Goal: Task Accomplishment & Management: Manage account settings

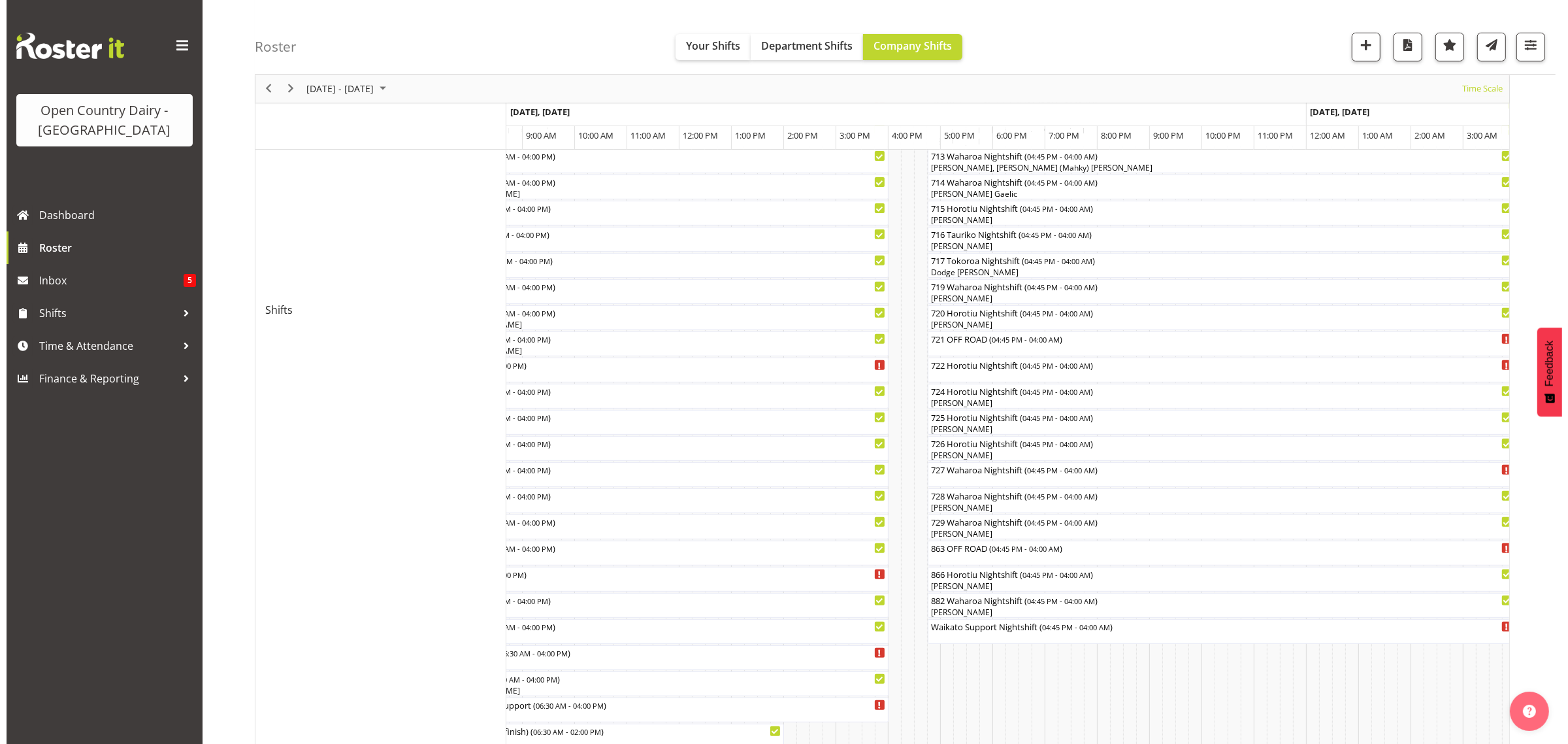
scroll to position [572, 0]
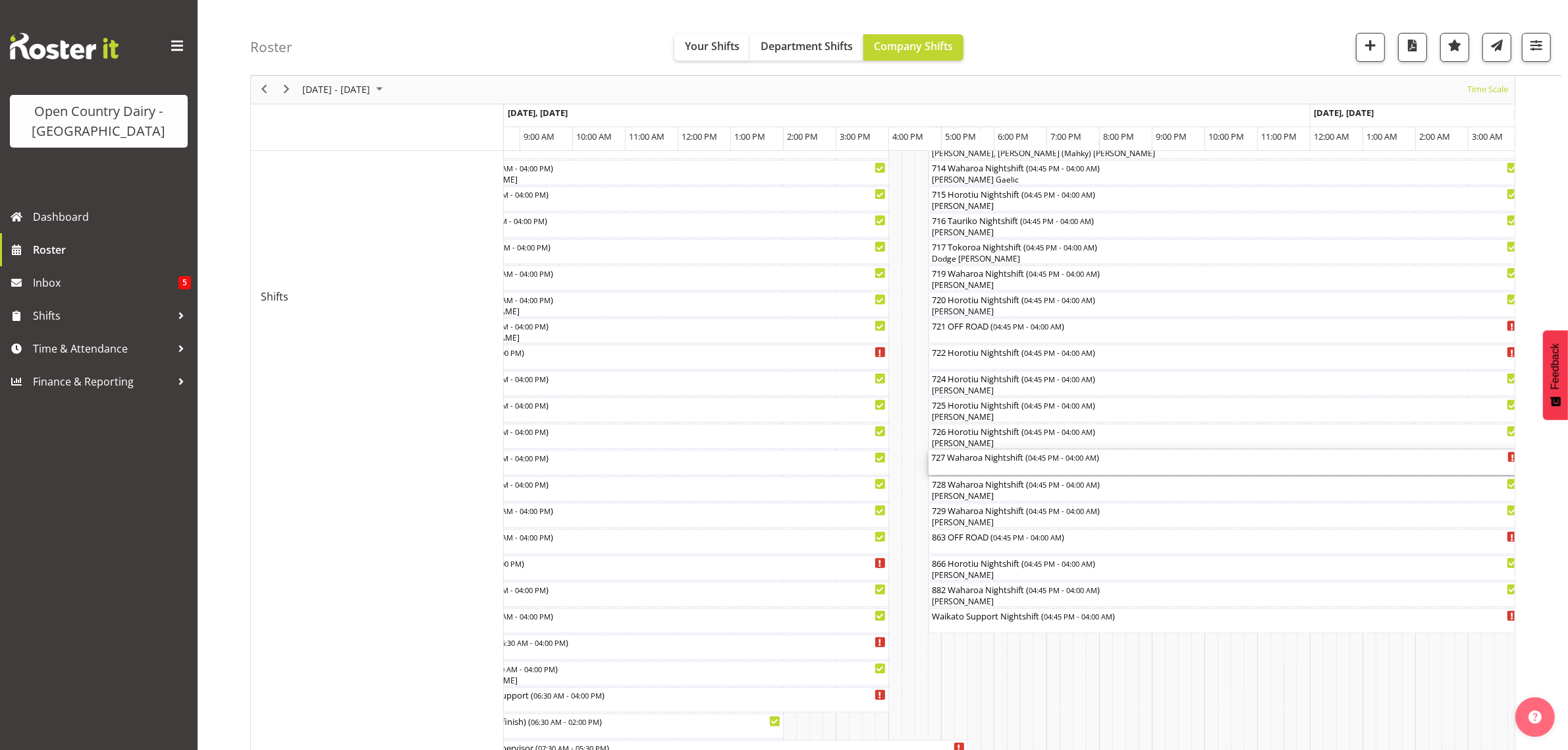
click at [951, 468] on div "727 Waharoa Nightshift ( 04:45 PM - 04:00 AM )" at bounding box center [1225, 462] width 587 height 25
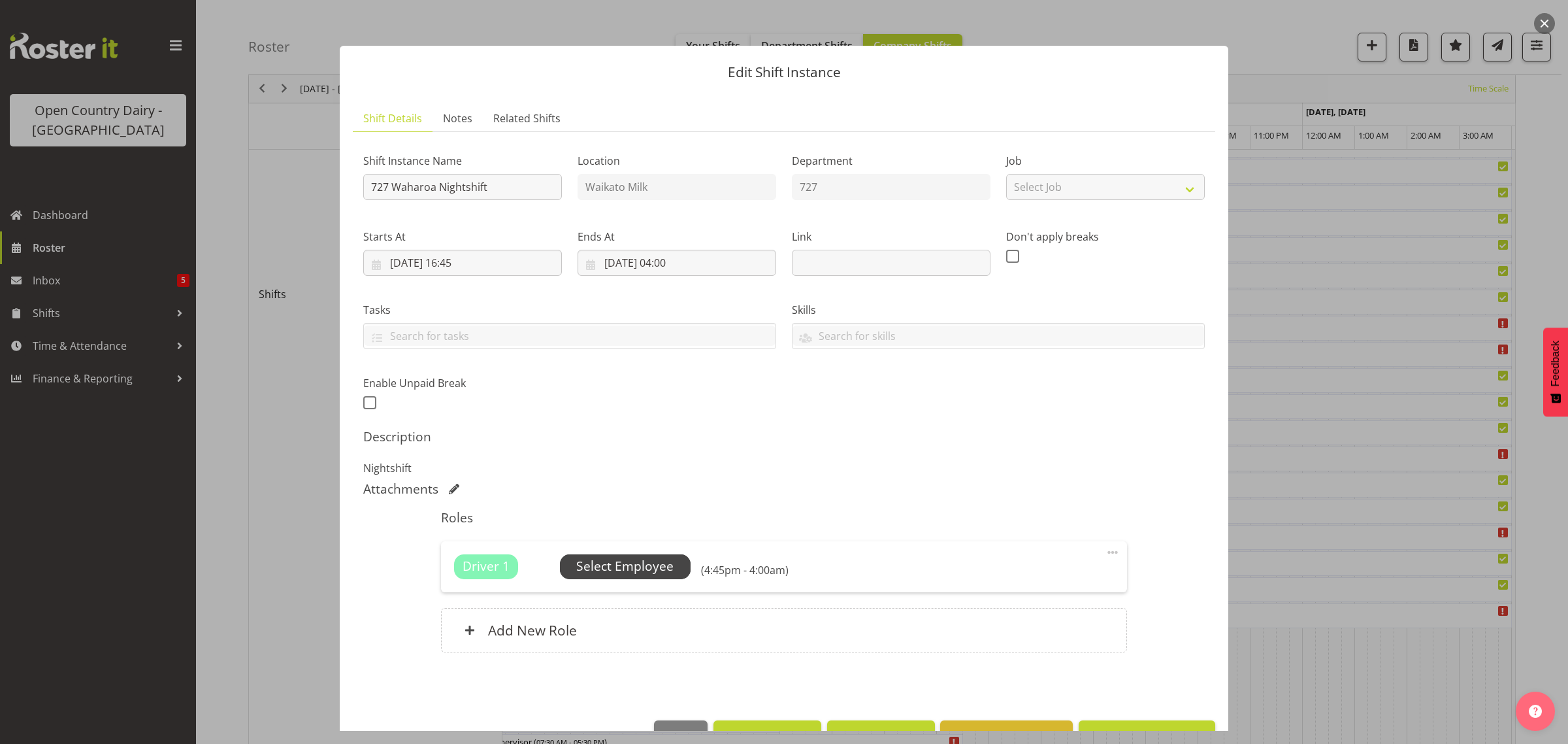
click at [635, 563] on span "Select Employee" at bounding box center [625, 566] width 98 height 19
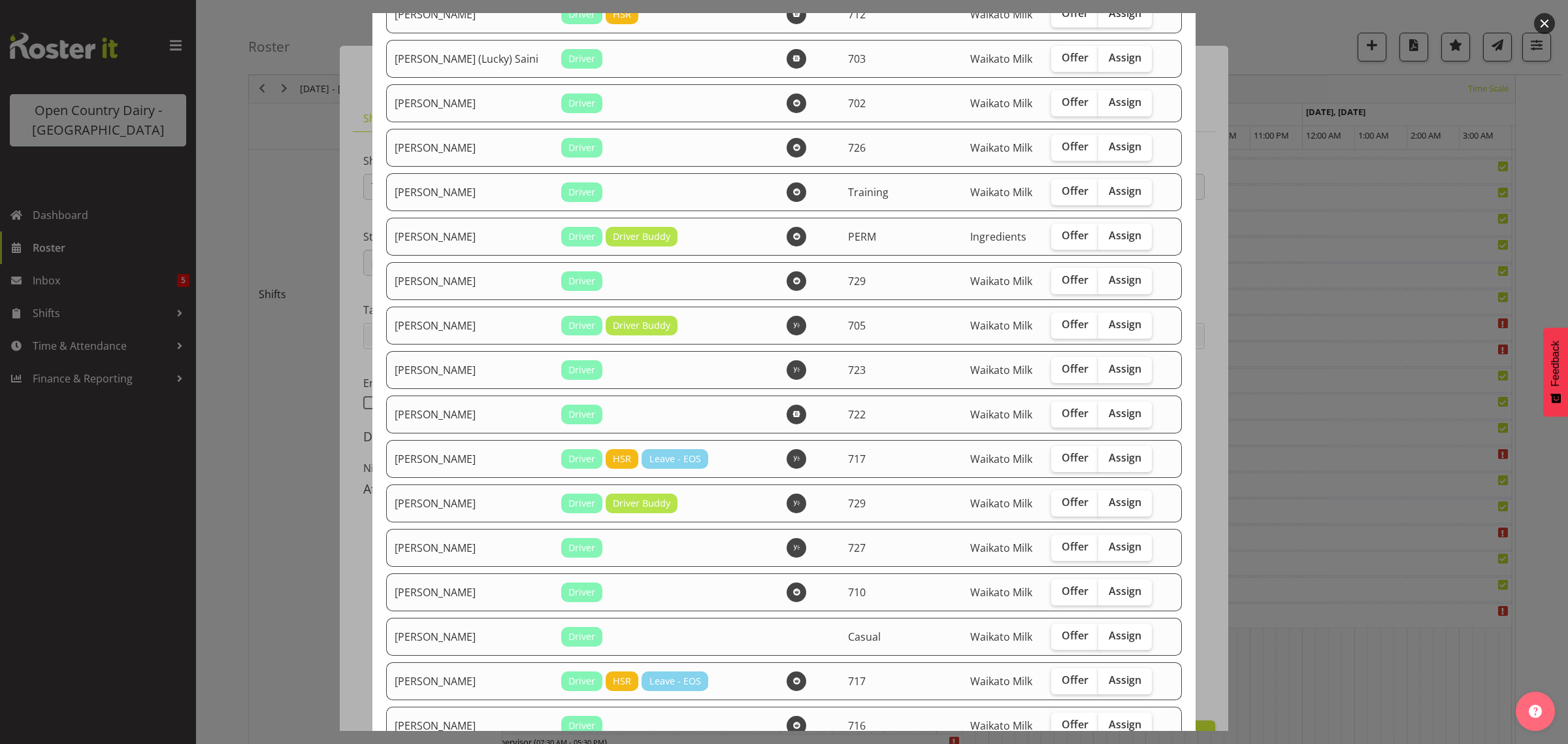
scroll to position [245, 0]
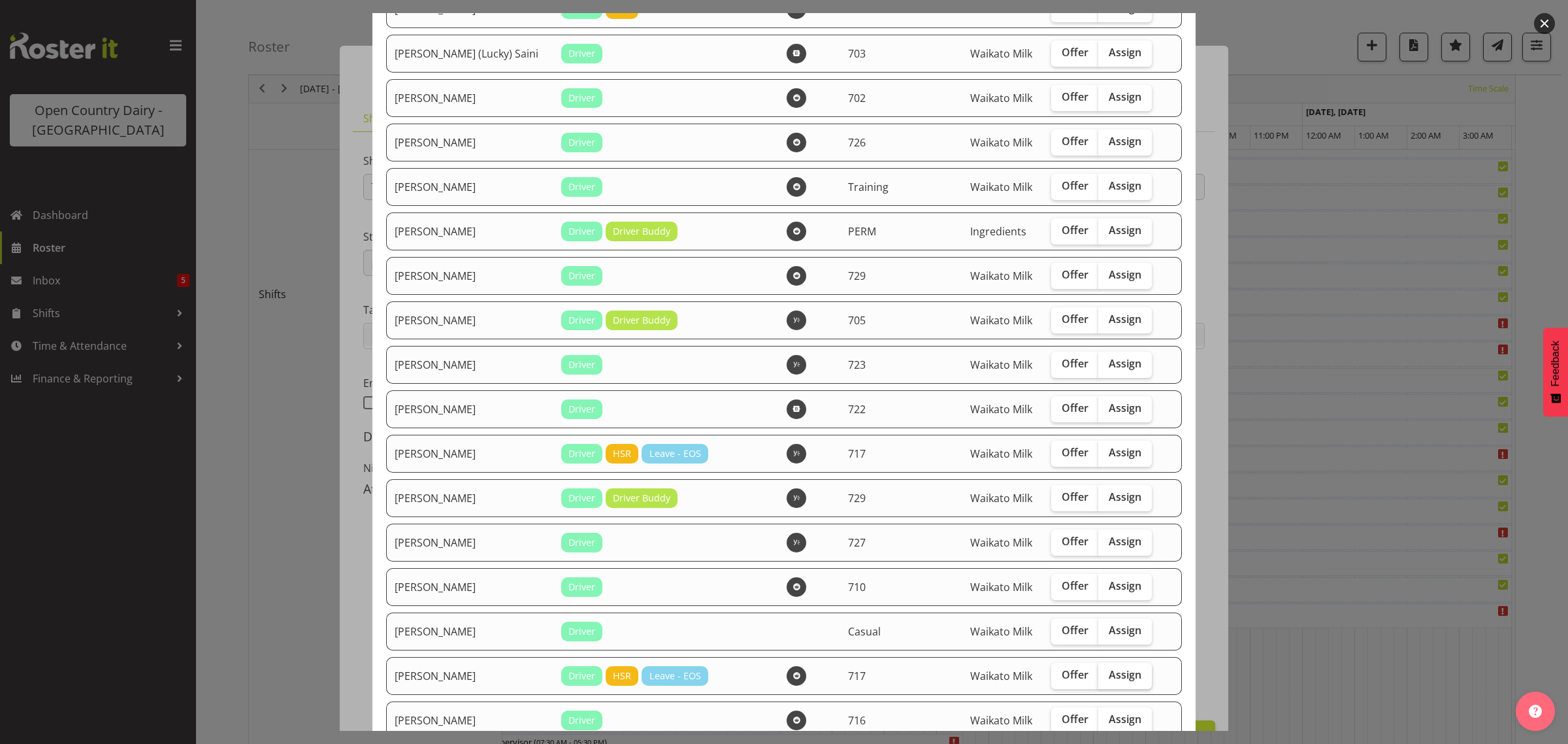
click at [1109, 681] on span "Assign" at bounding box center [1126, 675] width 33 height 13
click at [1104, 679] on input "Assign" at bounding box center [1103, 675] width 8 height 8
checkbox input "true"
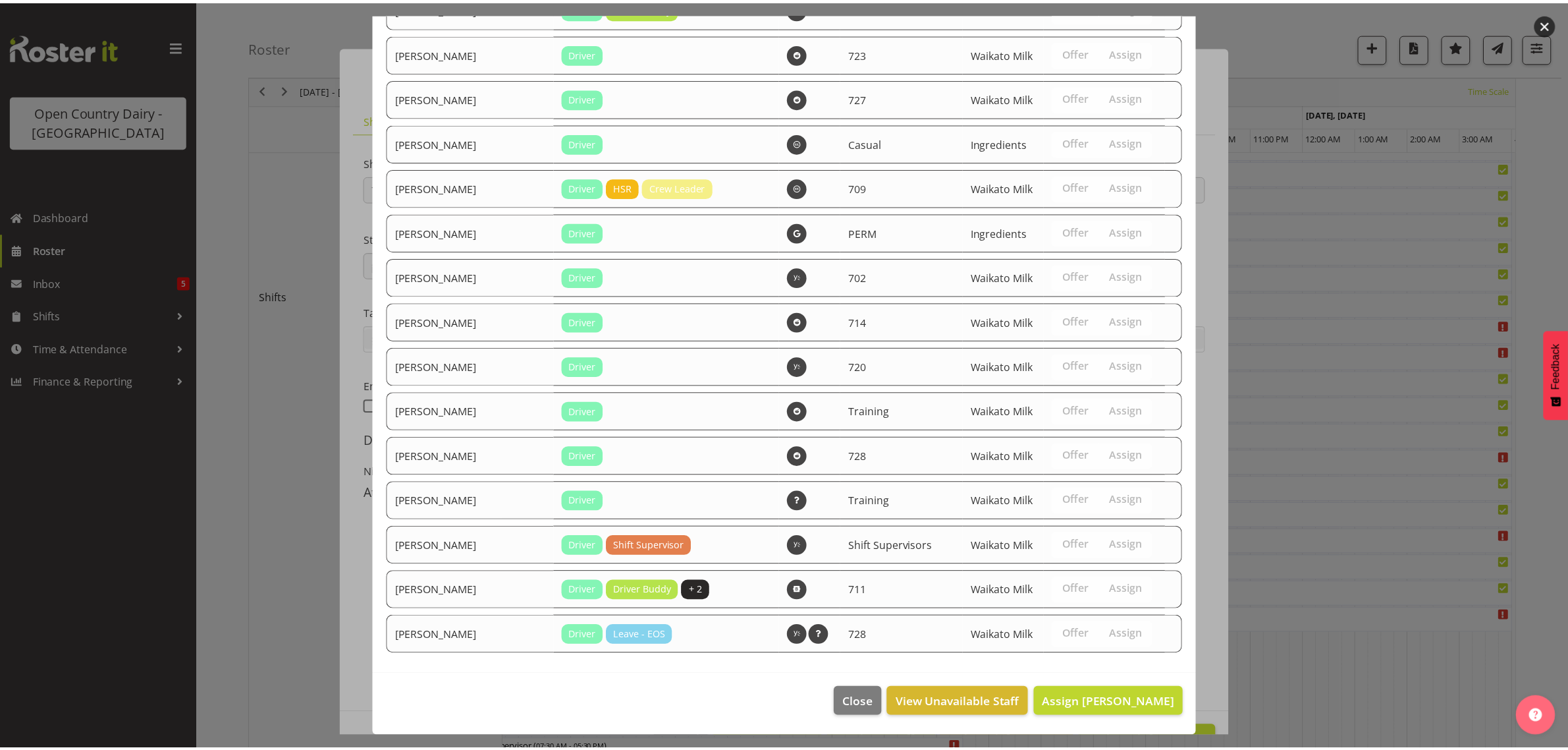
scroll to position [2238, 0]
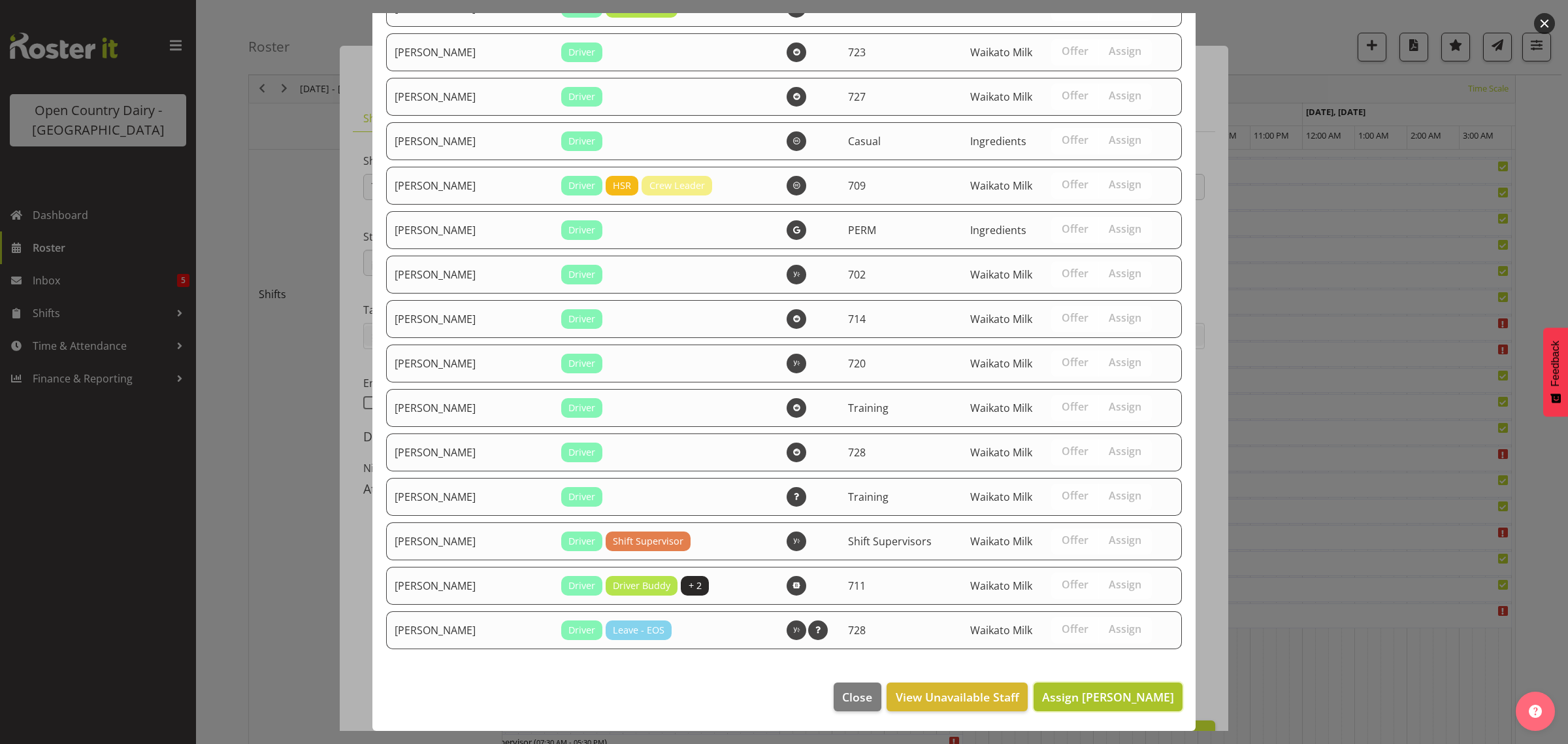
click at [1112, 699] on span "Assign Eric Stothers" at bounding box center [1108, 696] width 132 height 16
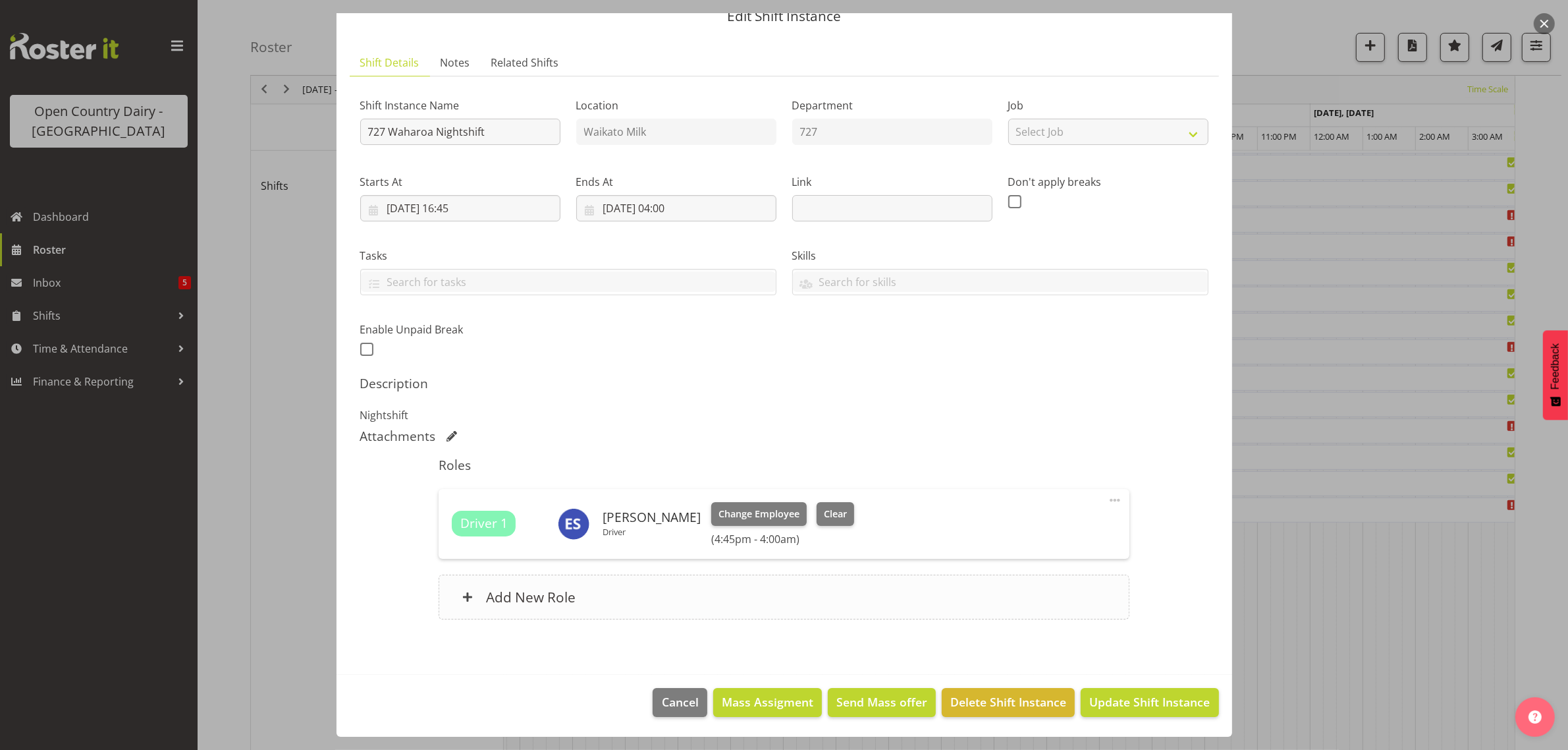
scroll to position [906, 0]
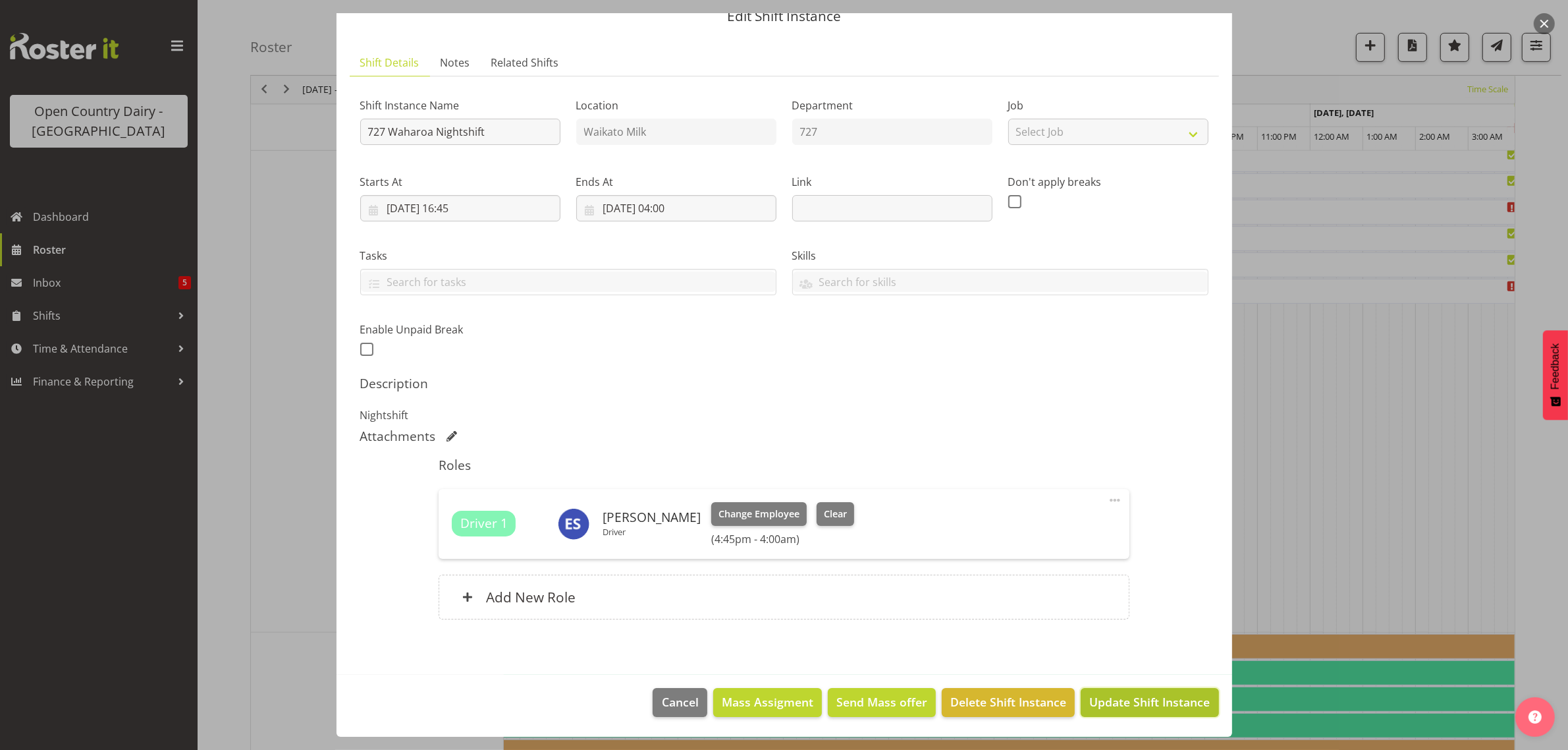
click at [1131, 705] on span "Update Shift Instance" at bounding box center [1150, 702] width 121 height 18
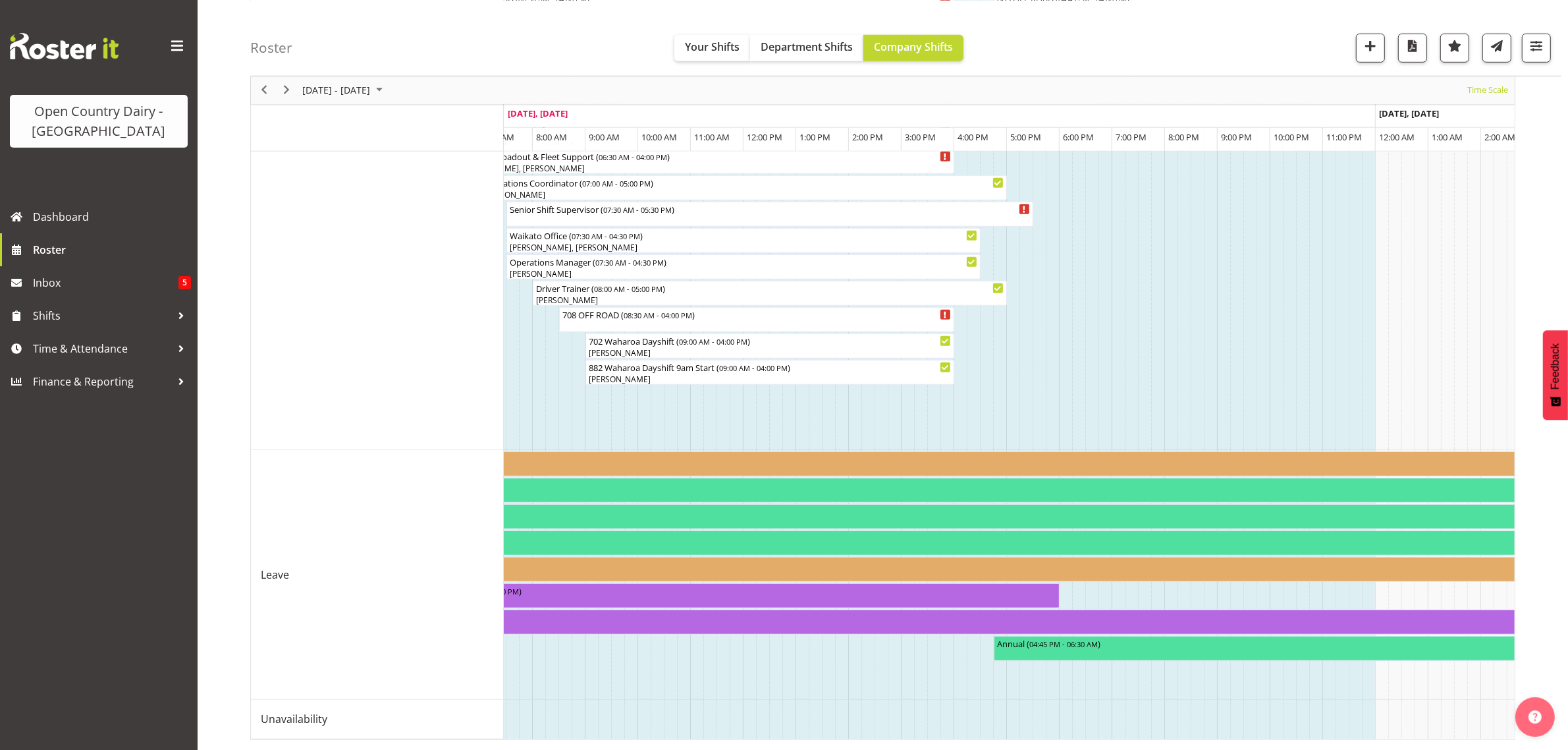
scroll to position [1101, 0]
drag, startPoint x: 1183, startPoint y: 726, endPoint x: 1111, endPoint y: 732, distance: 72.2
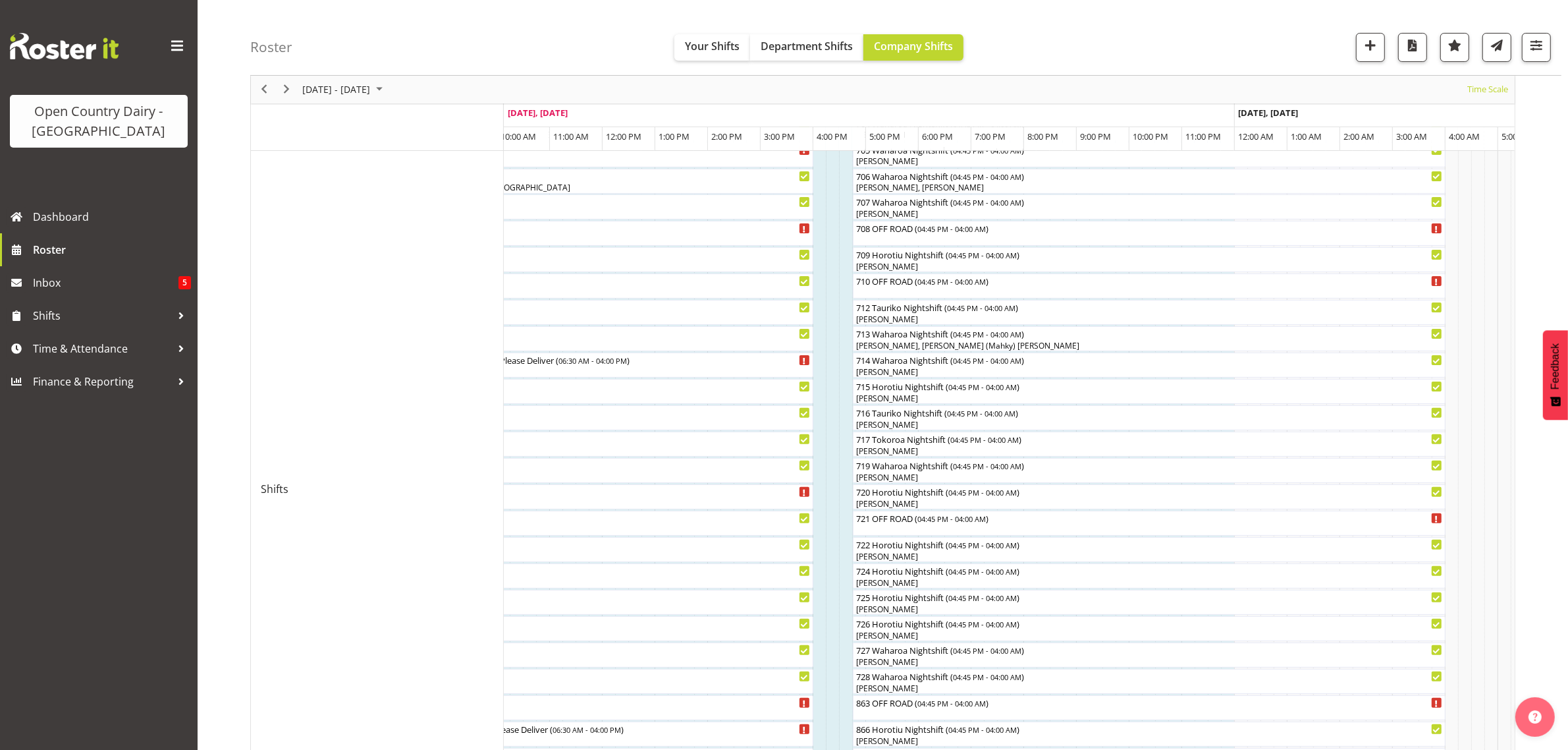
scroll to position [412, 0]
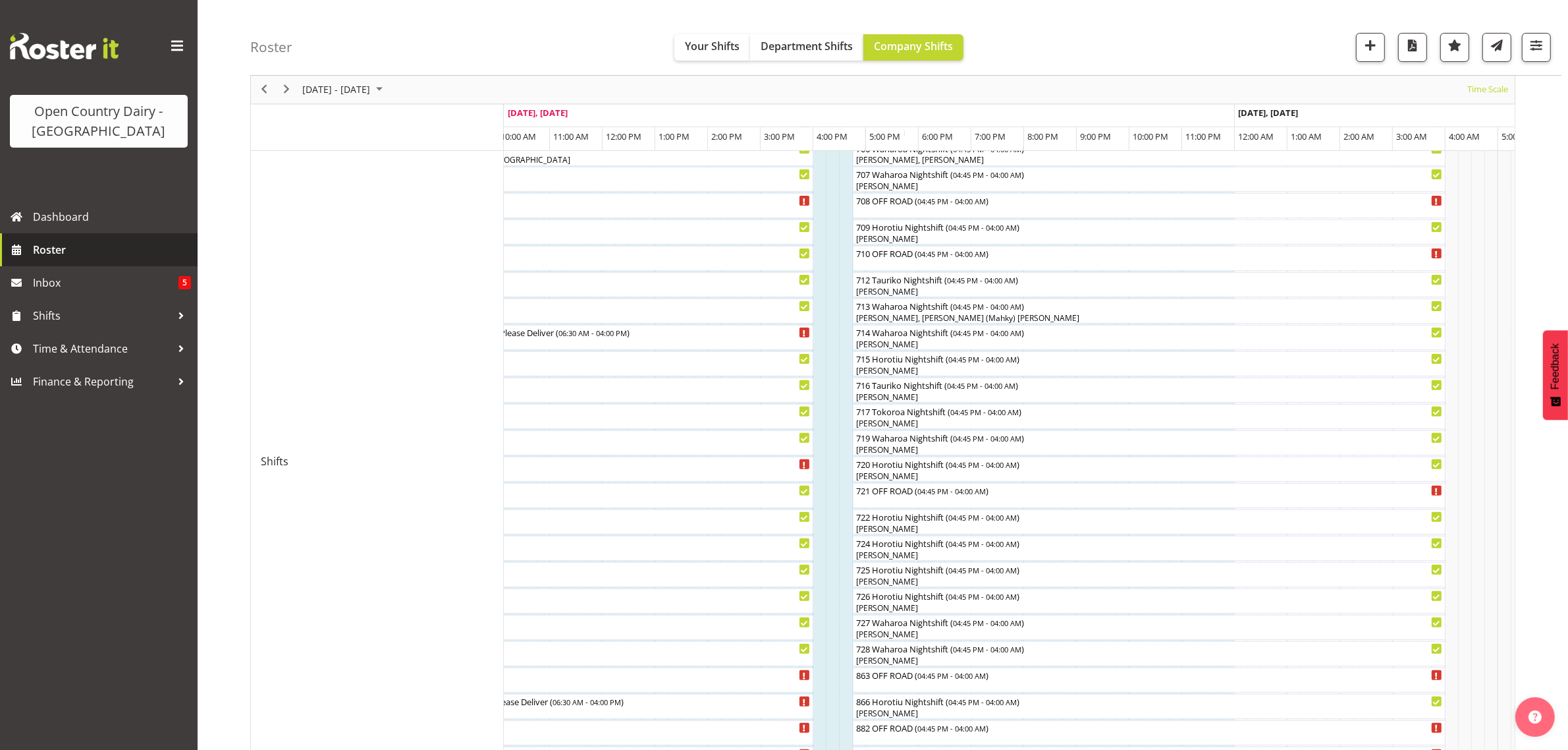
click at [73, 251] on span "Roster" at bounding box center [112, 250] width 158 height 20
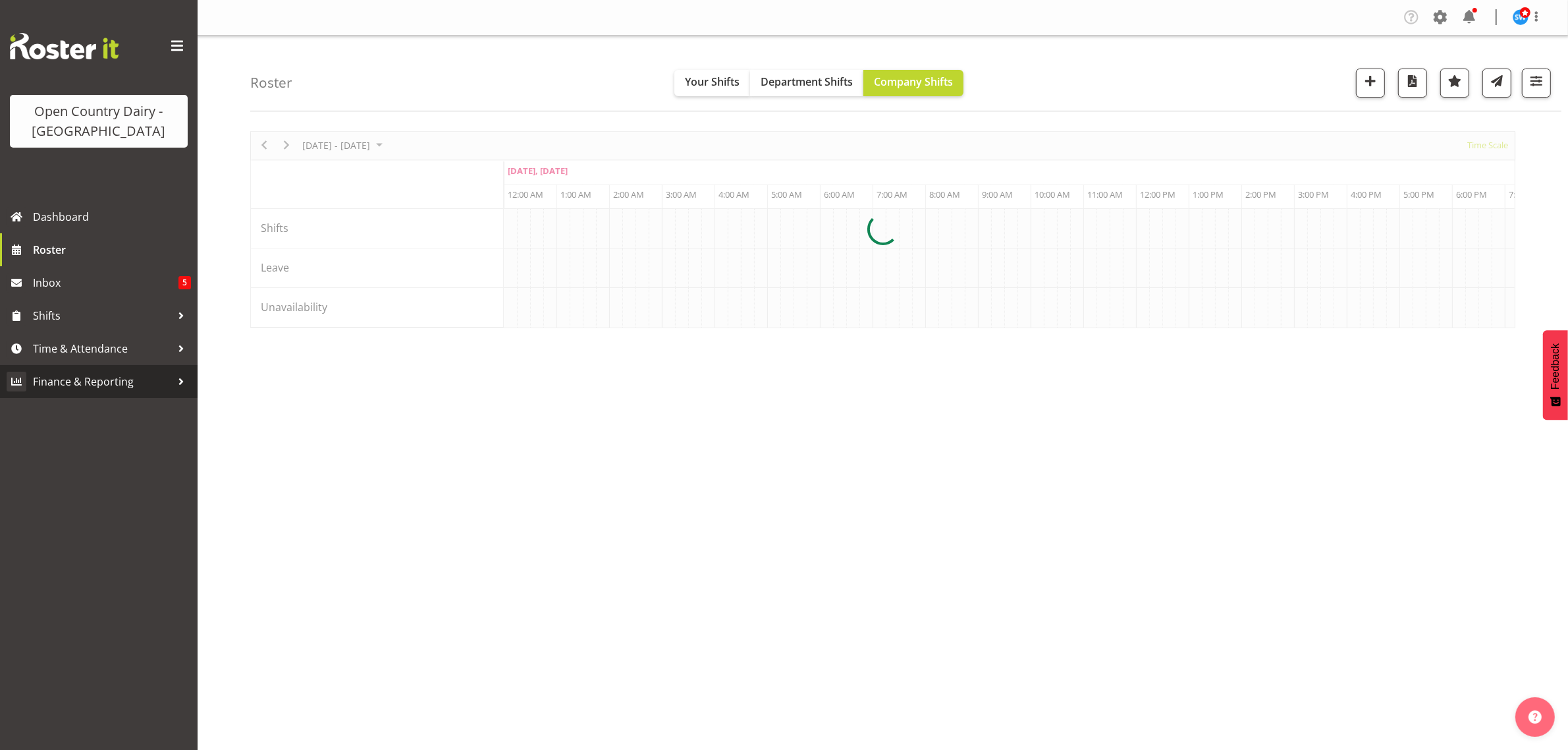
scroll to position [0, 5059]
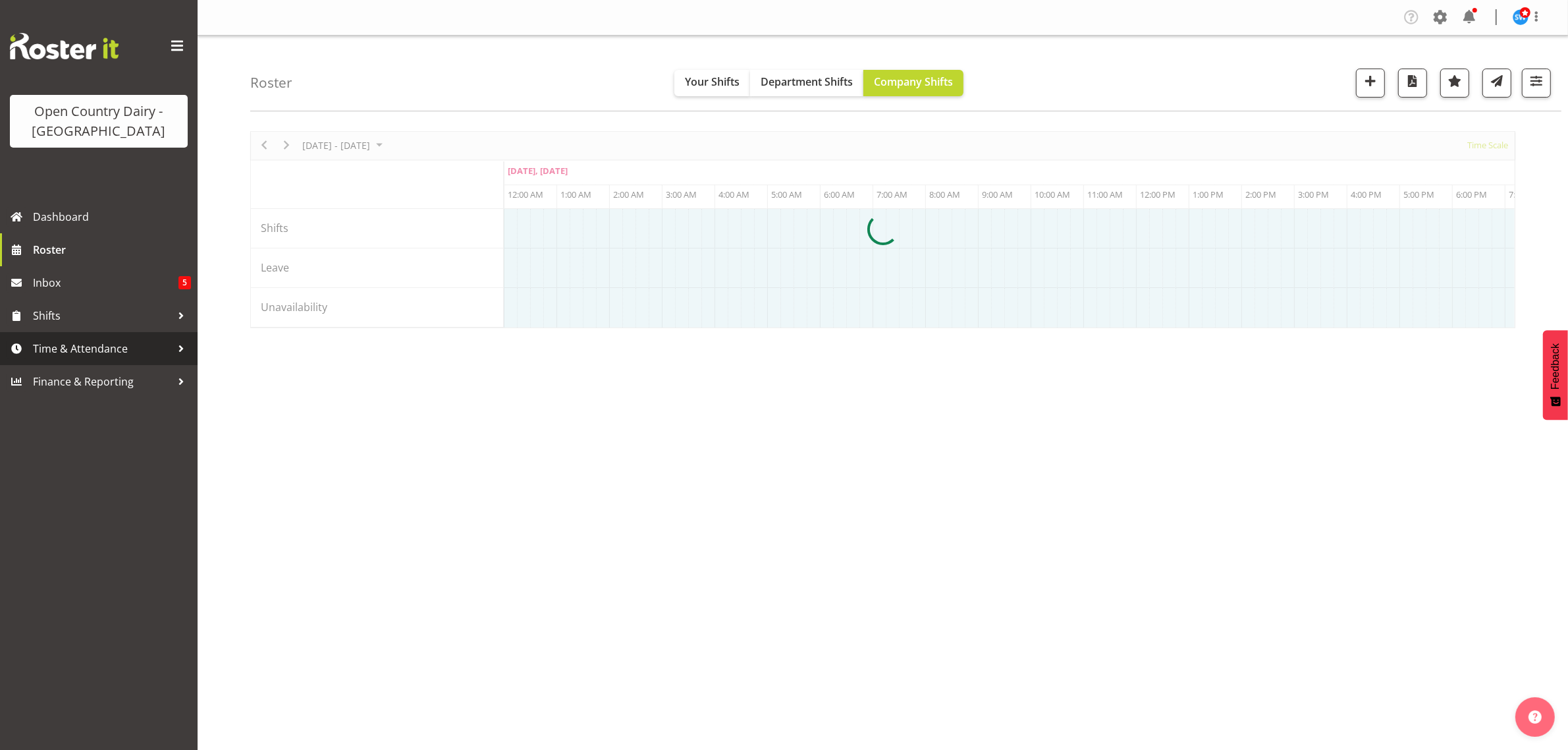
click at [64, 349] on span "Time & Attendance" at bounding box center [102, 348] width 138 height 20
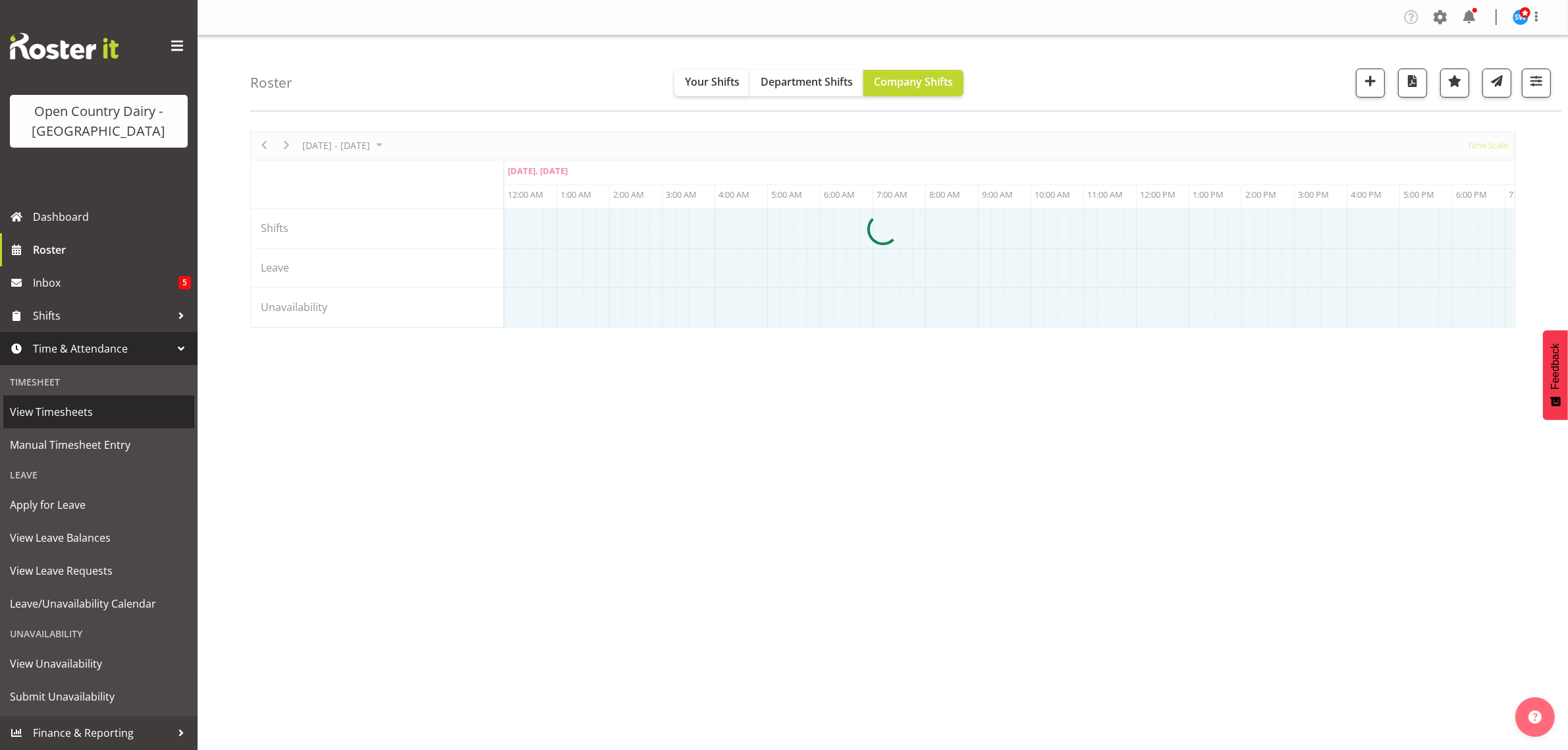
click at [53, 412] on span "View Timesheets" at bounding box center [98, 412] width 177 height 20
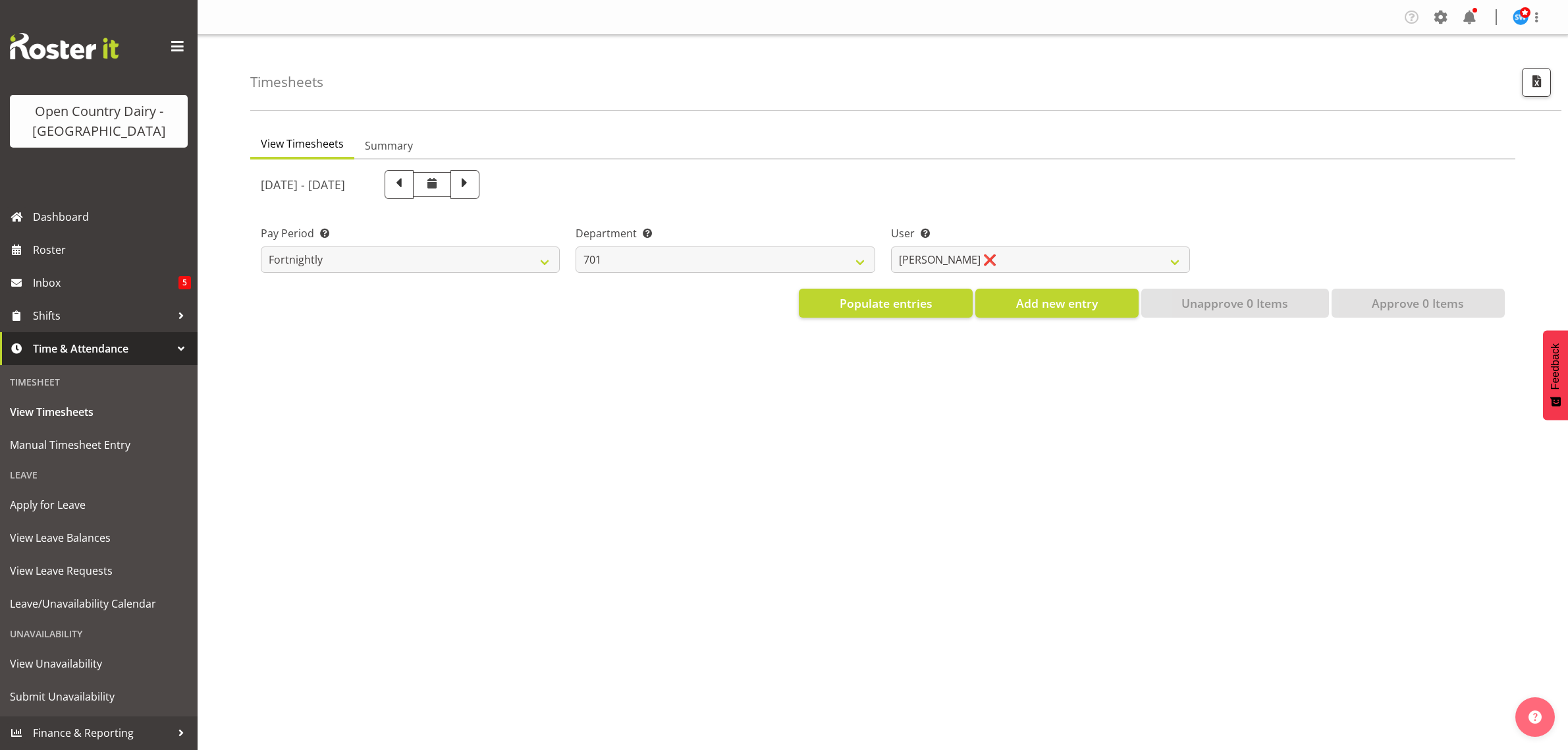
select select "733"
select select "7414"
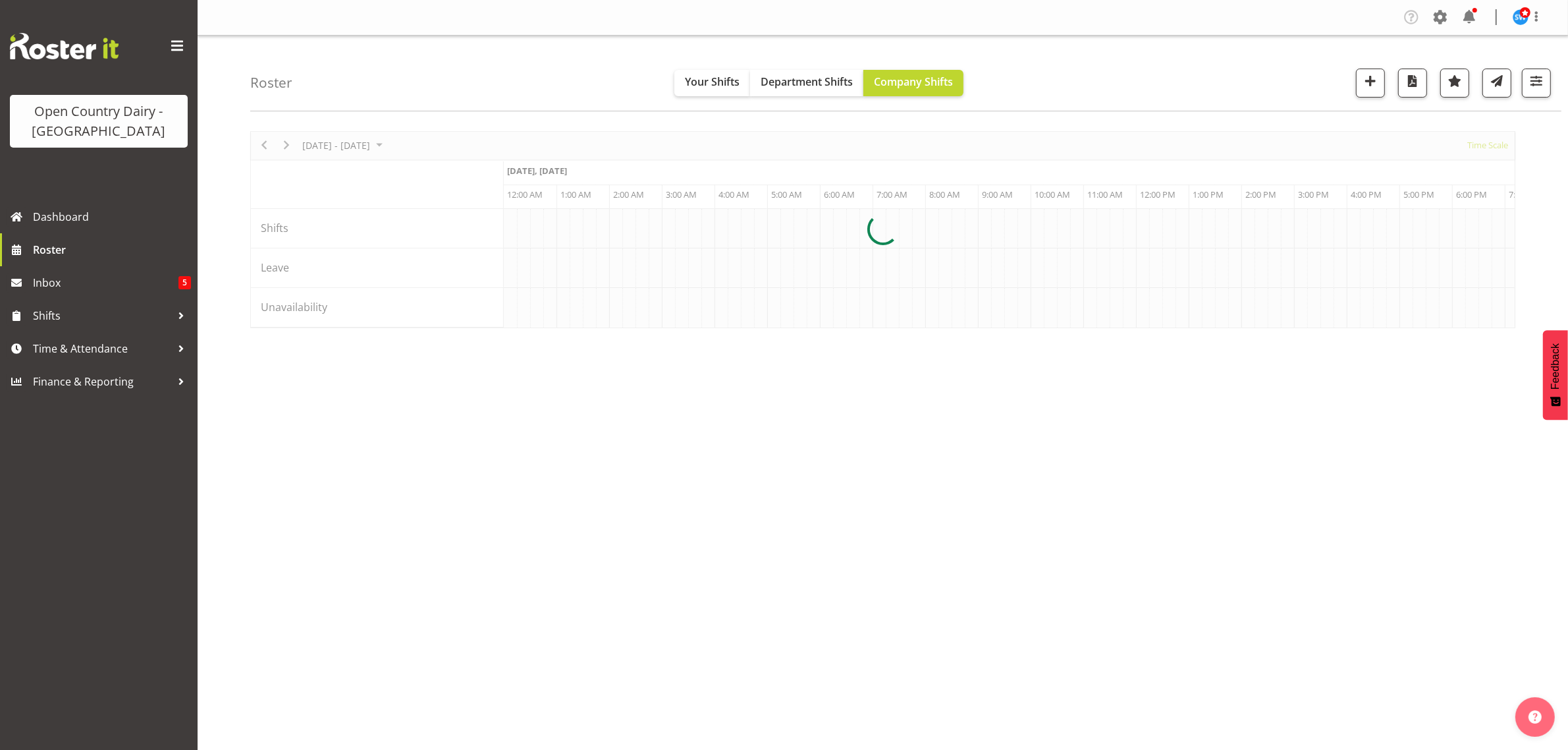
scroll to position [0, 5059]
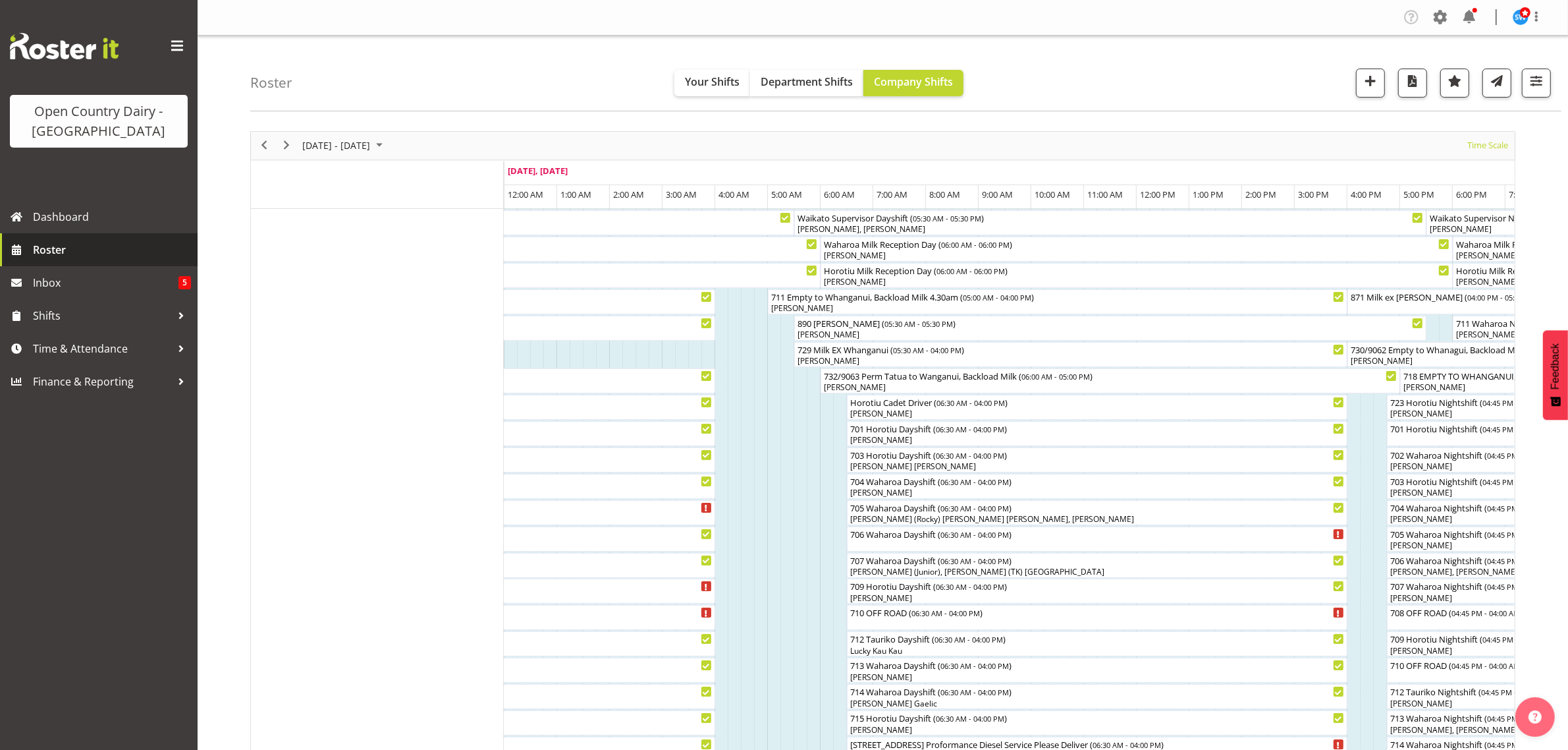
click at [39, 249] on span "Roster" at bounding box center [112, 250] width 158 height 20
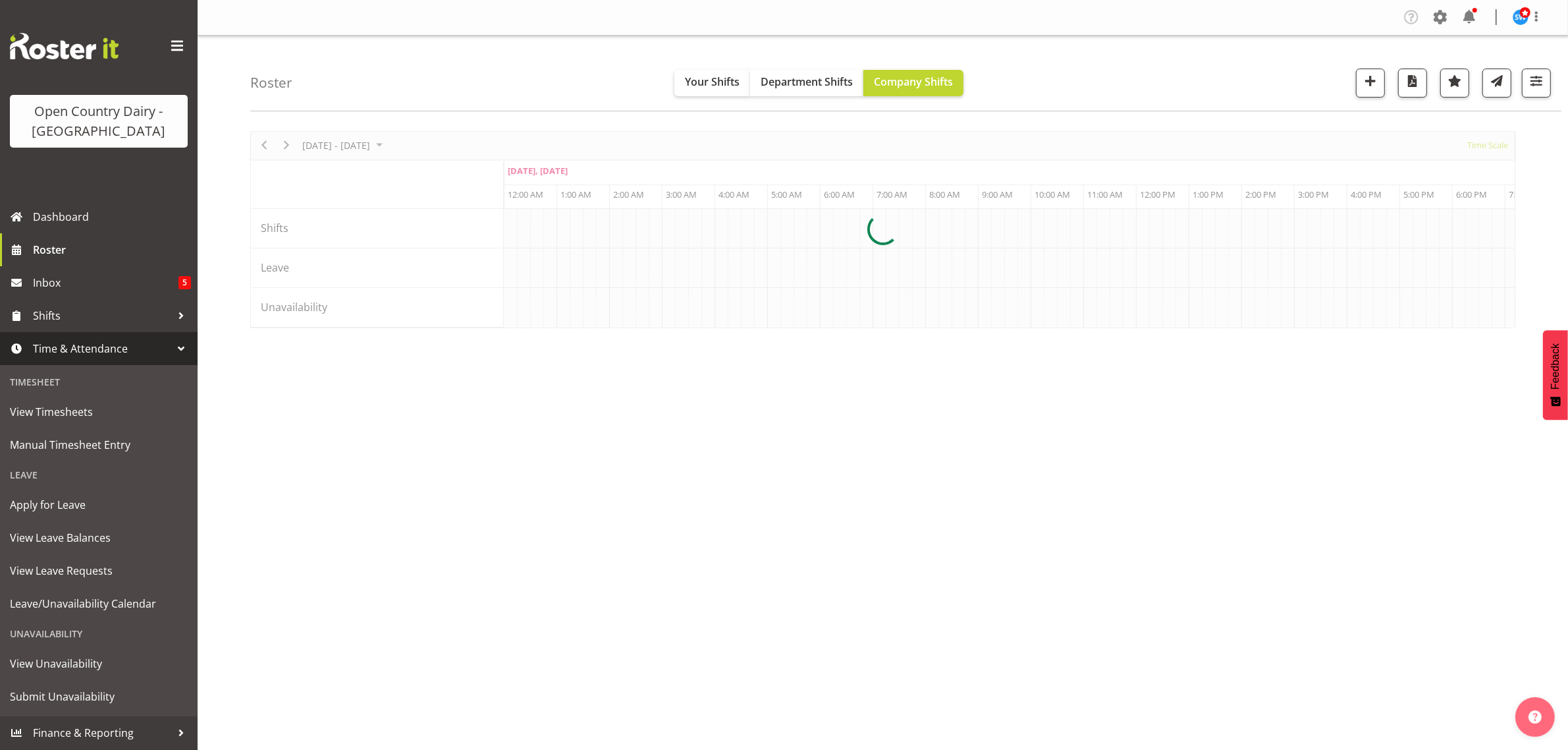
scroll to position [0, 5059]
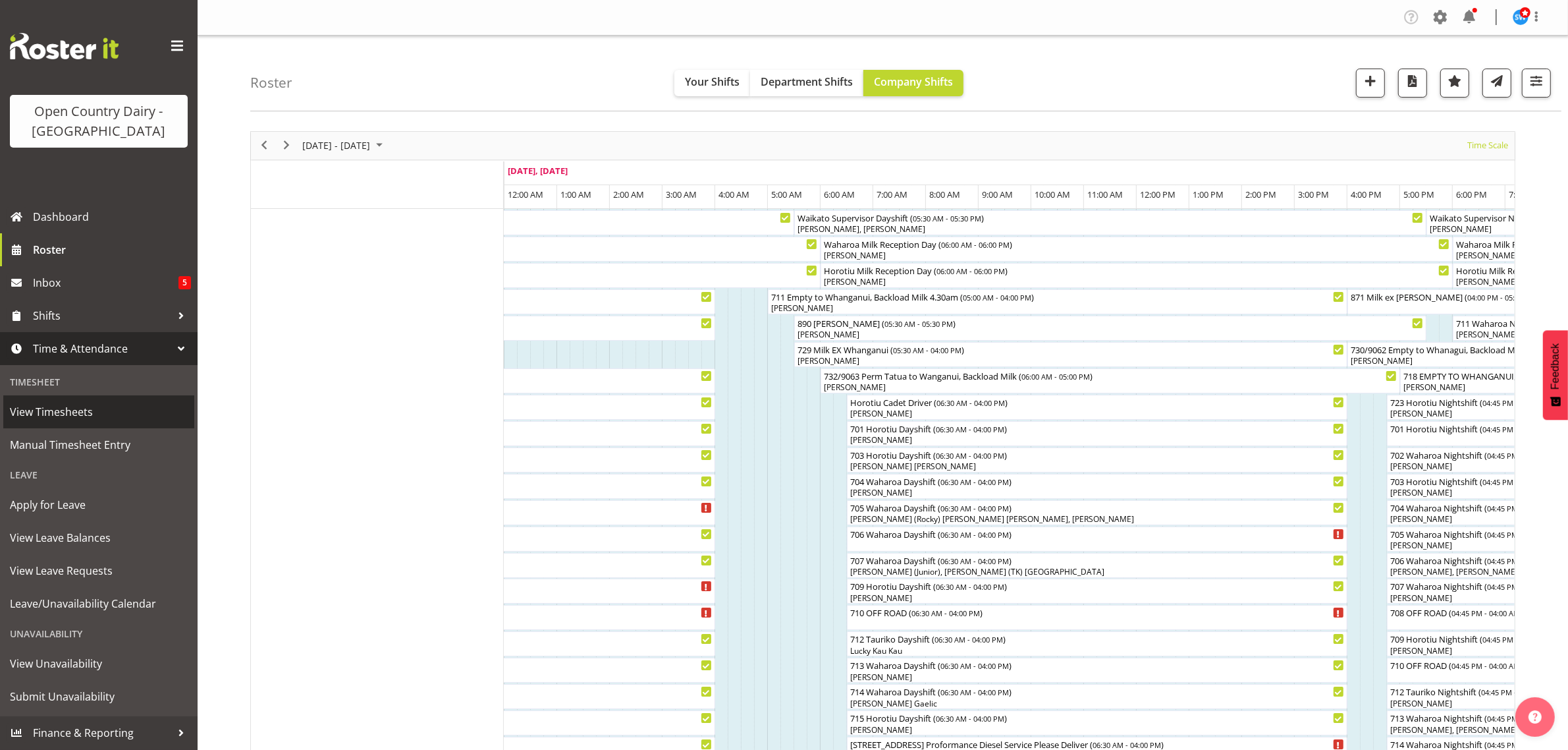
click at [59, 416] on span "View Timesheets" at bounding box center [98, 412] width 177 height 20
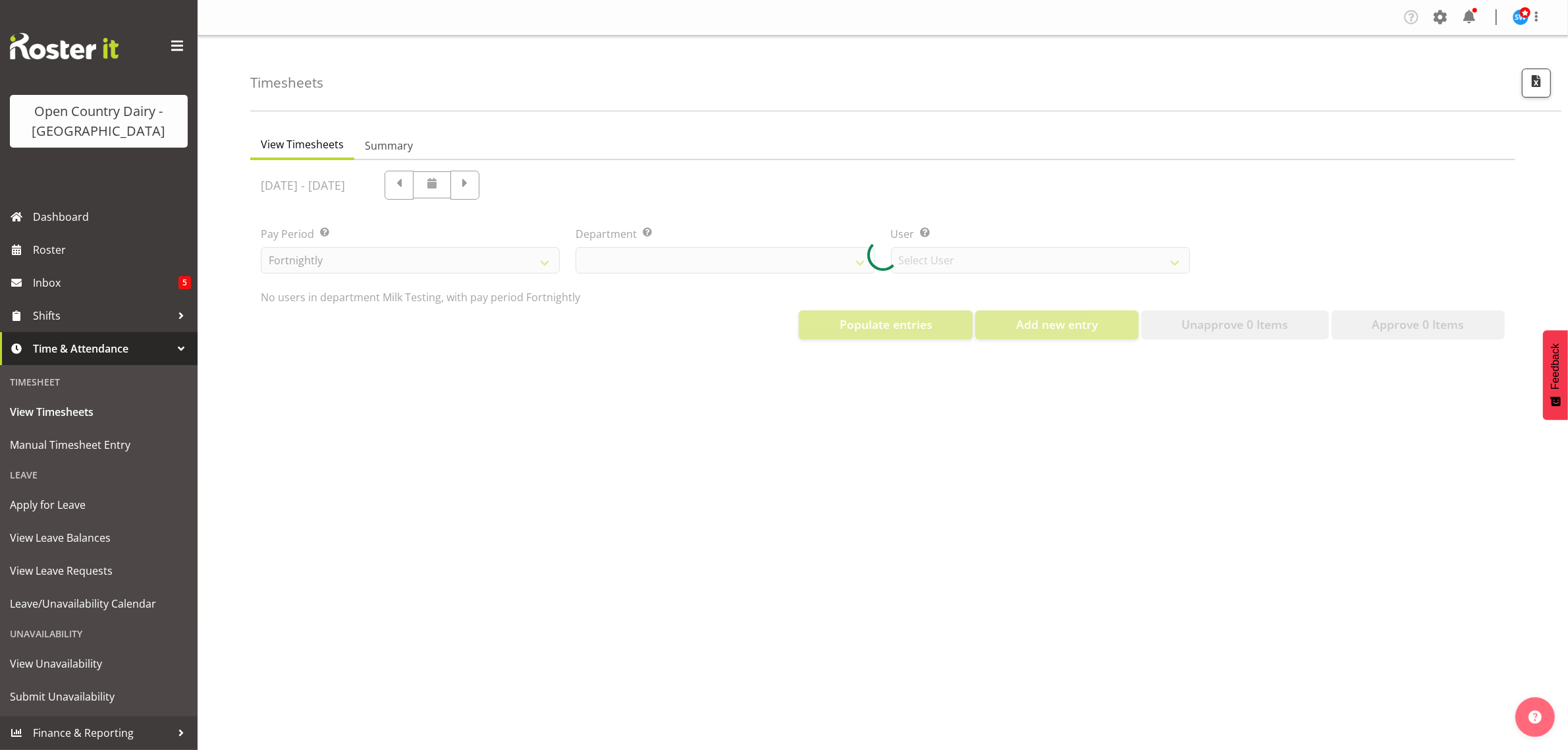
select select "733"
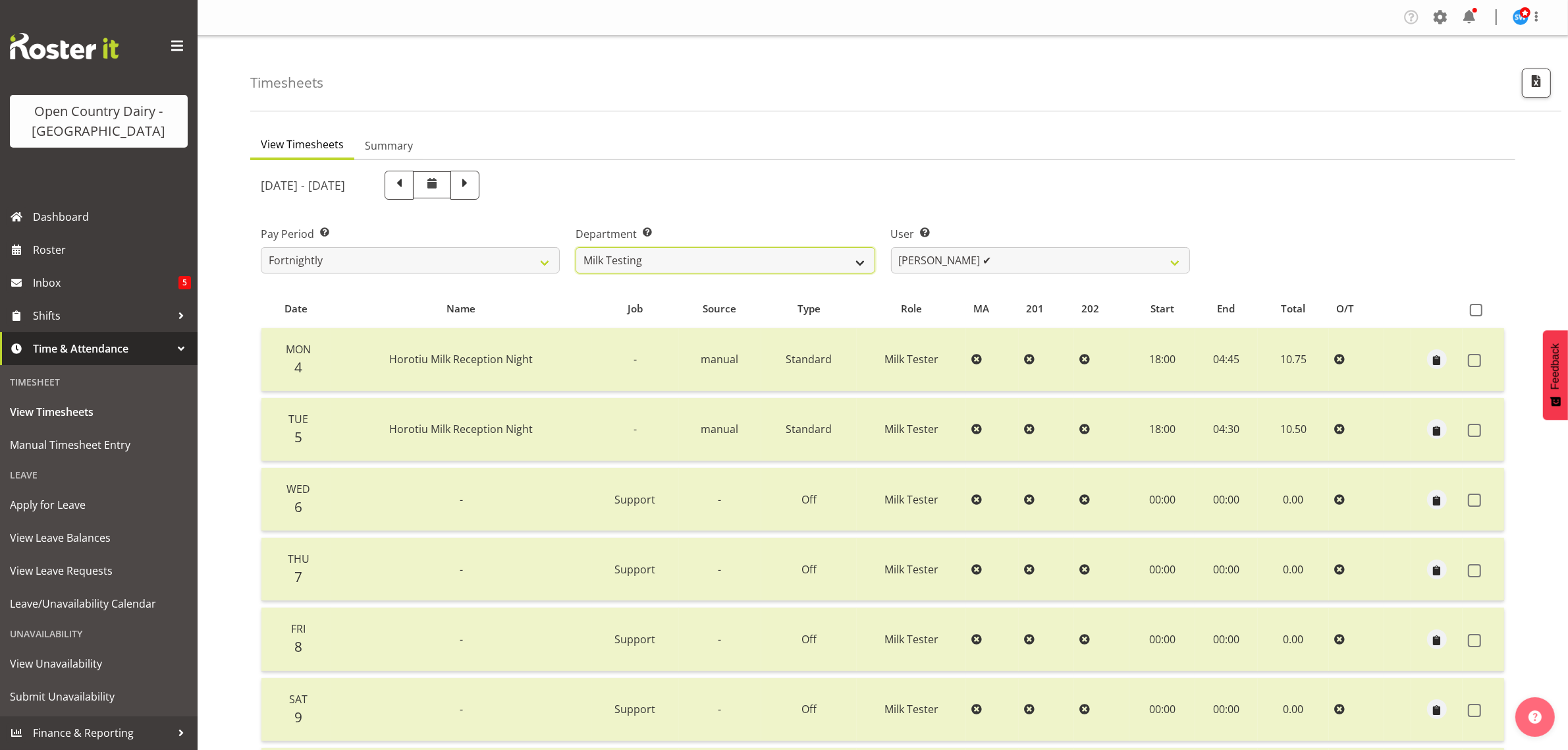
click at [863, 262] on select "701 702 703 704 705 706 707 708 709 710 711 712 713 714 715 716 717 718 719 720" at bounding box center [725, 260] width 299 height 27
click at [1181, 266] on select "[PERSON_NAME] ✔ [PERSON_NAME] ❌ [PERSON_NAME] ✔ [PERSON_NAME] ✔ [PERSON_NAME] ✔…" at bounding box center [1041, 260] width 299 height 27
select select "7451"
click at [891, 247] on select "[PERSON_NAME] ✔ [PERSON_NAME] ❌ [PERSON_NAME] ✔ [PERSON_NAME] ✔ [PERSON_NAME] ✔…" at bounding box center [1041, 260] width 299 height 27
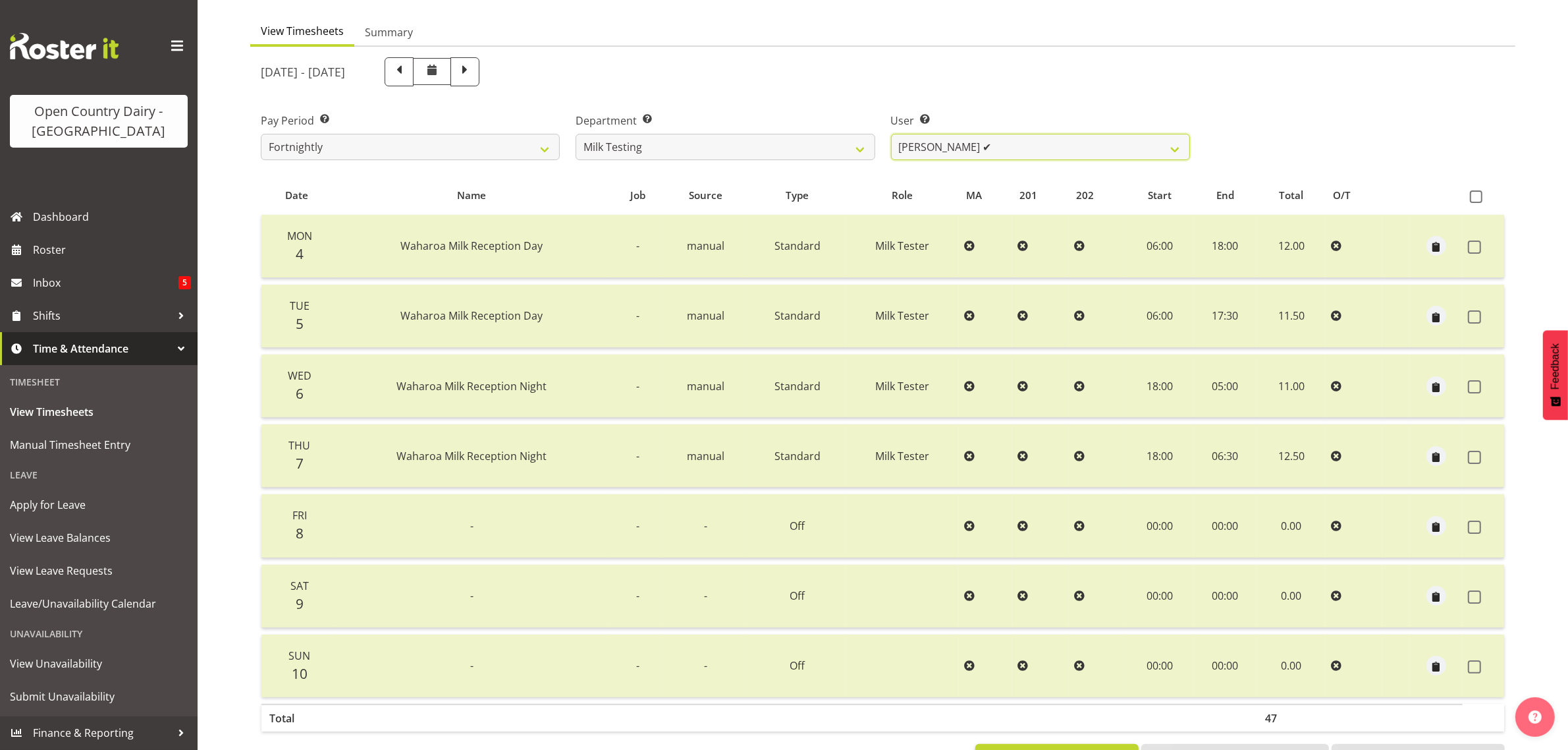
scroll to position [87, 0]
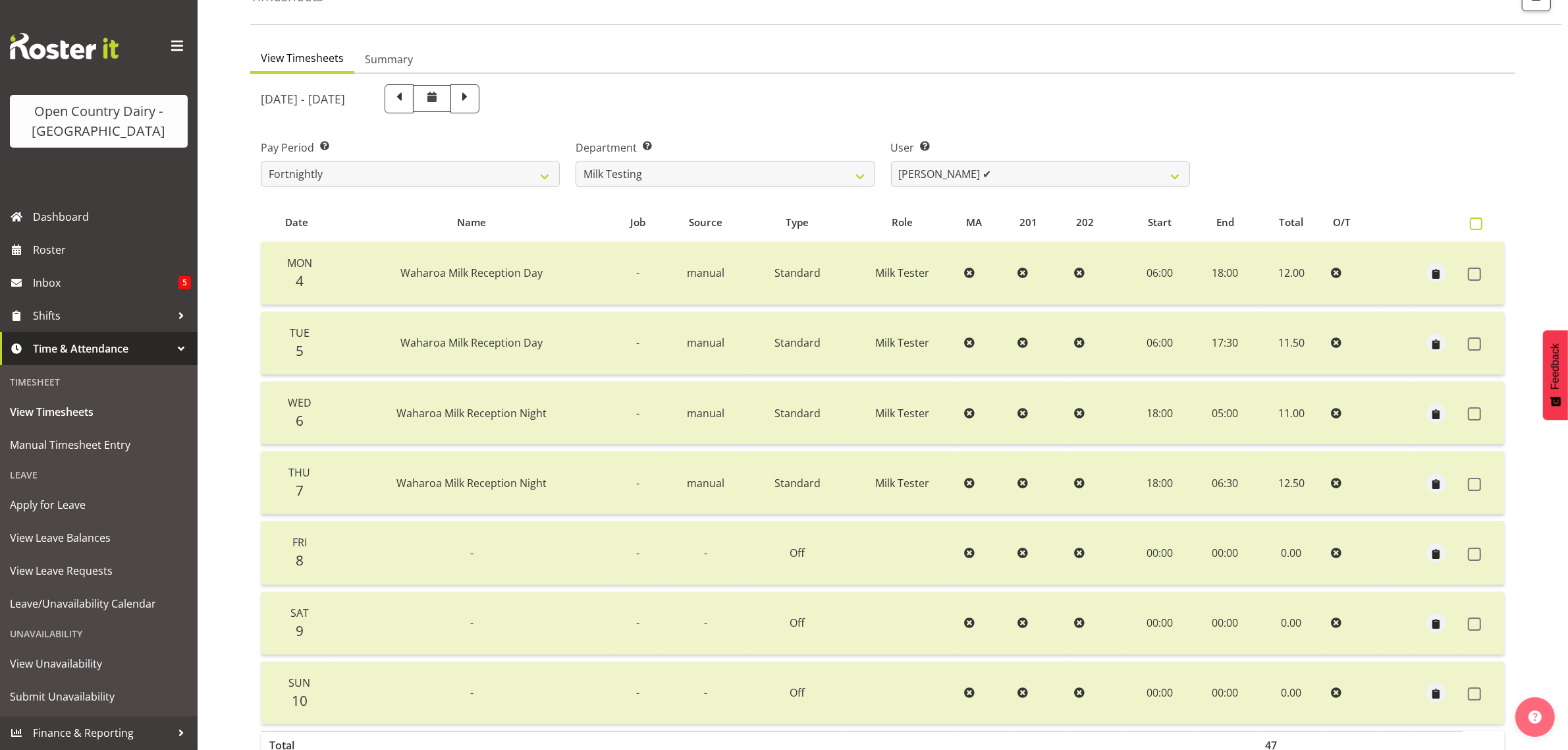
click at [1476, 224] on span at bounding box center [1476, 223] width 12 height 12
click at [1476, 224] on input "checkbox" at bounding box center [1475, 223] width 8 height 8
checkbox input "true"
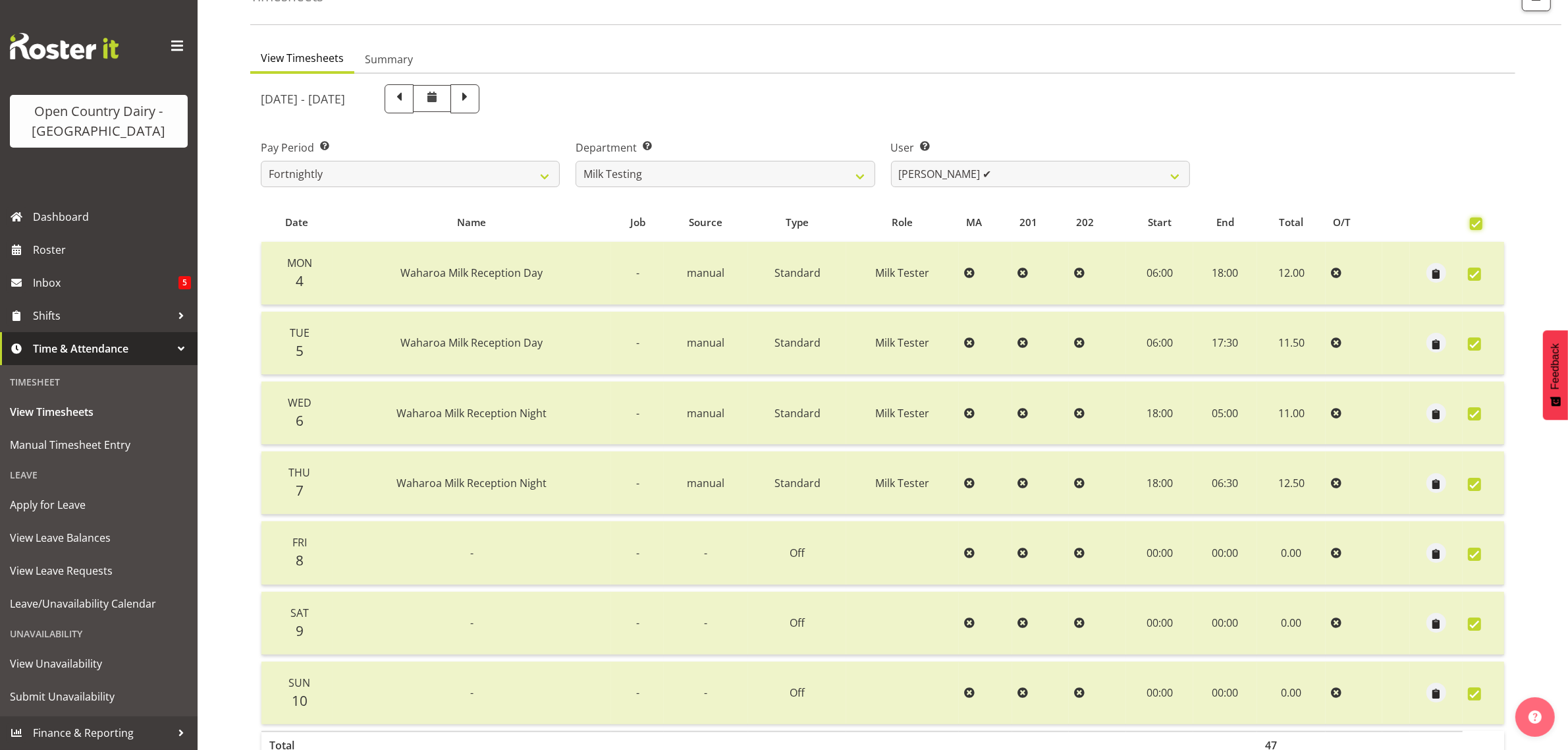
checkbox input "true"
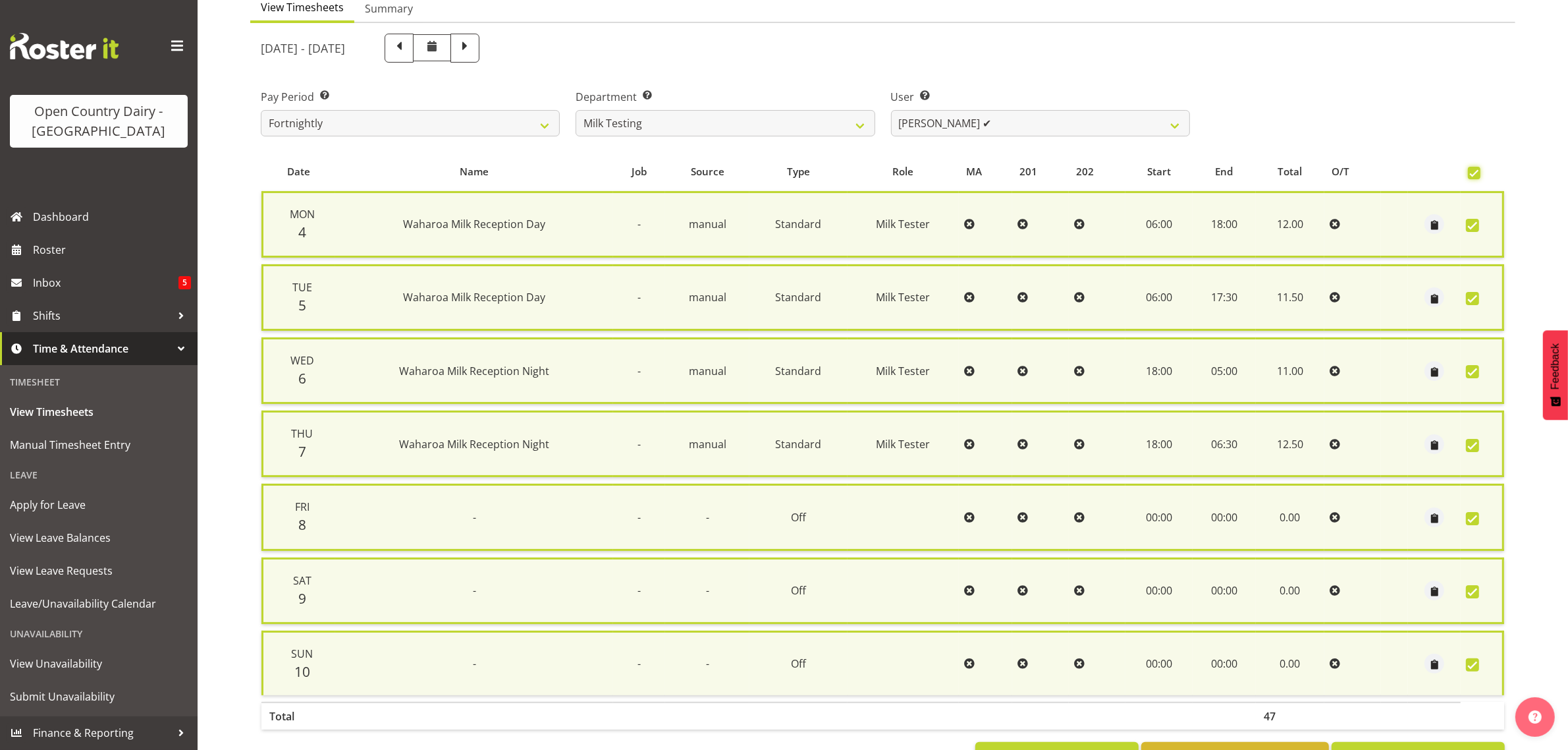
scroll to position [185, 0]
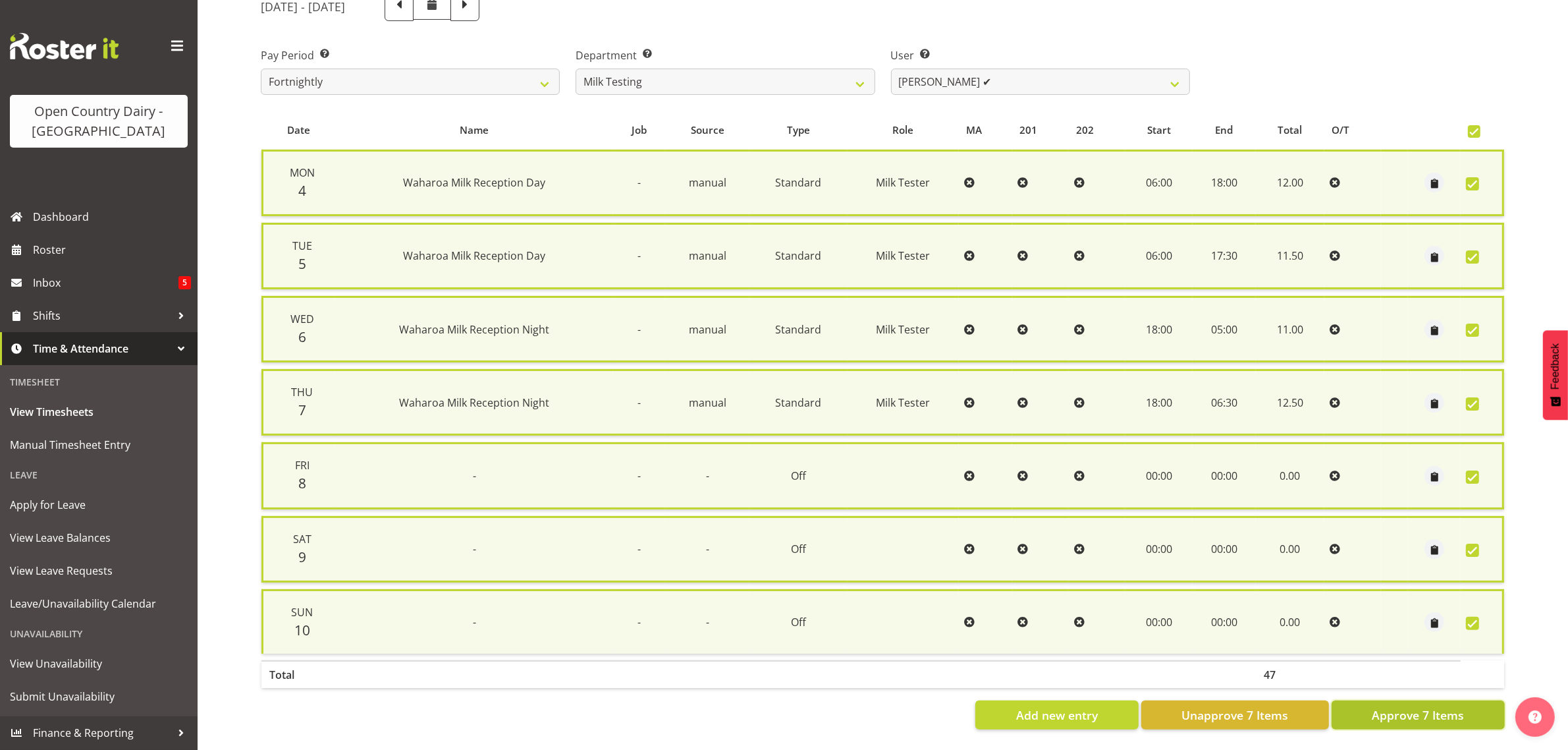
click at [1421, 707] on span "Approve 7 Items" at bounding box center [1418, 715] width 92 height 18
checkbox input "false"
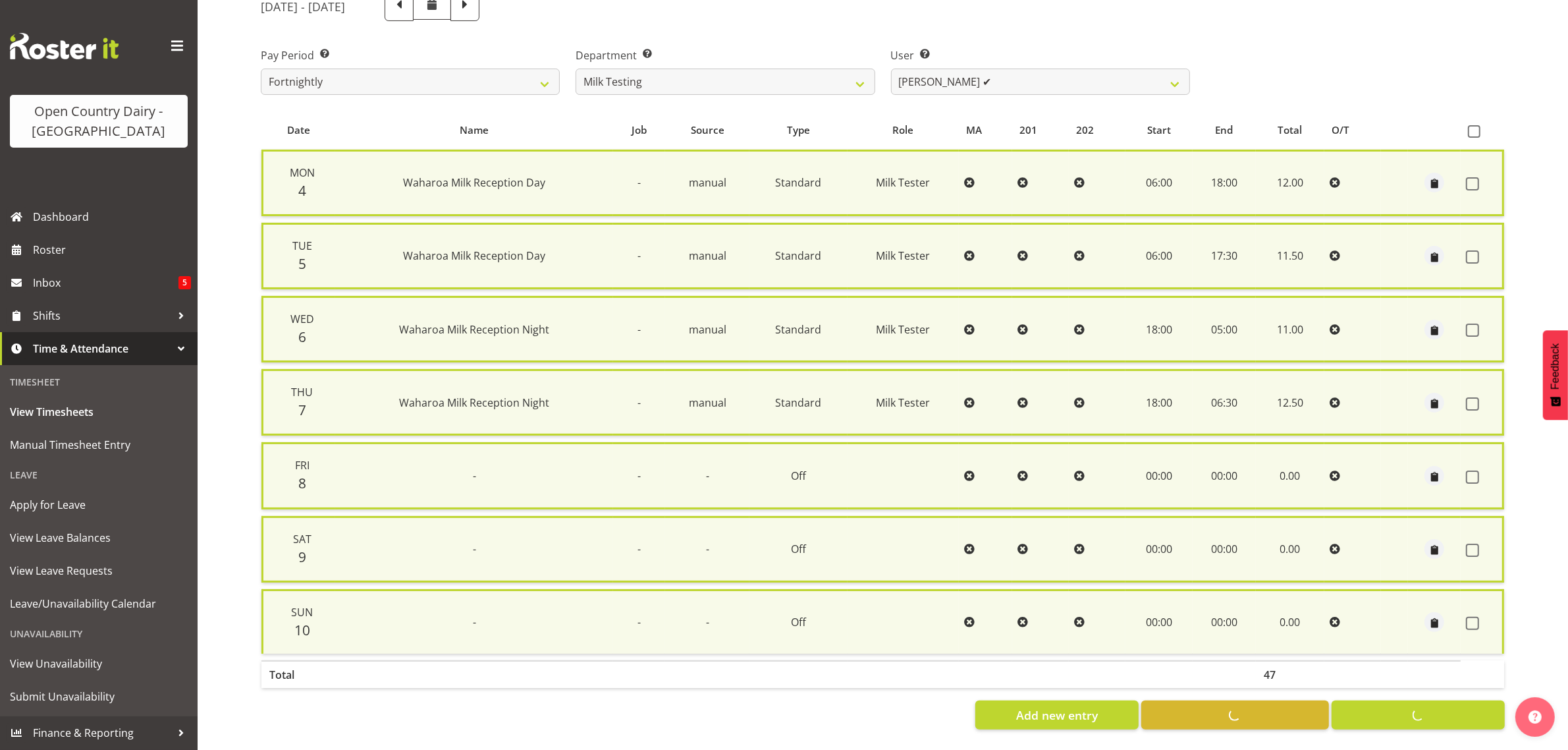
checkbox input "false"
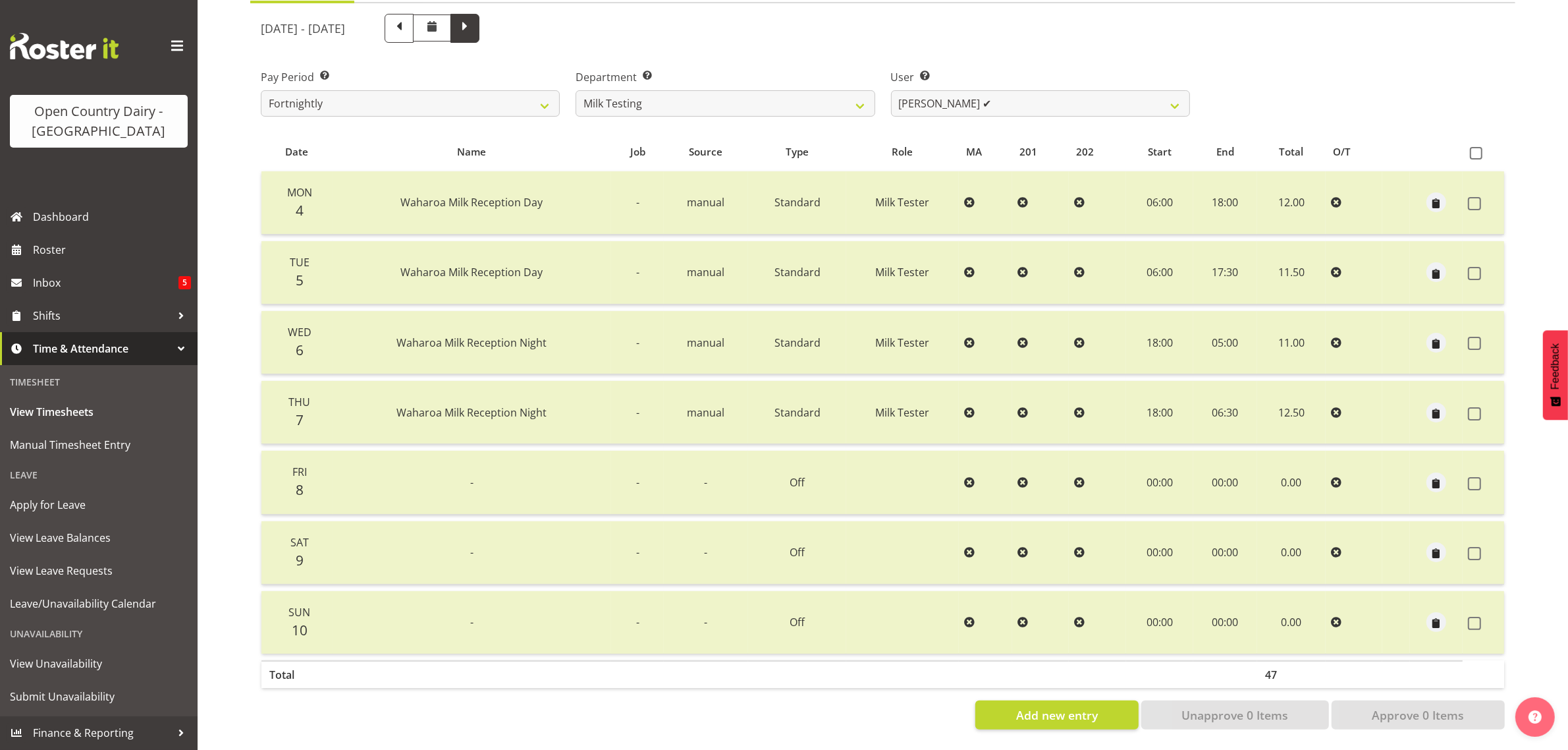
click at [473, 18] on span at bounding box center [465, 27] width 17 height 18
select select
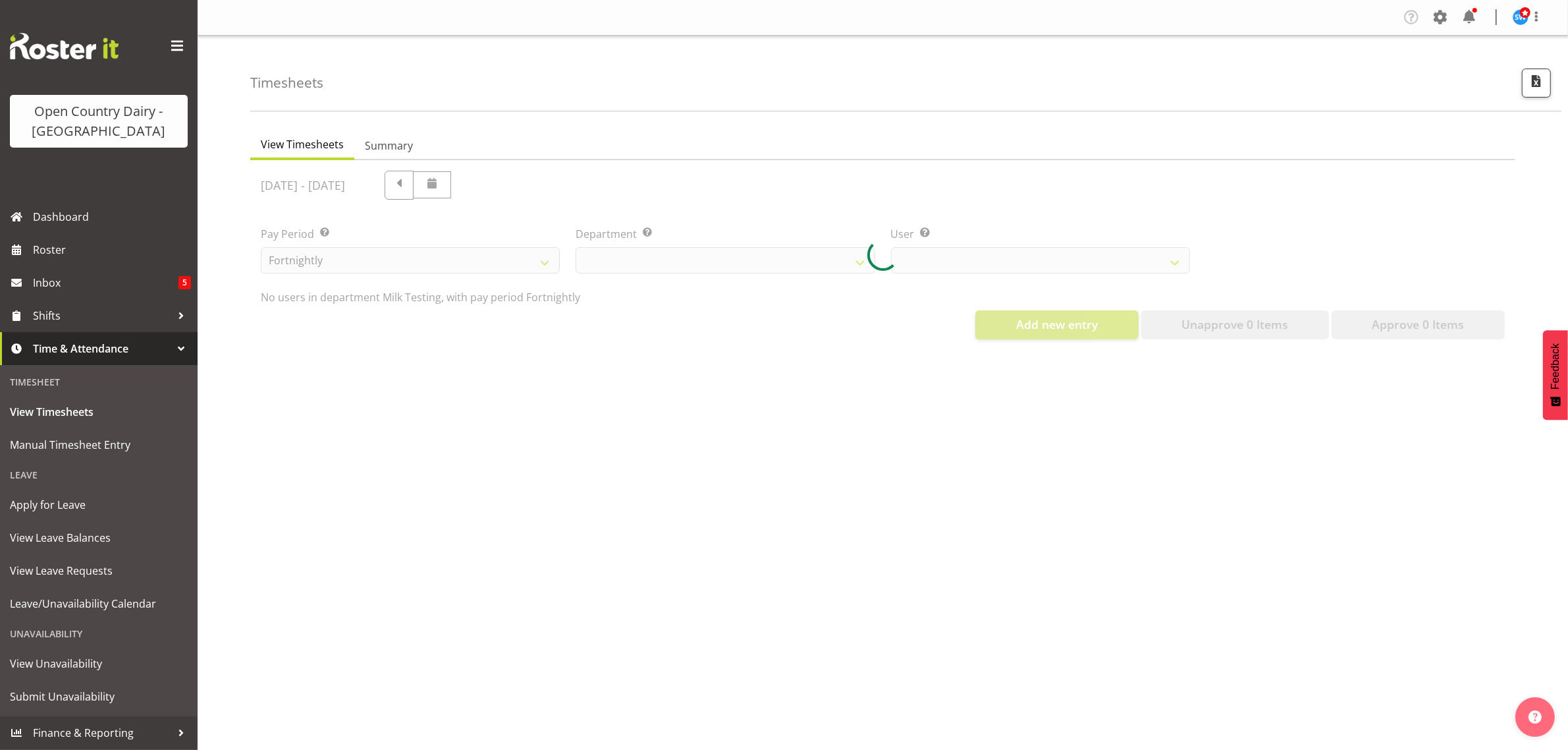
scroll to position [0, 0]
select select "733"
select select "7451"
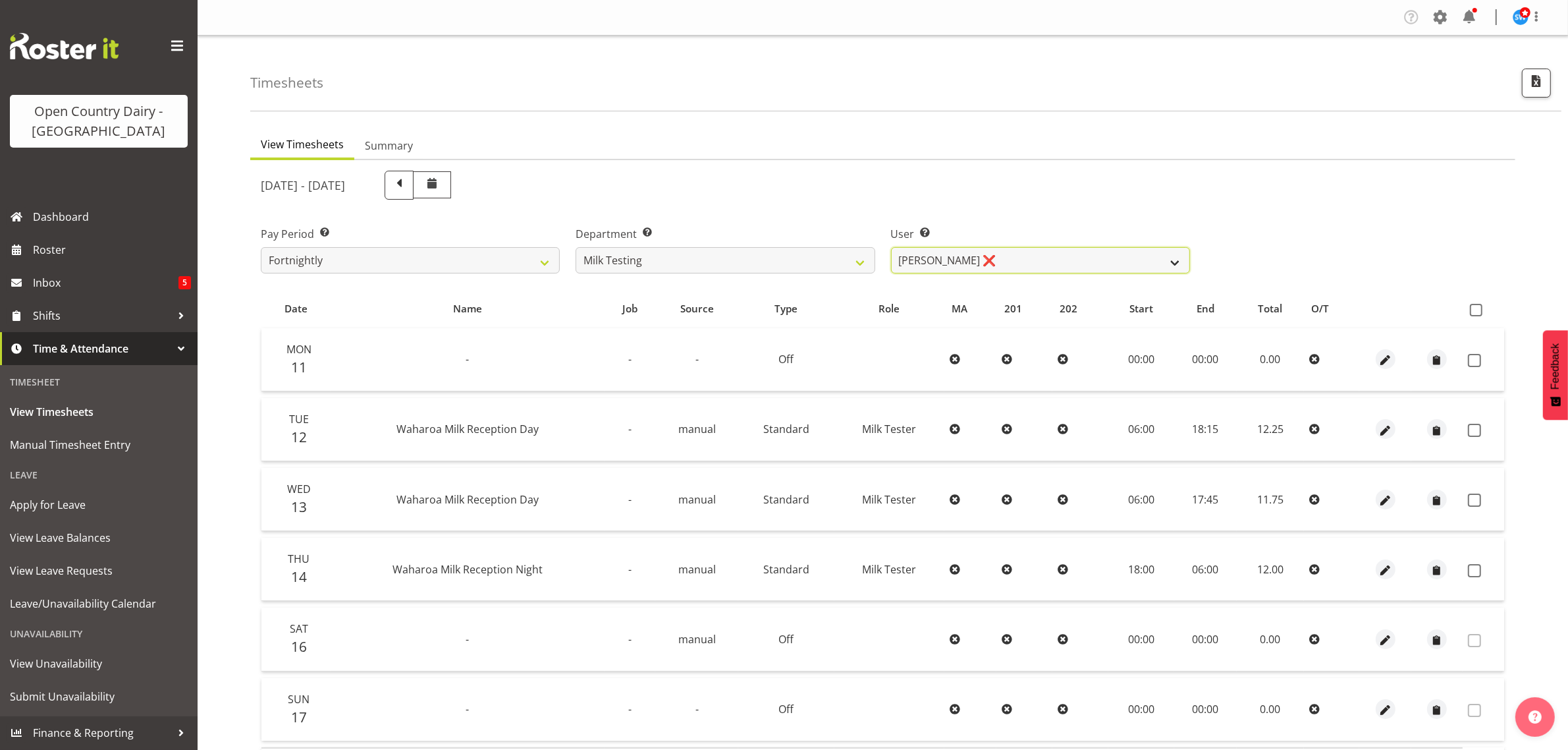
click at [1175, 264] on select "[PERSON_NAME] ❌ [PERSON_NAME] ❌ [PERSON_NAME] ❌ [PERSON_NAME] ❌ [PERSON_NAME] ❌…" at bounding box center [1041, 260] width 299 height 27
click at [1177, 265] on select "[PERSON_NAME] ❌ [PERSON_NAME] ❌ [PERSON_NAME] ❌ [PERSON_NAME] ❌ [PERSON_NAME] ❌…" at bounding box center [1041, 260] width 299 height 27
click at [1477, 362] on span at bounding box center [1475, 361] width 13 height 13
checkbox input "true"
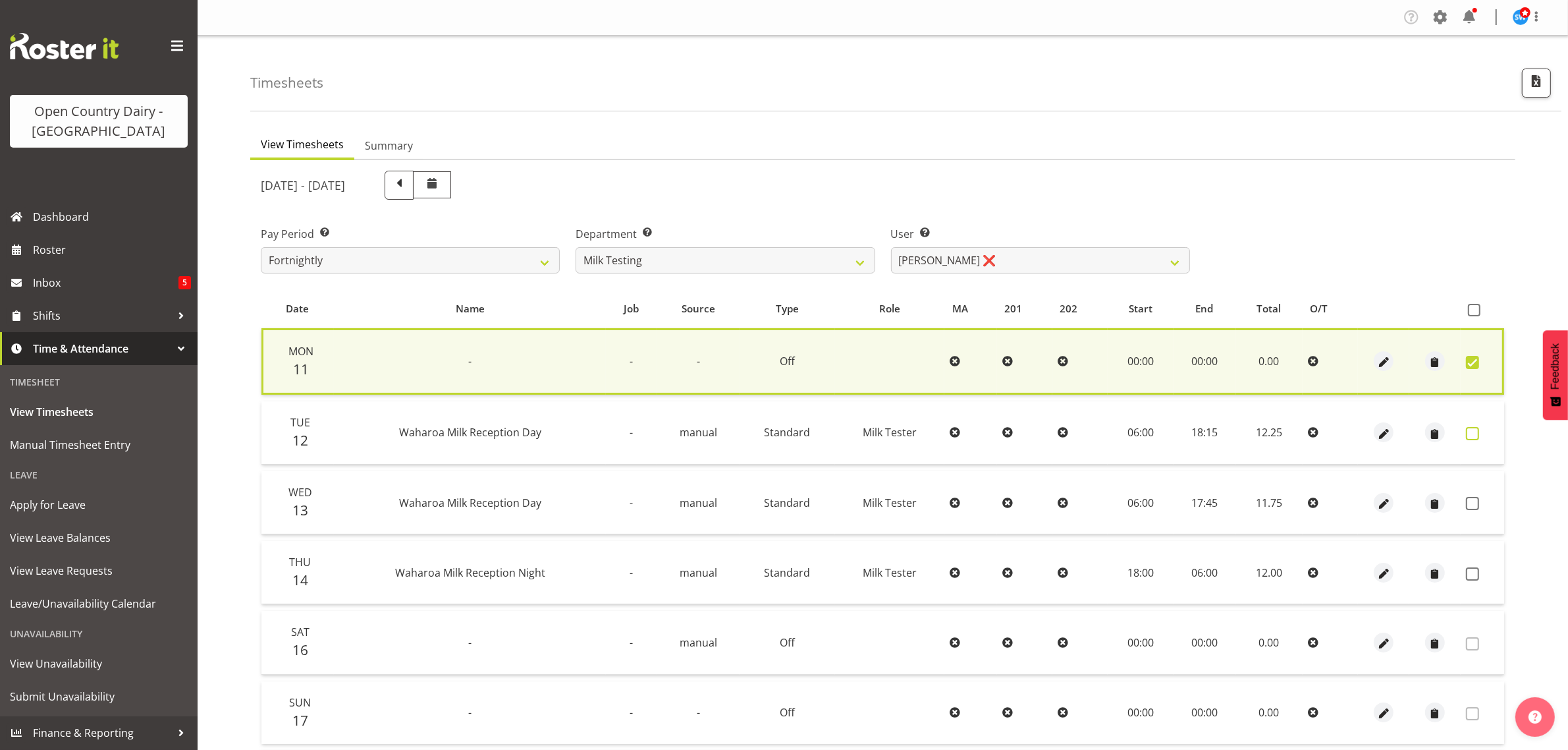
click at [1471, 432] on span at bounding box center [1473, 433] width 13 height 13
checkbox input "true"
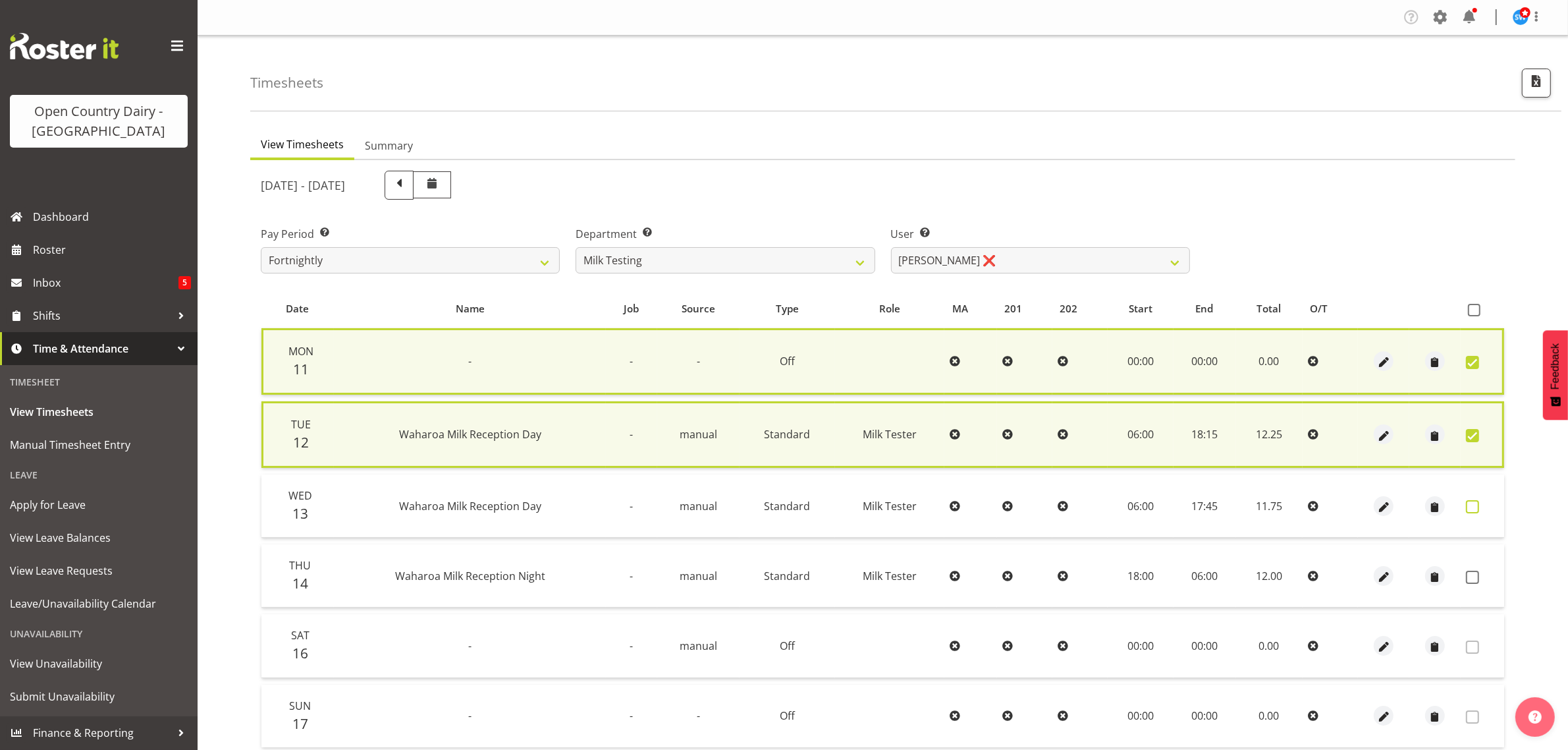
click at [1474, 505] on span at bounding box center [1473, 507] width 13 height 13
checkbox input "true"
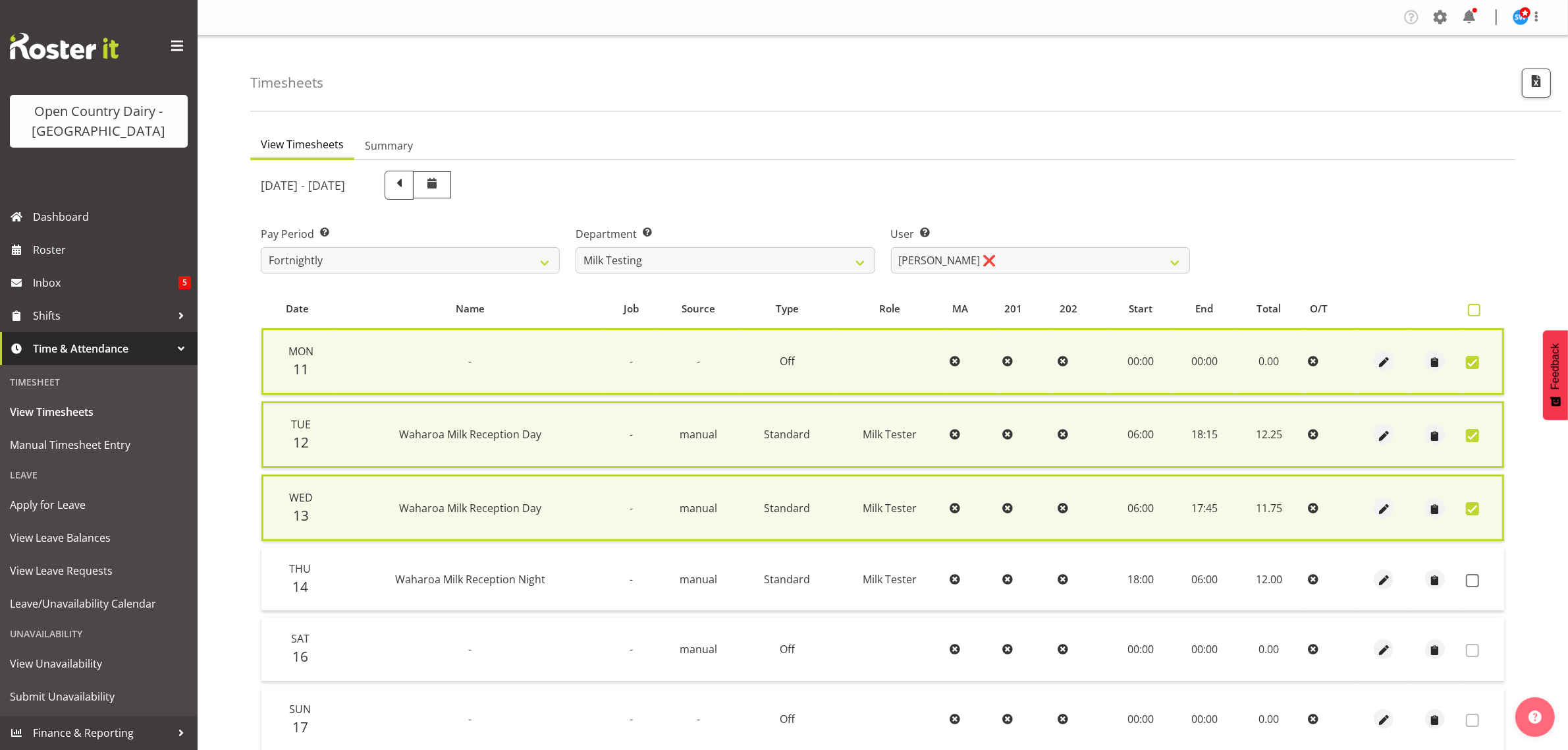
click at [1474, 308] on span at bounding box center [1474, 309] width 12 height 12
click at [1474, 308] on input "checkbox" at bounding box center [1472, 310] width 8 height 8
checkbox input "true"
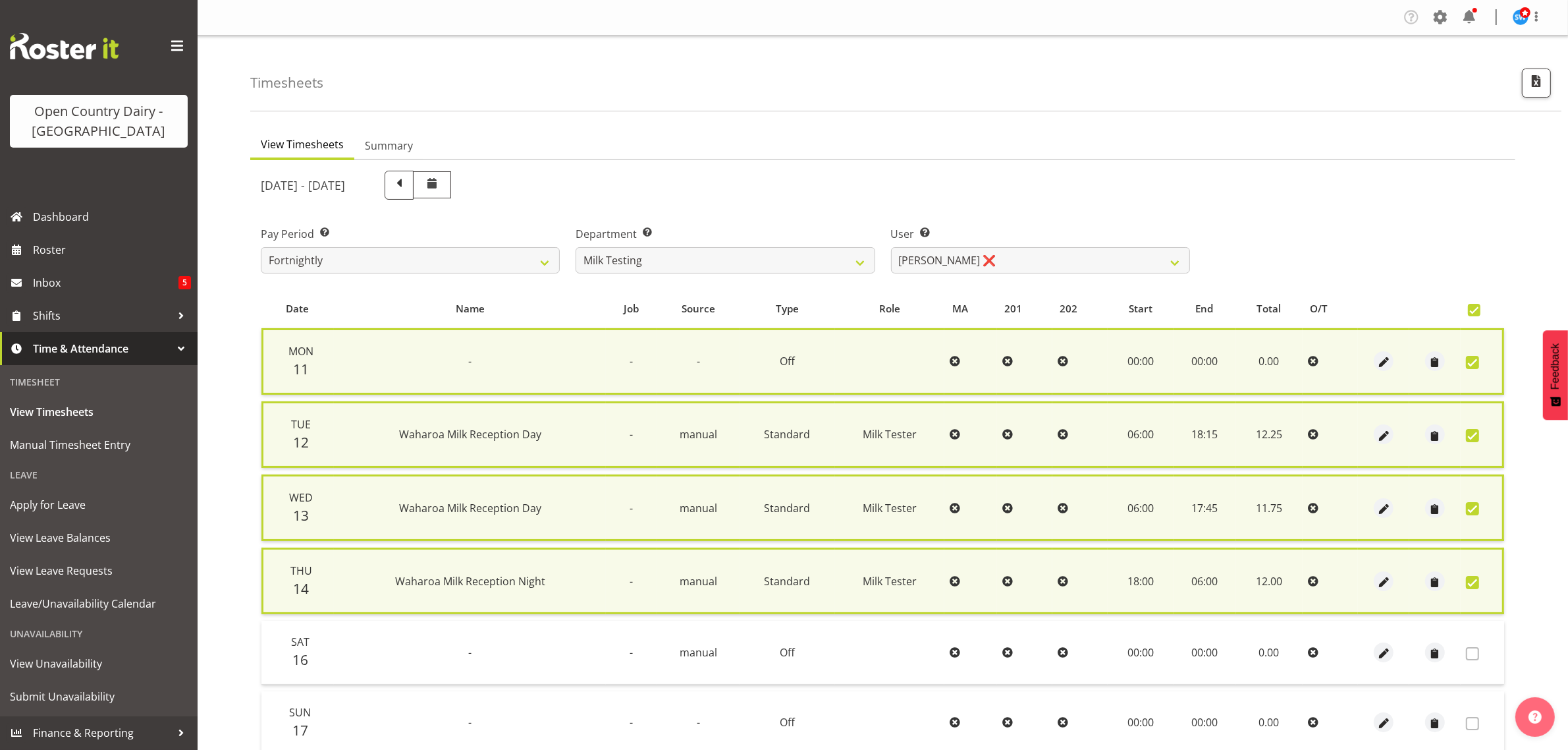
click at [1476, 576] on span at bounding box center [1473, 582] width 13 height 13
checkbox input "false"
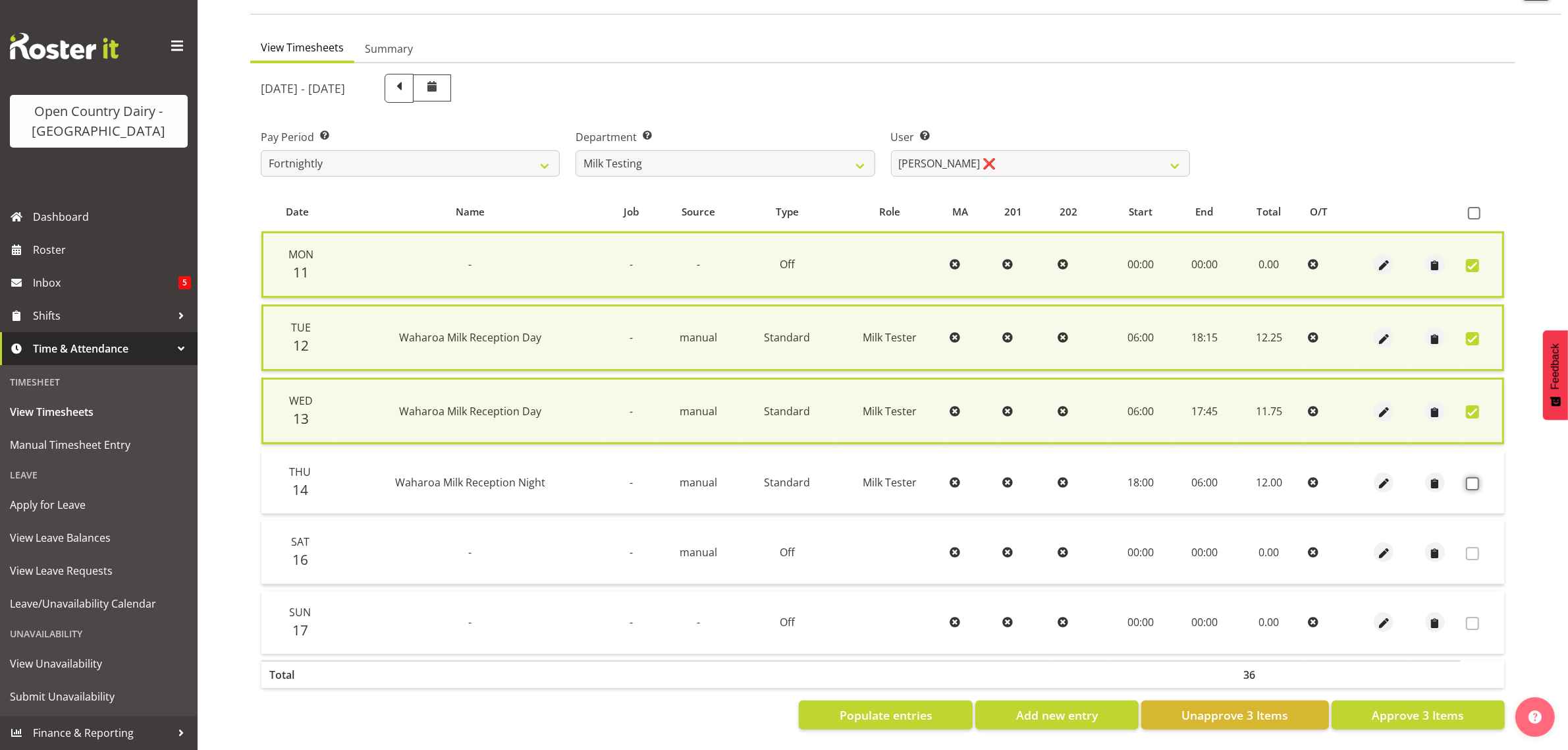
scroll to position [106, 0]
click at [1423, 707] on span "Approve 3 Items" at bounding box center [1418, 715] width 92 height 18
checkbox input "false"
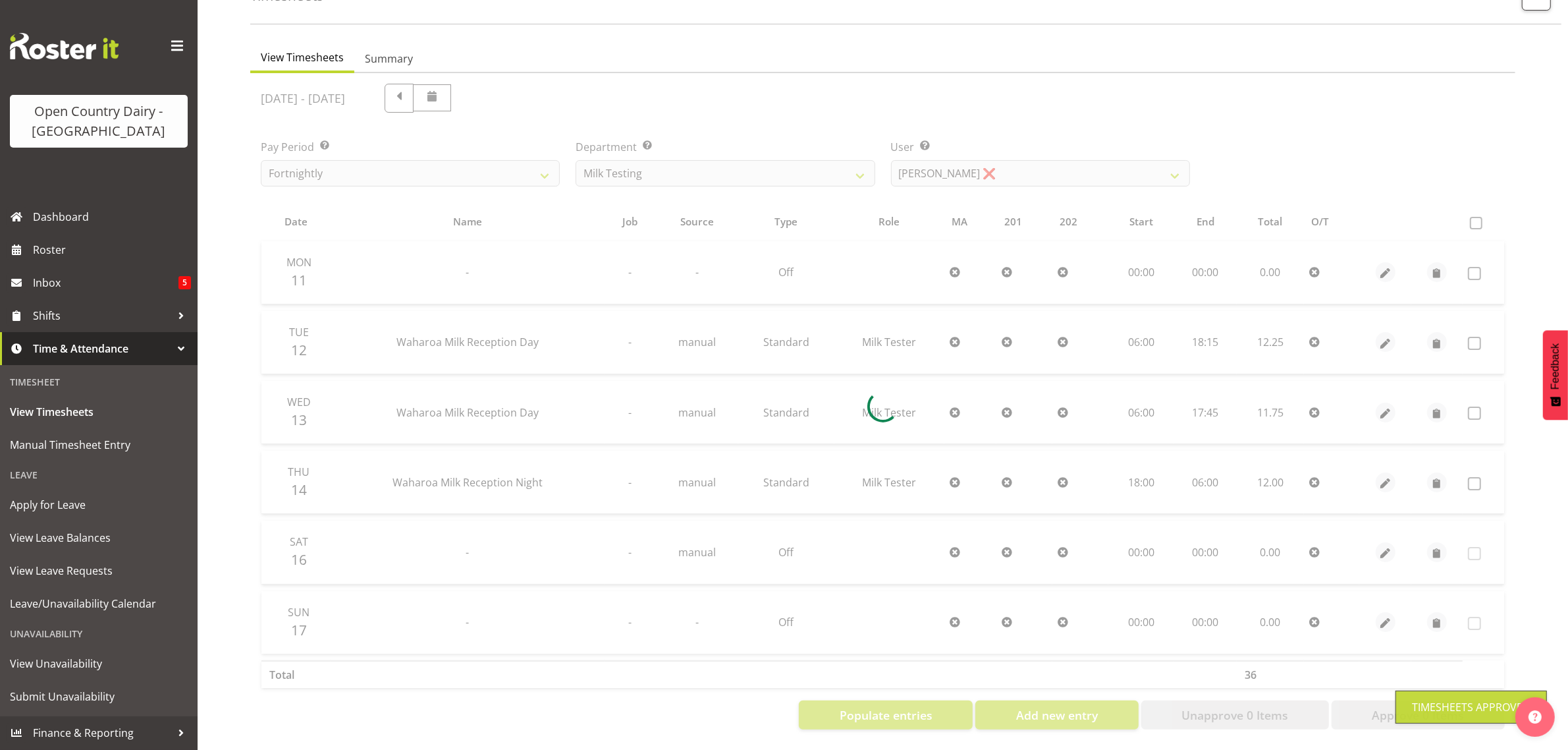
scroll to position [99, 0]
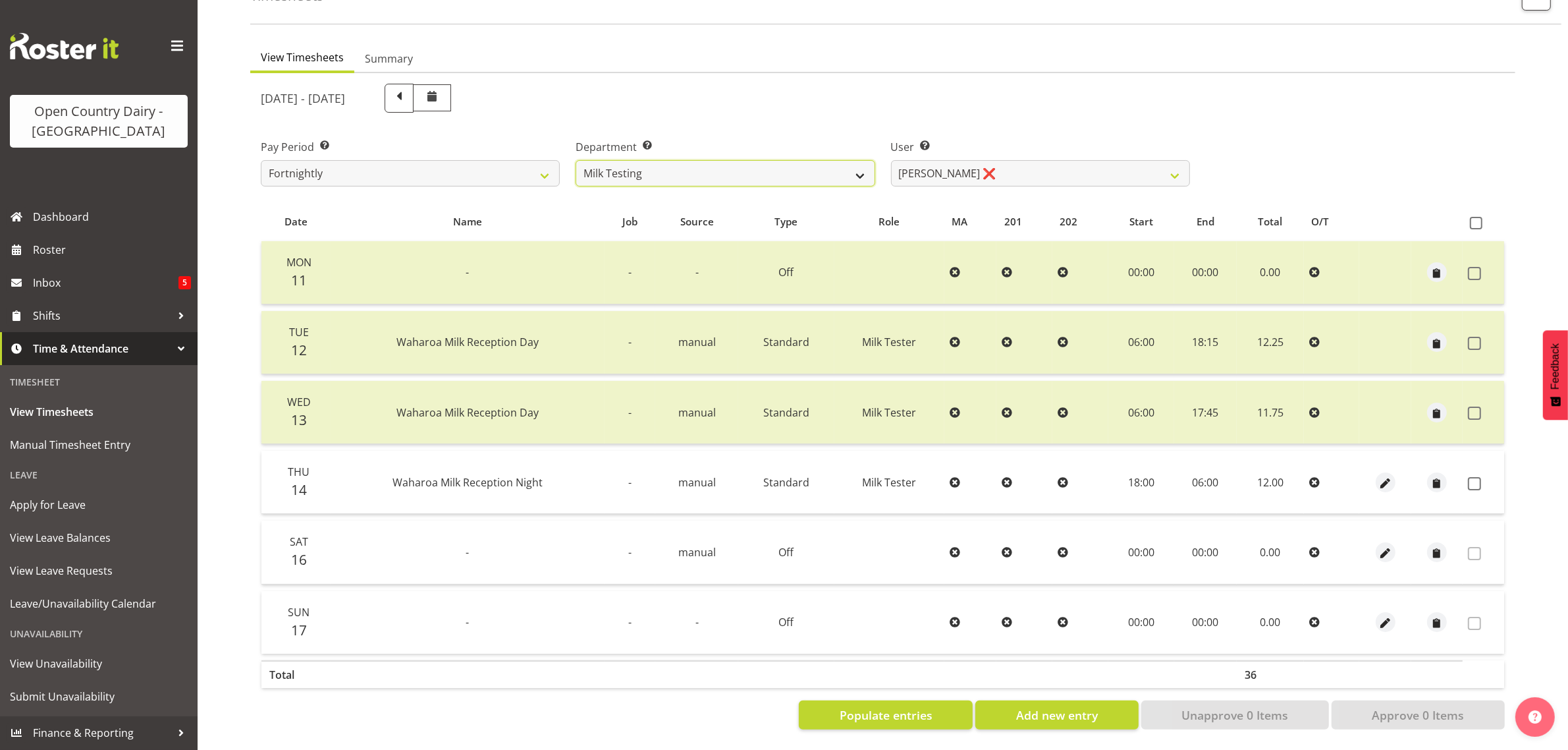
click at [857, 162] on select "701 702 703 704 705 706 707 708 709 710 711 712 713 714 715 716 717 718 719 720" at bounding box center [725, 173] width 299 height 27
select select "756"
click at [576, 160] on select "701 702 703 704 705 706 707 708 709 710 711 712 713 714 715 716 717 718 719 720" at bounding box center [725, 173] width 299 height 27
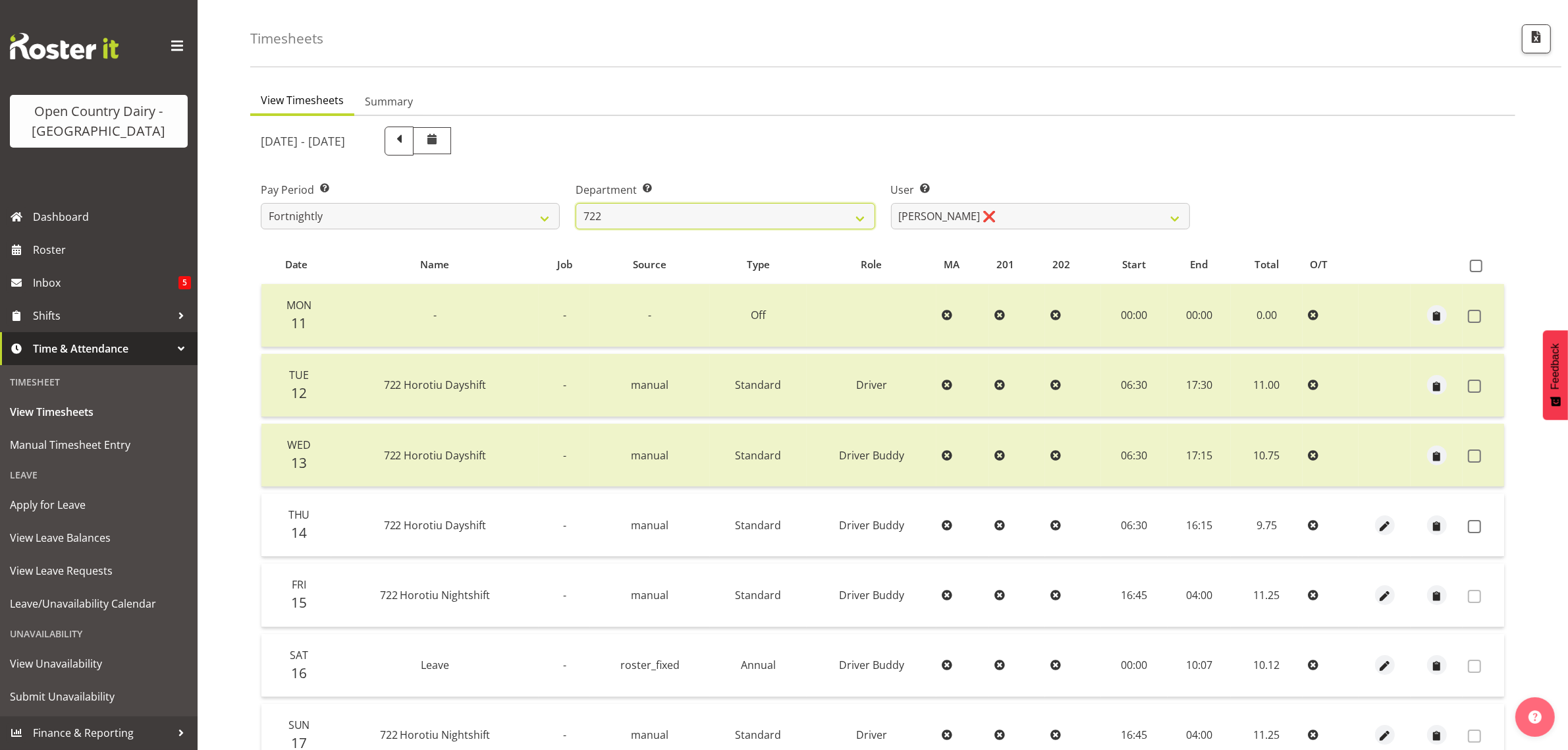
scroll to position [17, 0]
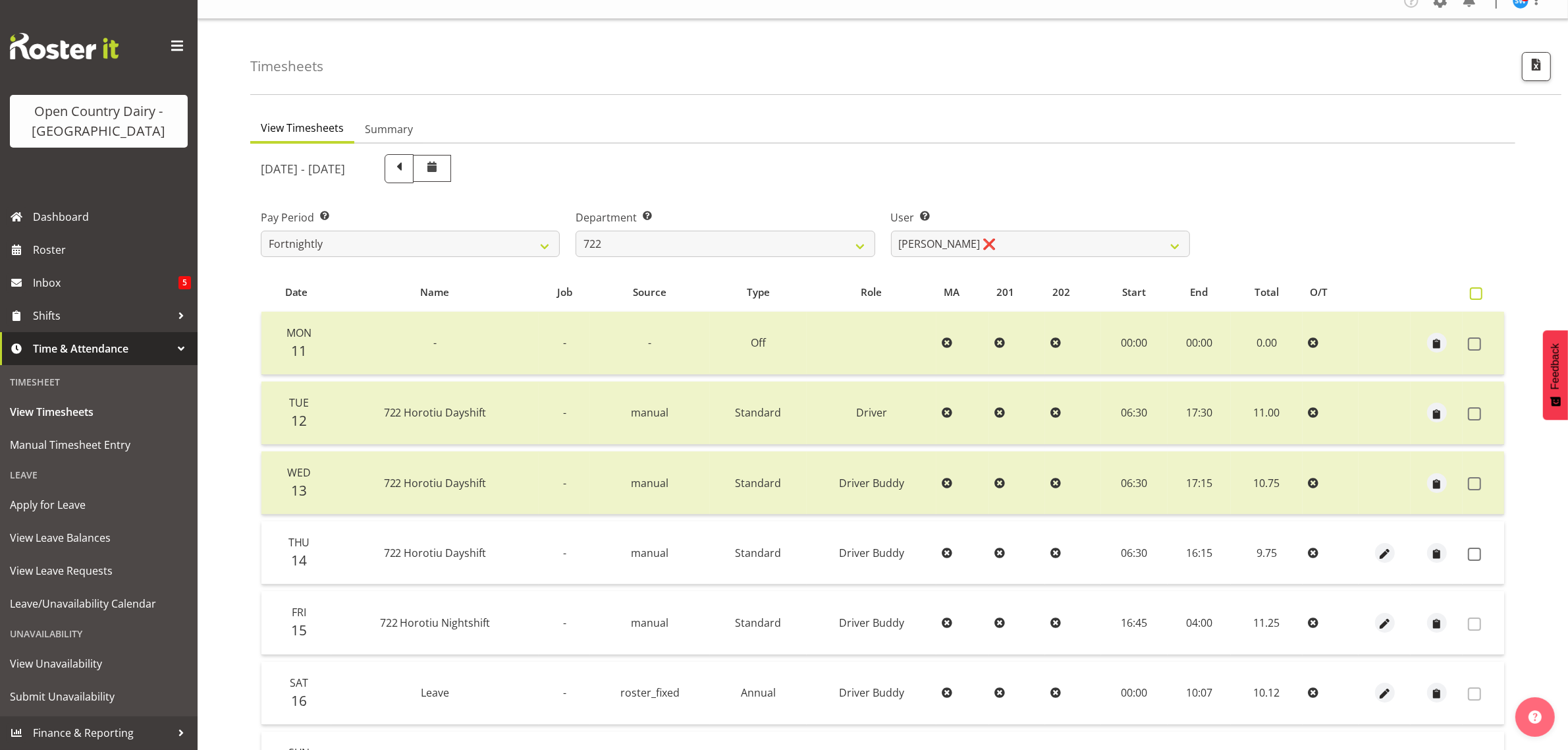
click at [1479, 297] on span at bounding box center [1476, 293] width 12 height 12
click at [1479, 297] on input "checkbox" at bounding box center [1475, 293] width 8 height 8
checkbox input "true"
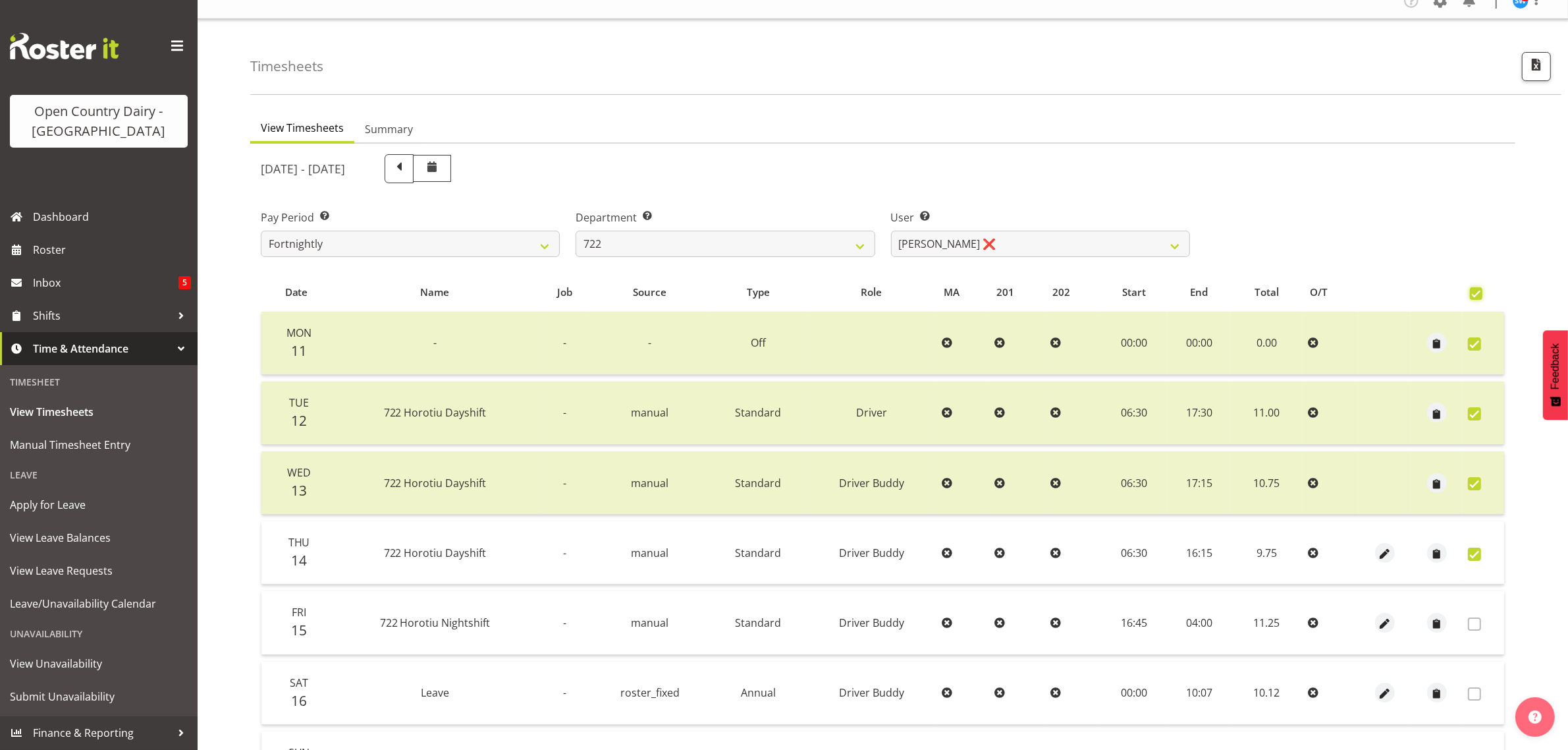
checkbox input "true"
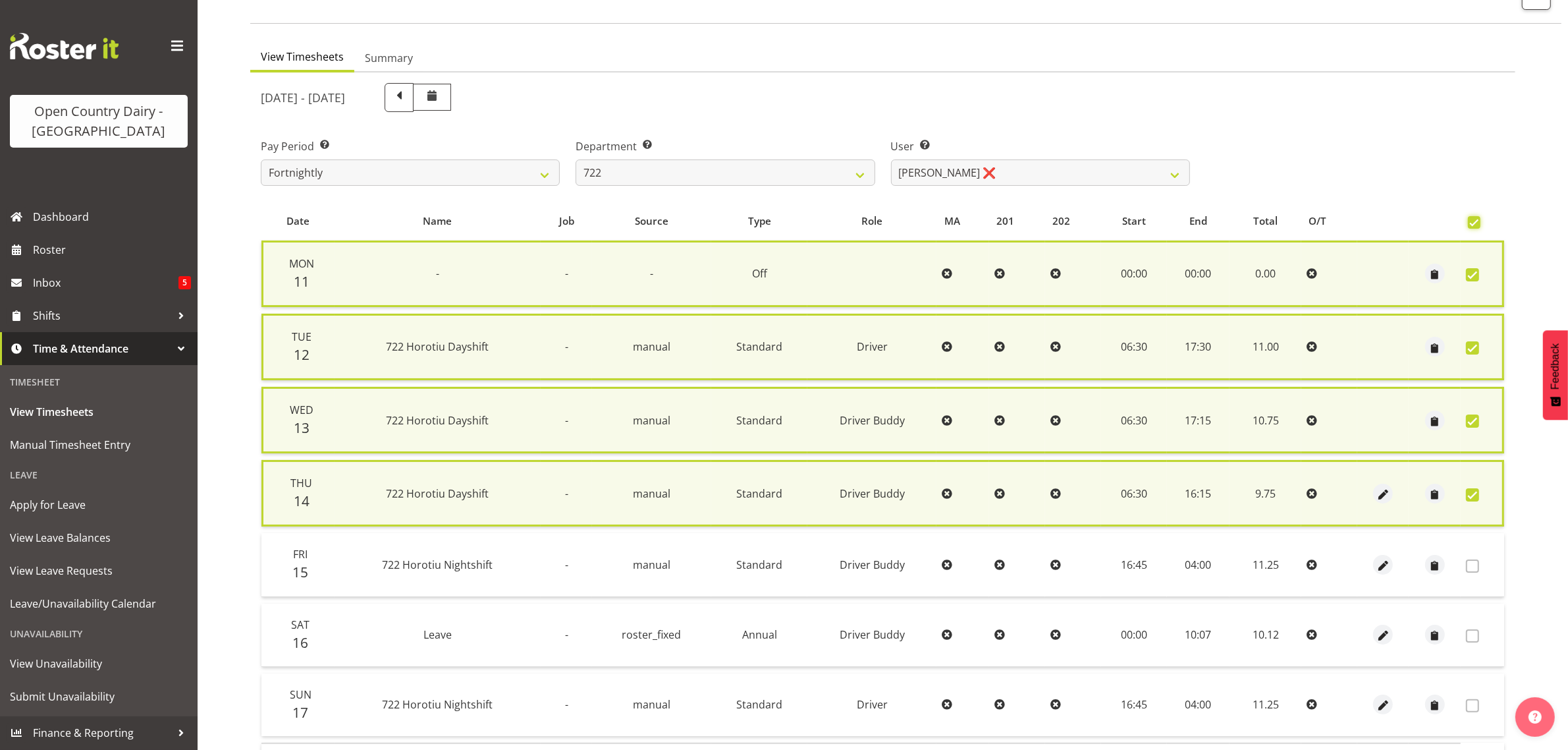
scroll to position [178, 0]
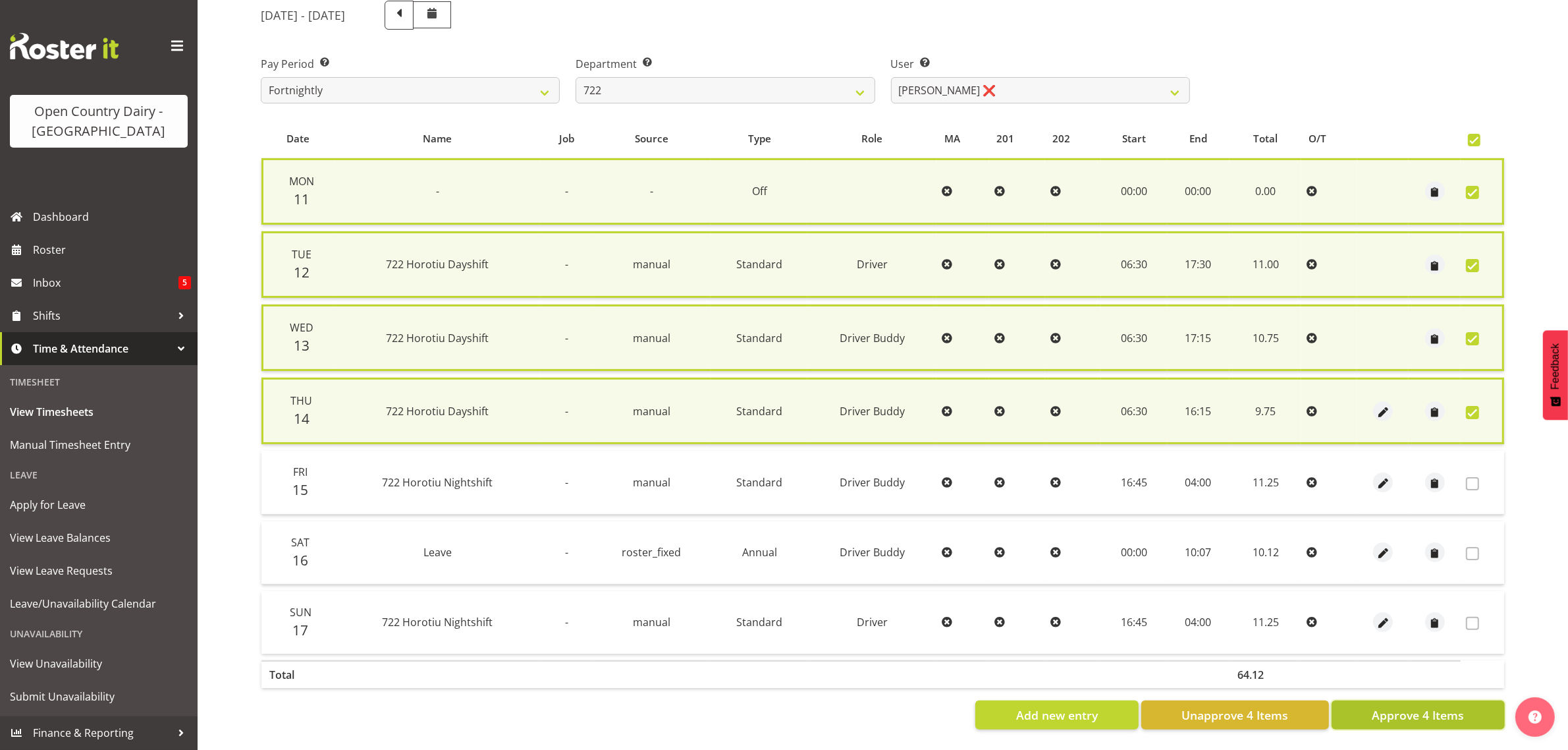
click at [1418, 707] on span "Approve 4 Items" at bounding box center [1418, 715] width 92 height 18
checkbox input "false"
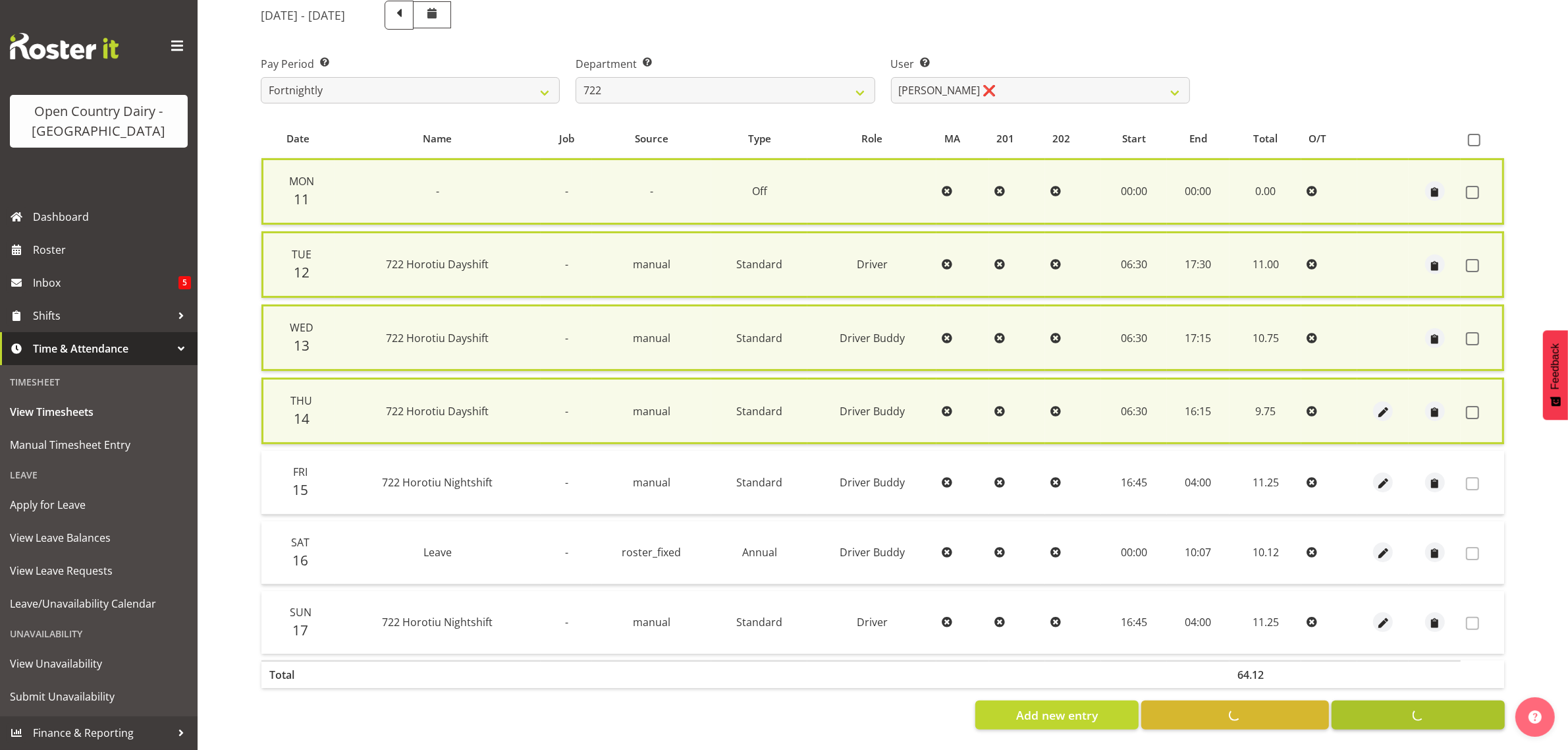
checkbox input "false"
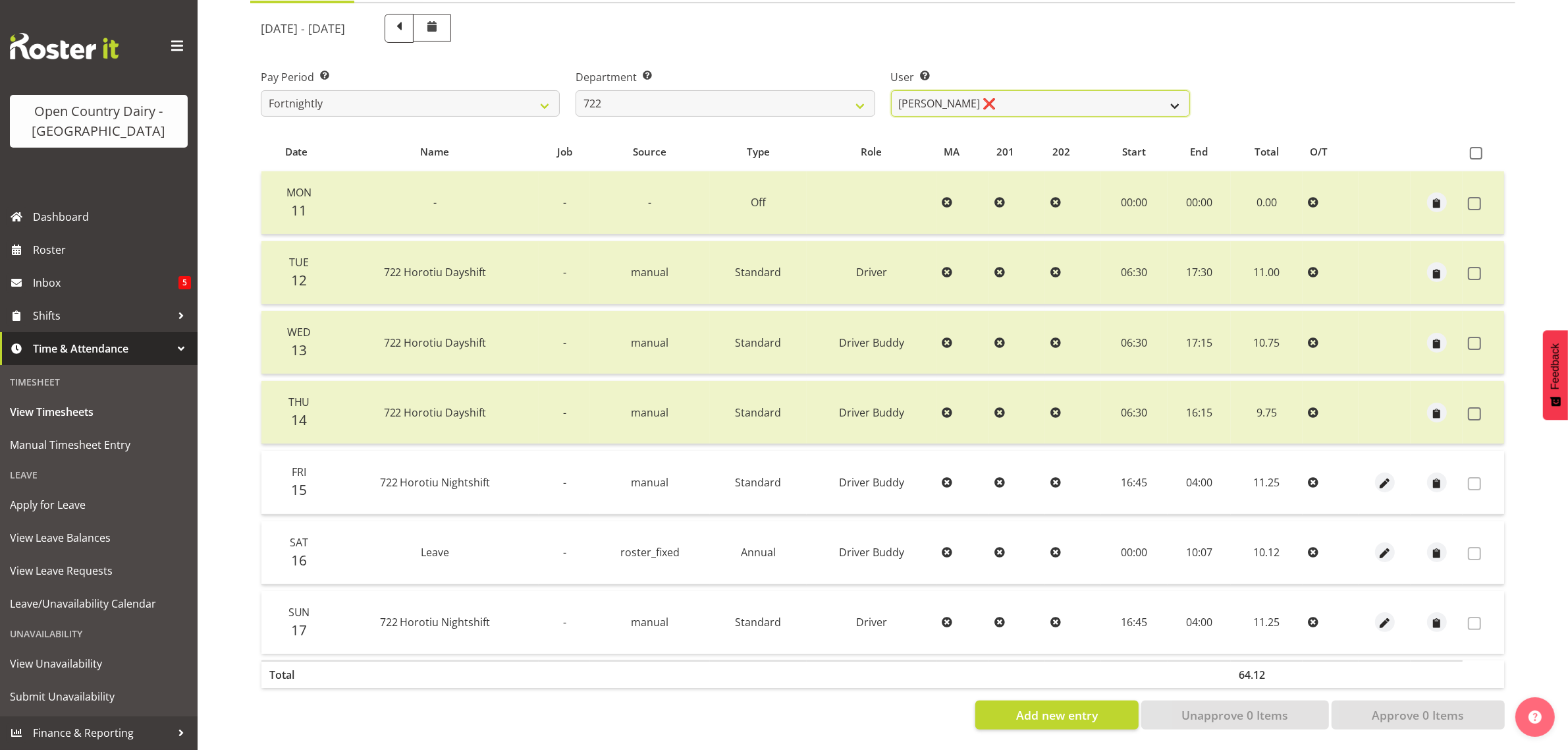
click at [1176, 90] on select "[PERSON_NAME] ❌ [PERSON_NAME] ❌ [PERSON_NAME] ❌" at bounding box center [1041, 103] width 299 height 27
click at [858, 93] on select "701 702 703 704 705 706 707 708 709 710 711 712 713 714 715 716 717 718 719 720" at bounding box center [725, 103] width 299 height 27
click at [576, 90] on select "701 702 703 704 705 706 707 708 709 710 711 712 713 714 715 716 717 718 719 720" at bounding box center [725, 103] width 299 height 27
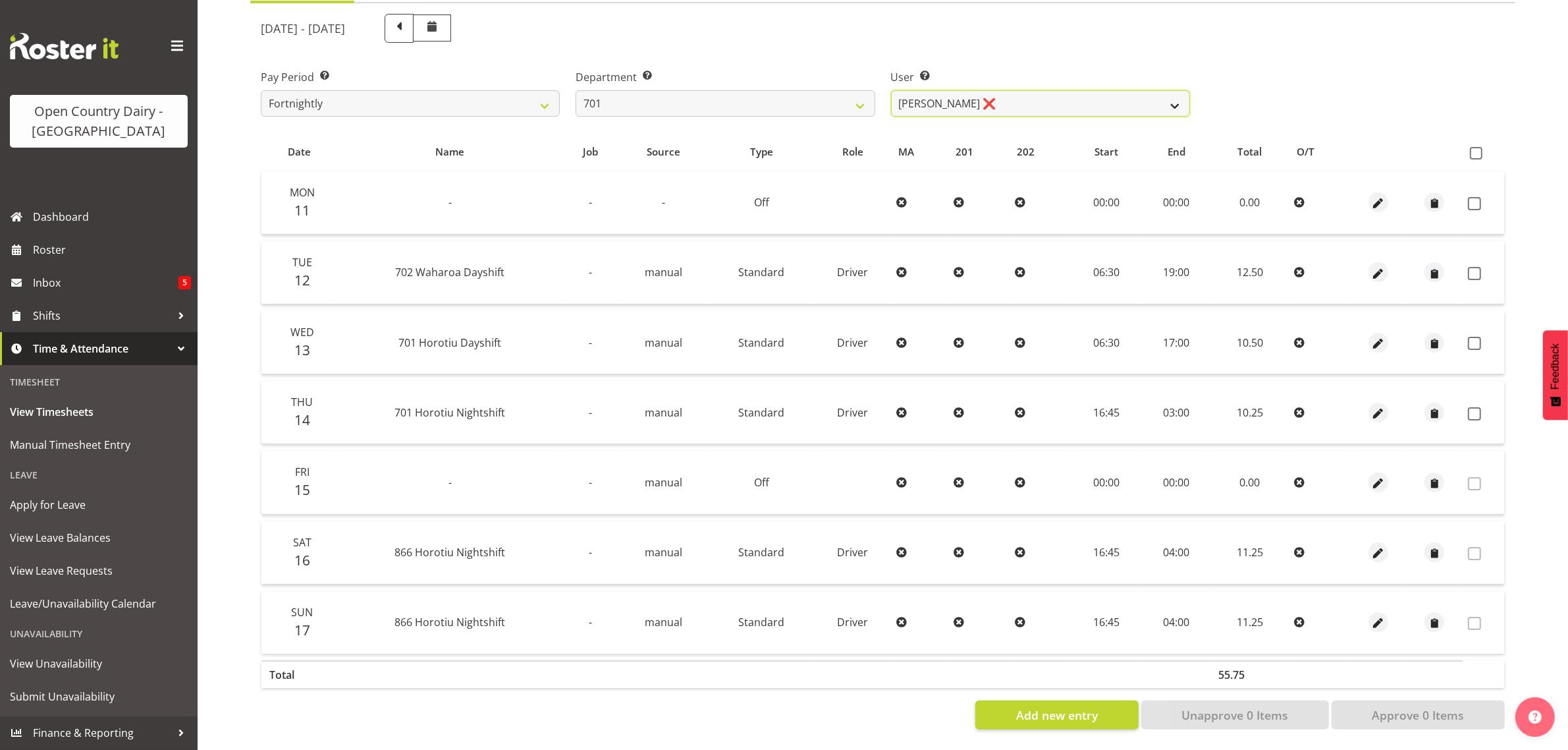
click at [1176, 92] on select "[PERSON_NAME] ❌ [PERSON_NAME] ❌ [PERSON_NAME] ❌ [PERSON_NAME] ❌" at bounding box center [1041, 103] width 299 height 27
click at [858, 92] on select "701 702 703 704 705 706 707 708 709 710 711 712 713 714 715 716 717 718 719 720" at bounding box center [725, 103] width 299 height 27
select select "710"
click at [576, 90] on select "701 702 703 704 705 706 707 708 709 710 711 712 713 714 715 716 717 718 719 720" at bounding box center [725, 103] width 299 height 27
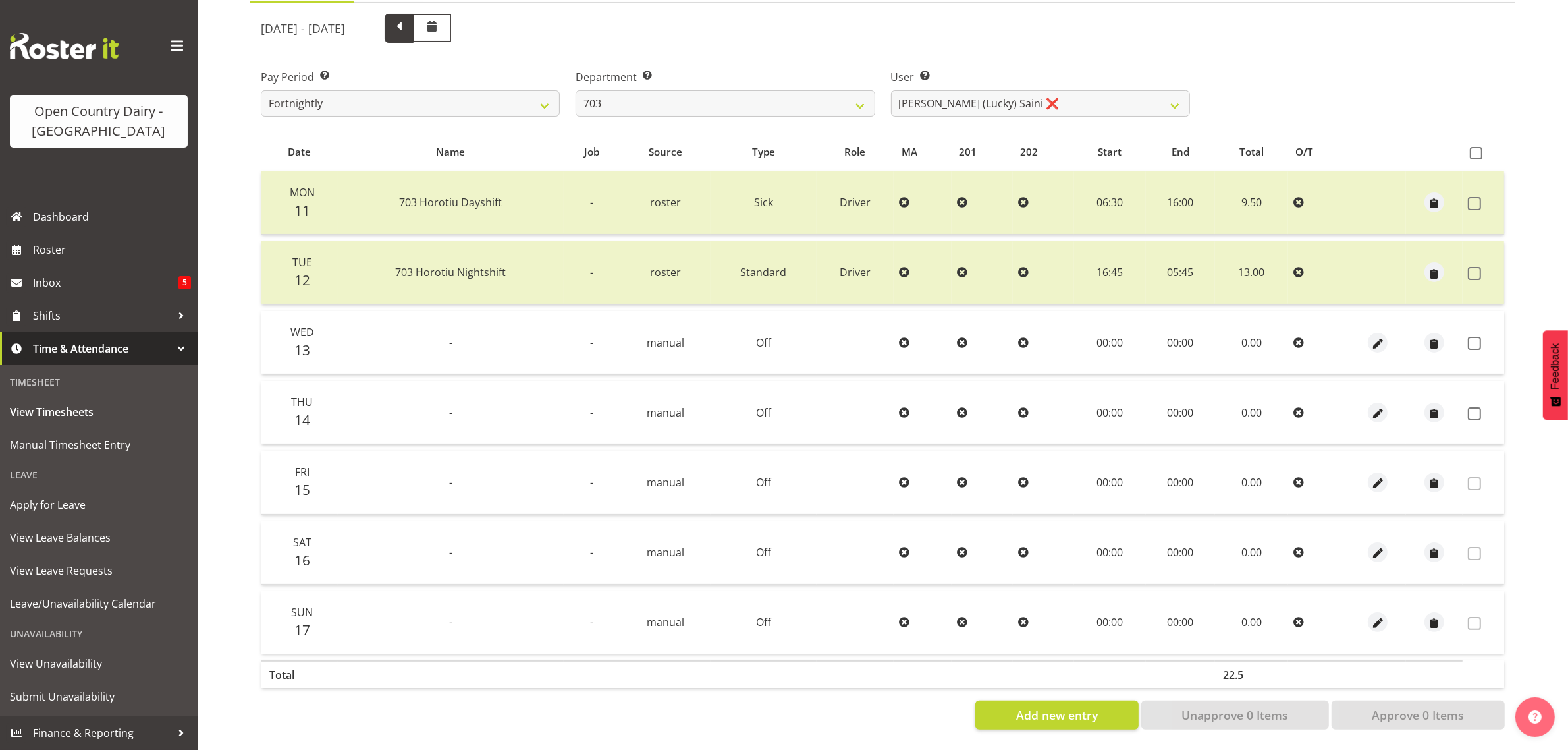
click at [407, 18] on span at bounding box center [399, 27] width 17 height 18
select select
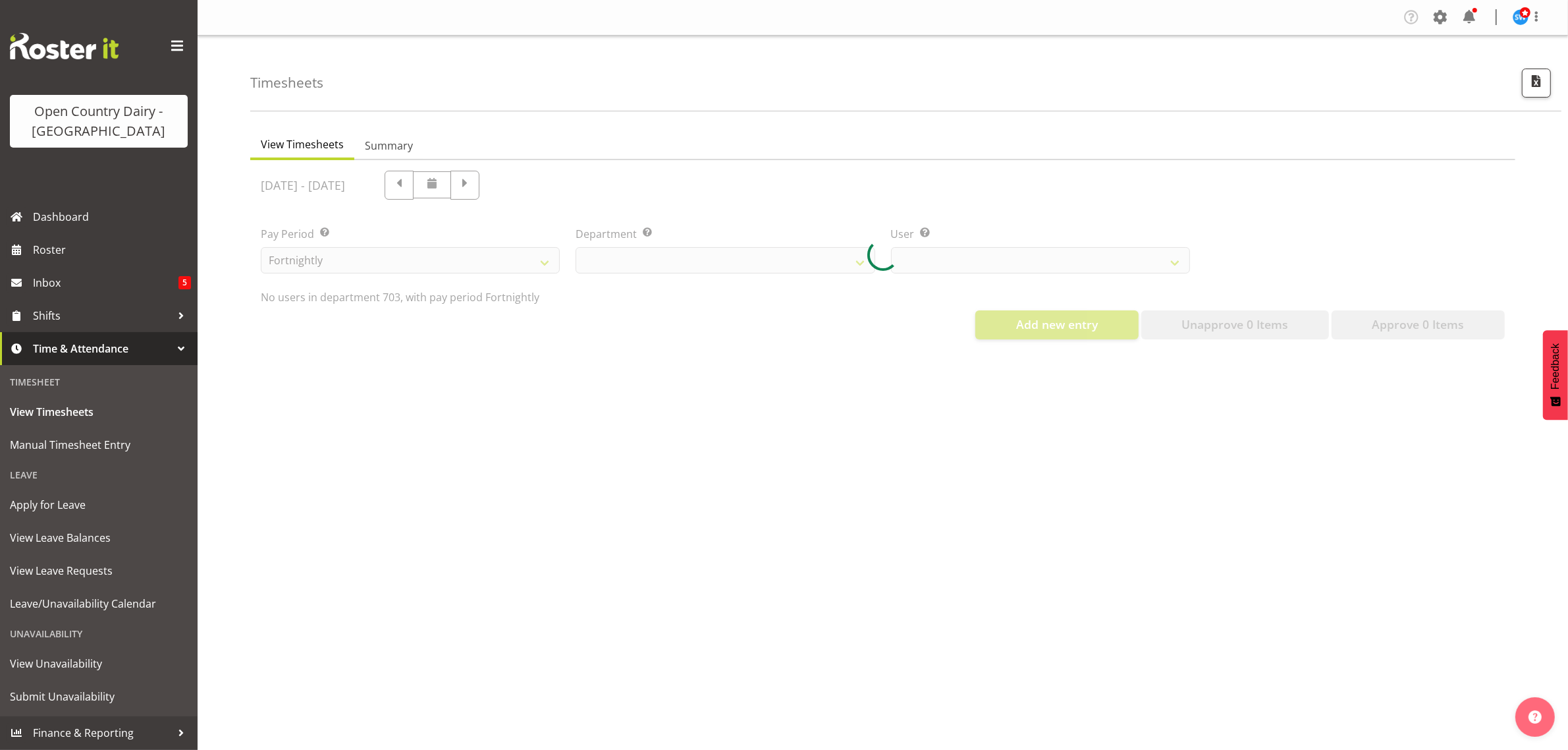
select select "710"
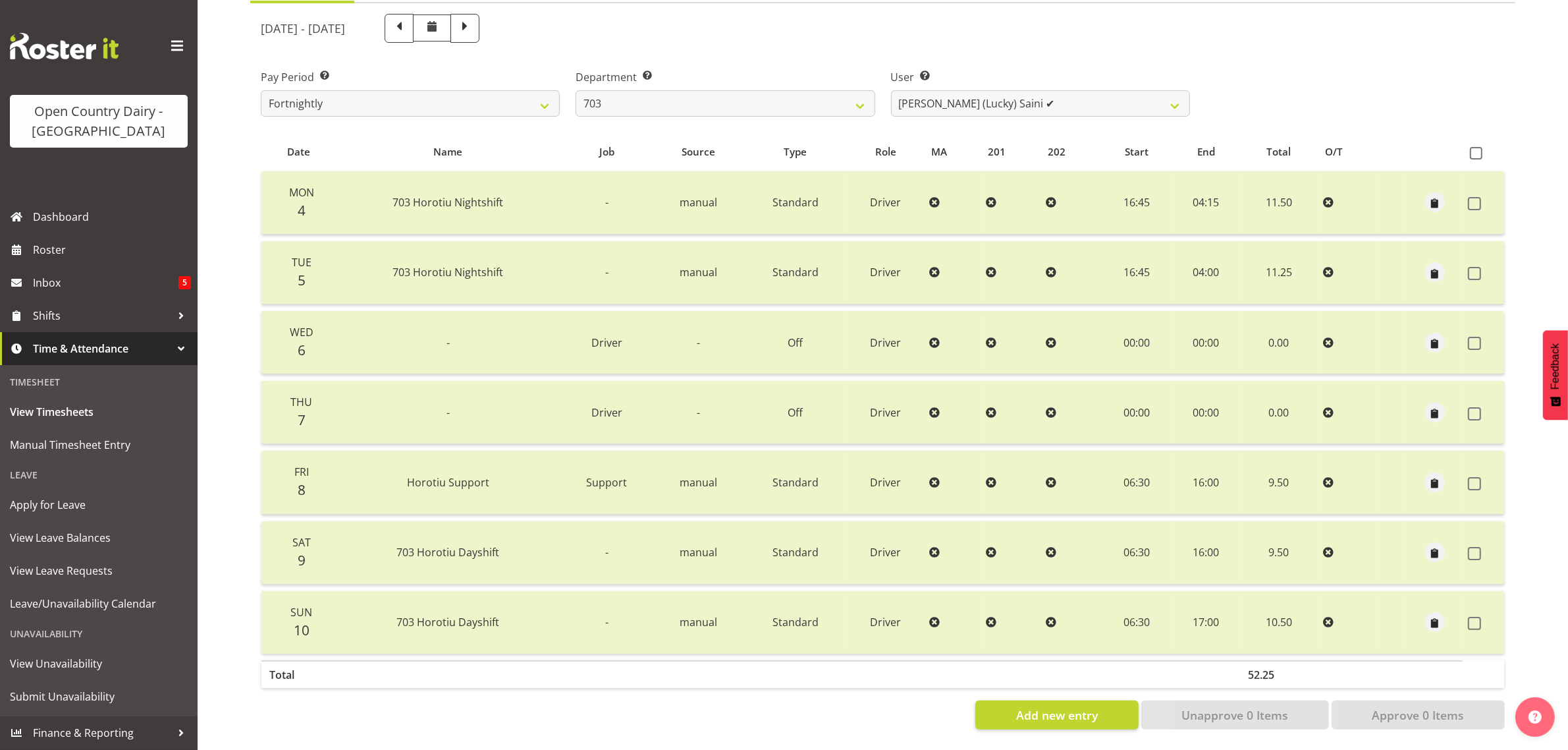
scroll to position [168, 0]
click at [407, 18] on span at bounding box center [399, 27] width 17 height 18
select select
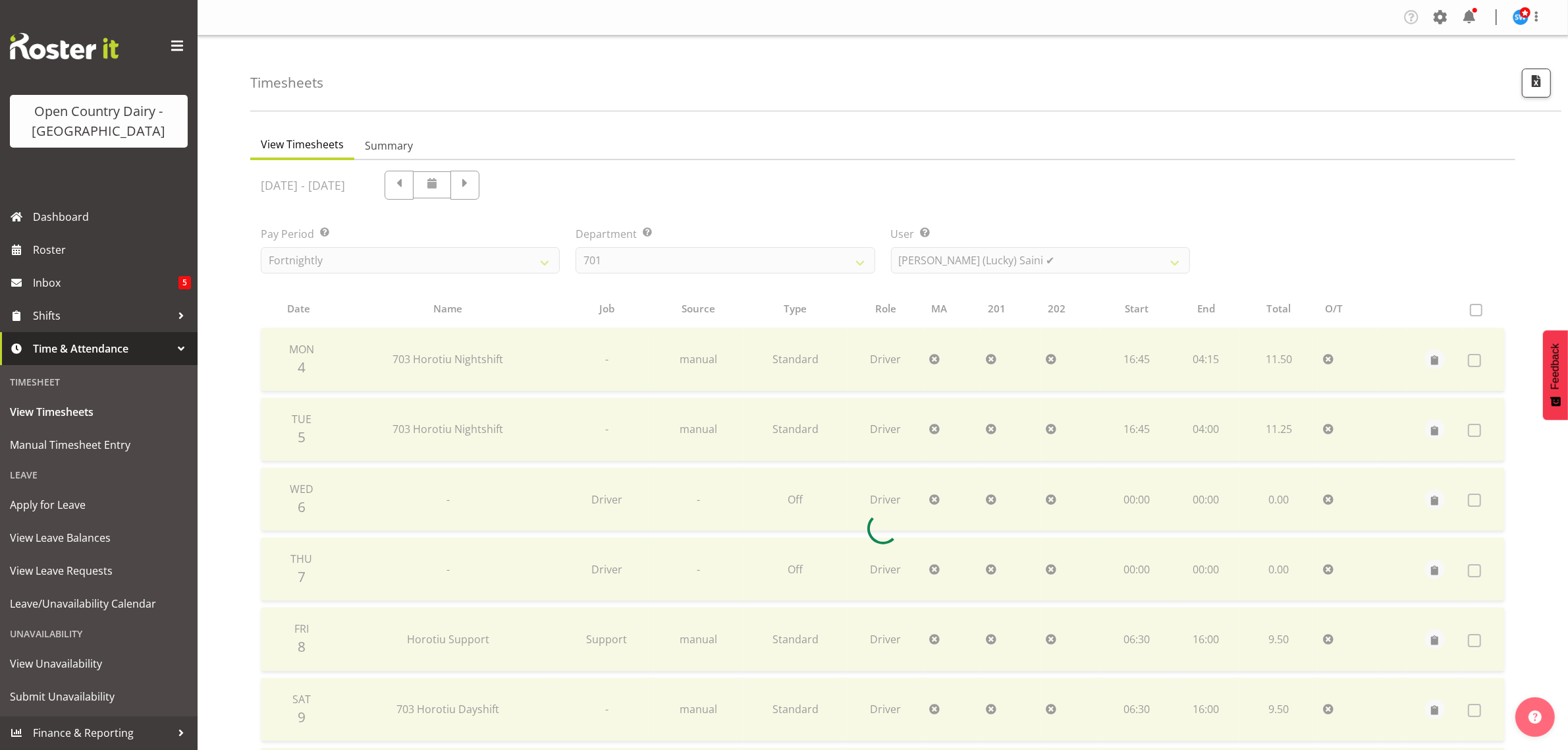
select select "710"
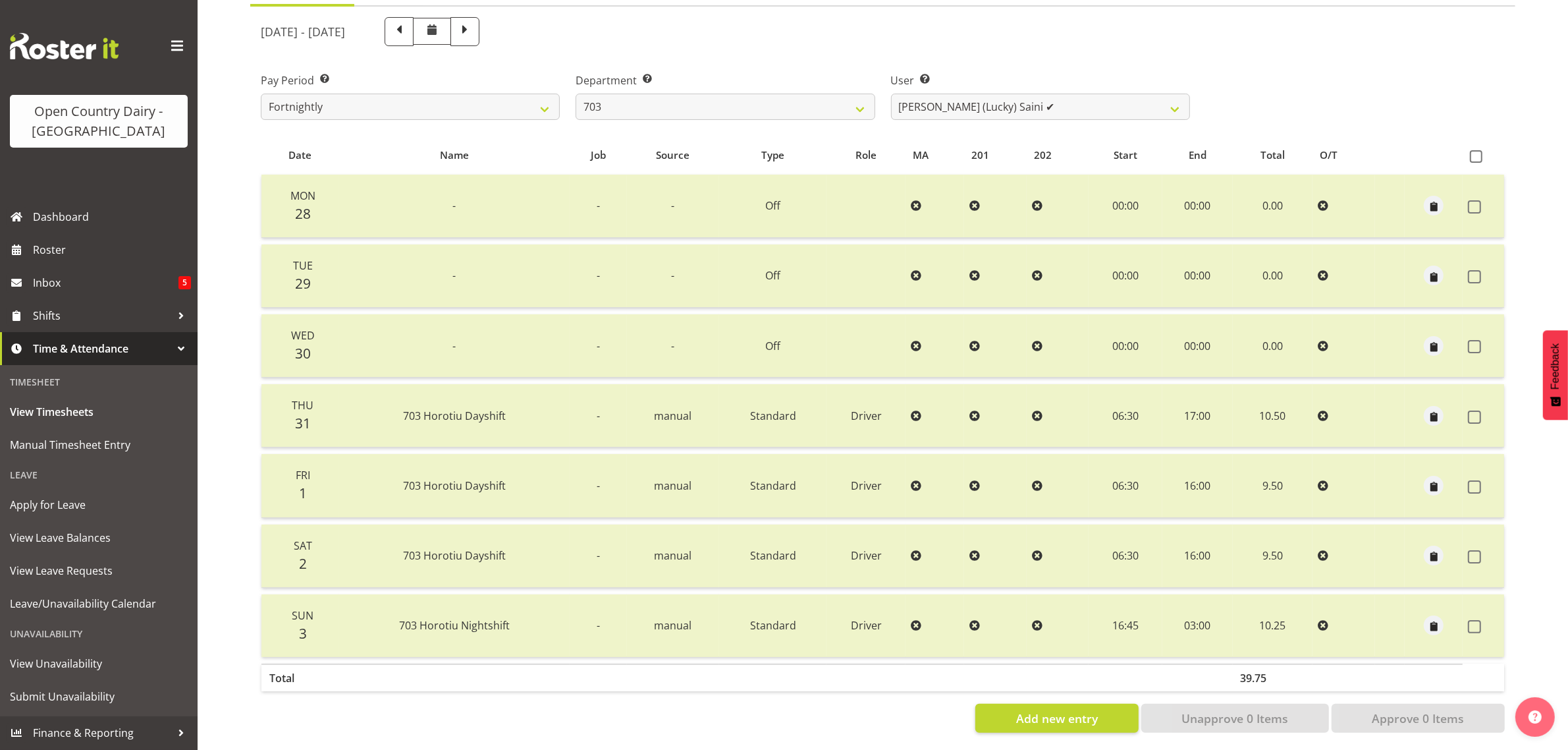
scroll to position [168, 0]
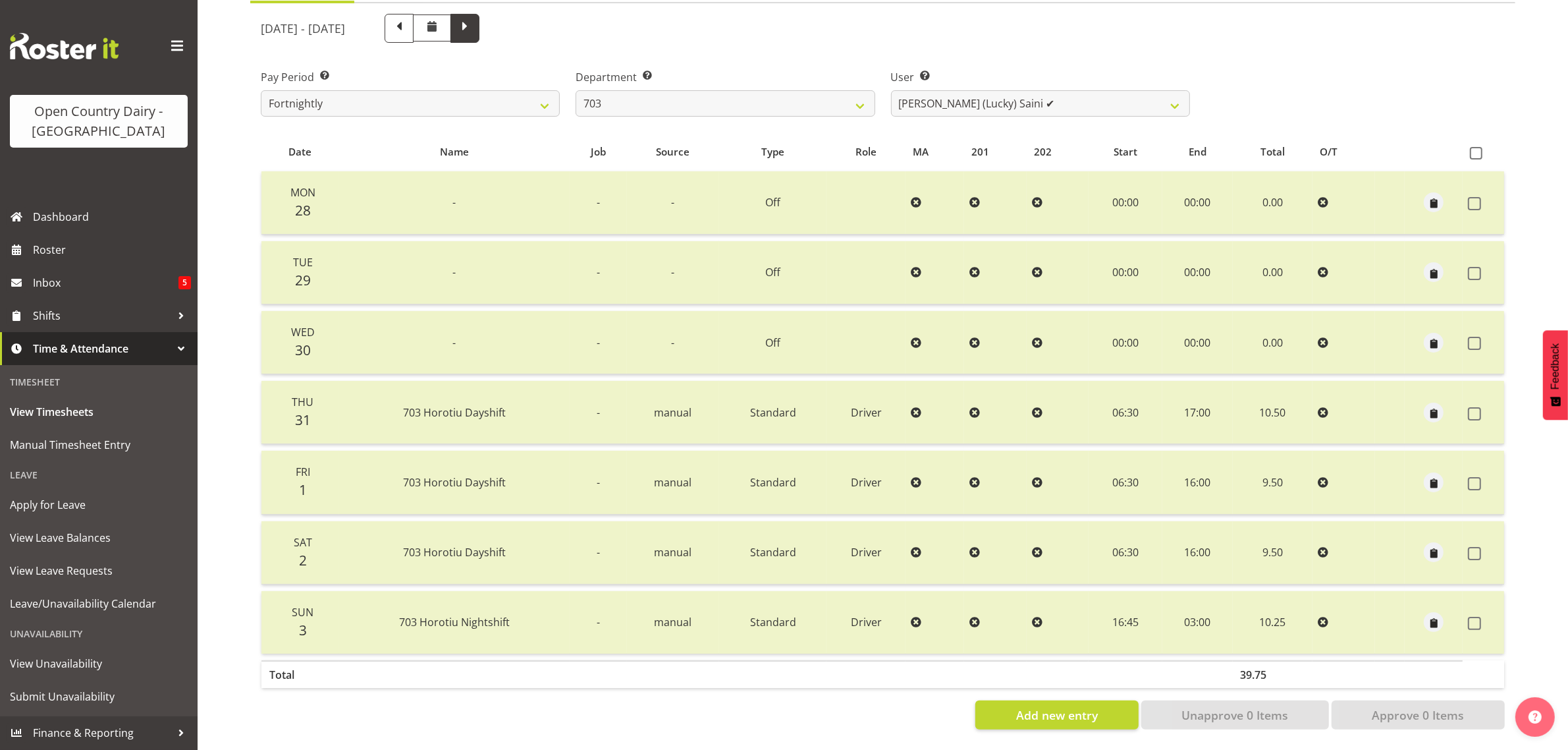
click at [473, 18] on span at bounding box center [465, 27] width 17 height 18
select select
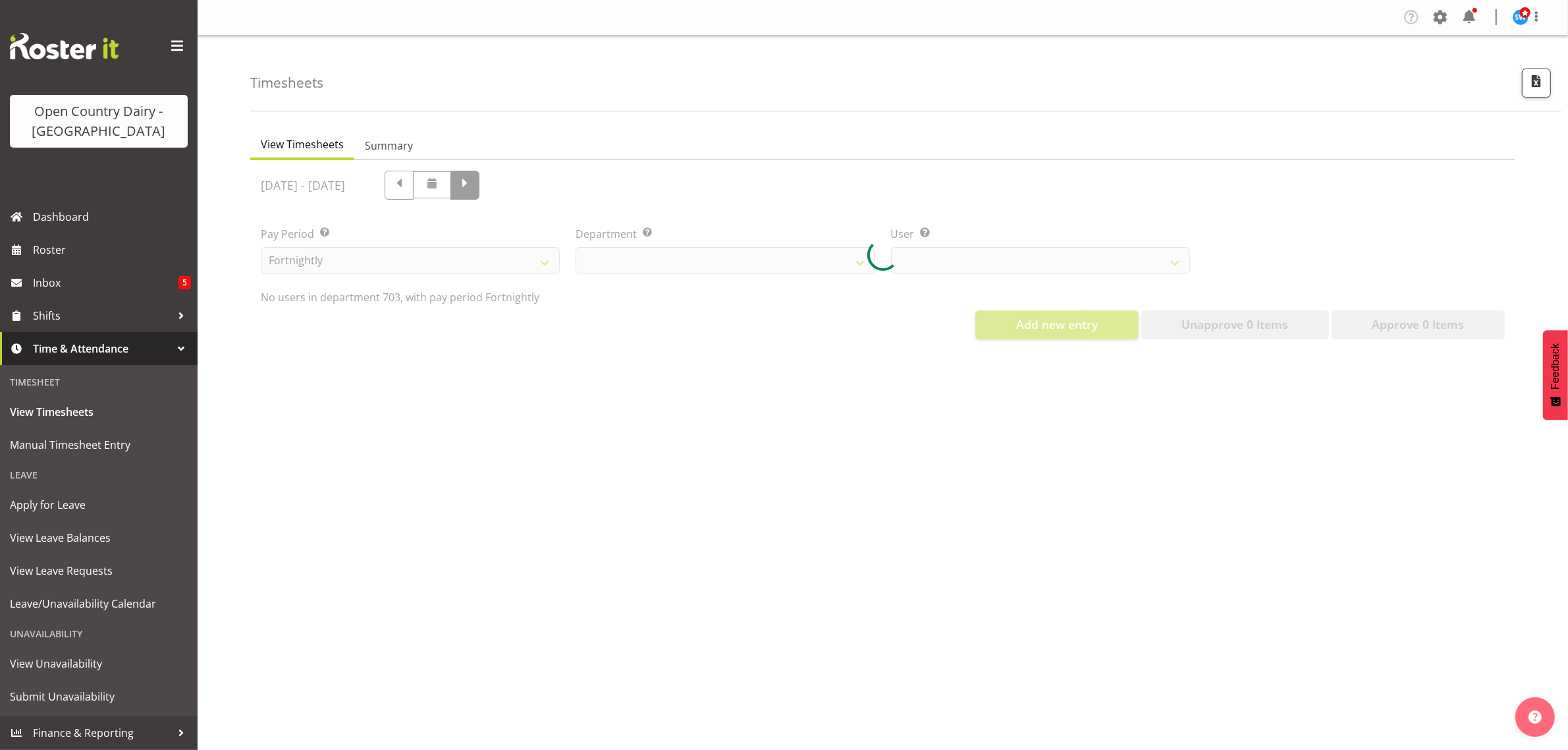
scroll to position [0, 0]
select select "710"
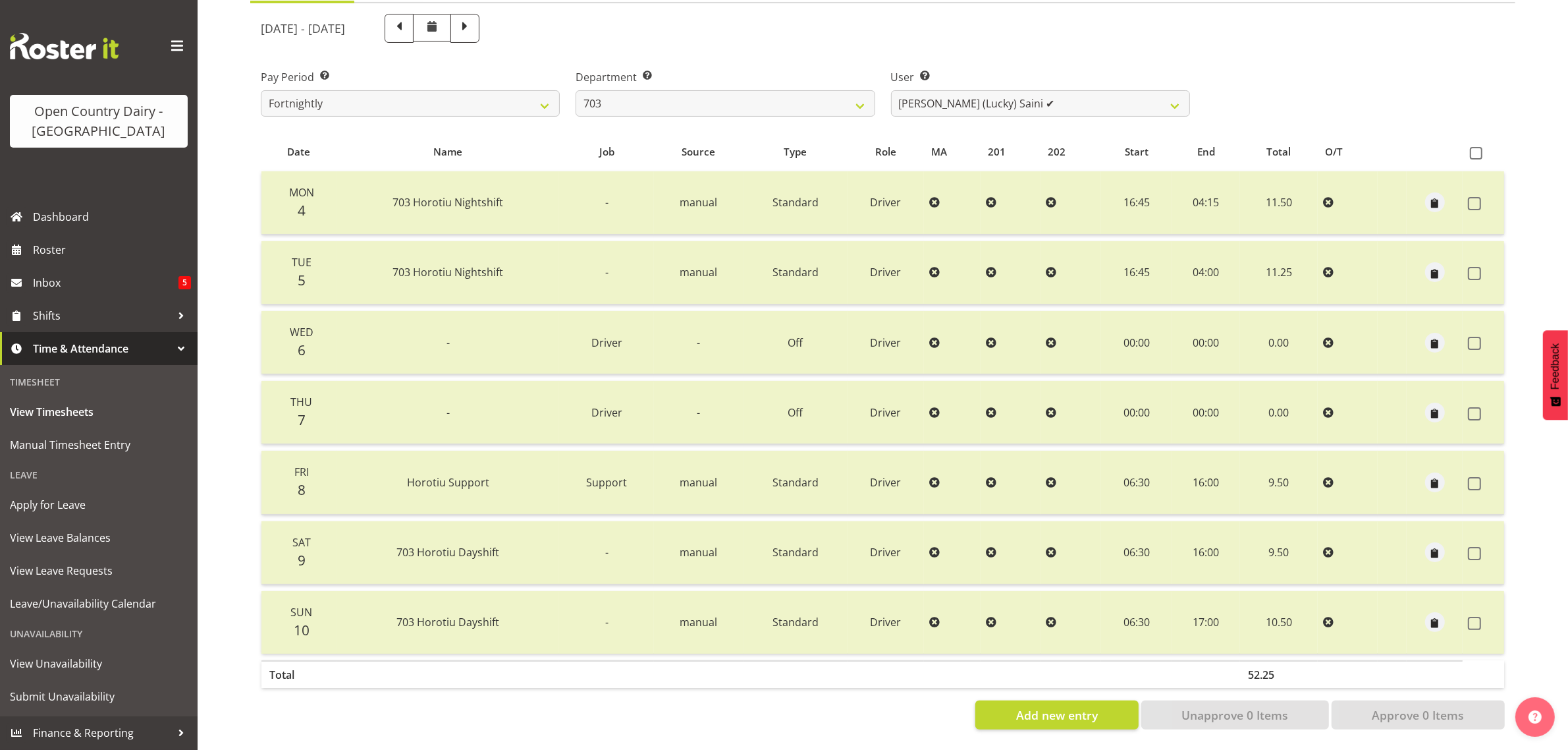
scroll to position [168, 0]
click at [473, 18] on span at bounding box center [465, 27] width 17 height 18
select select
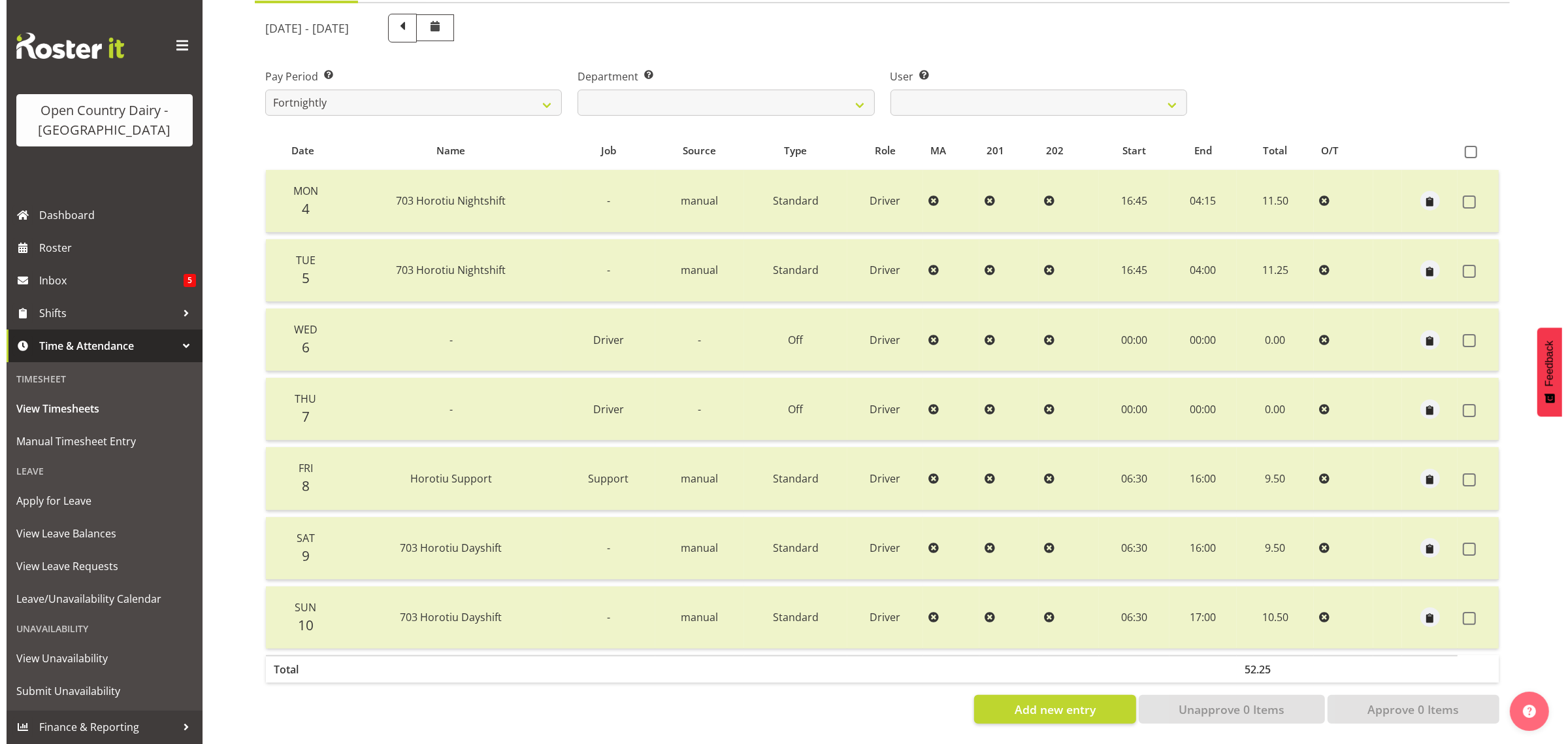
scroll to position [0, 0]
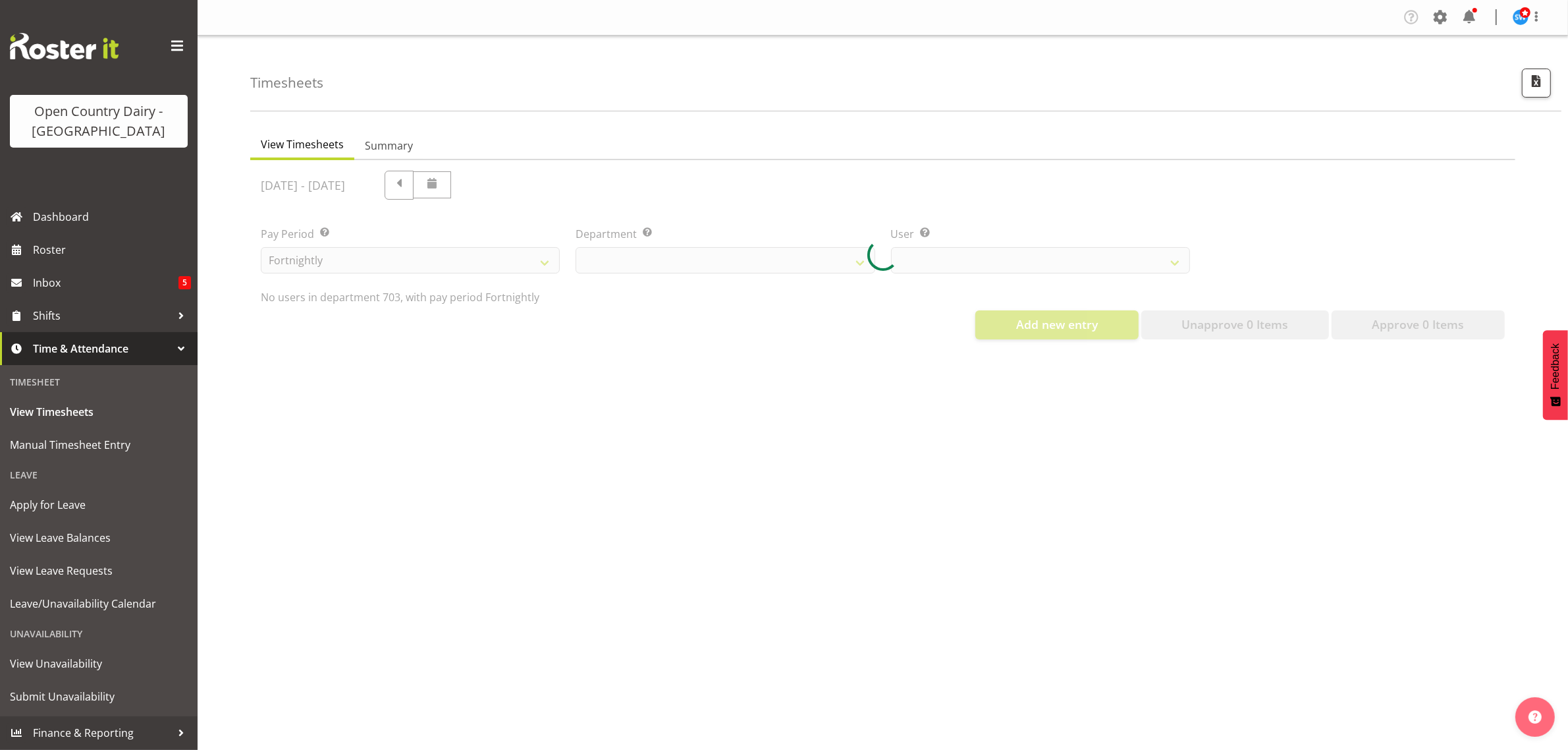
select select "710"
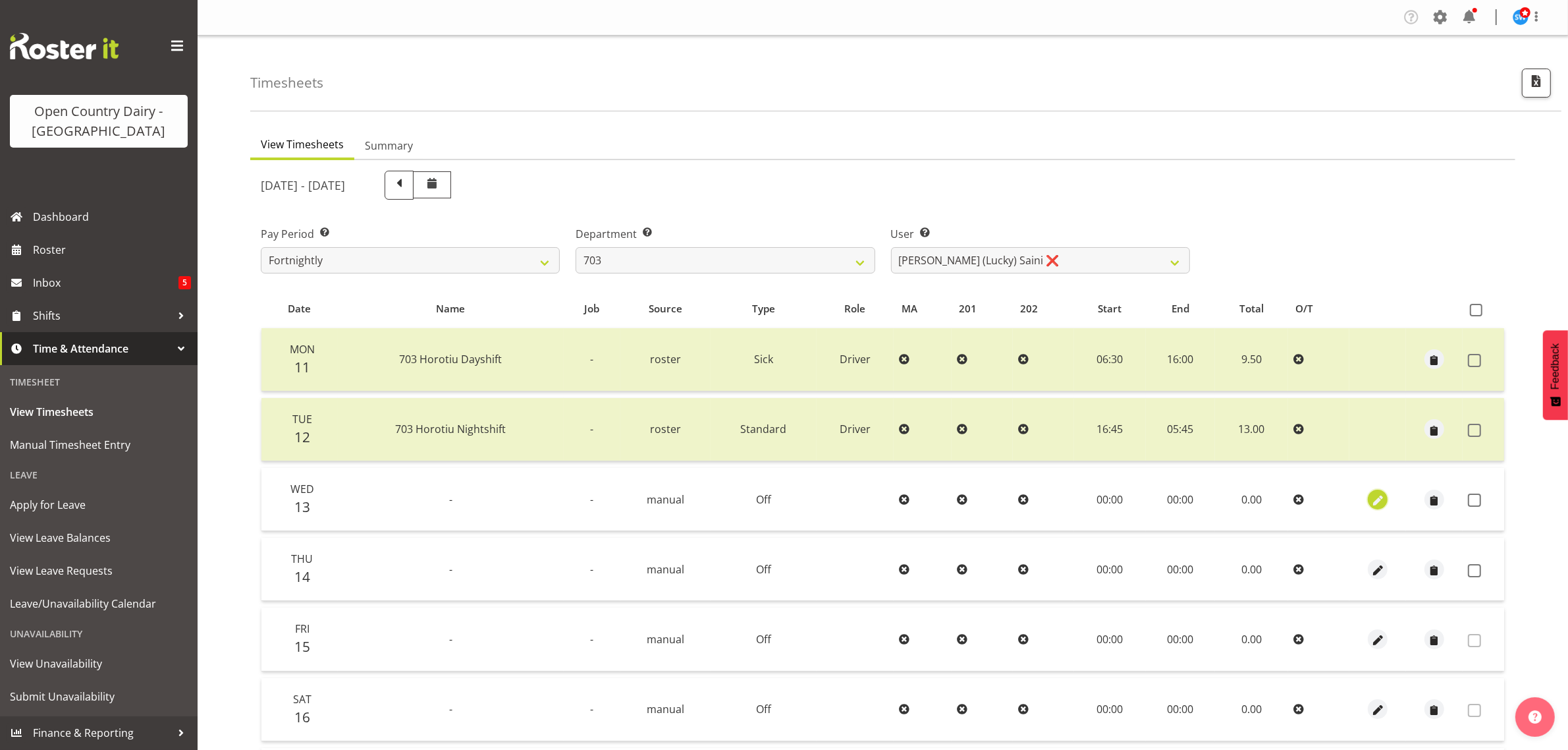
click at [1381, 499] on span "button" at bounding box center [1378, 500] width 15 height 15
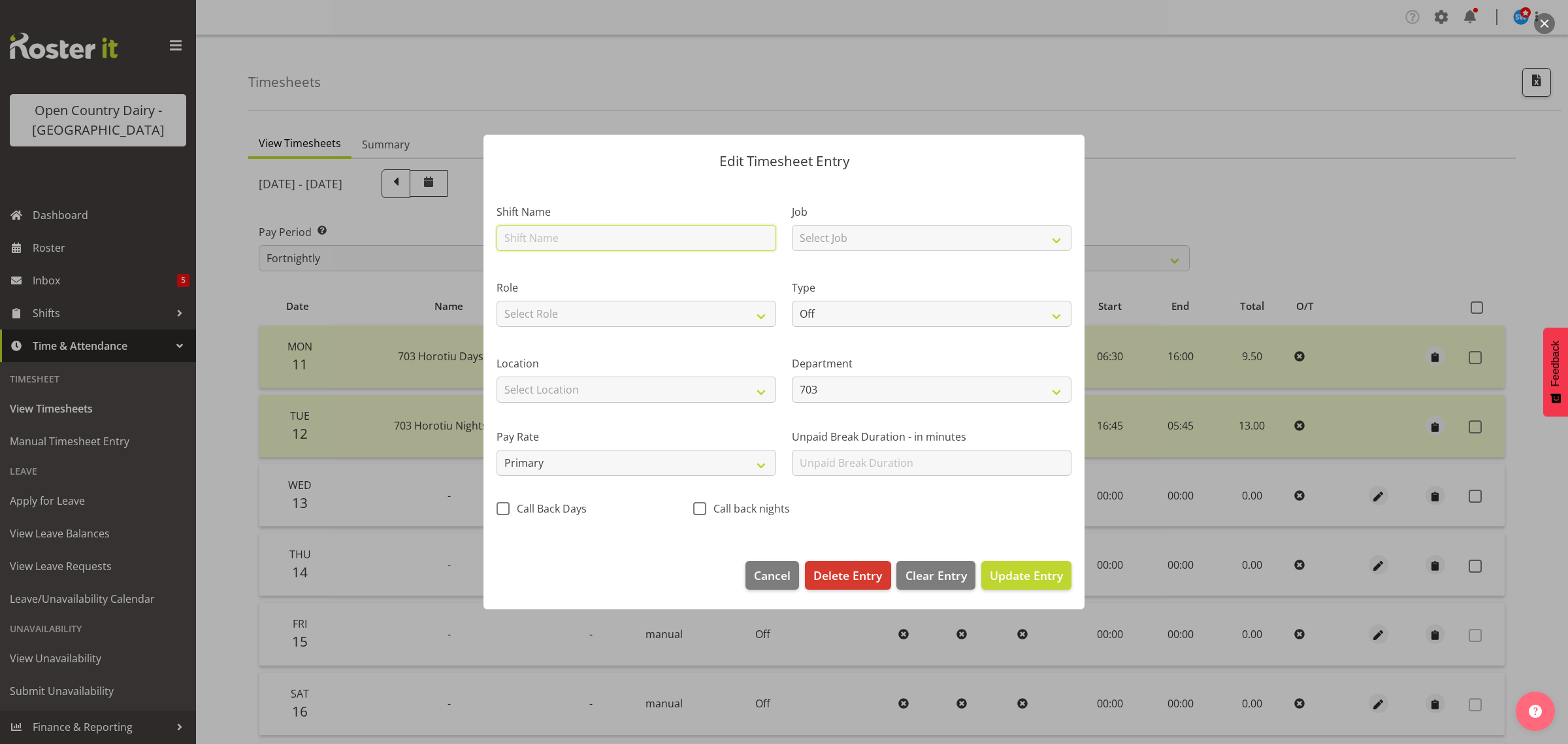
click at [567, 246] on input "text" at bounding box center [636, 238] width 279 height 26
type input "703 Horotiu Nightshift"
click at [1060, 237] on select "Select Job Driver Driver supervisor Support" at bounding box center [932, 238] width 279 height 26
select select "9052"
click at [792, 225] on select "Select Job Driver Driver supervisor Support" at bounding box center [932, 238] width 279 height 26
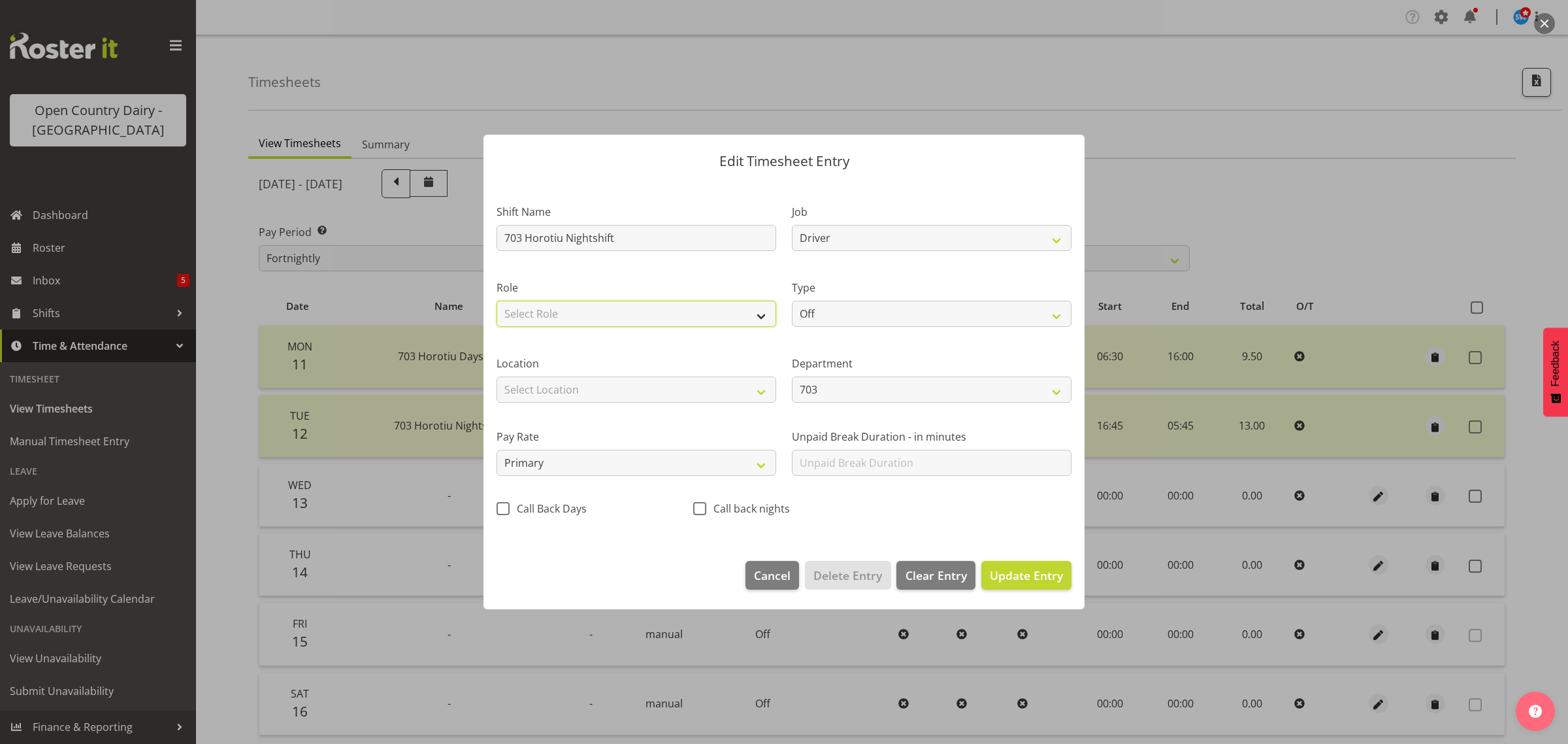
click at [762, 312] on select "Select Role Driver" at bounding box center [636, 314] width 279 height 26
select select "1166"
click at [497, 301] on select "Select Role Driver" at bounding box center [636, 314] width 279 height 26
click at [1059, 317] on select "Off Standard Public Holiday Public Holiday (Worked) Day In Lieu Annual Leave Si…" at bounding box center [932, 314] width 279 height 26
select select "Standard"
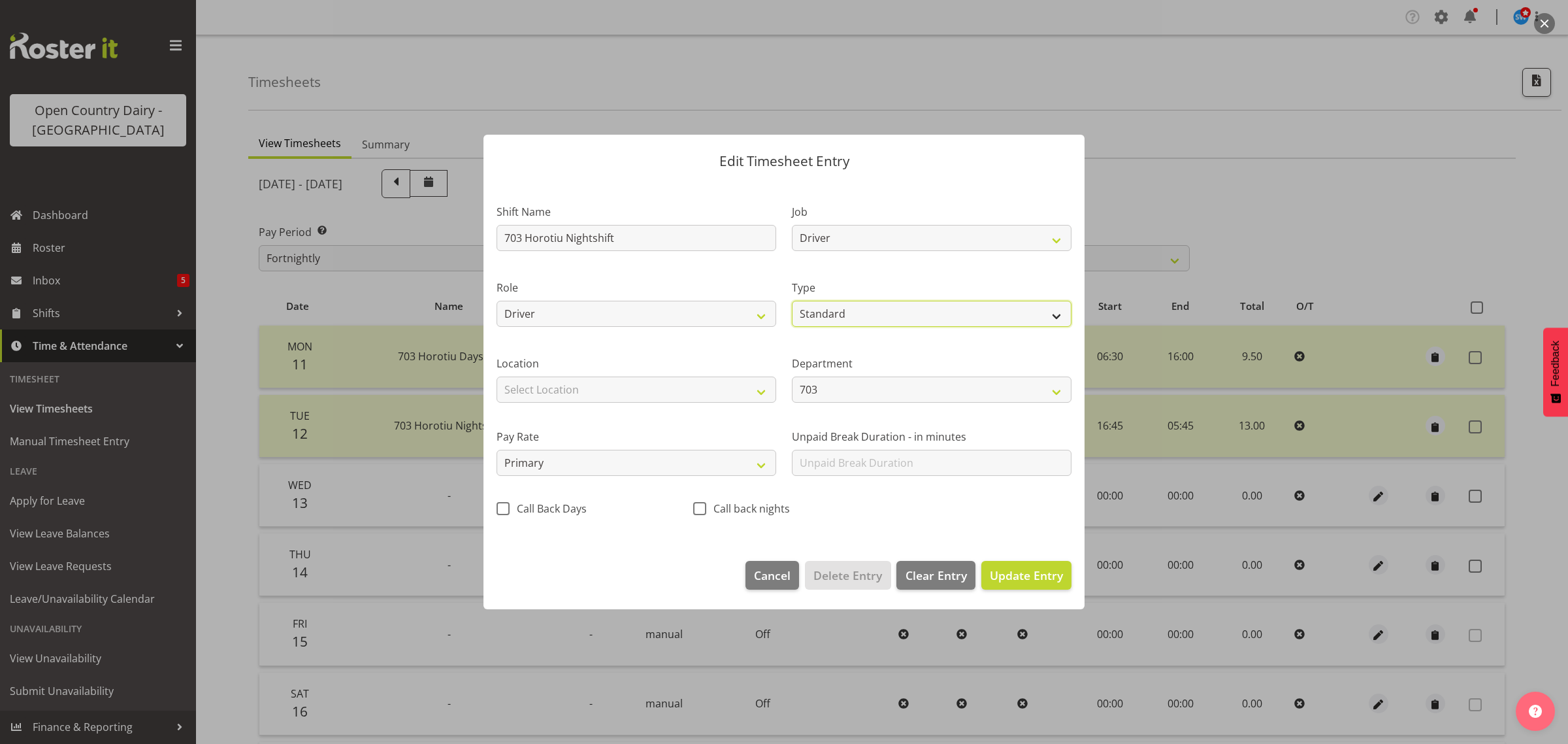
click at [792, 301] on select "Off Standard Public Holiday Public Holiday (Worked) Day In Lieu Annual Leave Si…" at bounding box center [932, 314] width 279 height 26
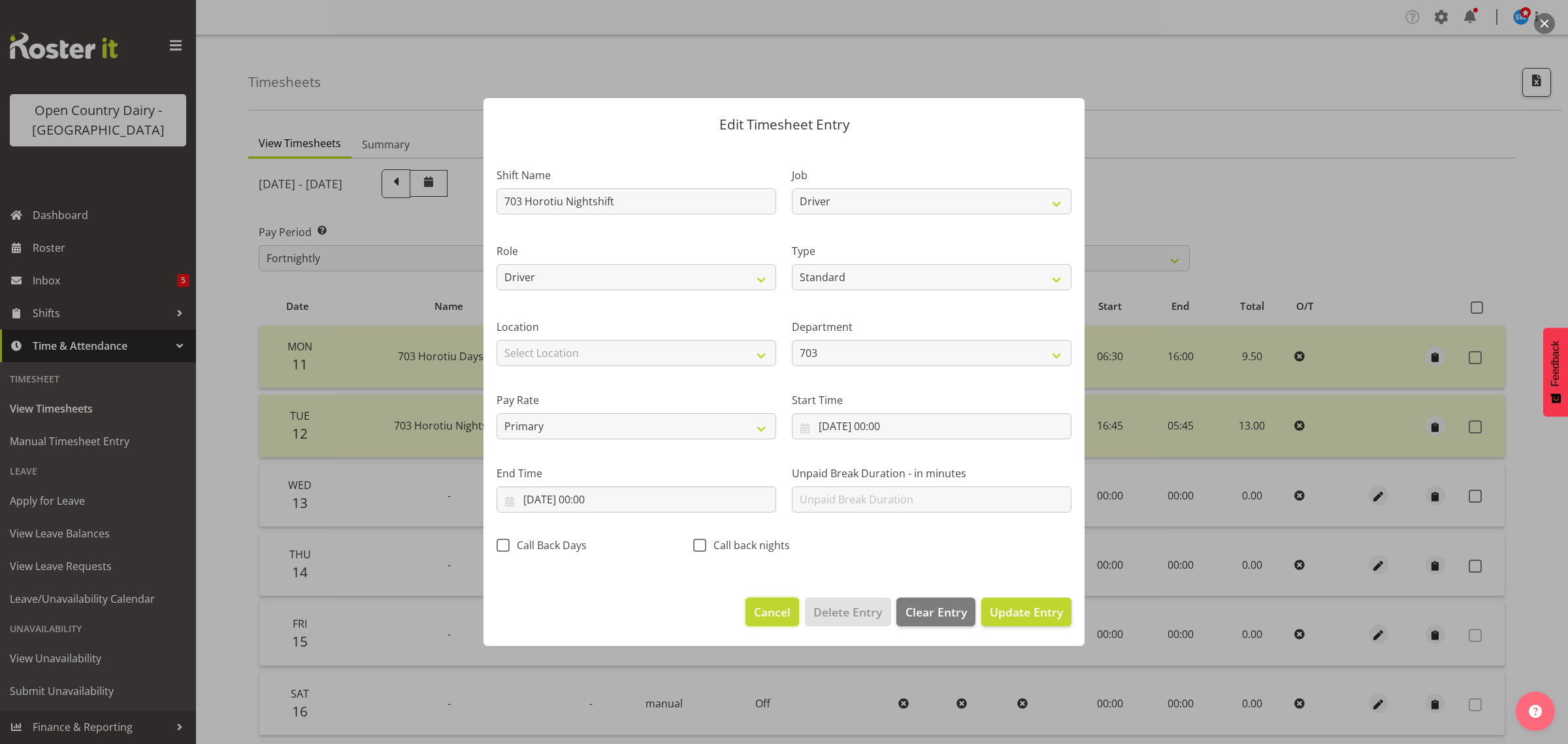
click at [785, 616] on span "Cancel" at bounding box center [772, 612] width 36 height 17
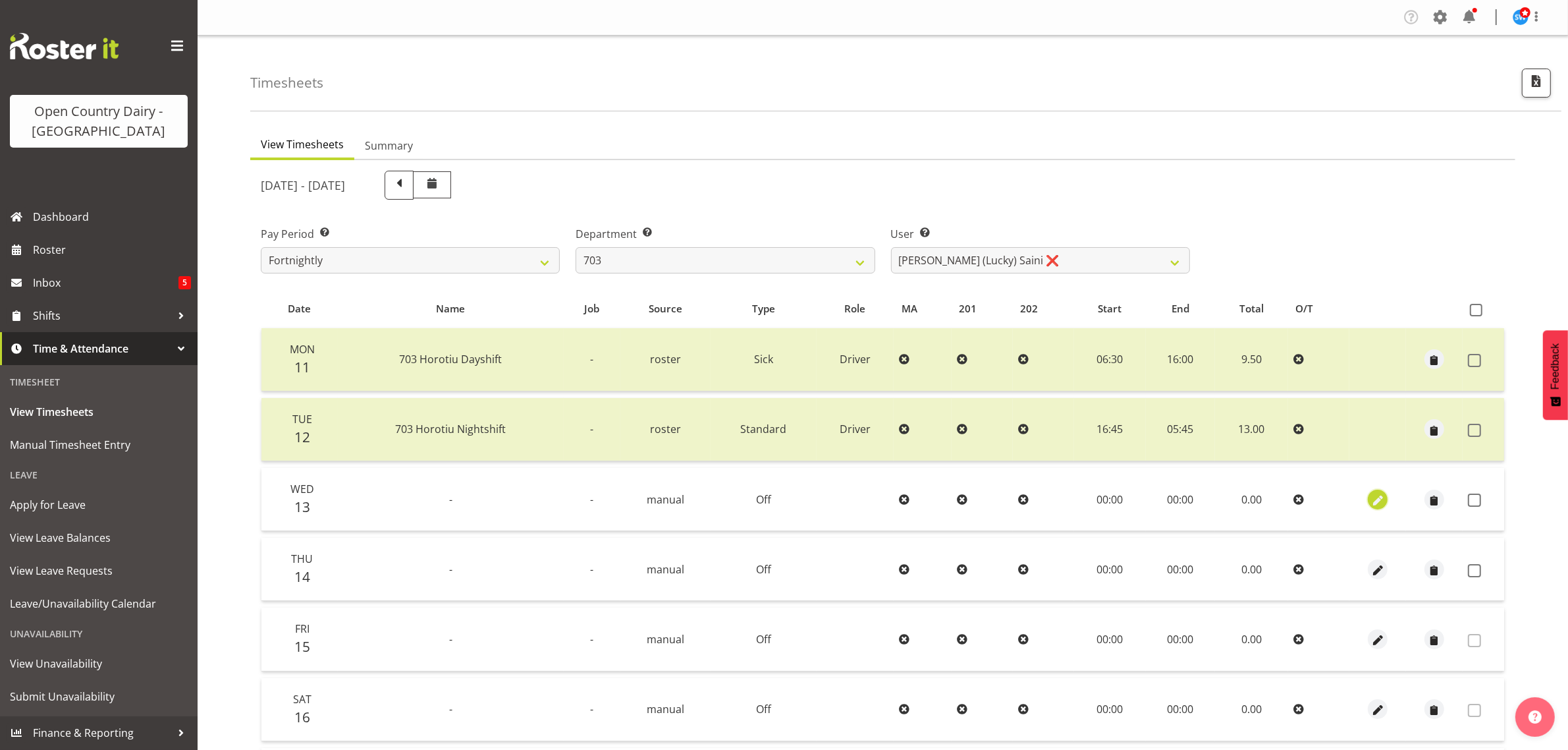
click at [1384, 498] on span "button" at bounding box center [1378, 500] width 15 height 15
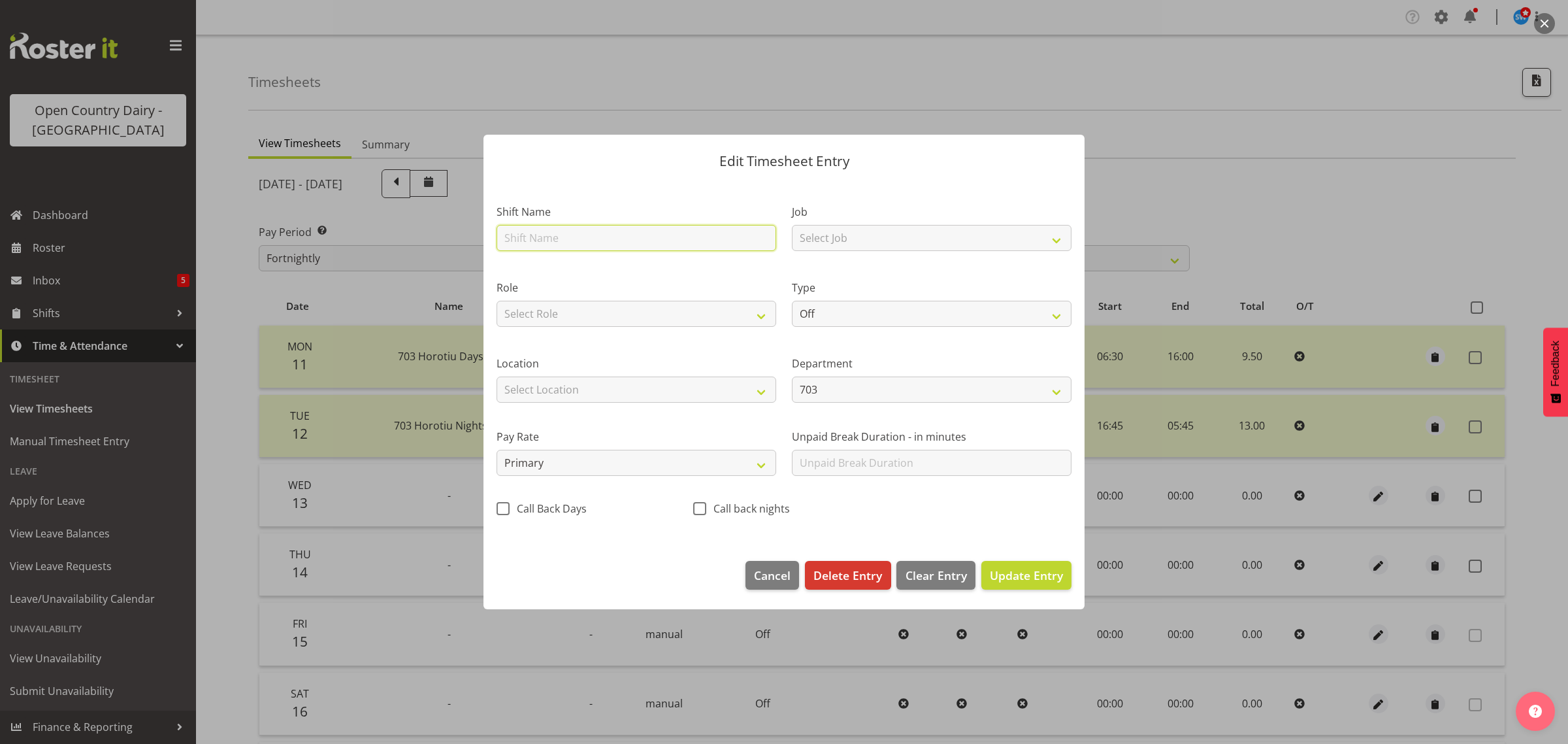
click at [538, 237] on input "text" at bounding box center [636, 238] width 279 height 26
type input "703 Horotiu Nightshift"
click at [1056, 236] on select "Select Job Driver Driver supervisor Support" at bounding box center [932, 238] width 279 height 26
select select "9052"
click at [792, 225] on select "Select Job Driver Driver supervisor Support" at bounding box center [932, 238] width 279 height 26
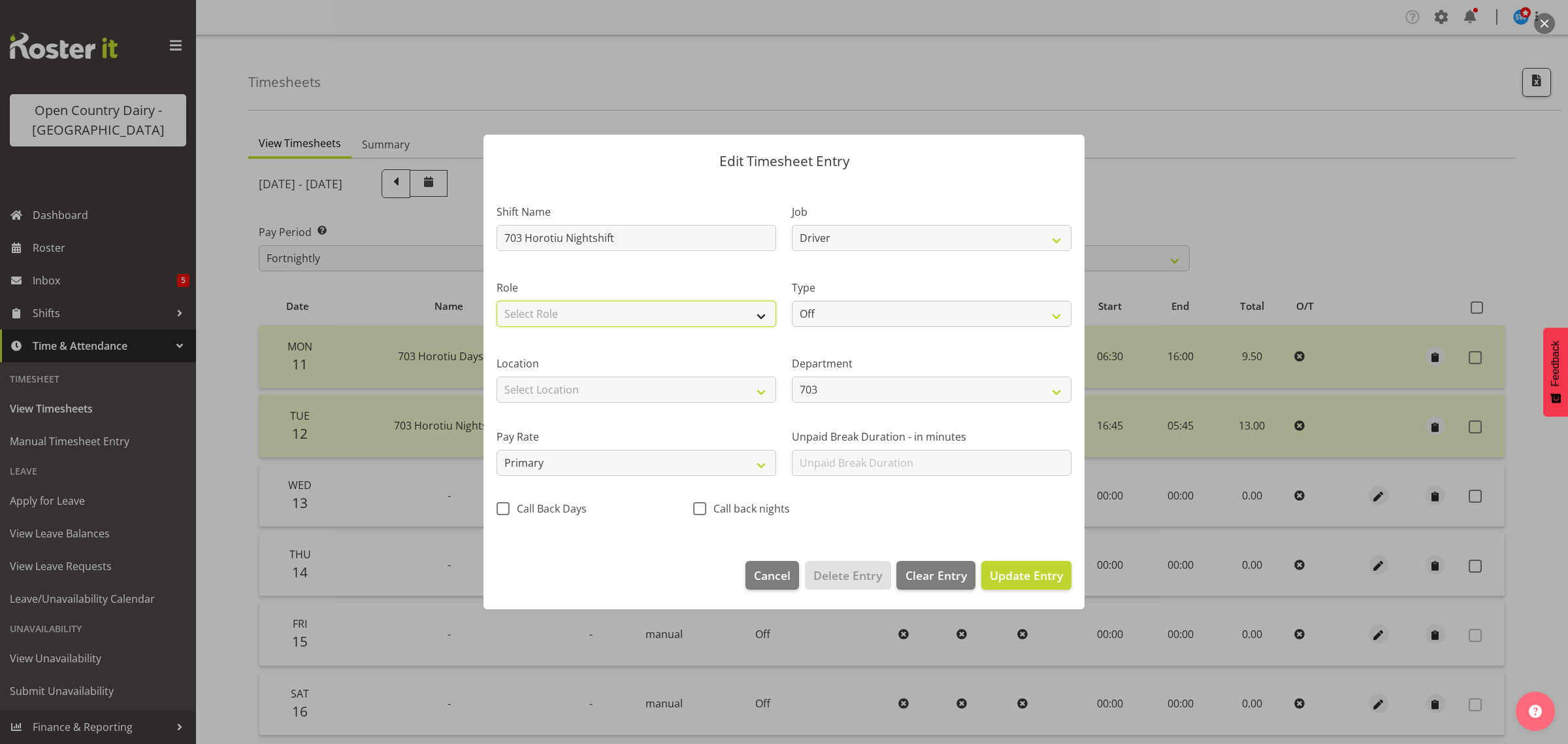
click at [766, 314] on select "Select Role Driver" at bounding box center [636, 314] width 279 height 26
select select "1166"
click at [497, 301] on select "Select Role Driver" at bounding box center [636, 314] width 279 height 26
click at [1060, 319] on select "Off Standard Public Holiday Public Holiday (Worked) Day In Lieu Annual Leave Si…" at bounding box center [932, 314] width 279 height 26
select select "Standard"
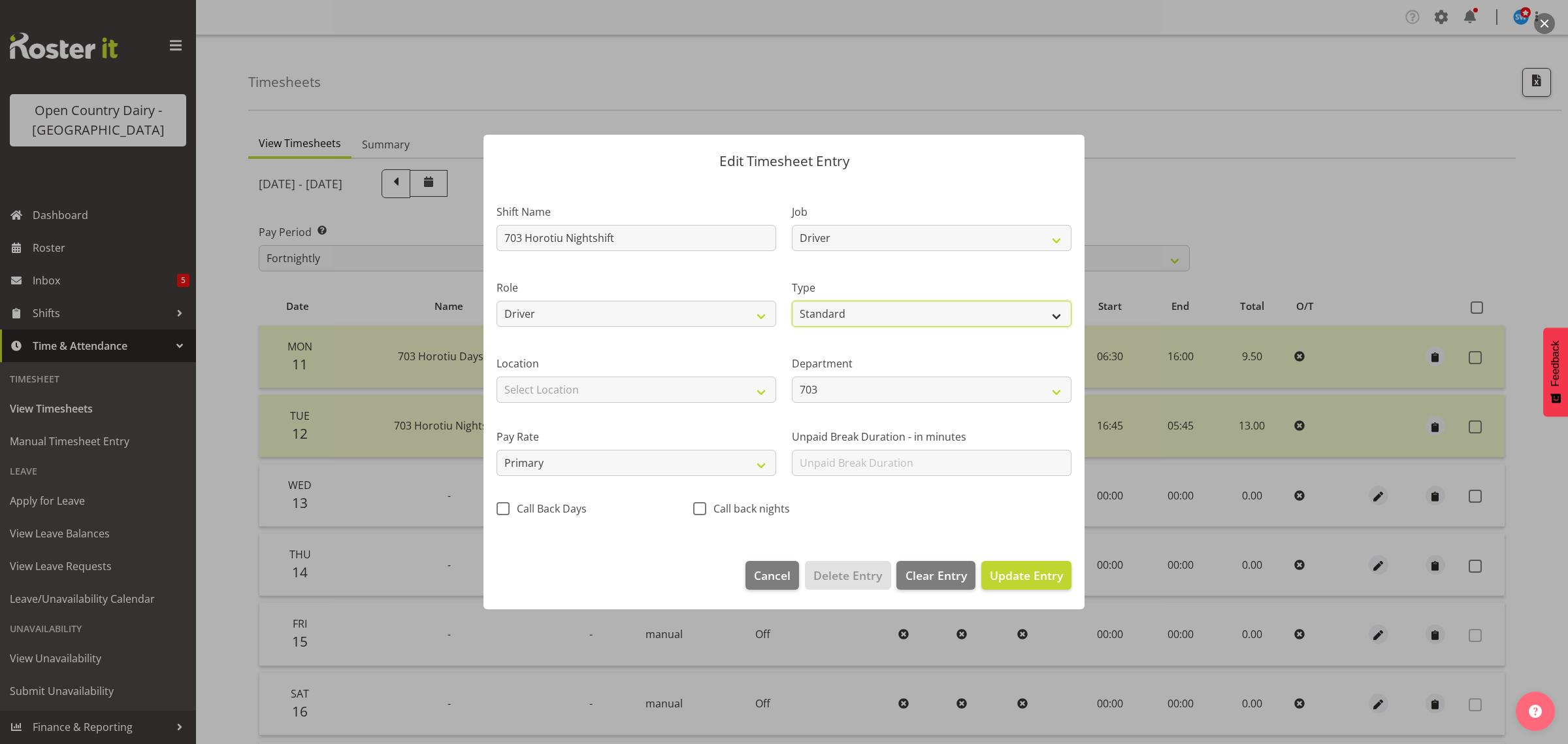
click at [792, 301] on select "Off Standard Public Holiday Public Holiday (Worked) Day In Lieu Annual Leave Si…" at bounding box center [932, 314] width 279 height 26
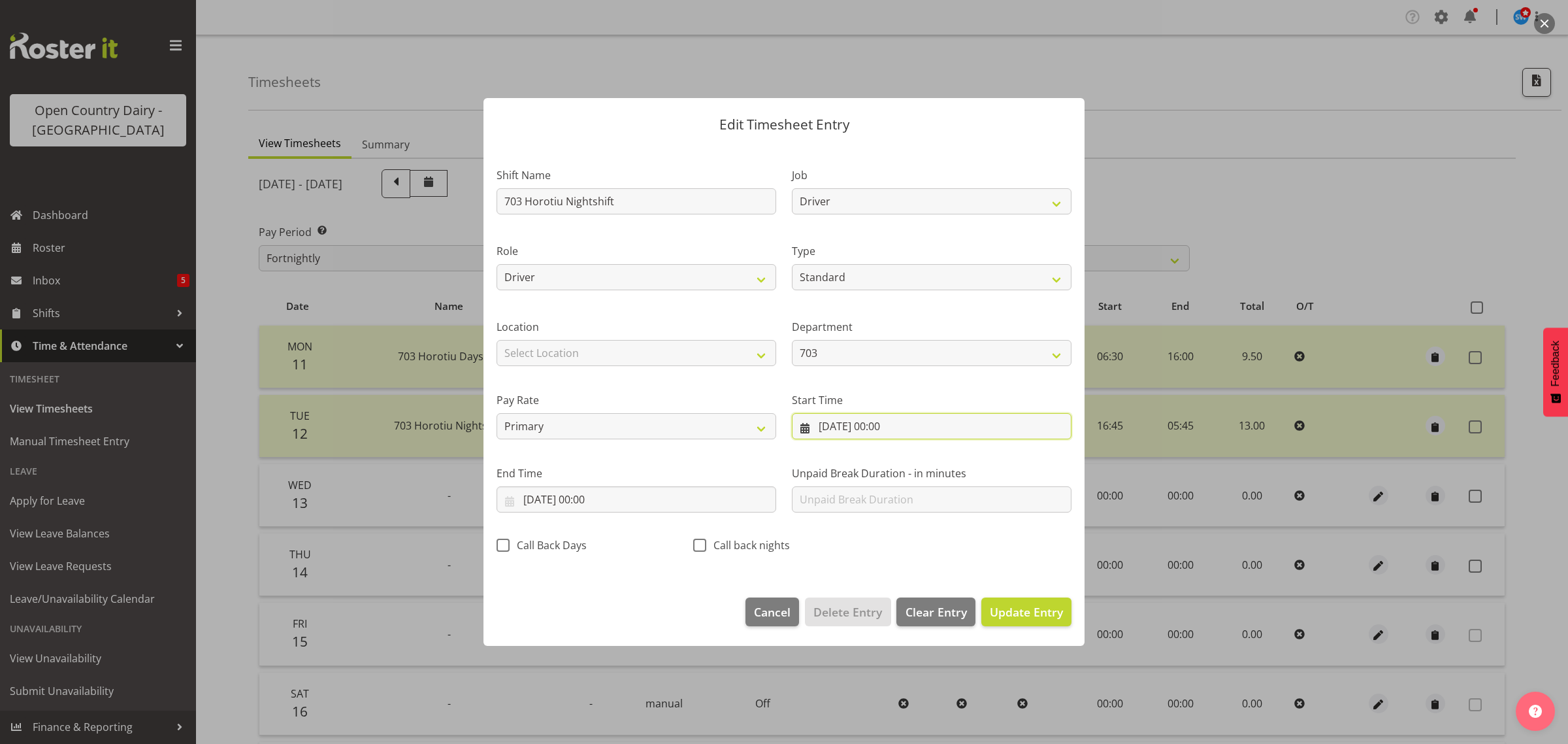
click at [836, 425] on input "[DATE] 00:00" at bounding box center [932, 427] width 279 height 26
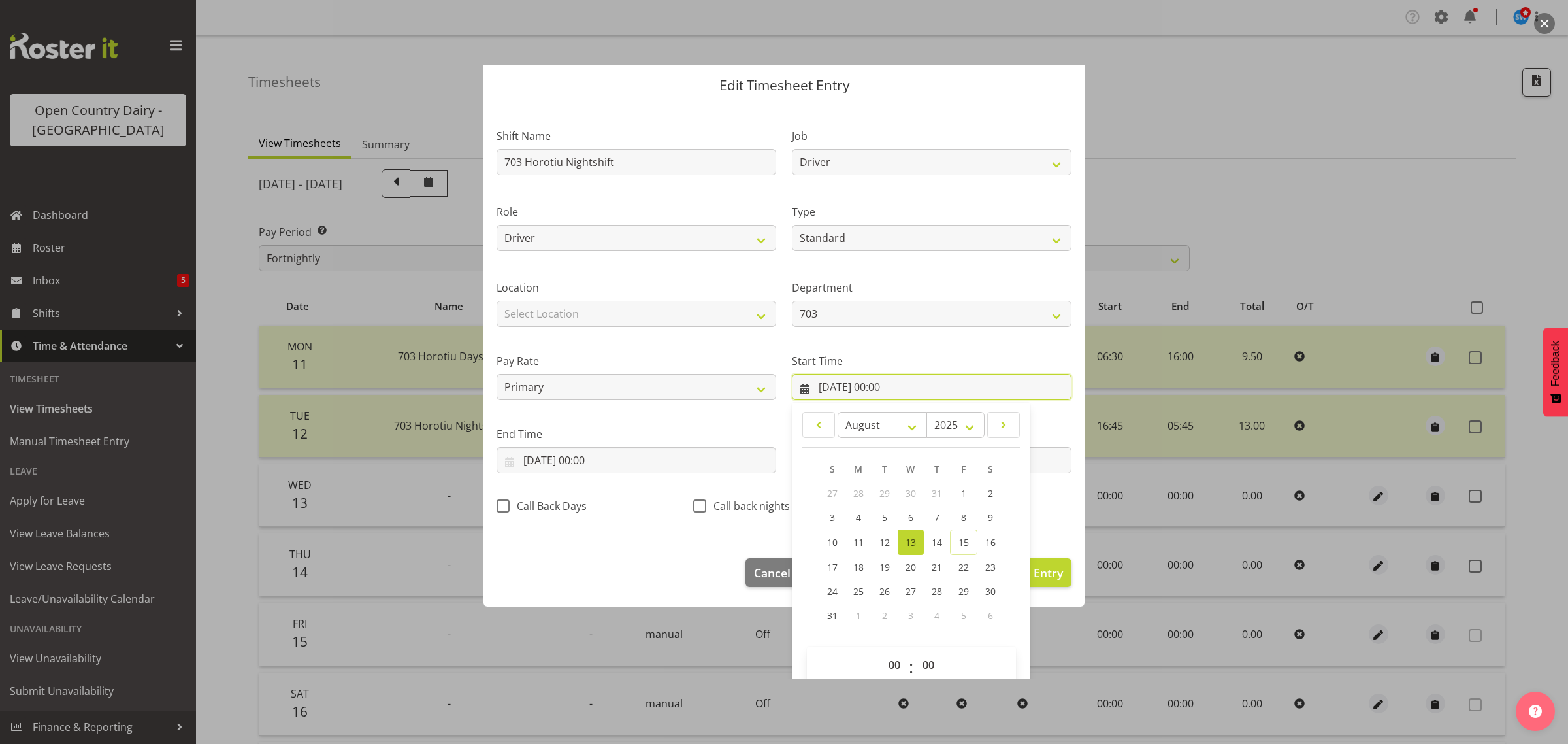
scroll to position [60, 0]
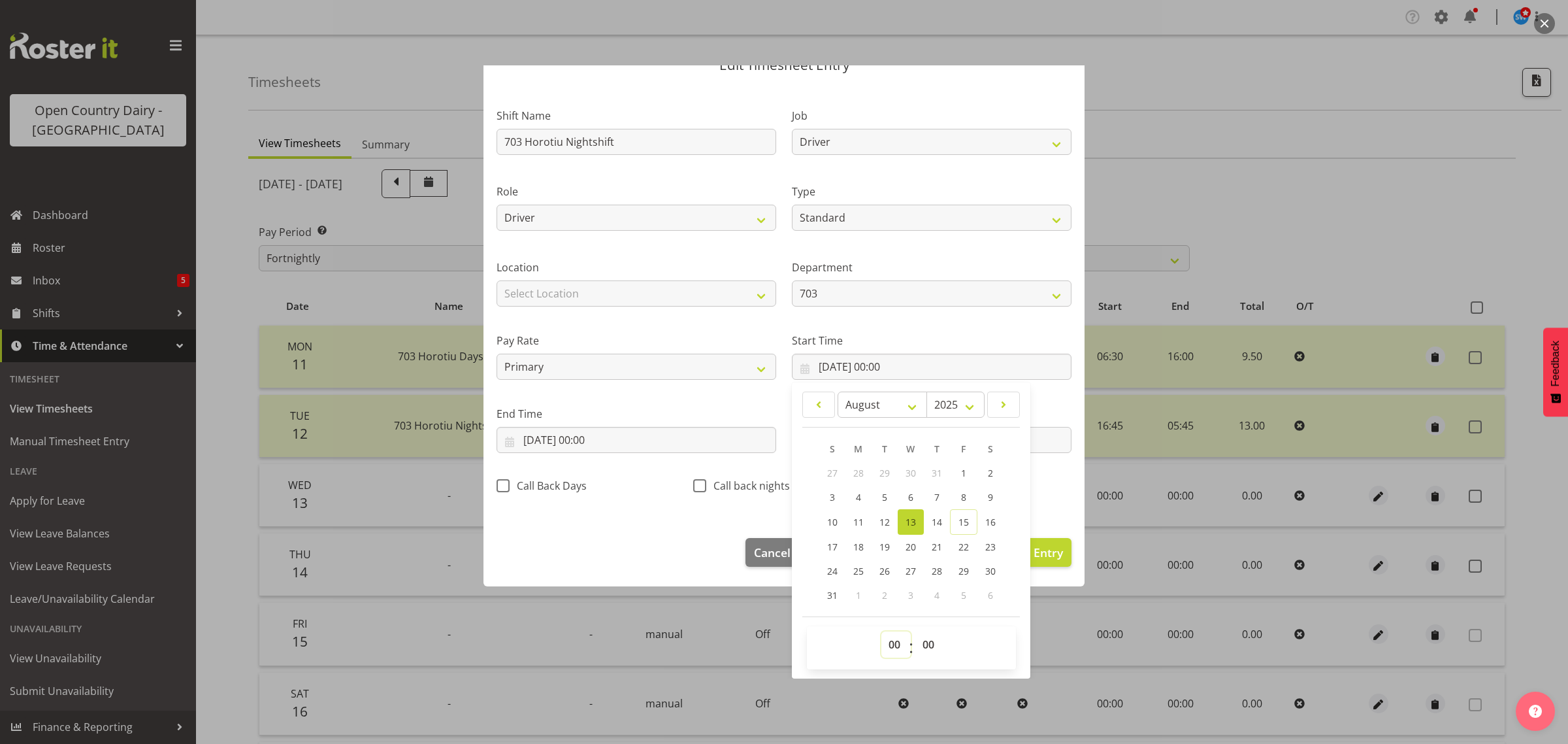
click at [891, 648] on select "00 01 02 03 04 05 06 07 08 09 10 11 12 13 14 15 16 17 18 19 20 21 22 23" at bounding box center [897, 645] width 30 height 26
select select "16"
click at [882, 632] on select "00 01 02 03 04 05 06 07 08 09 10 11 12 13 14 15 16 17 18 19 20 21 22 23" at bounding box center [897, 645] width 30 height 26
type input "[DATE] 16:00"
click at [925, 647] on select "00 01 02 03 04 05 06 07 08 09 10 11 12 13 14 15 16 17 18 19 20 21 22 23 24 25 2…" at bounding box center [931, 645] width 30 height 26
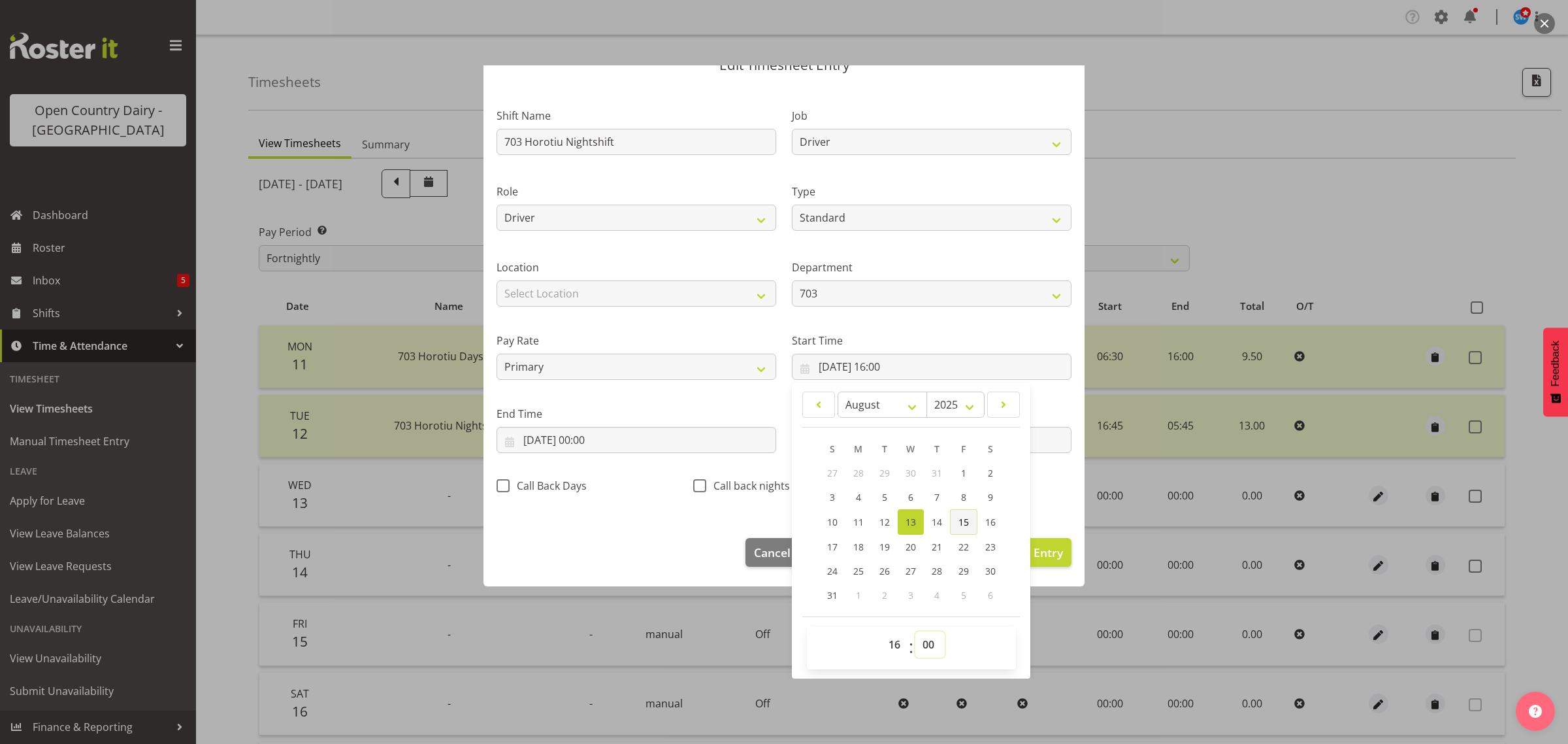
select select "45"
click at [916, 632] on select "00 01 02 03 04 05 06 07 08 09 10 11 12 13 14 15 16 17 18 19 20 21 22 23 24 25 2…" at bounding box center [931, 645] width 30 height 26
type input "[DATE] 16:45"
click at [1039, 508] on section "Shift Name 703 Horotiu Nightshift Job Driver Driver supervisor Support Role Dri…" at bounding box center [784, 304] width 601 height 441
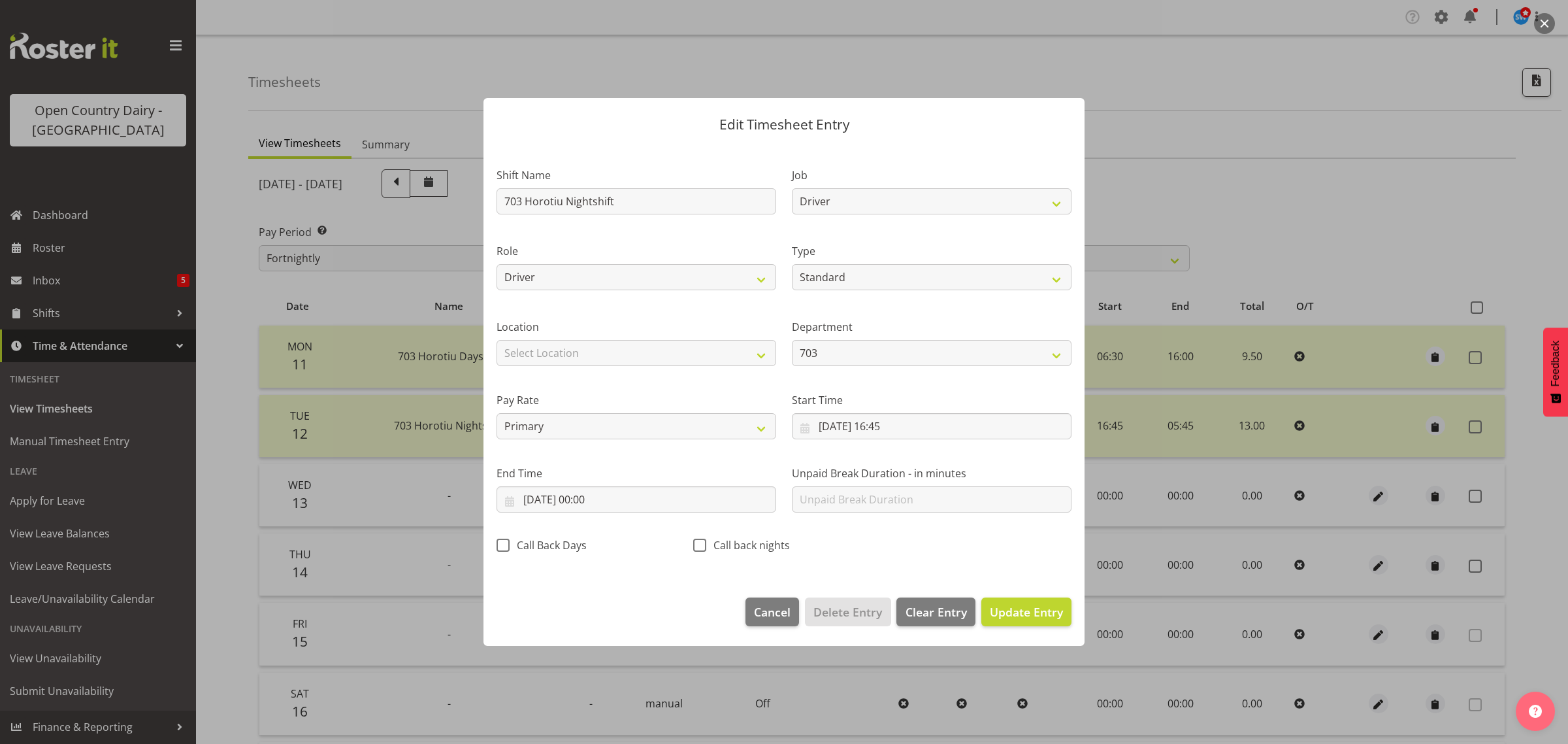
scroll to position [0, 0]
click at [556, 504] on input "[DATE] 00:00" at bounding box center [636, 499] width 279 height 26
click at [641, 656] on span "14" at bounding box center [641, 654] width 11 height 12
type input "[DATE] 00:00"
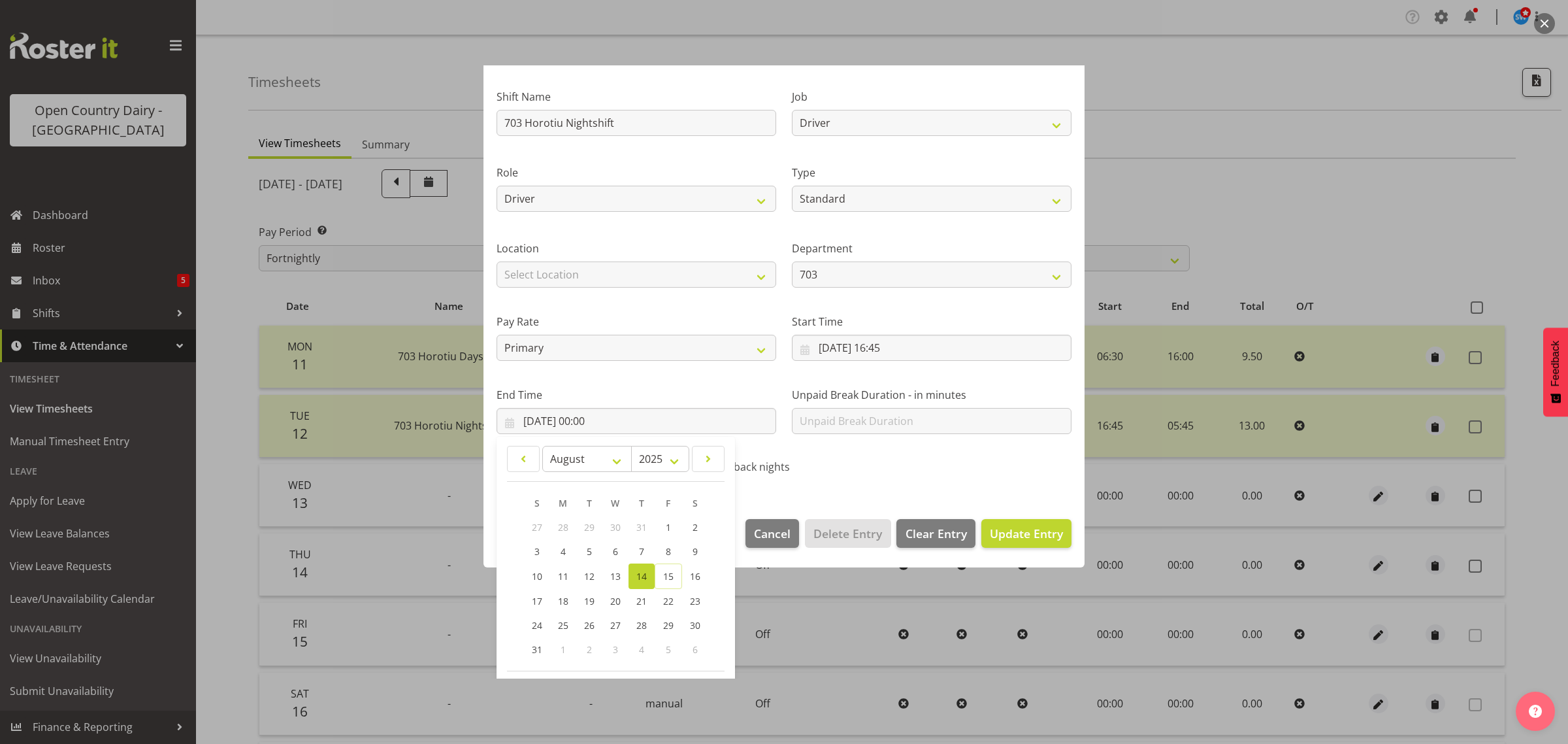
scroll to position [132, 0]
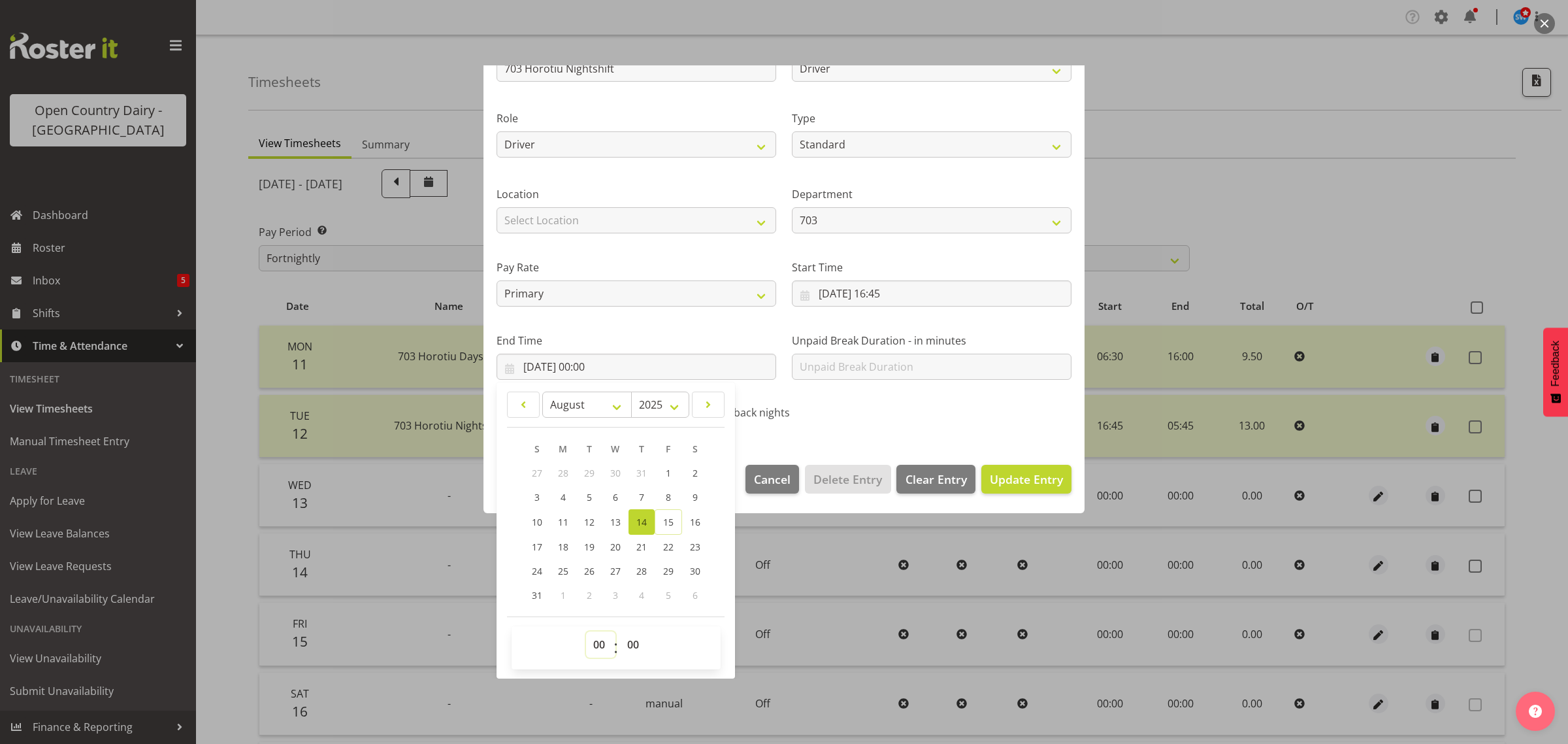
click at [598, 645] on select "00 01 02 03 04 05 06 07 08 09 10 11 12 13 14 15 16 17 18 19 20 21 22 23" at bounding box center [601, 645] width 30 height 26
select select "6"
click at [586, 632] on select "00 01 02 03 04 05 06 07 08 09 10 11 12 13 14 15 16 17 18 19 20 21 22 23" at bounding box center [601, 645] width 30 height 26
type input "[DATE] 06:00"
click at [841, 532] on div "Edit Timesheet Entry Shift Name 703 Horotiu Nightshift Job Driver Driver superv…" at bounding box center [784, 240] width 627 height 613
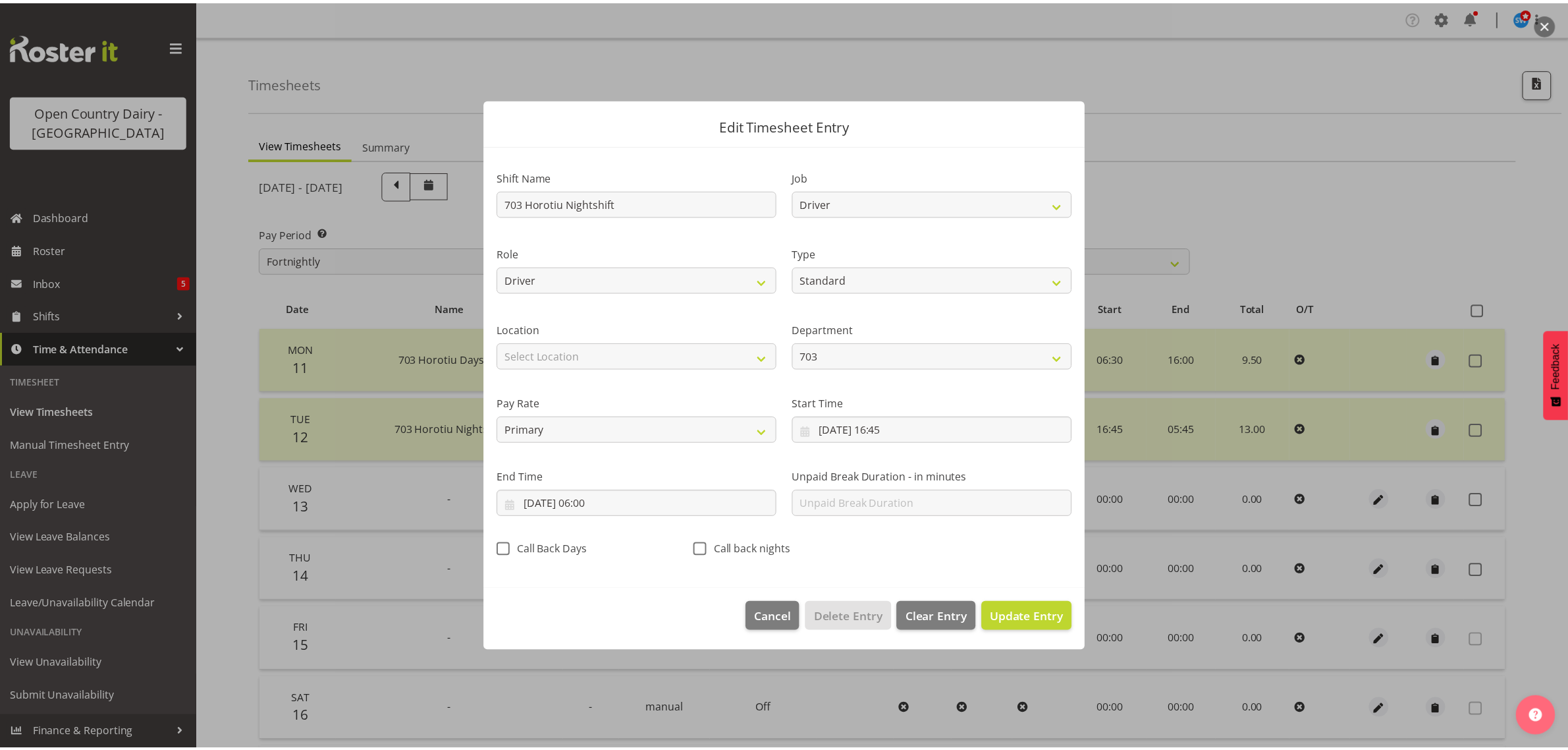
scroll to position [0, 0]
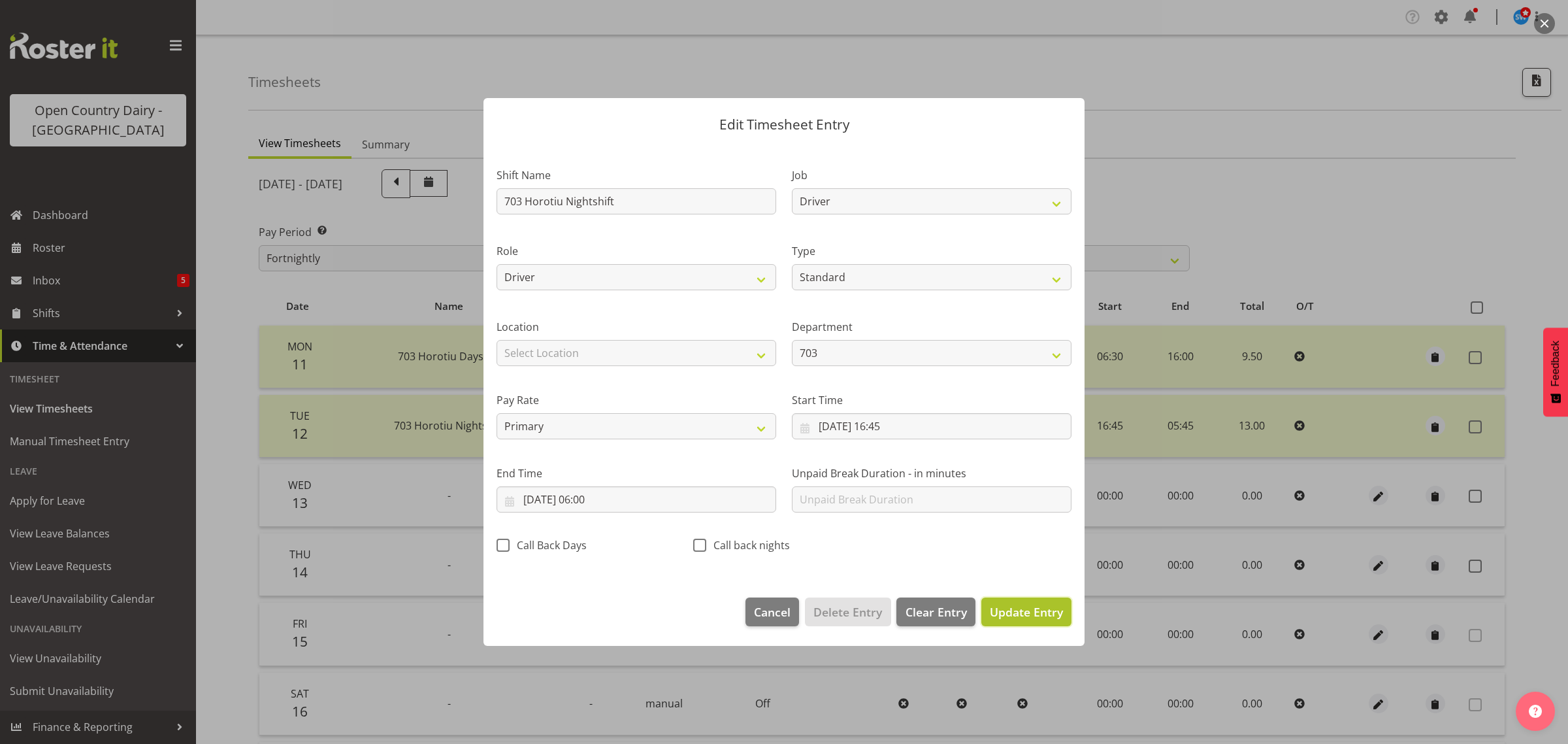
click at [1014, 614] on span "Update Entry" at bounding box center [1027, 612] width 74 height 16
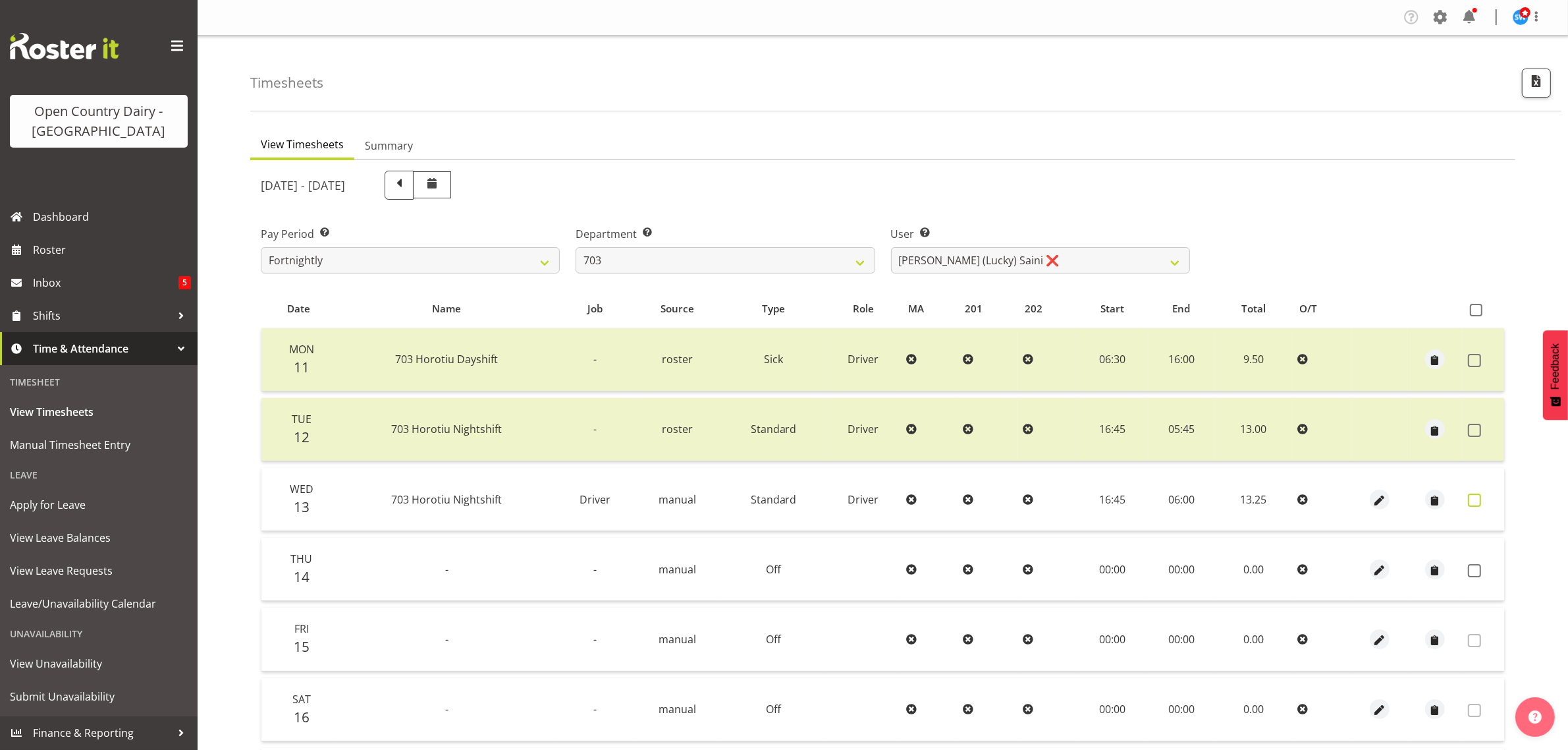
click at [1476, 504] on span at bounding box center [1475, 500] width 13 height 13
checkbox input "true"
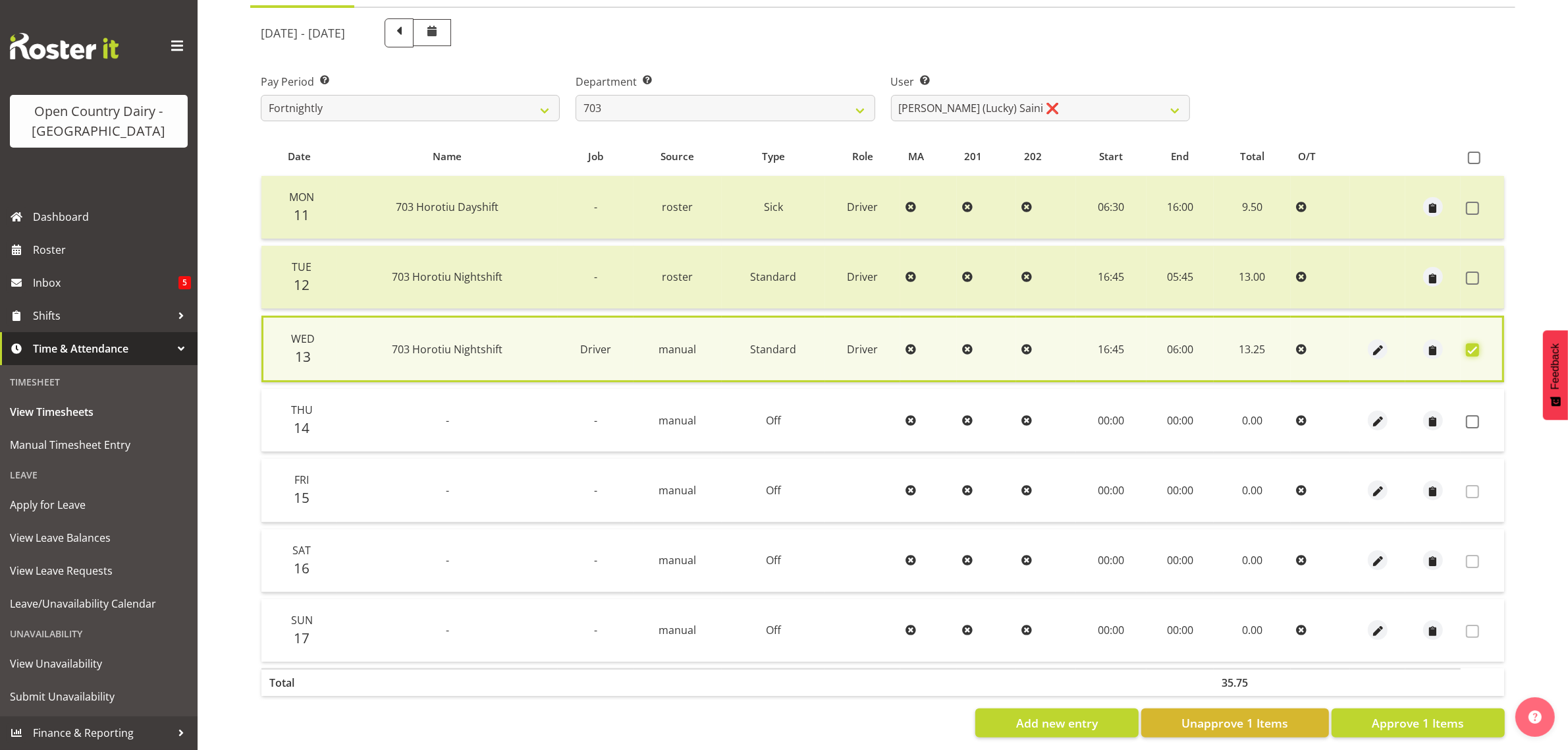
scroll to position [172, 0]
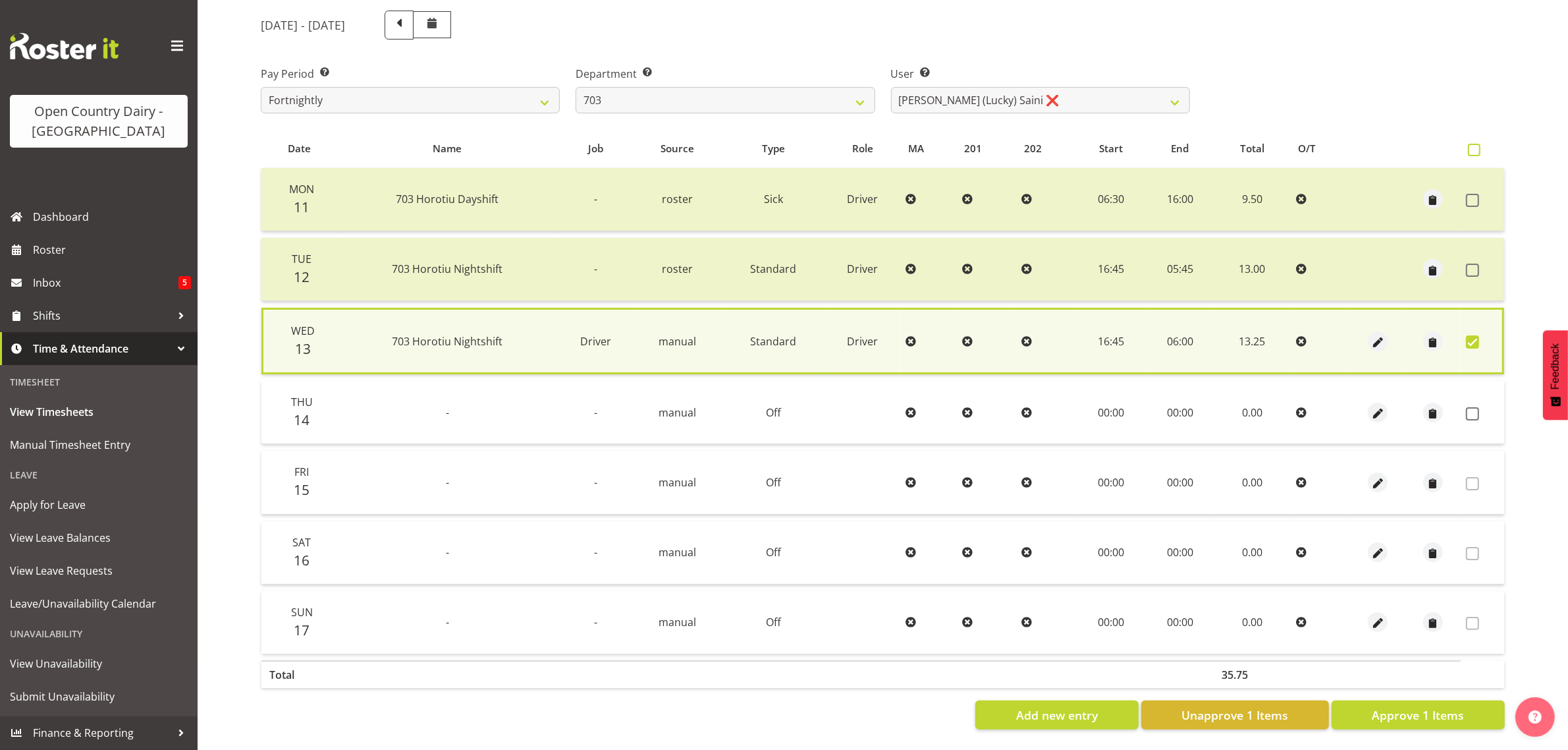
click at [1477, 143] on span at bounding box center [1474, 149] width 12 height 12
click at [1477, 146] on input "checkbox" at bounding box center [1472, 150] width 8 height 8
checkbox input "true"
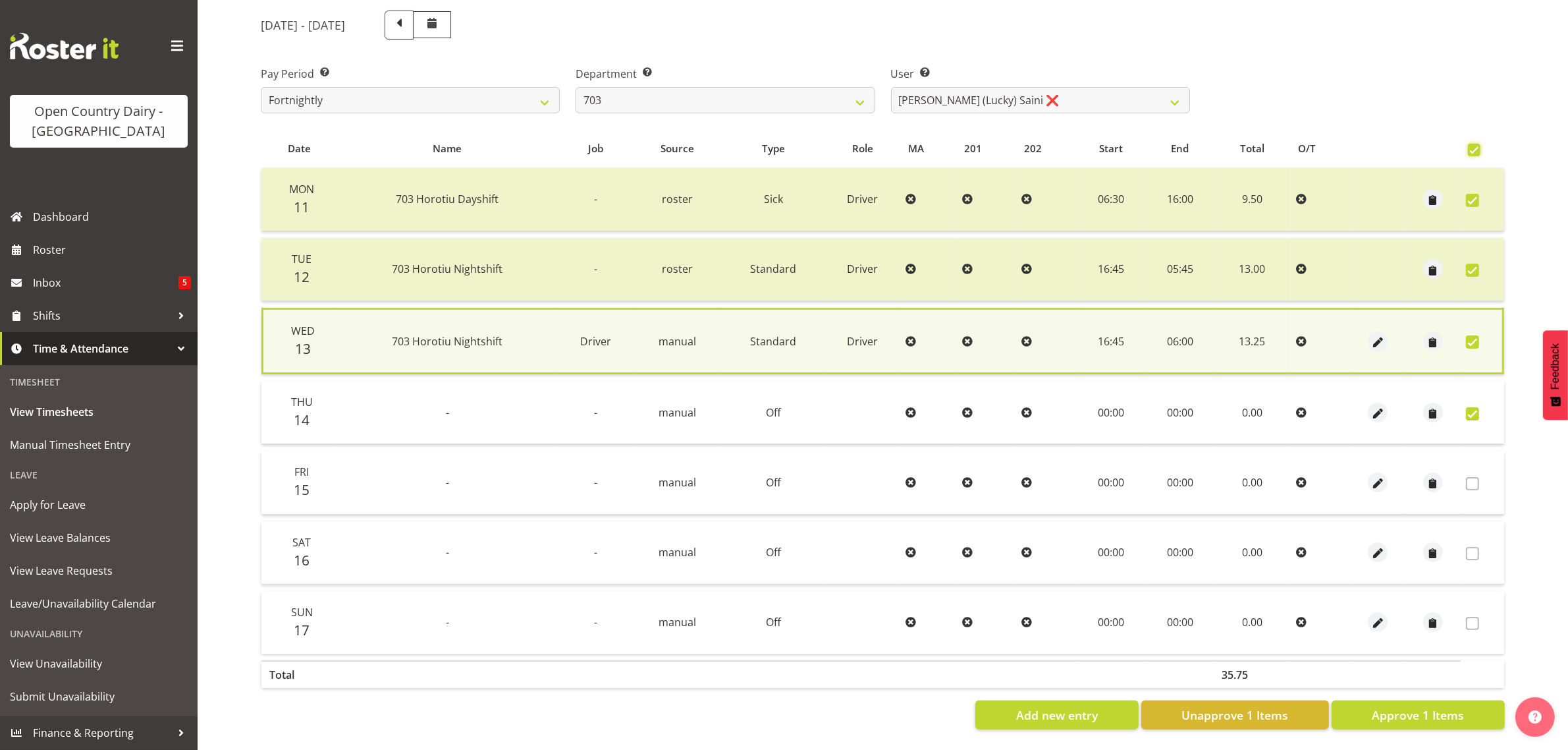
checkbox input "true"
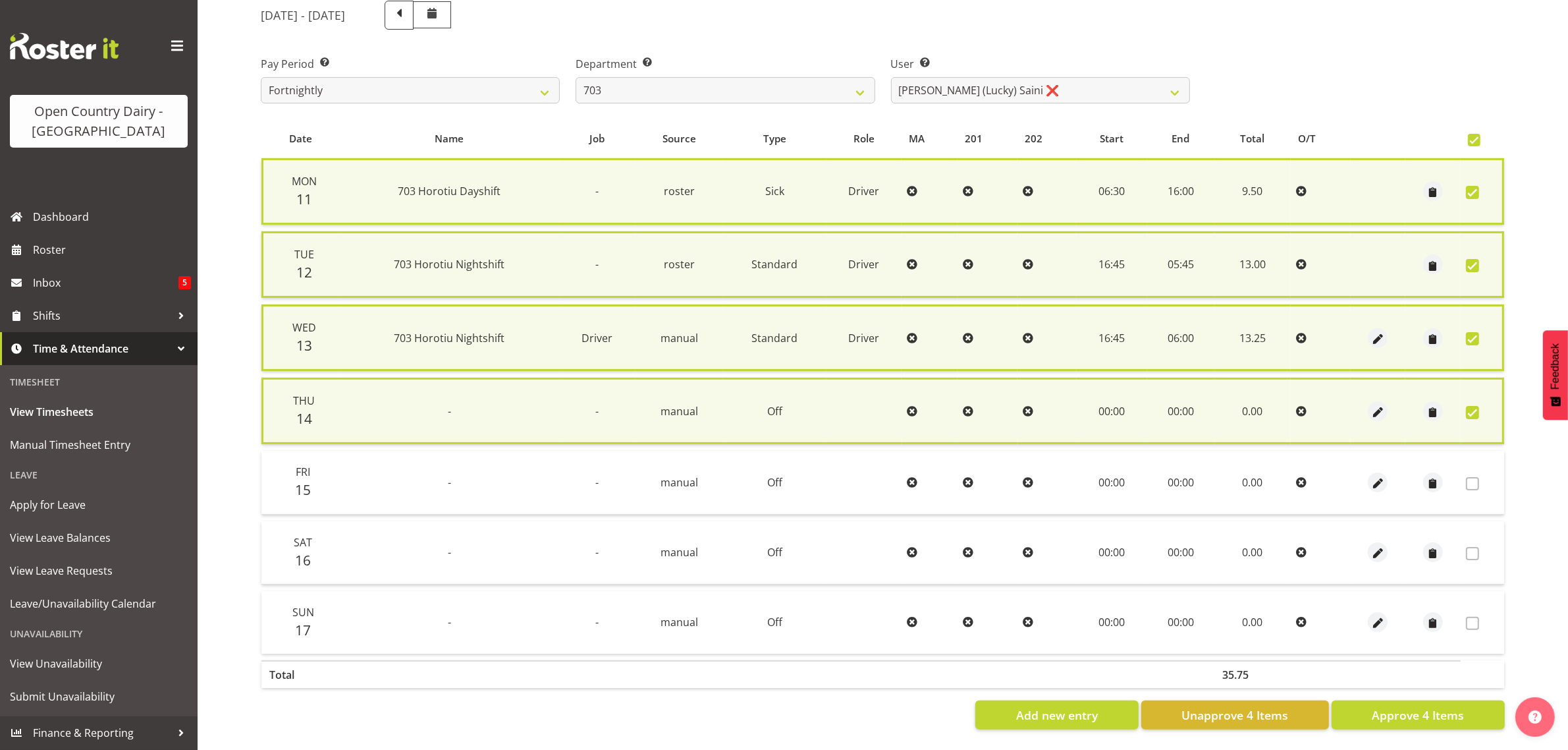
click at [1476, 409] on span at bounding box center [1473, 412] width 13 height 13
checkbox input "false"
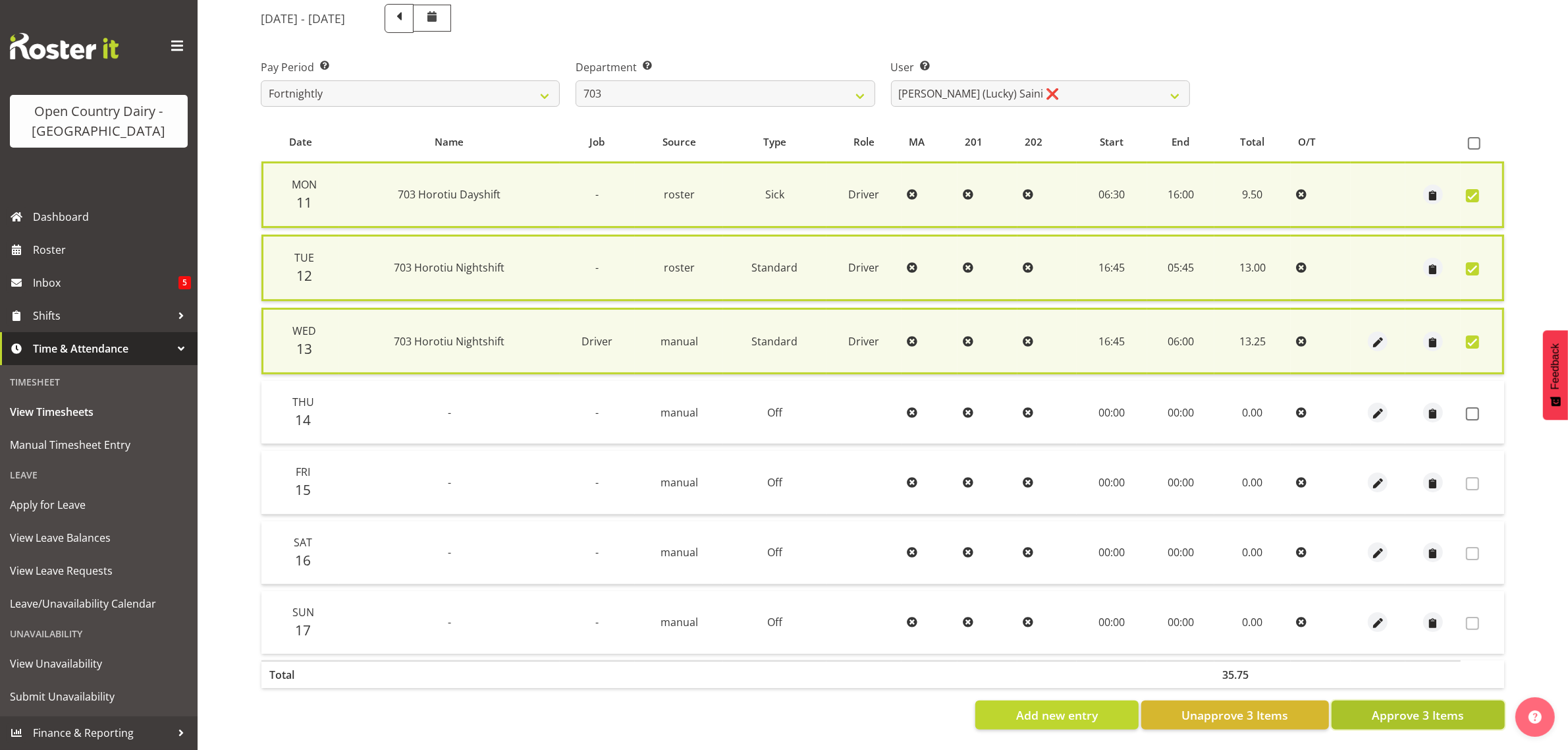
click at [1435, 707] on span "Approve 3 Items" at bounding box center [1418, 715] width 92 height 18
checkbox input "false"
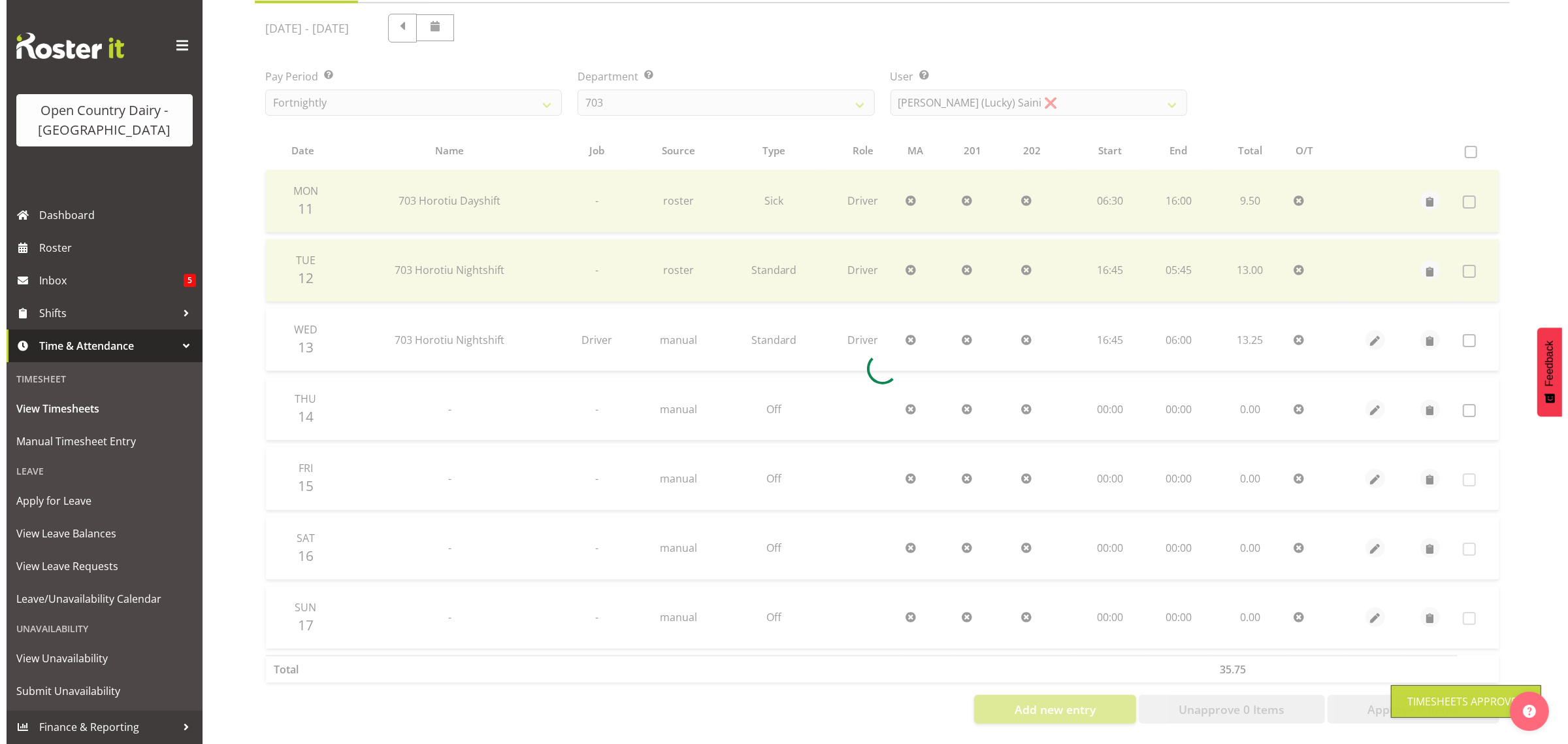
scroll to position [167, 0]
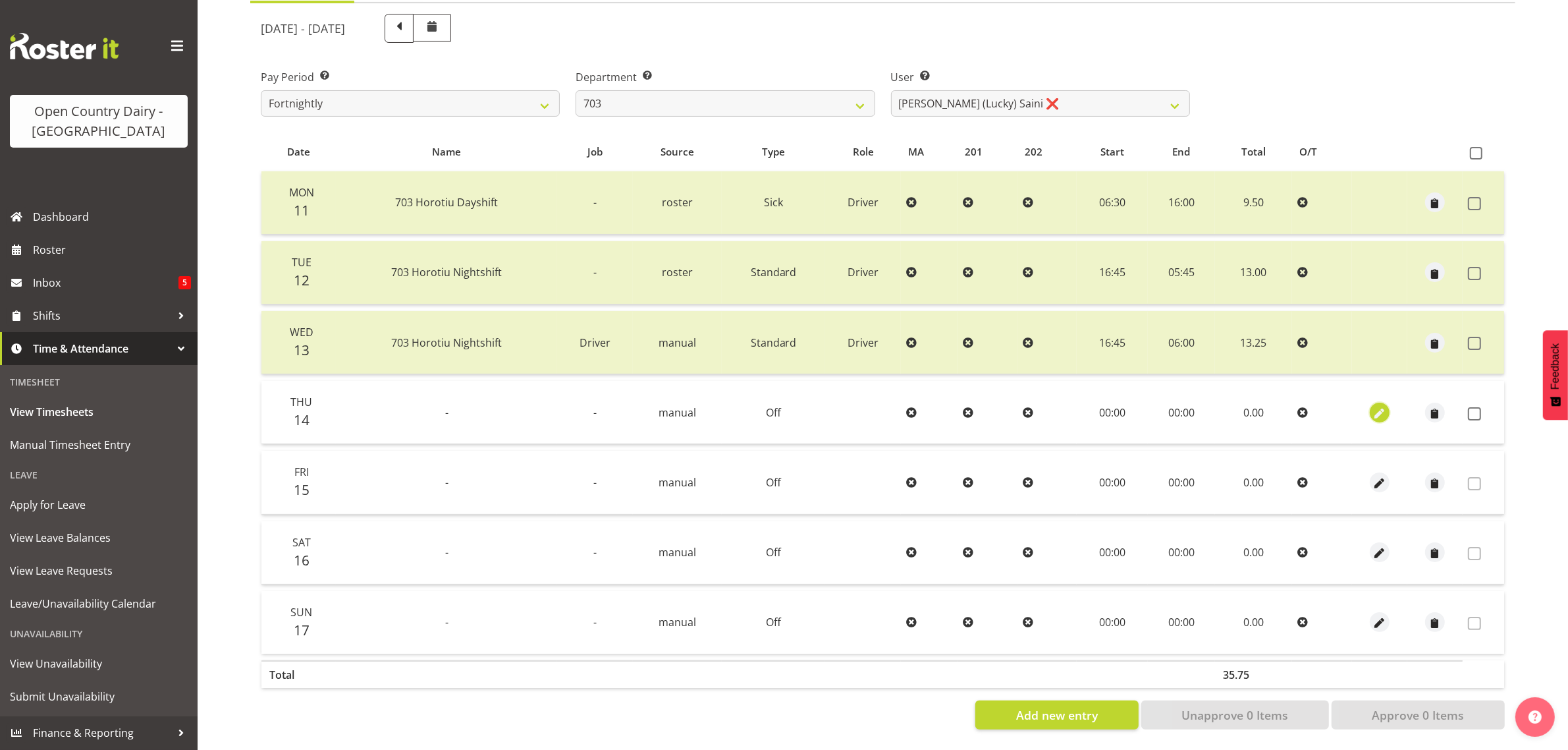
click at [1381, 406] on span "button" at bounding box center [1381, 413] width 15 height 15
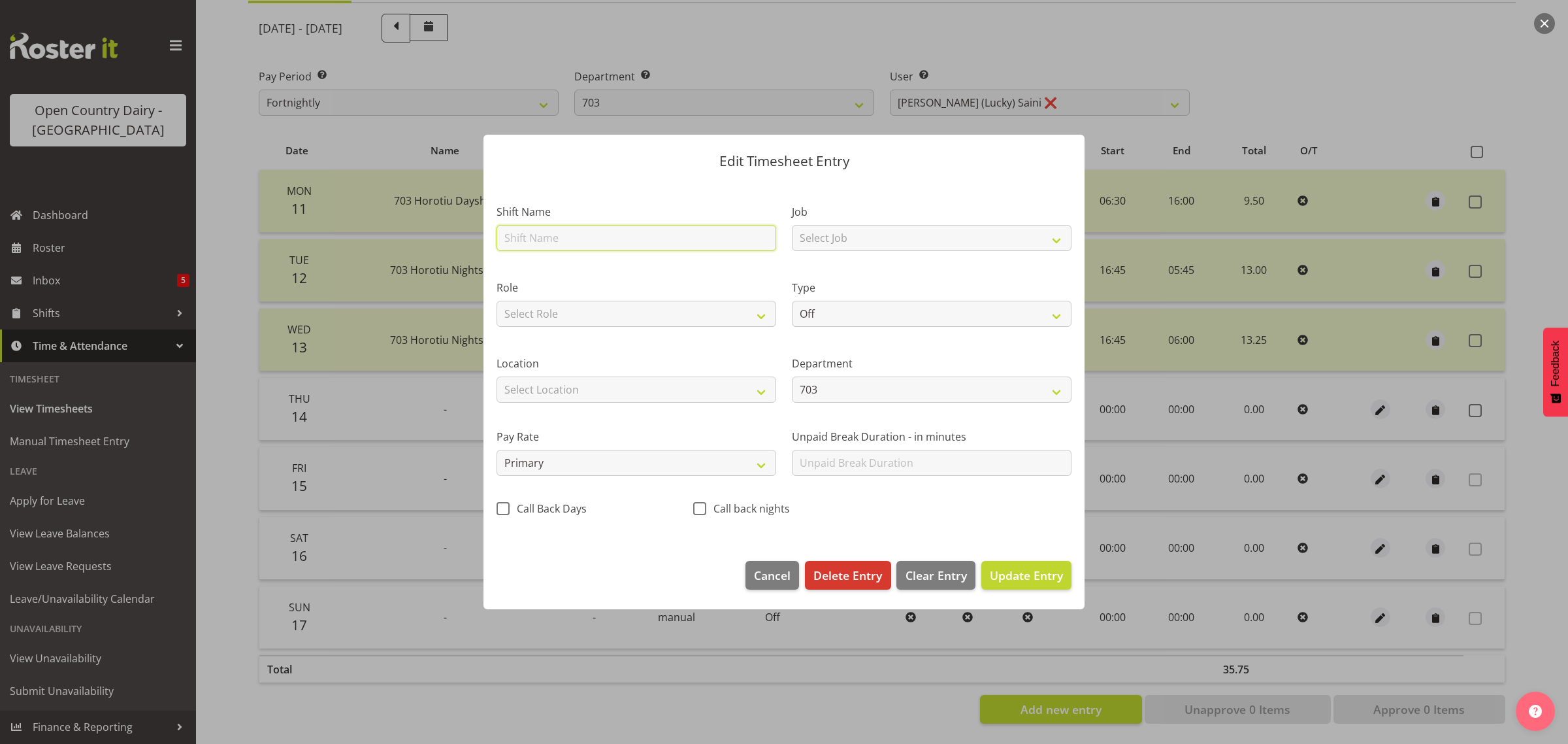
click at [546, 240] on input "text" at bounding box center [636, 238] width 279 height 26
type input "703 Horotiu Nightshift"
click at [1056, 240] on select "Select Job Driver Driver supervisor Support" at bounding box center [932, 238] width 279 height 26
select select "9579"
click at [792, 225] on select "Select Job Driver Driver supervisor Support" at bounding box center [932, 238] width 279 height 26
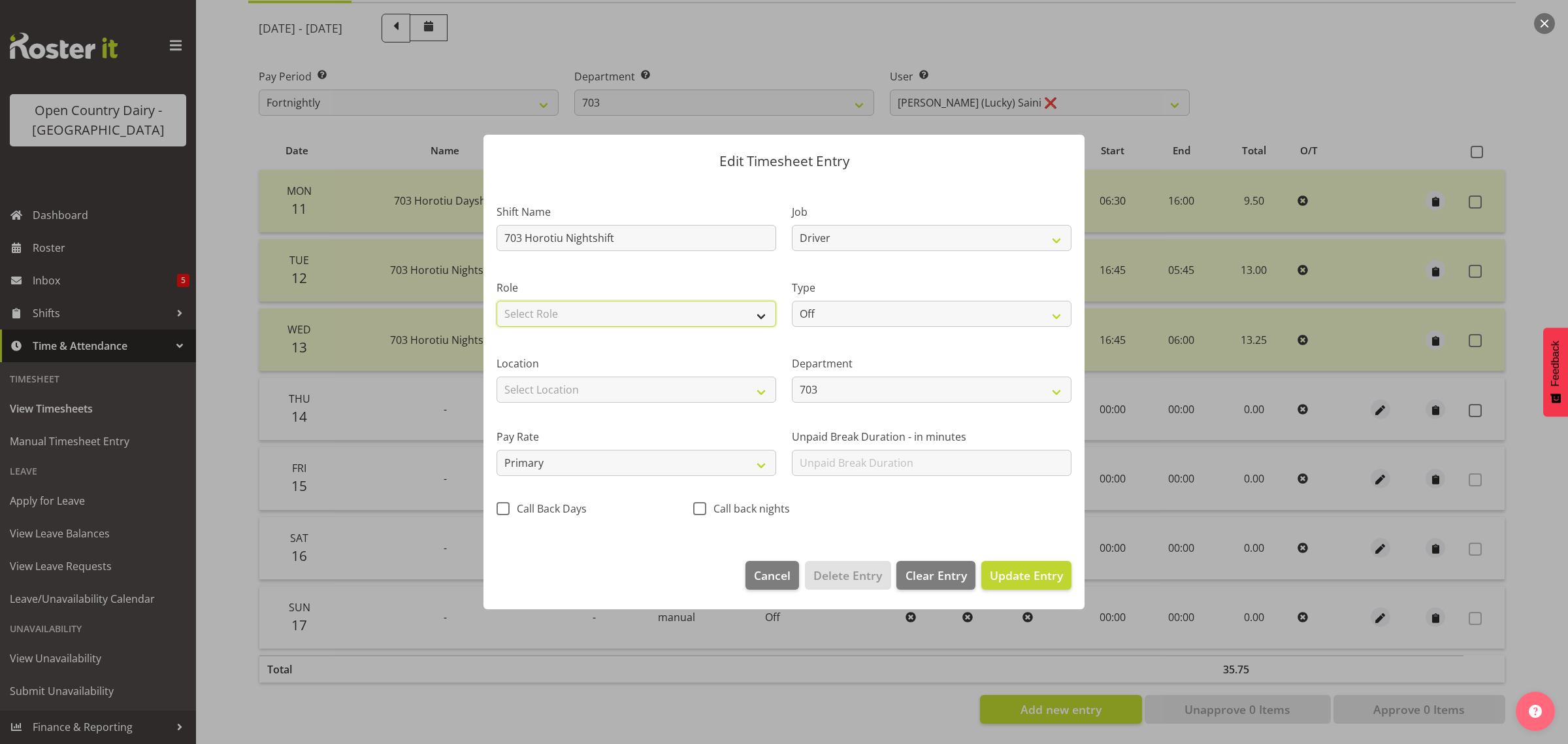
click at [759, 316] on select "Select Role Driver" at bounding box center [636, 314] width 279 height 26
select select "1166"
click at [497, 301] on select "Select Role Driver" at bounding box center [636, 314] width 279 height 26
click at [1053, 318] on select "Off Standard Public Holiday Public Holiday (Worked) Day In Lieu Annual Leave Si…" at bounding box center [932, 314] width 279 height 26
select select "Standard"
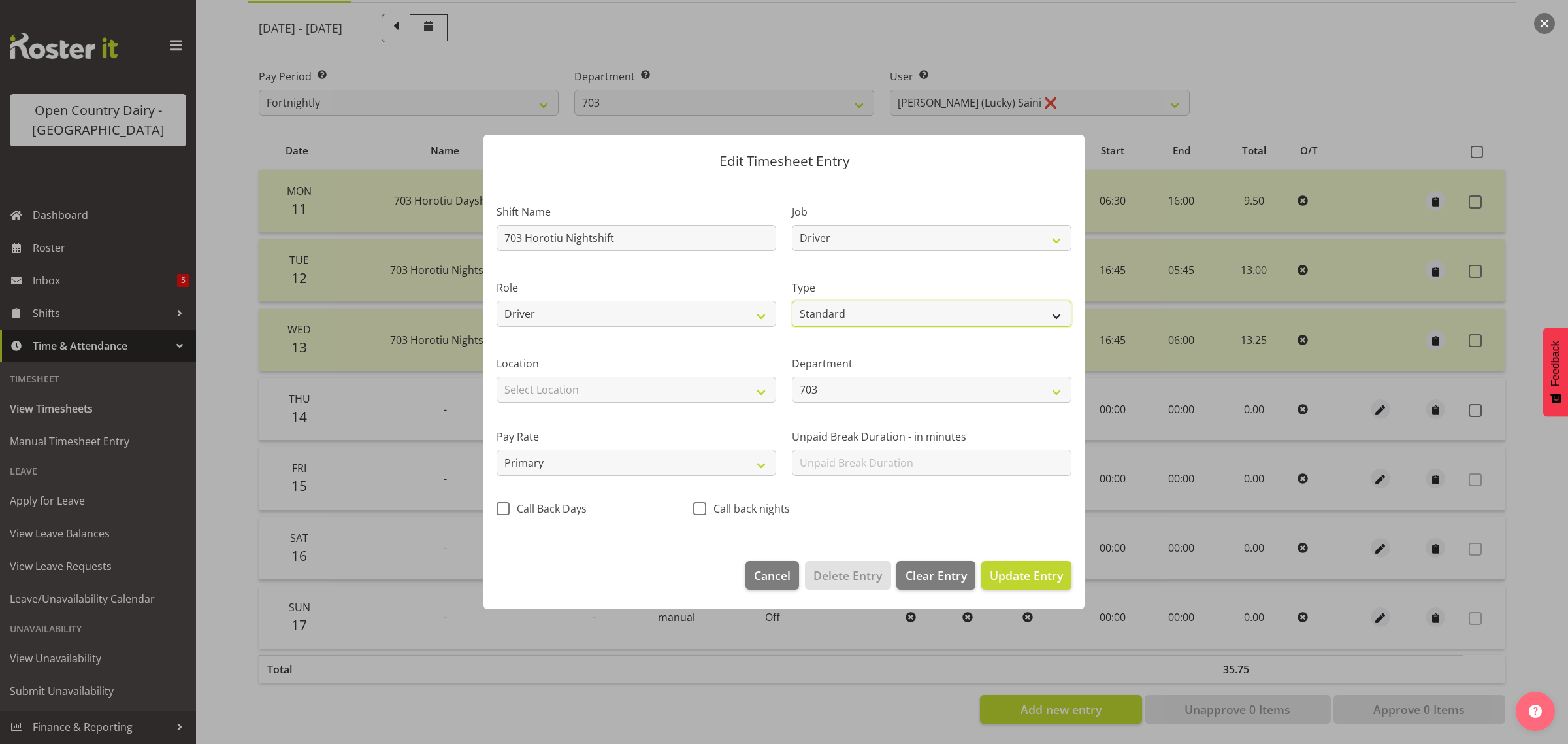
click at [792, 301] on select "Off Standard Public Holiday Public Holiday (Worked) Day In Lieu Annual Leave Si…" at bounding box center [932, 314] width 279 height 26
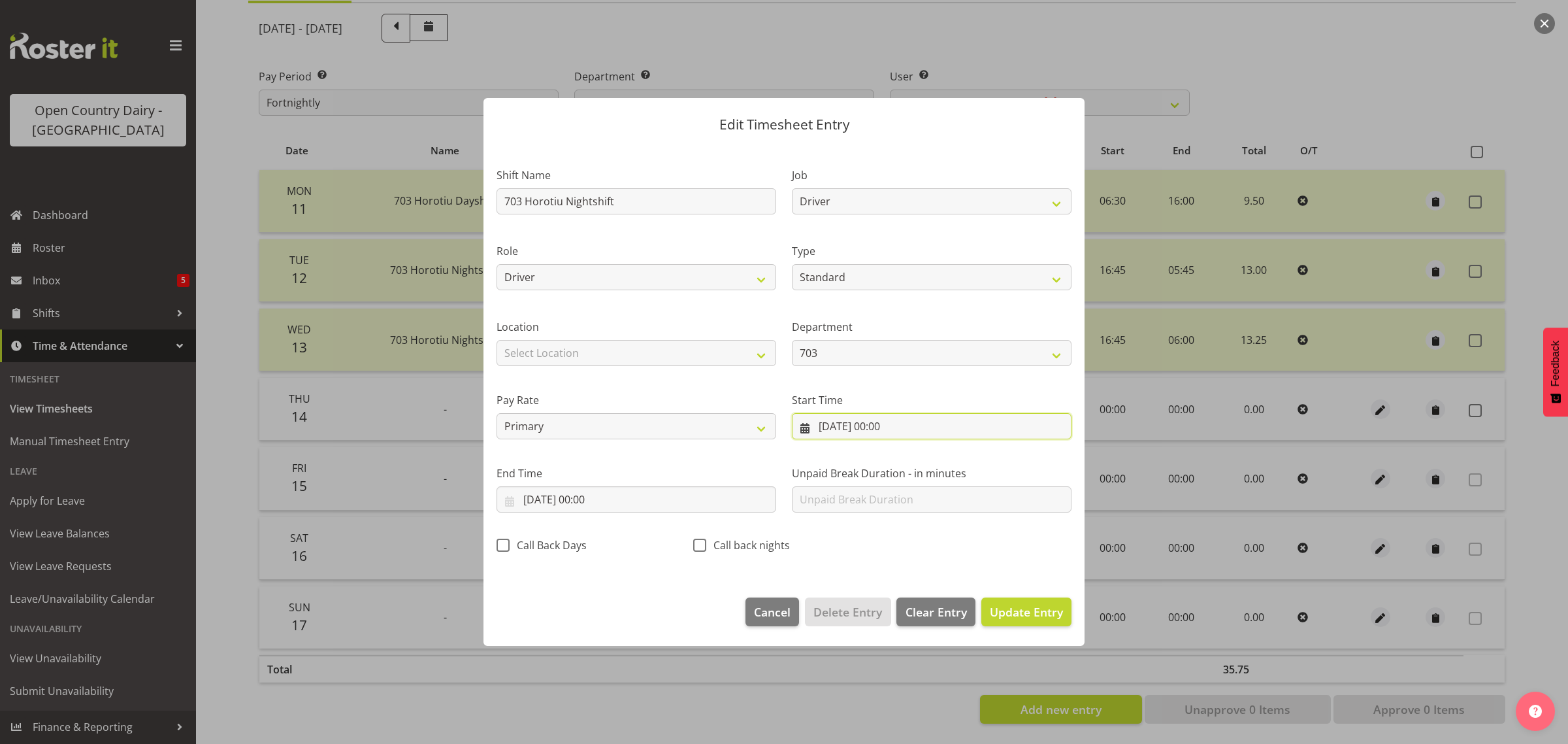
click at [841, 426] on input "[DATE] 00:00" at bounding box center [932, 427] width 279 height 26
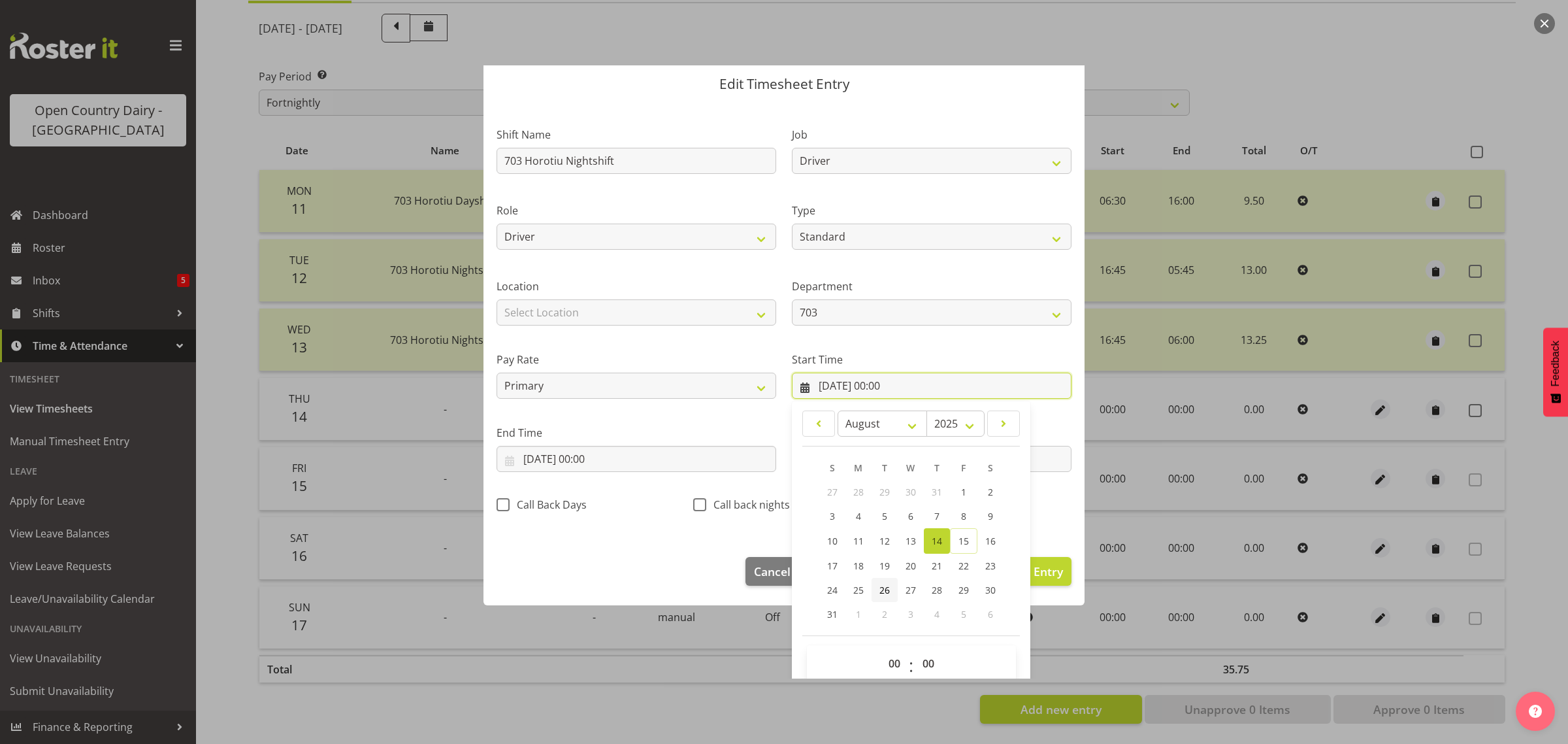
scroll to position [60, 0]
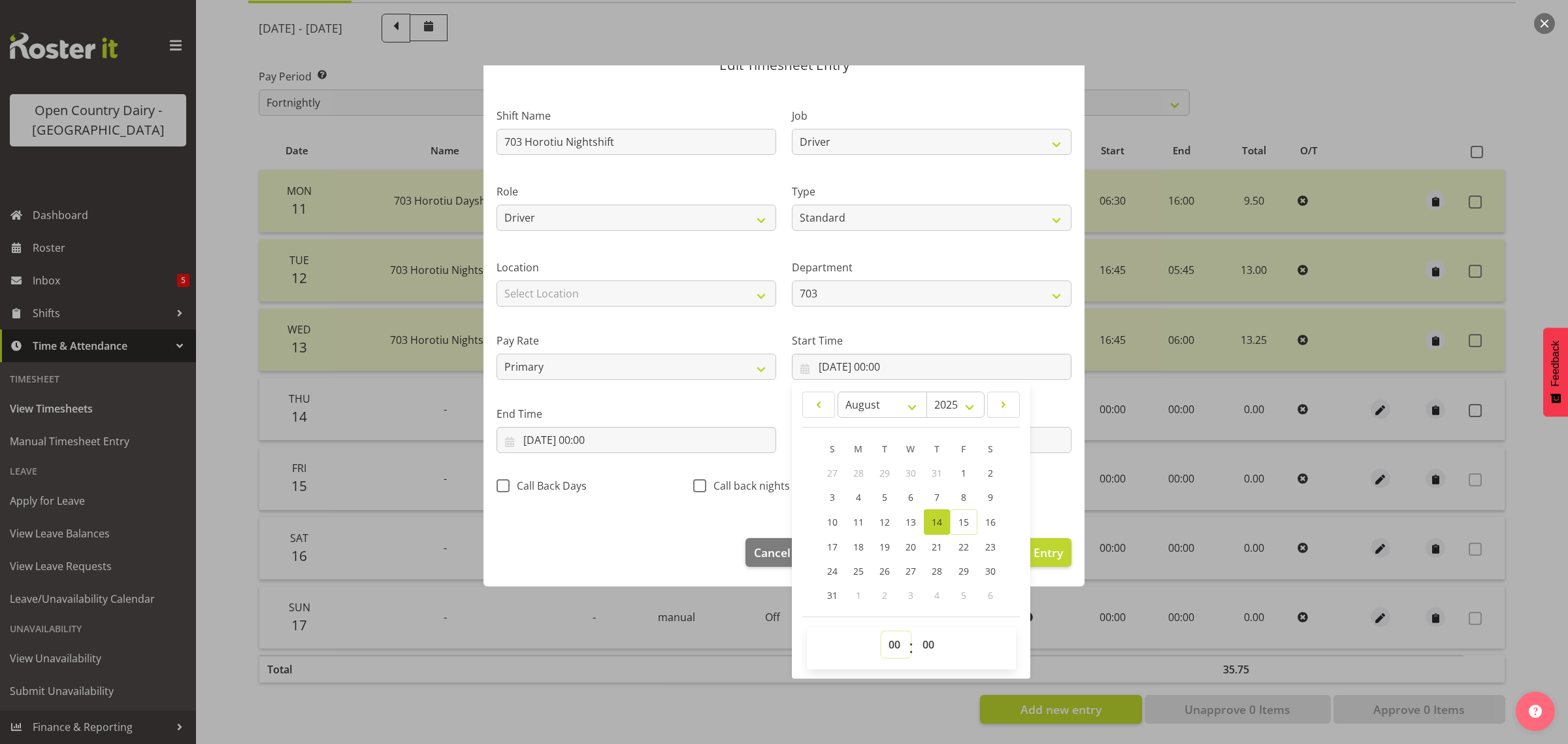
click at [889, 646] on select "00 01 02 03 04 05 06 07 08 09 10 11 12 13 14 15 16 17 18 19 20 21 22 23" at bounding box center [897, 645] width 30 height 26
select select "16"
click at [882, 632] on select "00 01 02 03 04 05 06 07 08 09 10 11 12 13 14 15 16 17 18 19 20 21 22 23" at bounding box center [897, 645] width 30 height 26
type input "[DATE] 16:00"
click at [922, 641] on select "00 01 02 03 04 05 06 07 08 09 10 11 12 13 14 15 16 17 18 19 20 21 22 23 24 25 2…" at bounding box center [931, 645] width 30 height 26
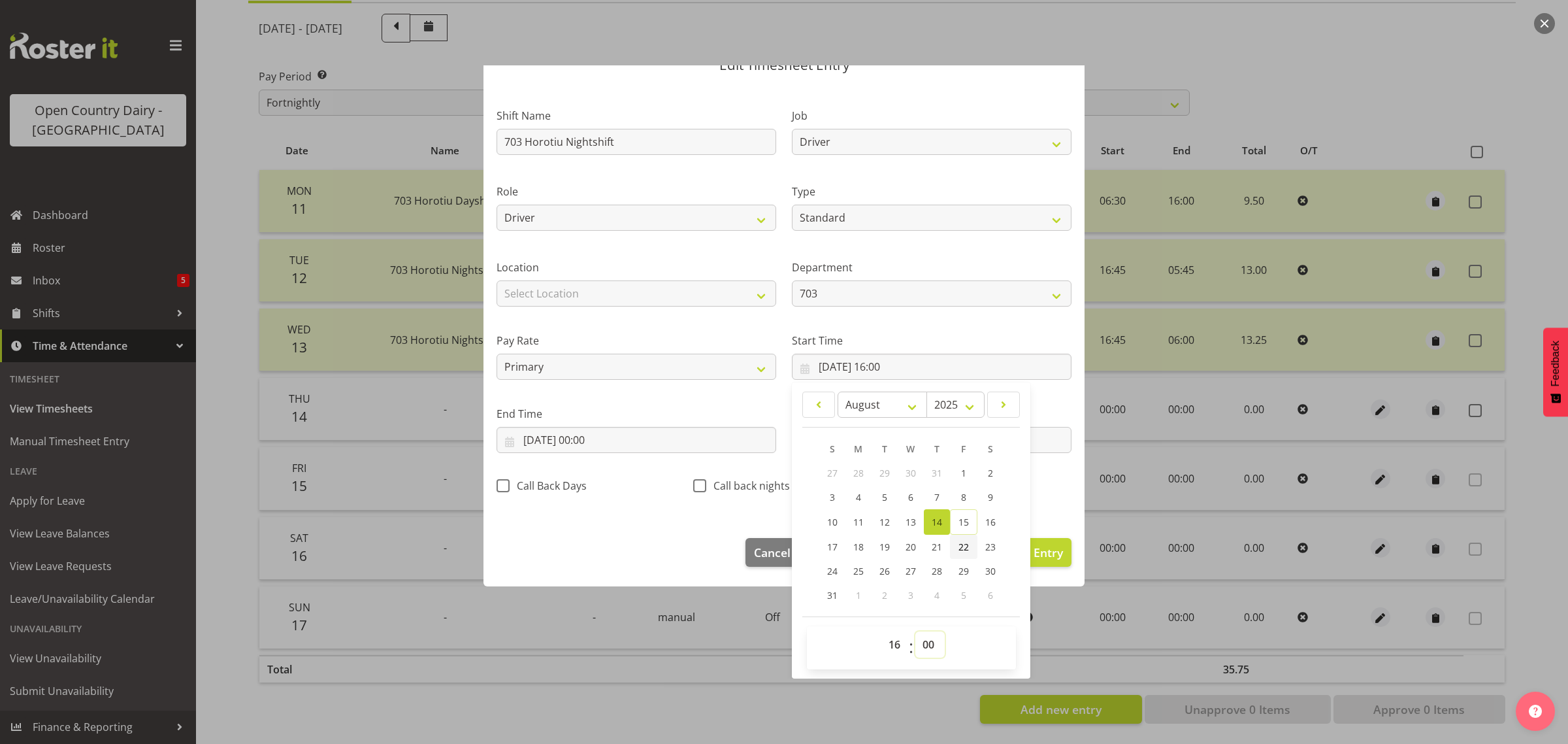
select select "45"
click at [916, 632] on select "00 01 02 03 04 05 06 07 08 09 10 11 12 13 14 15 16 17 18 19 20 21 22 23 24 25 2…" at bounding box center [931, 645] width 30 height 26
type input "[DATE] 16:45"
click at [1046, 638] on div "Edit Timesheet Entry Shift Name 703 Horotiu Nightshift Job Driver Driver superv…" at bounding box center [784, 372] width 627 height 613
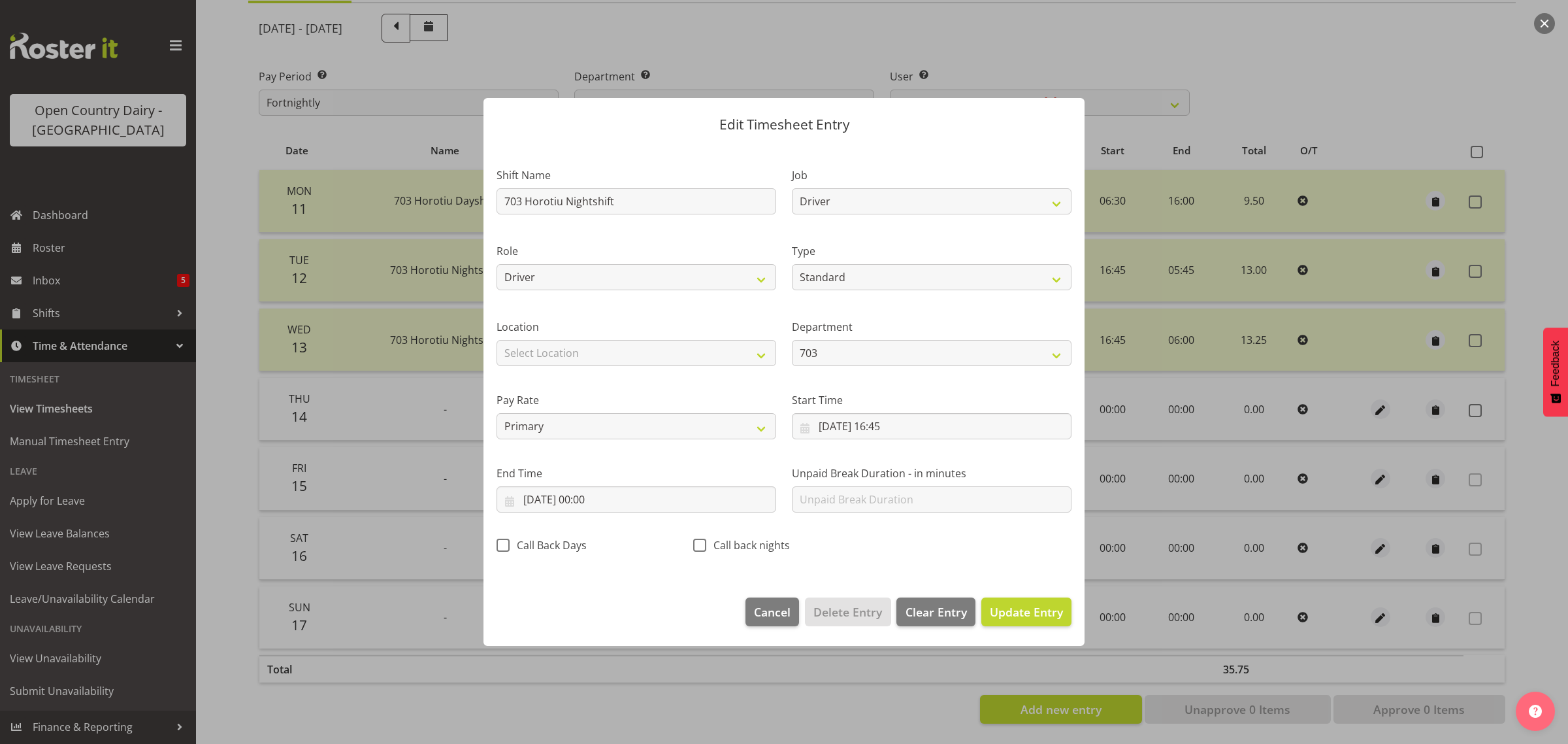
scroll to position [0, 0]
click at [579, 498] on input "[DATE] 00:00" at bounding box center [636, 499] width 279 height 26
click at [671, 656] on span "15" at bounding box center [668, 654] width 11 height 12
type input "[DATE] 00:00"
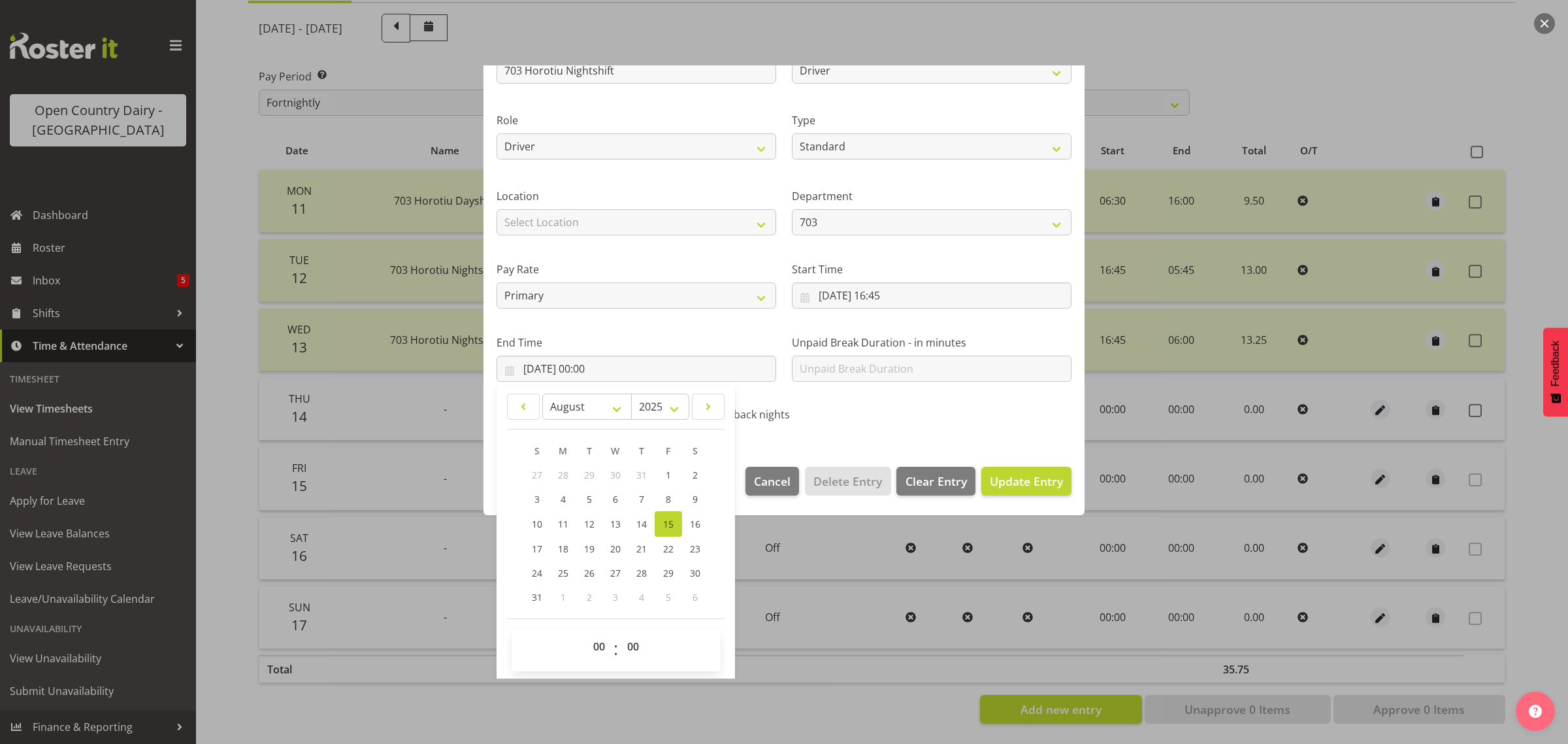
scroll to position [132, 0]
click at [599, 642] on select "00 01 02 03 04 05 06 07 08 09 10 11 12 13 14 15 16 17 18 19 20 21 22 23" at bounding box center [601, 645] width 30 height 26
select select "4"
click at [586, 632] on select "00 01 02 03 04 05 06 07 08 09 10 11 12 13 14 15 16 17 18 19 20 21 22 23" at bounding box center [601, 645] width 30 height 26
type input "[DATE] 04:00"
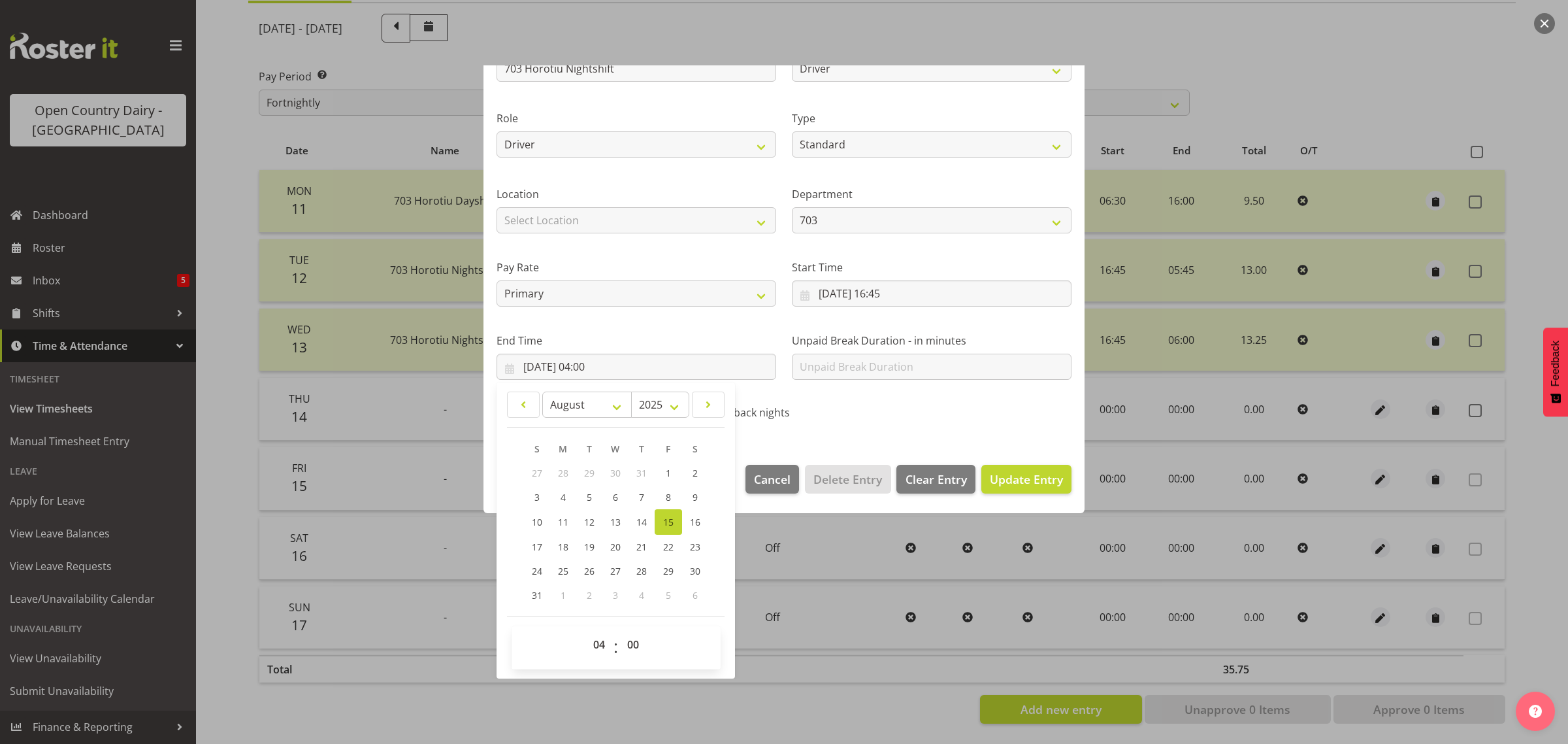
click at [693, 626] on div "00 01 02 03 04 05 06 07 08 09 10 11 12 13 14 15 16 17 18 19 20 21 22 23 : 00 01…" at bounding box center [616, 647] width 209 height 43
click at [835, 711] on div at bounding box center [784, 372] width 1568 height 744
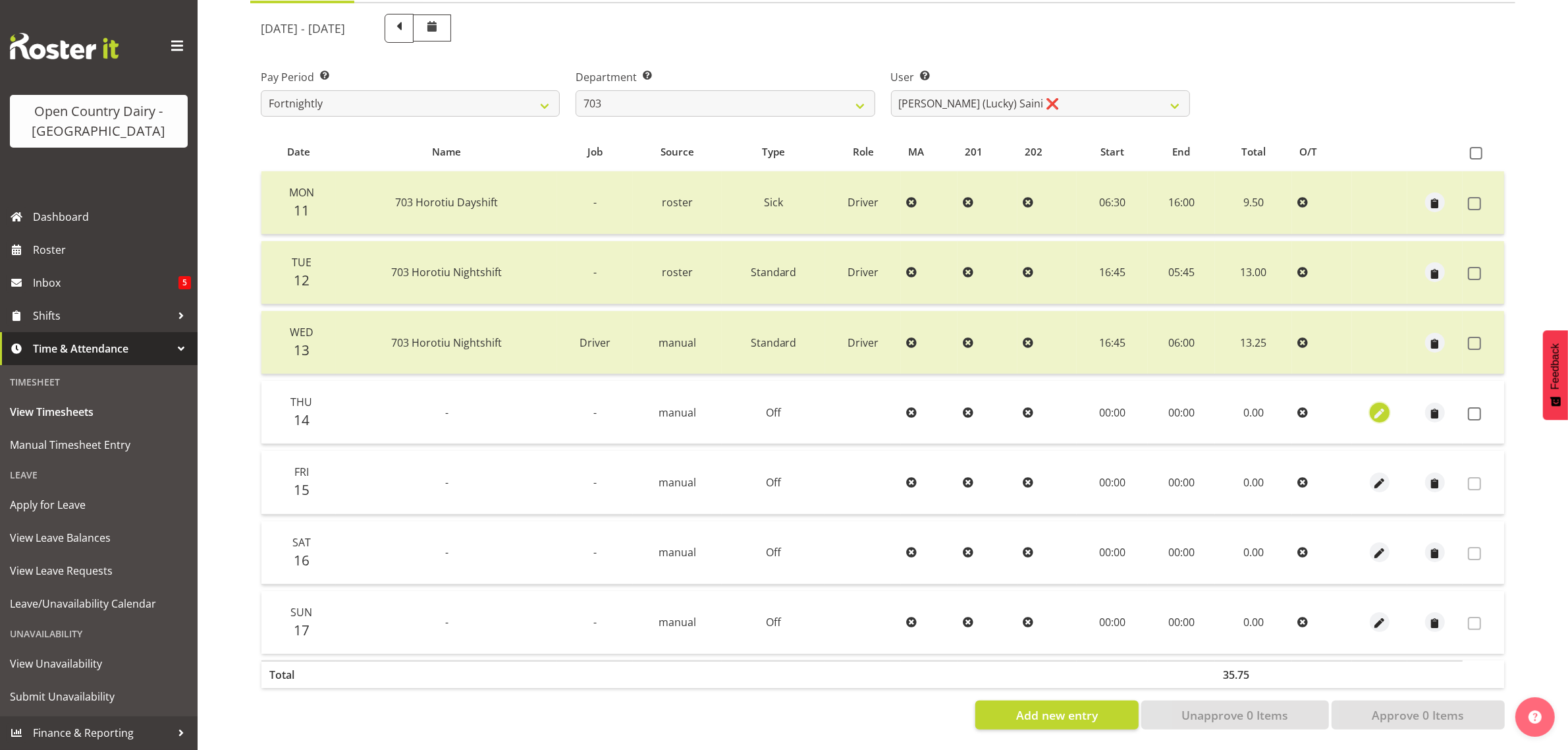
click at [1376, 406] on span "button" at bounding box center [1381, 413] width 15 height 15
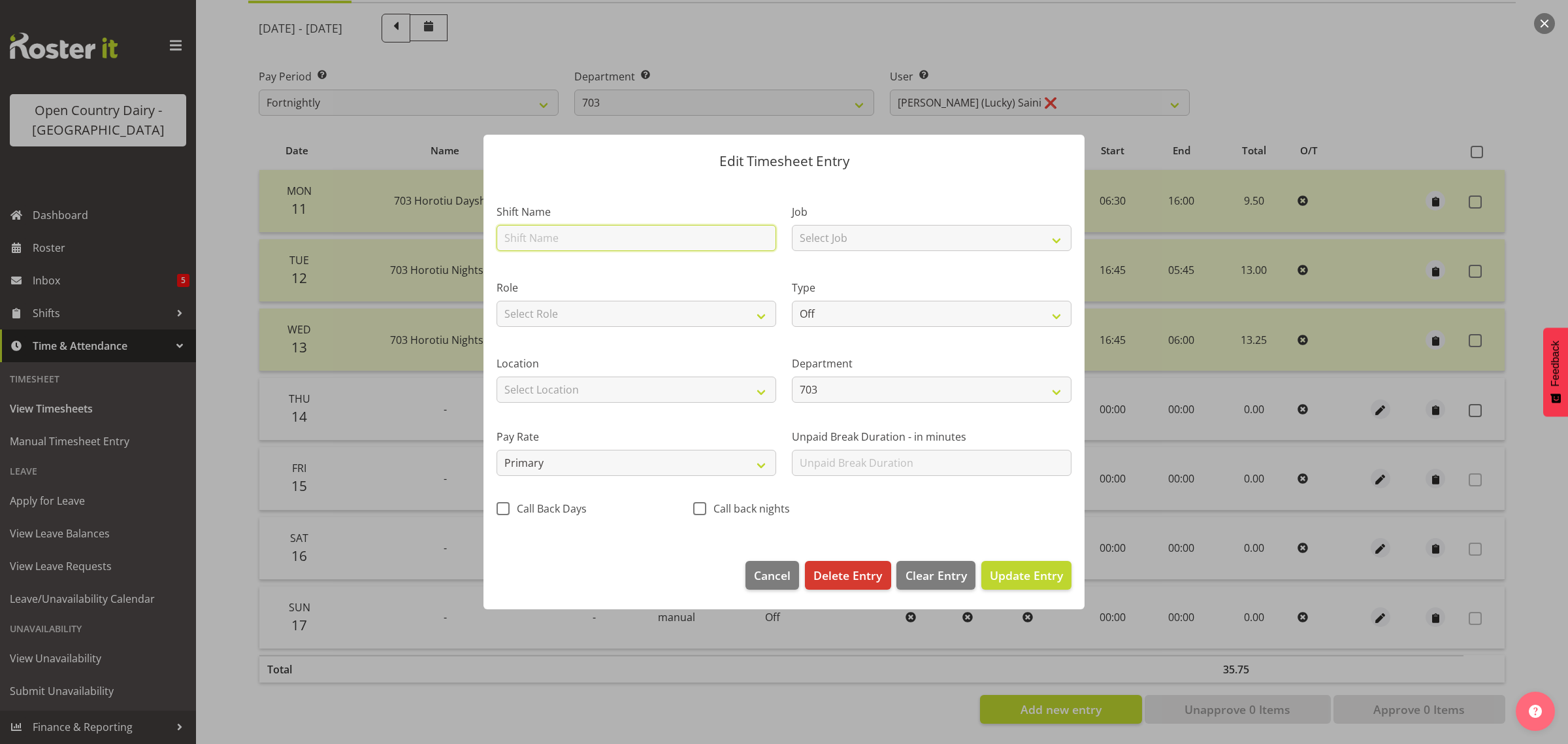
click at [575, 246] on input "text" at bounding box center [636, 238] width 279 height 26
type input "703 Horotiu Nightshift"
click at [1062, 241] on select "Select Job Driver Driver supervisor Support" at bounding box center [932, 238] width 279 height 26
select select "9052"
click at [792, 225] on select "Select Job Driver Driver supervisor Support" at bounding box center [932, 238] width 279 height 26
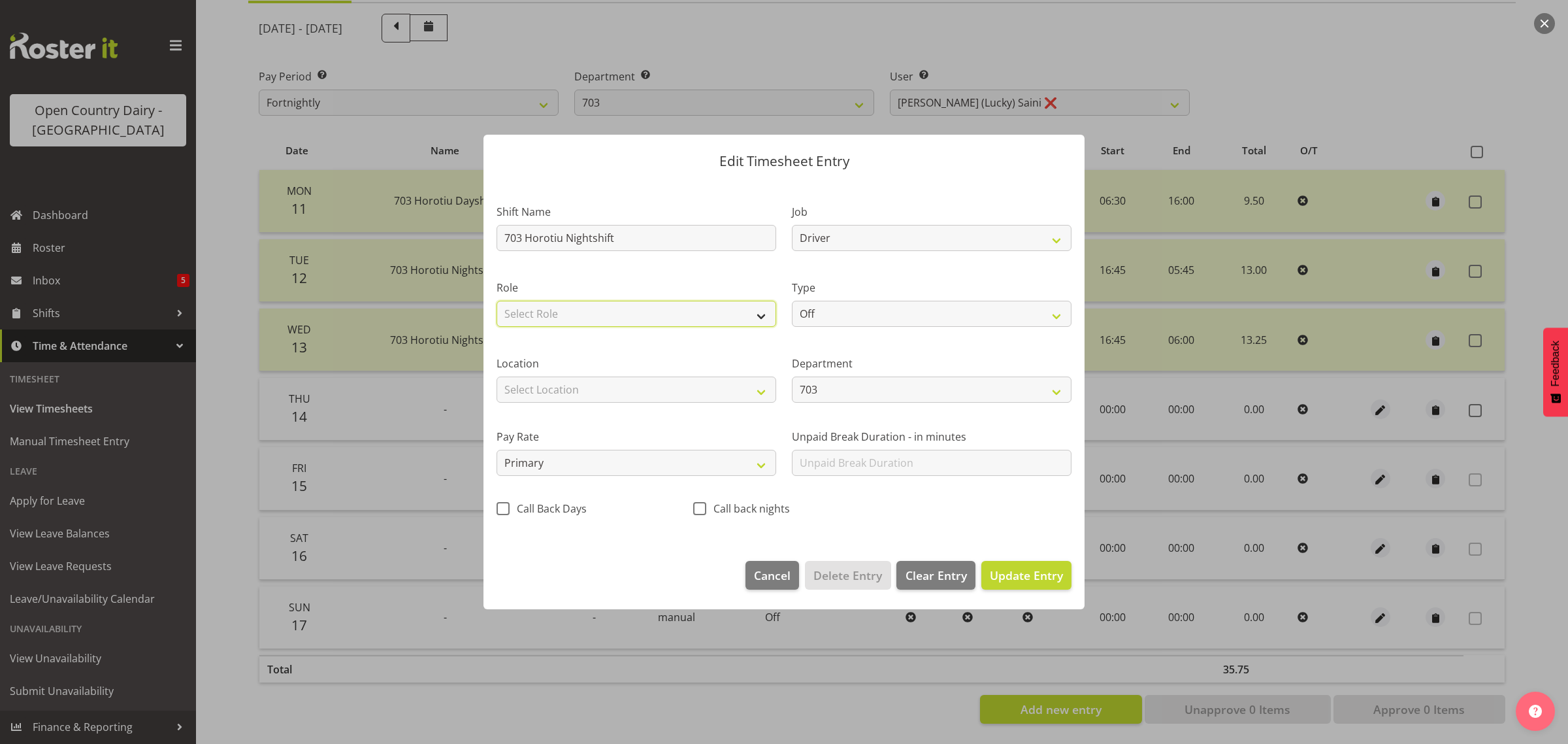
click at [761, 317] on select "Select Role Driver" at bounding box center [636, 314] width 279 height 26
select select "1166"
click at [497, 301] on select "Select Role Driver" at bounding box center [636, 314] width 279 height 26
click at [1056, 314] on select "Off Standard Public Holiday Public Holiday (Worked) Day In Lieu Annual Leave Si…" at bounding box center [932, 314] width 279 height 26
select select "Standard"
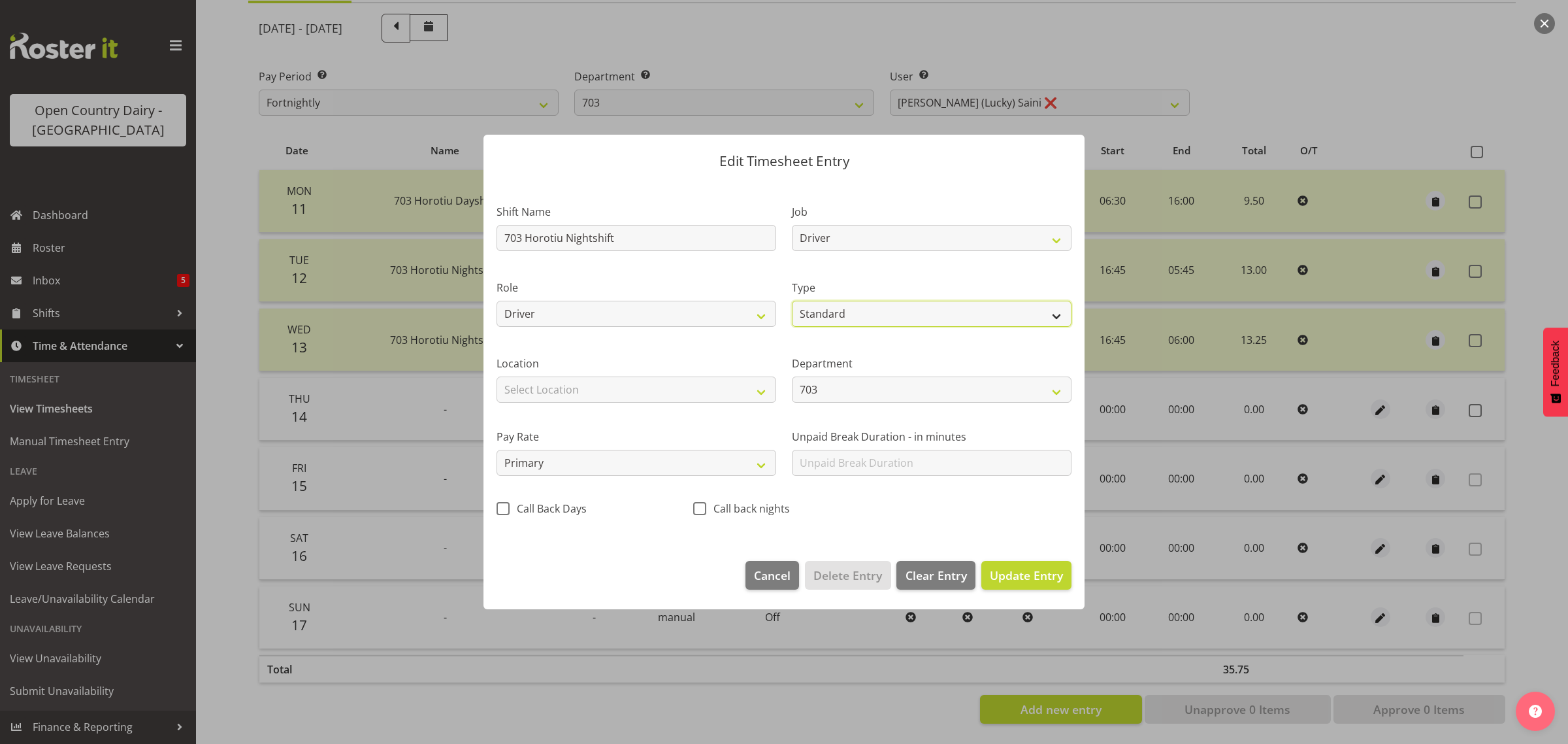
click at [792, 301] on select "Off Standard Public Holiday Public Holiday (Worked) Day In Lieu Annual Leave Si…" at bounding box center [932, 314] width 279 height 26
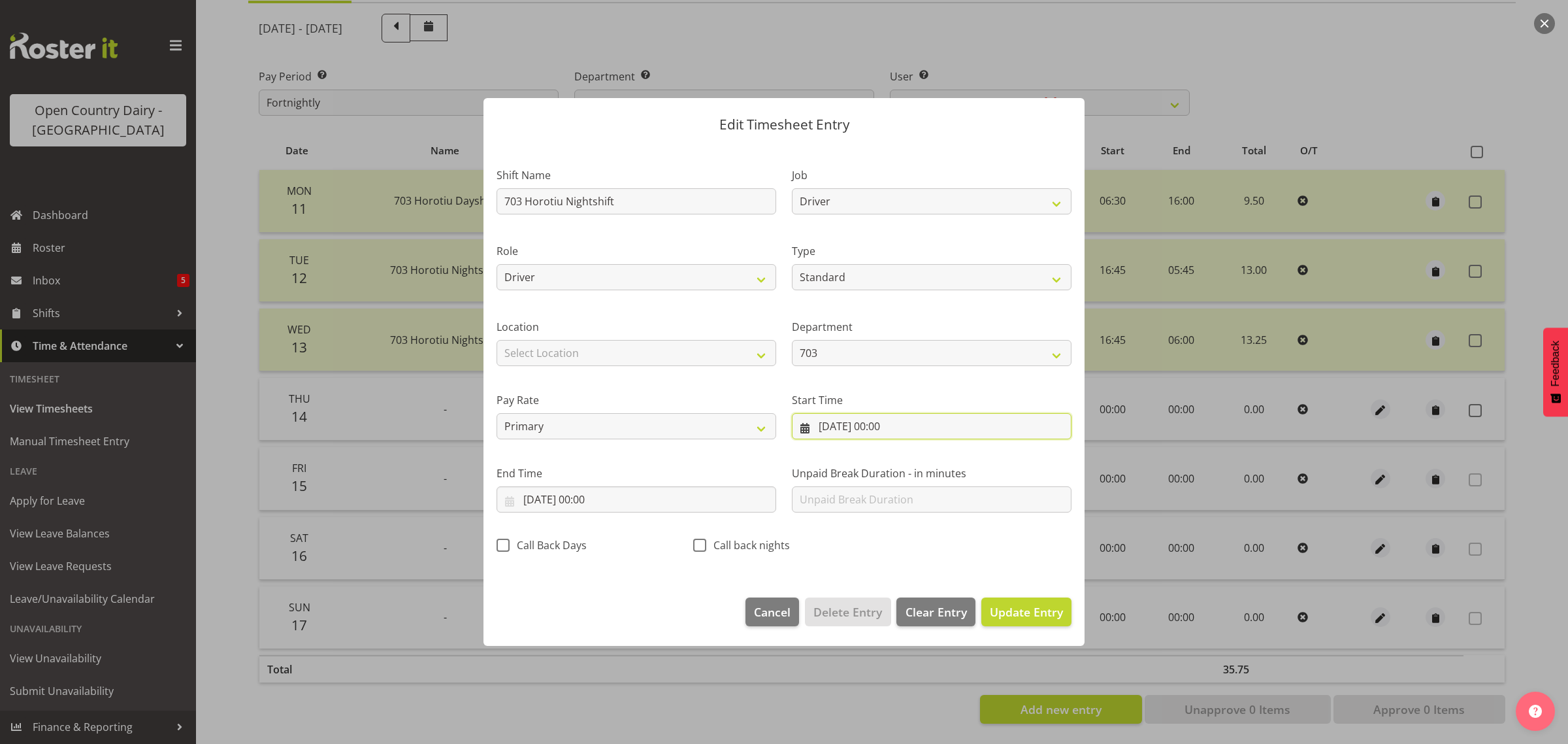
click at [886, 426] on input "[DATE] 00:00" at bounding box center [932, 427] width 279 height 26
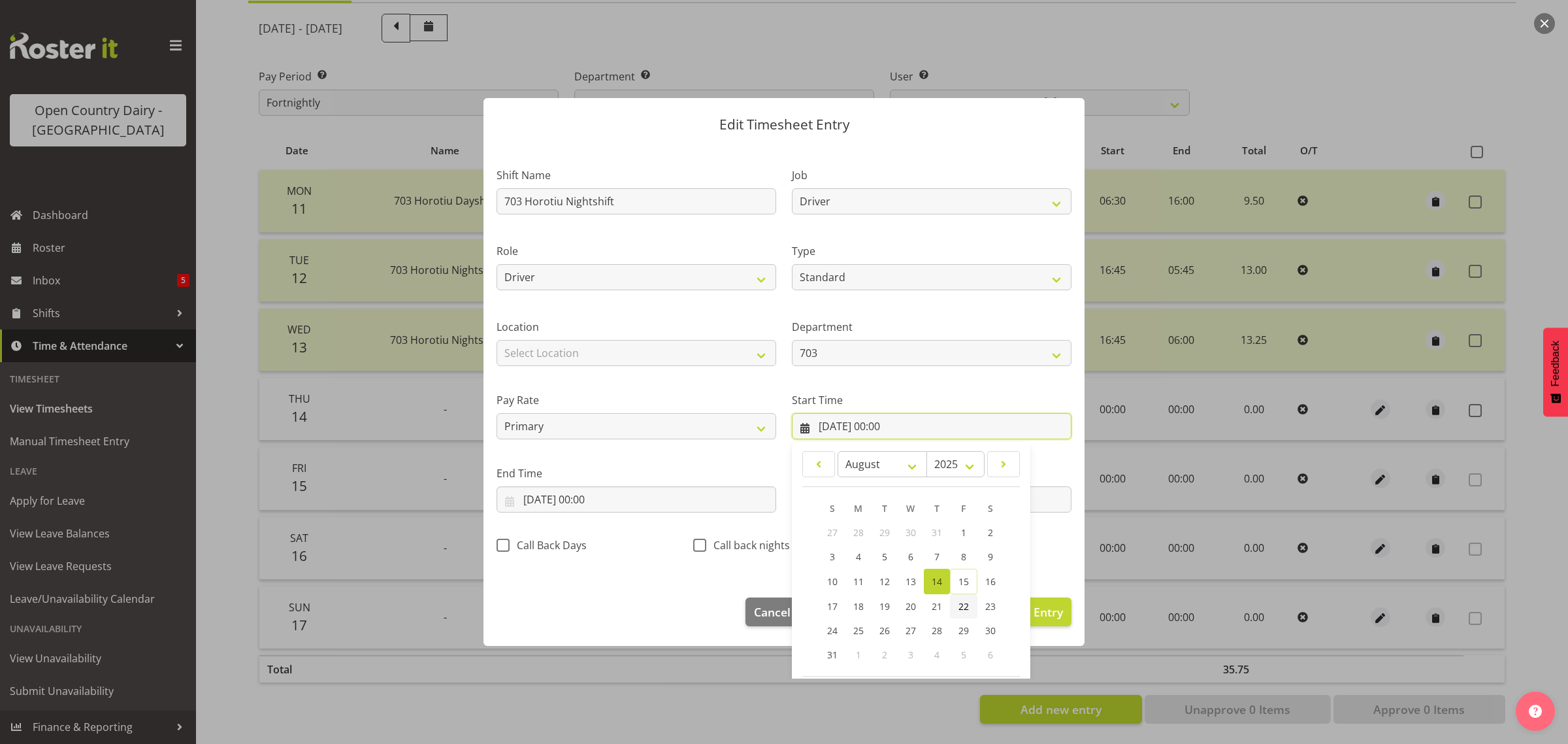
scroll to position [60, 0]
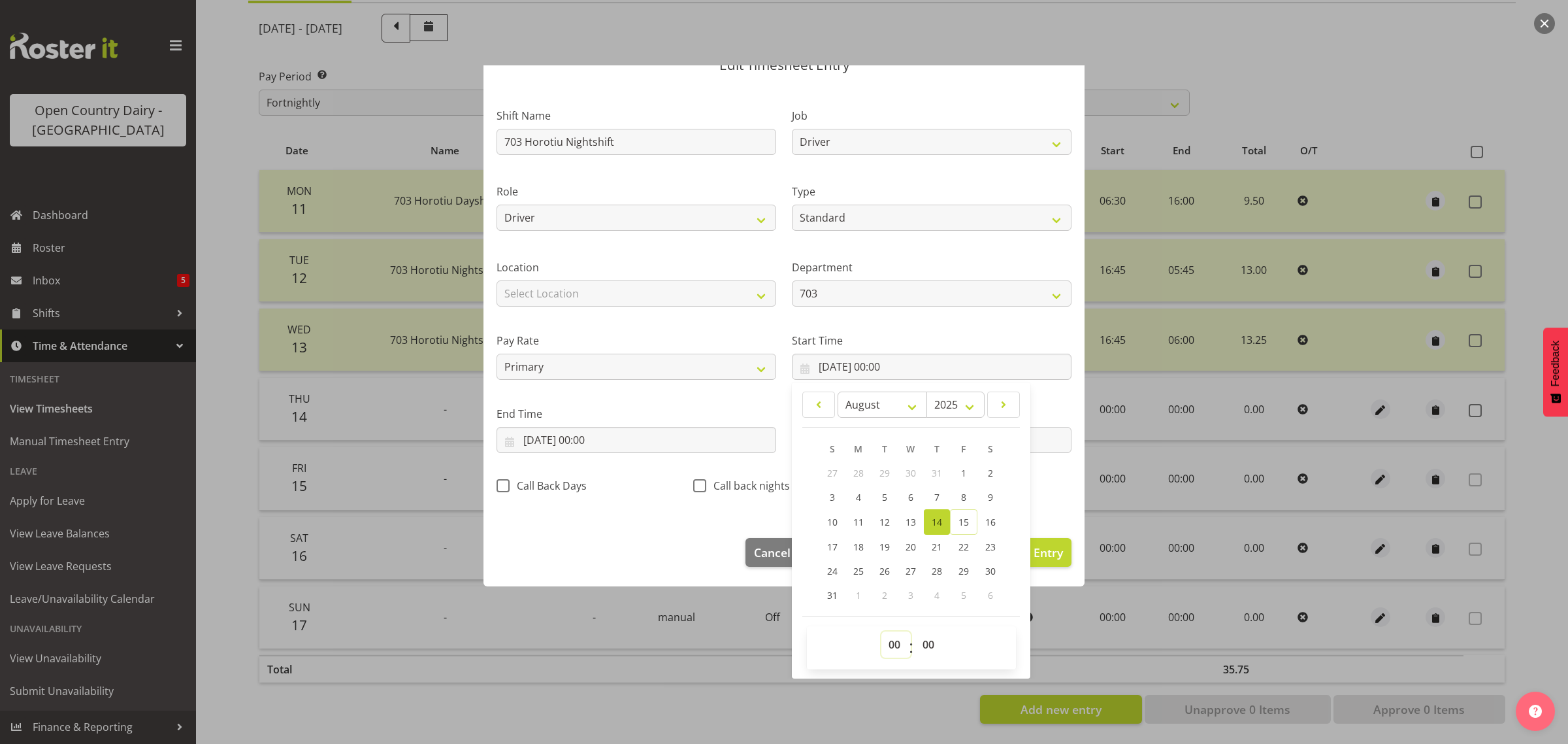
click at [892, 645] on select "00 01 02 03 04 05 06 07 08 09 10 11 12 13 14 15 16 17 18 19 20 21 22 23" at bounding box center [897, 645] width 30 height 26
select select "16"
click at [882, 632] on select "00 01 02 03 04 05 06 07 08 09 10 11 12 13 14 15 16 17 18 19 20 21 22 23" at bounding box center [897, 645] width 30 height 26
type input "[DATE] 16:00"
click at [919, 645] on select "00 01 02 03 04 05 06 07 08 09 10 11 12 13 14 15 16 17 18 19 20 21 22 23 24 25 2…" at bounding box center [931, 645] width 30 height 26
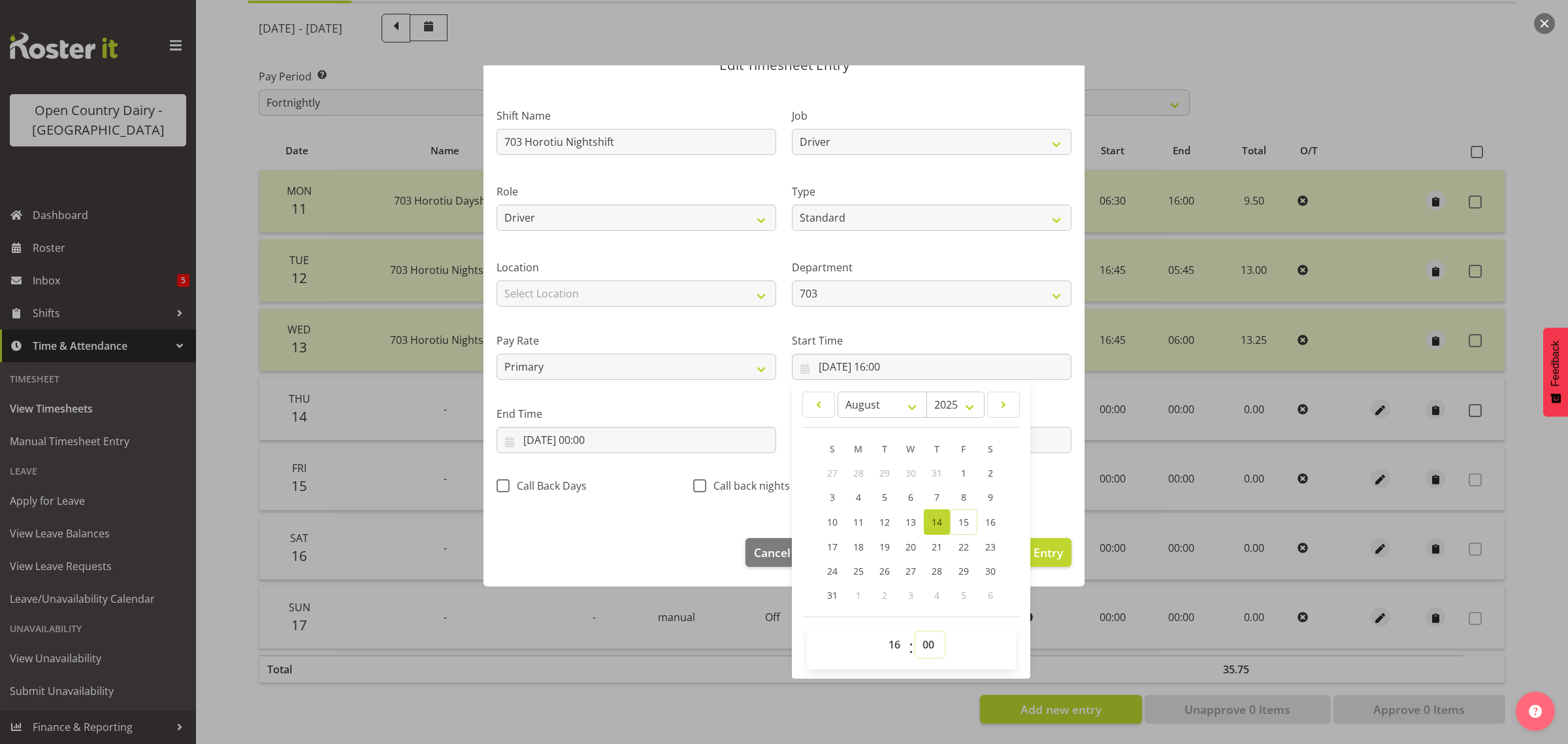
select select "45"
click at [916, 632] on select "00 01 02 03 04 05 06 07 08 09 10 11 12 13 14 15 16 17 18 19 20 21 22 23 24 25 2…" at bounding box center [931, 645] width 30 height 26
type input "[DATE] 16:45"
click at [956, 678] on div "January February March April May June July August September October November [D…" at bounding box center [911, 531] width 239 height 296
click at [803, 576] on div "S M T W T F S 27 28 29 30 31 1 2 3 4 5 6 7 8 9 10 11 12 13 14 15 16 17 18 19 20…" at bounding box center [911, 522] width 217 height 170
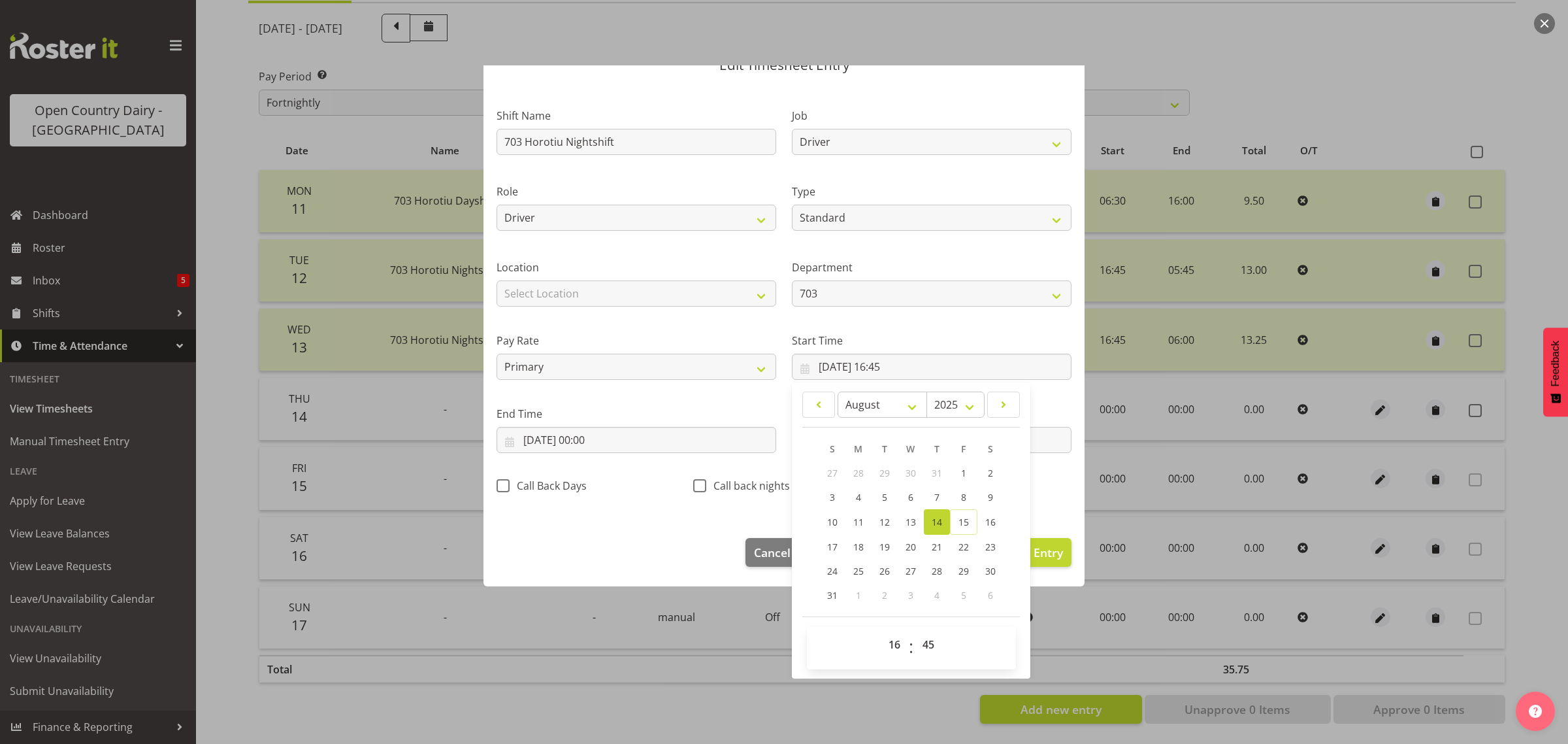
click at [564, 547] on footer "Cancel Delete Entry Clear Entry Update Entry" at bounding box center [784, 556] width 601 height 61
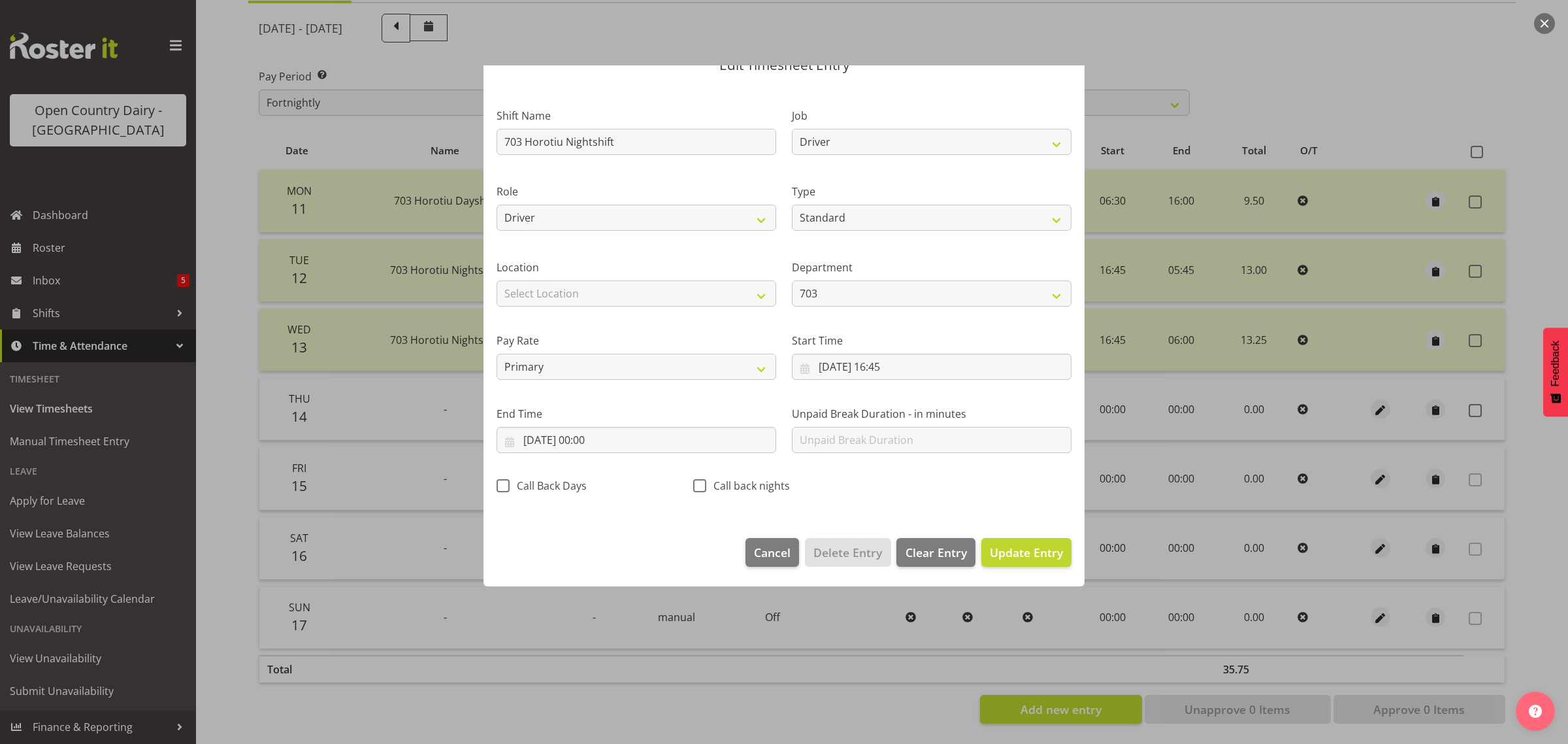
scroll to position [0, 0]
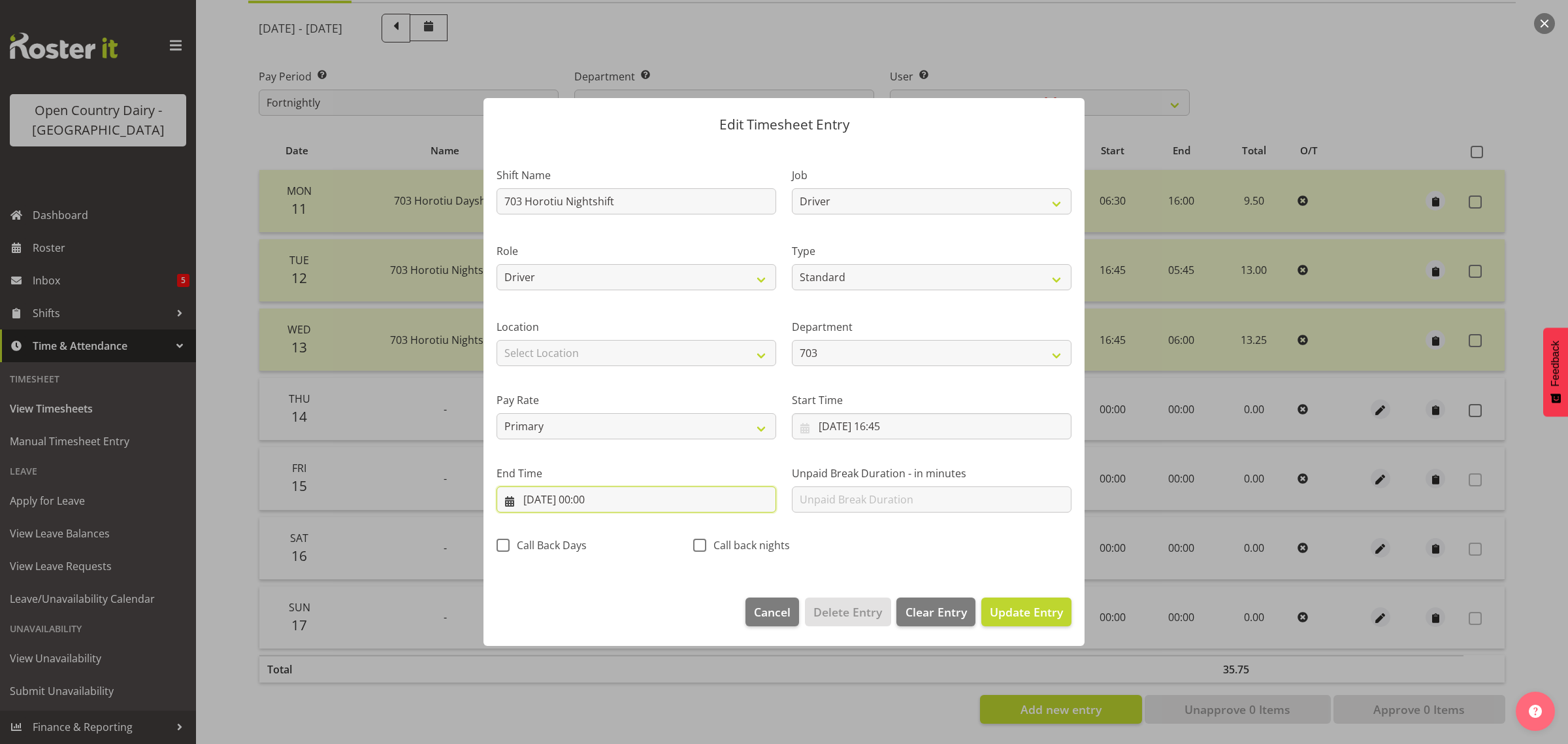
click at [573, 501] on input "[DATE] 00:00" at bounding box center [636, 499] width 279 height 26
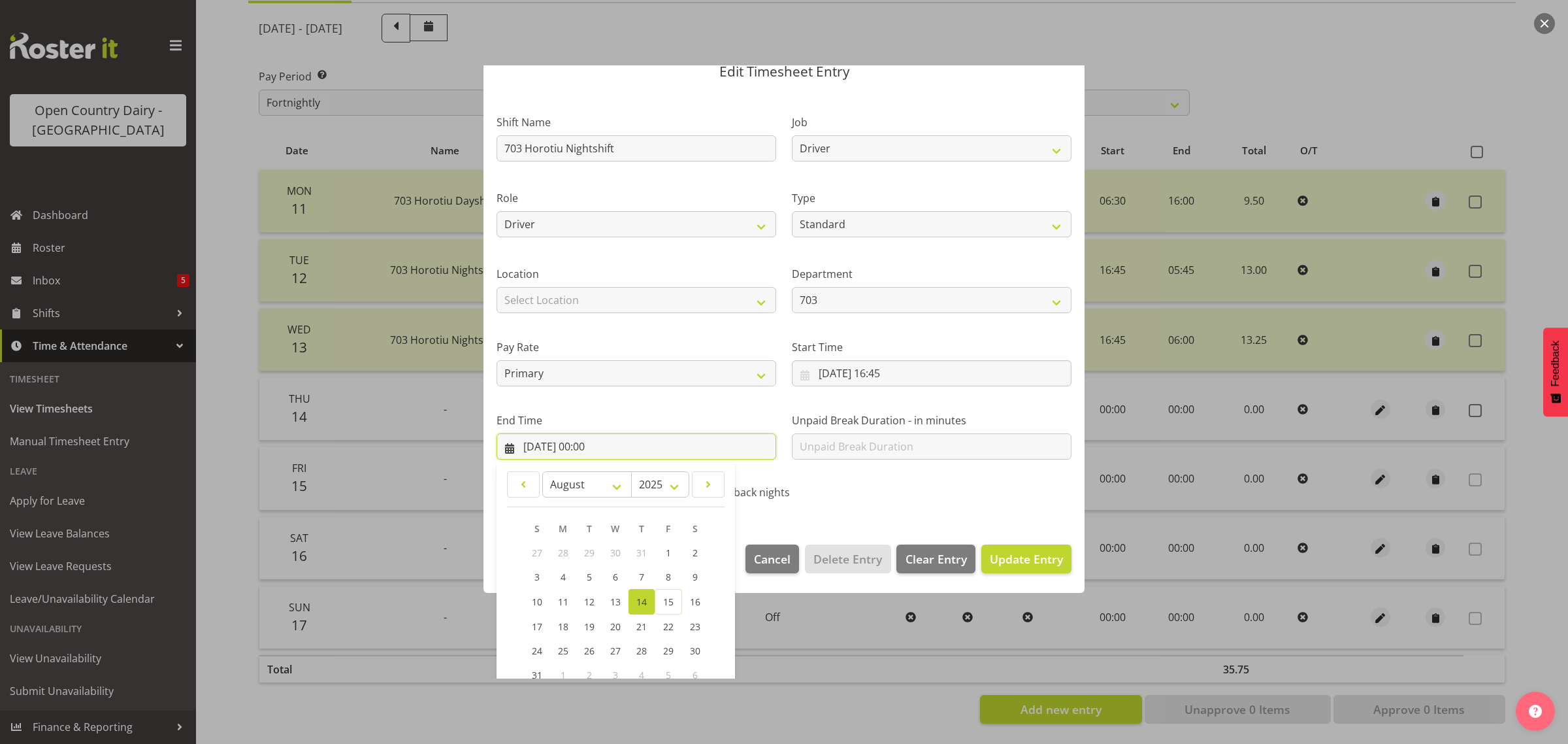
scroll to position [82, 0]
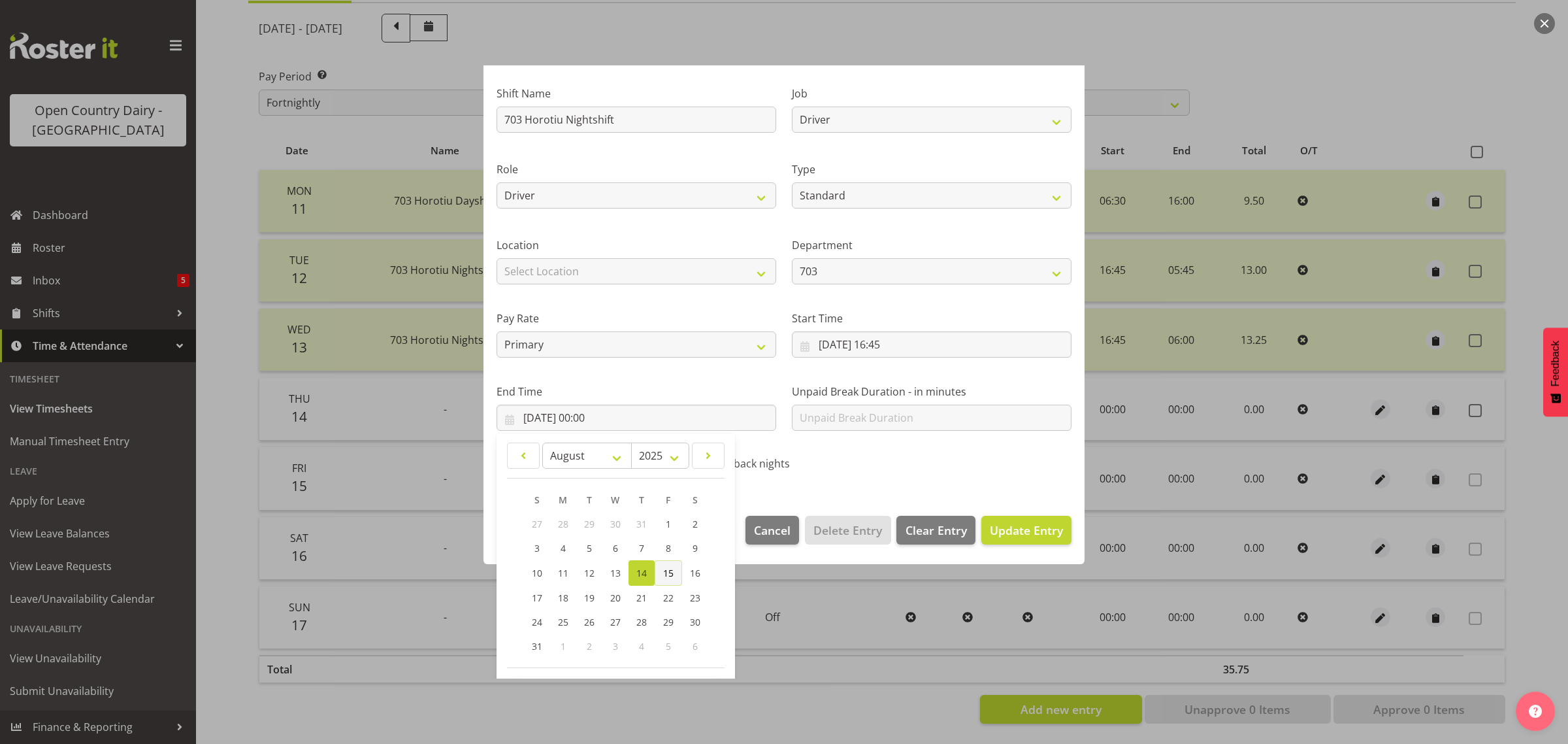
click at [667, 573] on span "15" at bounding box center [668, 572] width 11 height 12
type input "[DATE] 00:00"
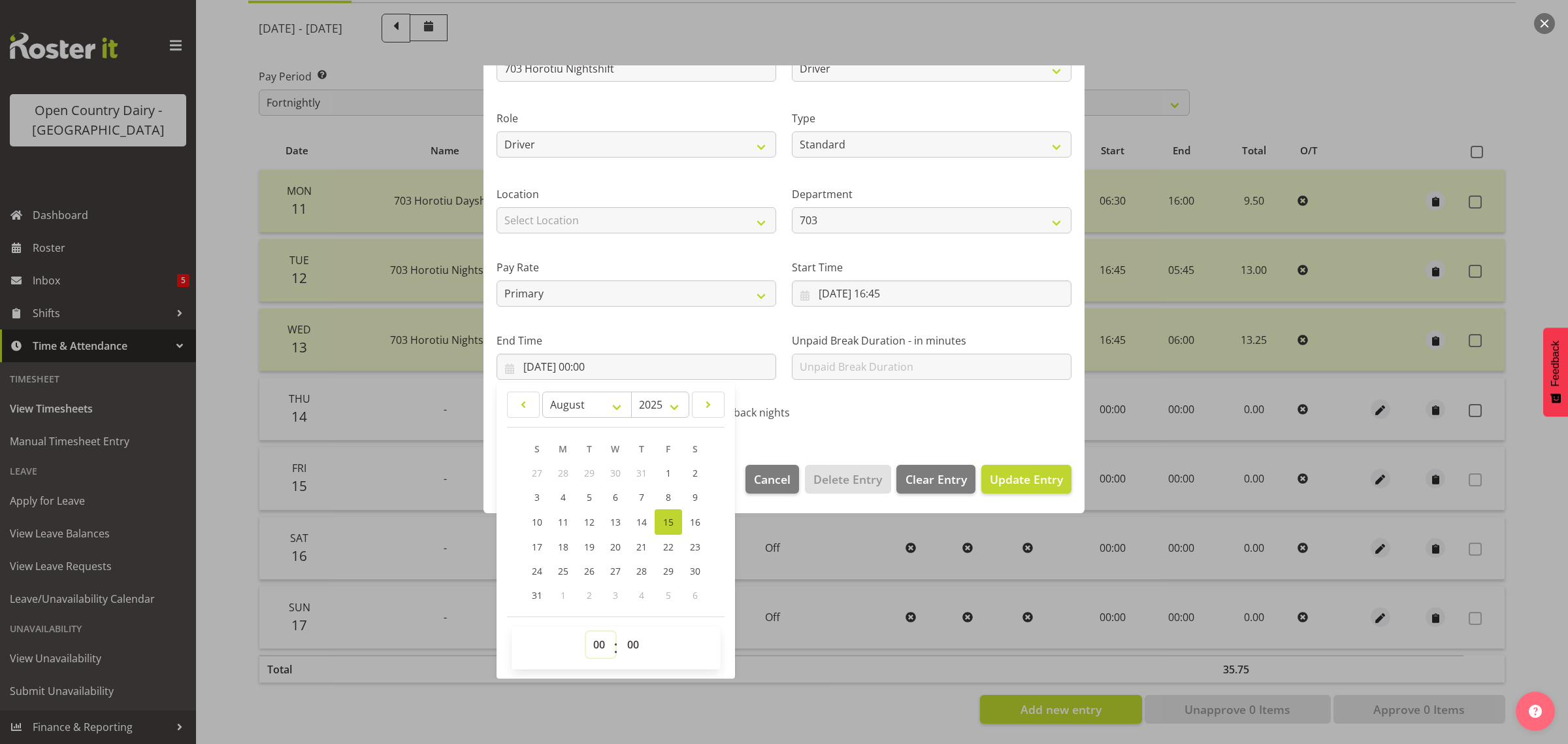
click at [597, 645] on select "00 01 02 03 04 05 06 07 08 09 10 11 12 13 14 15 16 17 18 19 20 21 22 23" at bounding box center [601, 645] width 30 height 26
select select "4"
click at [586, 632] on select "00 01 02 03 04 05 06 07 08 09 10 11 12 13 14 15 16 17 18 19 20 21 22 23" at bounding box center [601, 645] width 30 height 26
type input "[DATE] 04:00"
click at [807, 684] on div at bounding box center [784, 372] width 1568 height 744
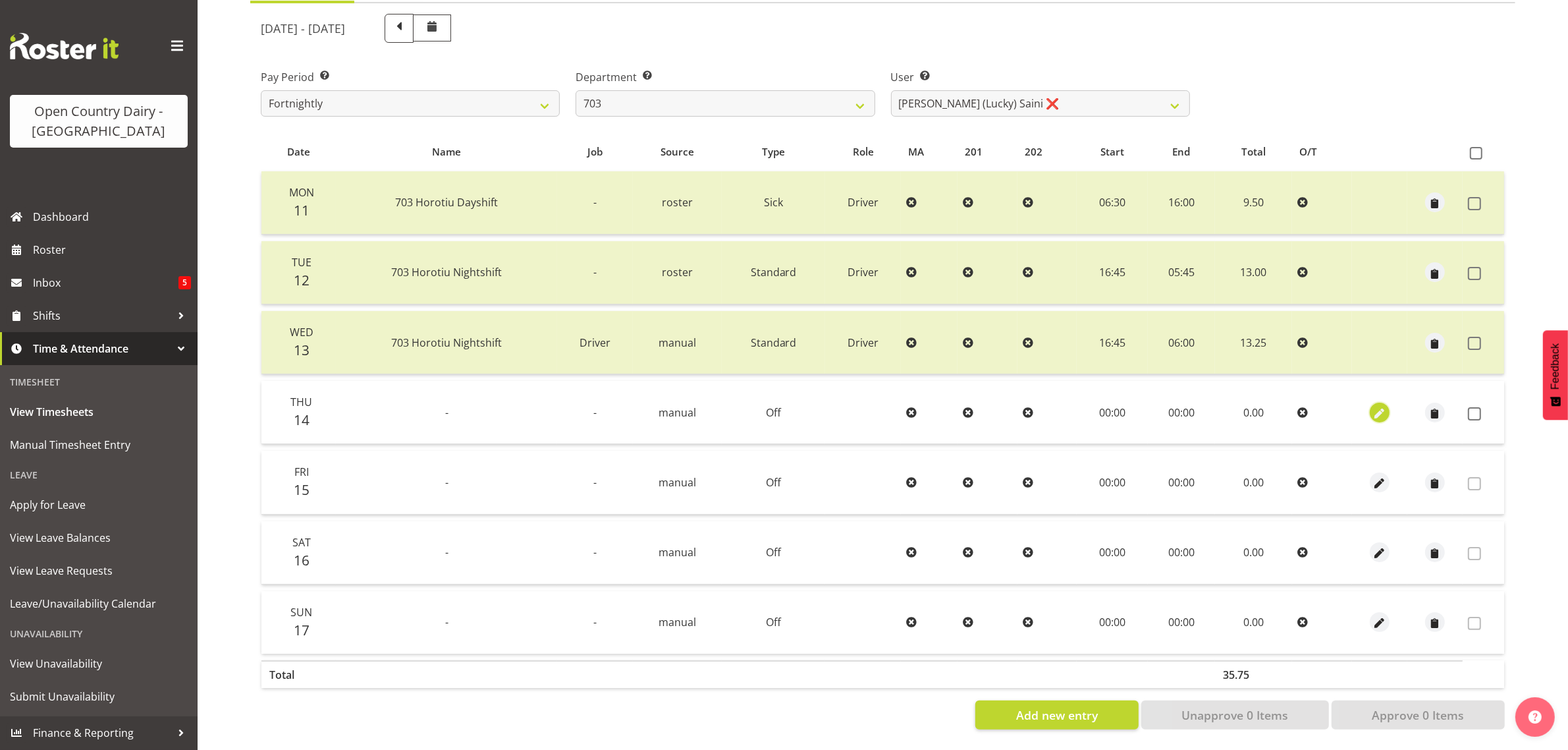
click at [1379, 406] on span "button" at bounding box center [1381, 413] width 15 height 15
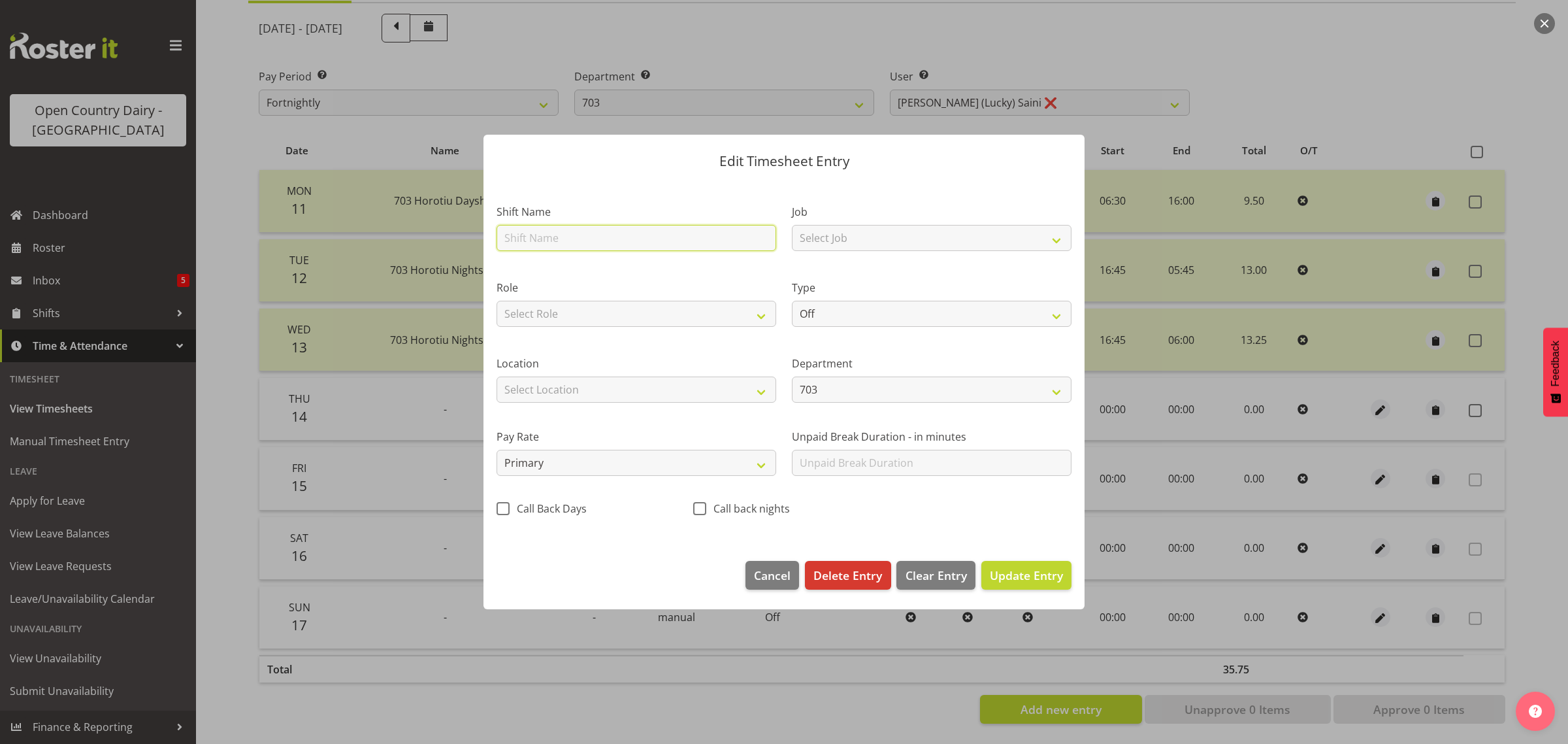
click at [589, 232] on input "text" at bounding box center [636, 238] width 279 height 26
type input "703 Horotiu Nightshift"
drag, startPoint x: 1062, startPoint y: 240, endPoint x: 1043, endPoint y: 250, distance: 21.5
click at [1062, 240] on select "Select Job Driver Driver supervisor Support" at bounding box center [932, 238] width 279 height 26
select select "9579"
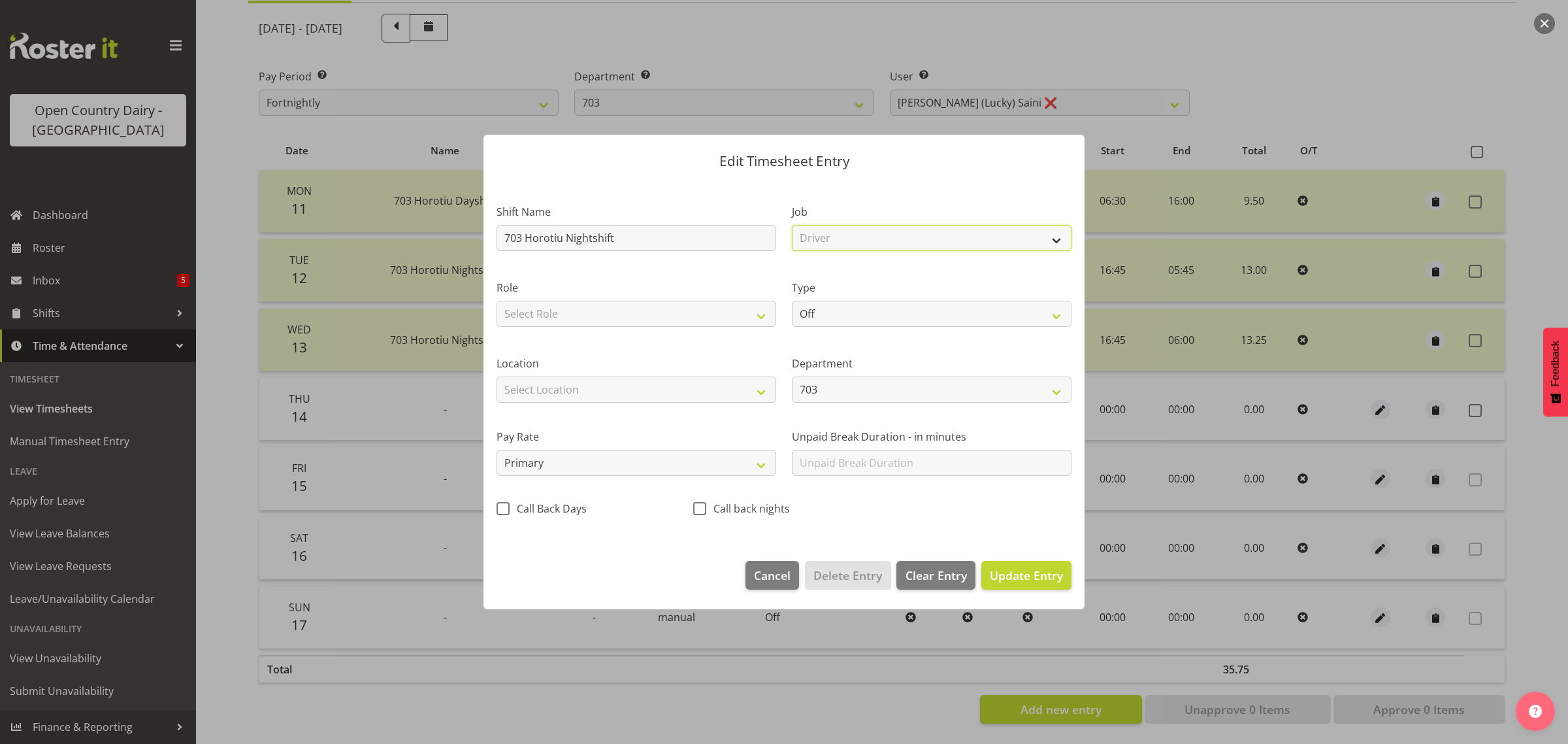
click at [792, 225] on select "Select Job Driver Driver supervisor Support" at bounding box center [932, 238] width 279 height 26
click at [761, 317] on select "Select Role Driver" at bounding box center [636, 314] width 279 height 26
select select "1166"
click at [497, 301] on select "Select Role Driver" at bounding box center [636, 314] width 279 height 26
click at [1056, 313] on select "Off Standard Public Holiday Public Holiday (Worked) Day In Lieu Annual Leave Si…" at bounding box center [932, 314] width 279 height 26
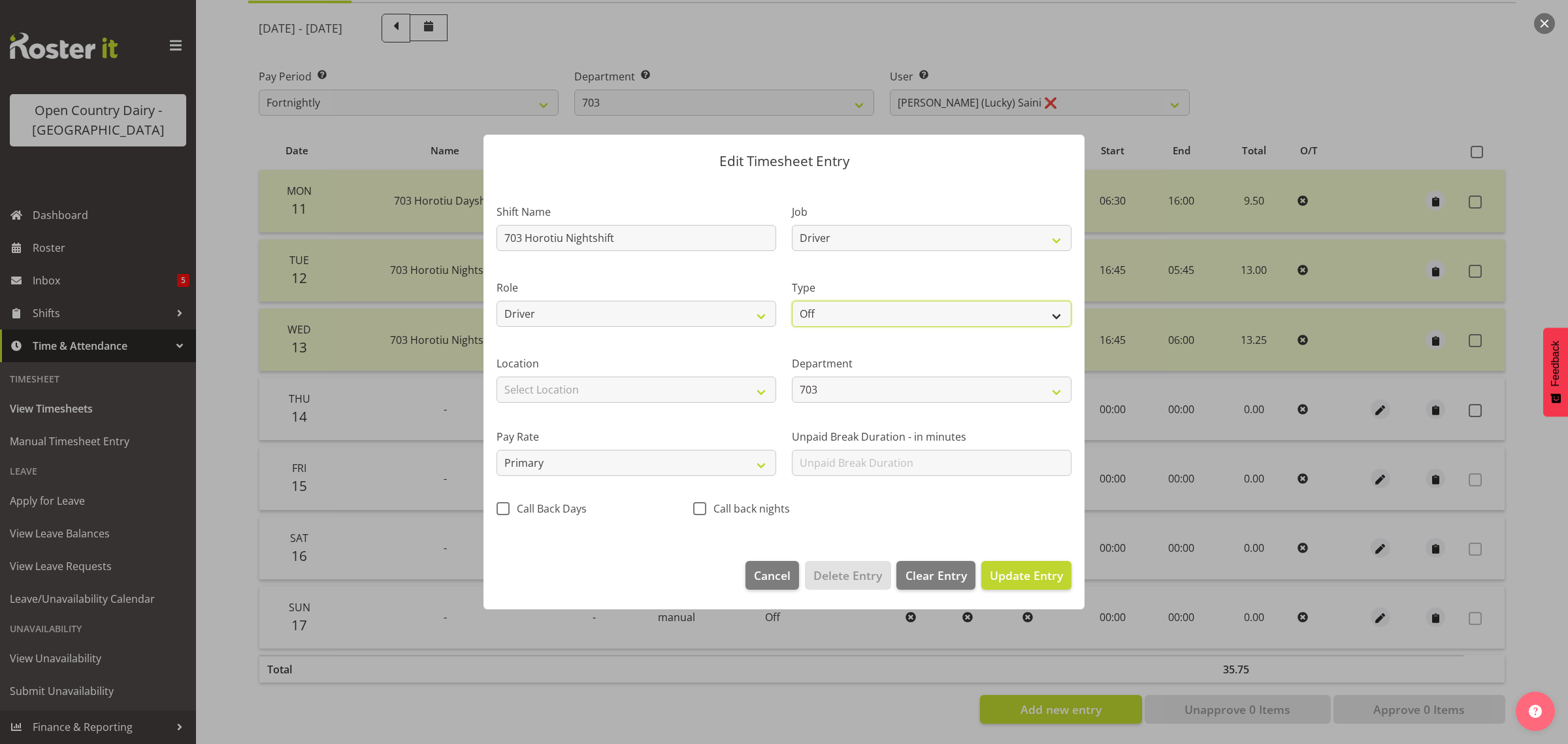
select select "Standard"
click at [792, 301] on select "Off Standard Public Holiday Public Holiday (Worked) Day In Lieu Annual Leave Si…" at bounding box center [932, 314] width 279 height 26
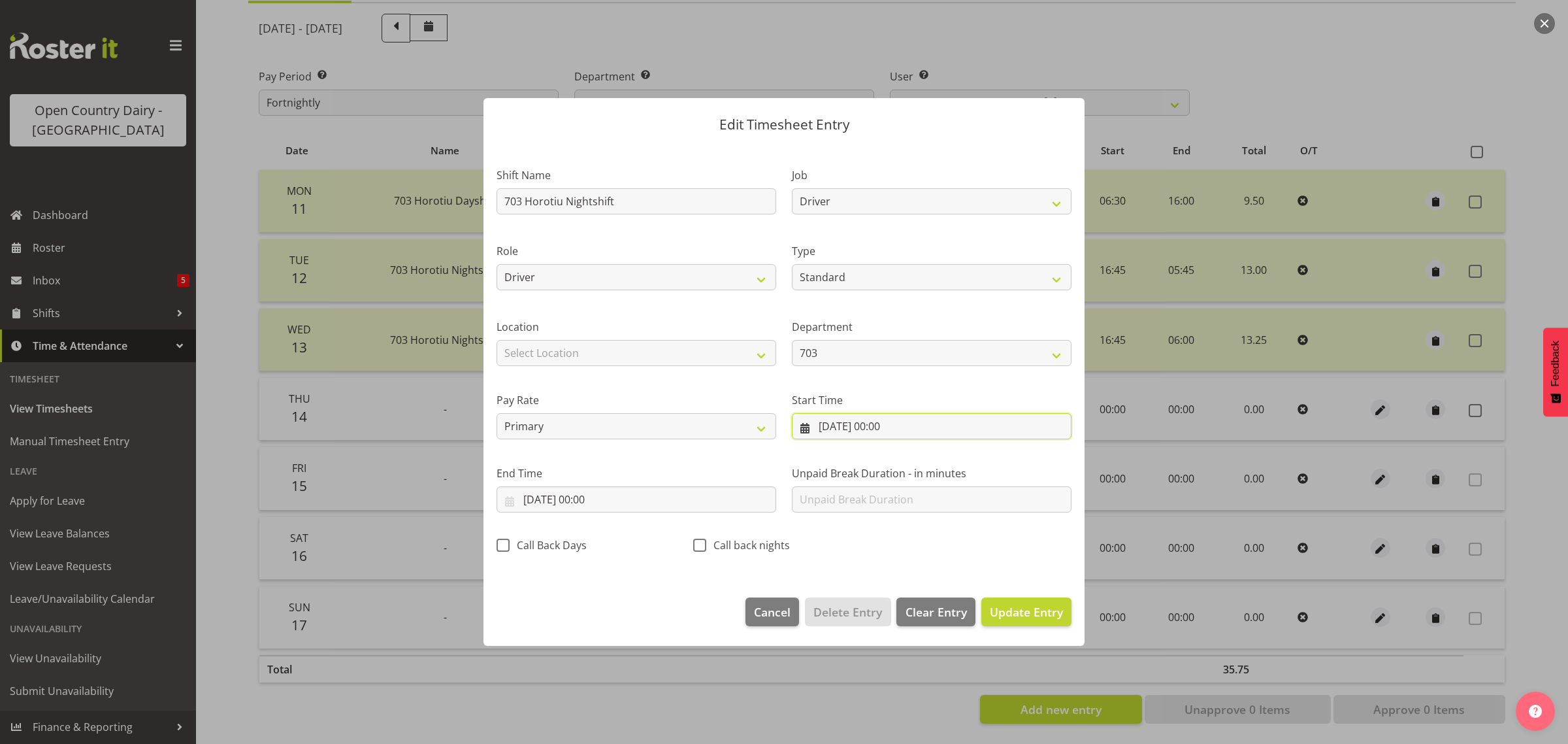
click at [863, 427] on input "[DATE] 00:00" at bounding box center [932, 427] width 279 height 26
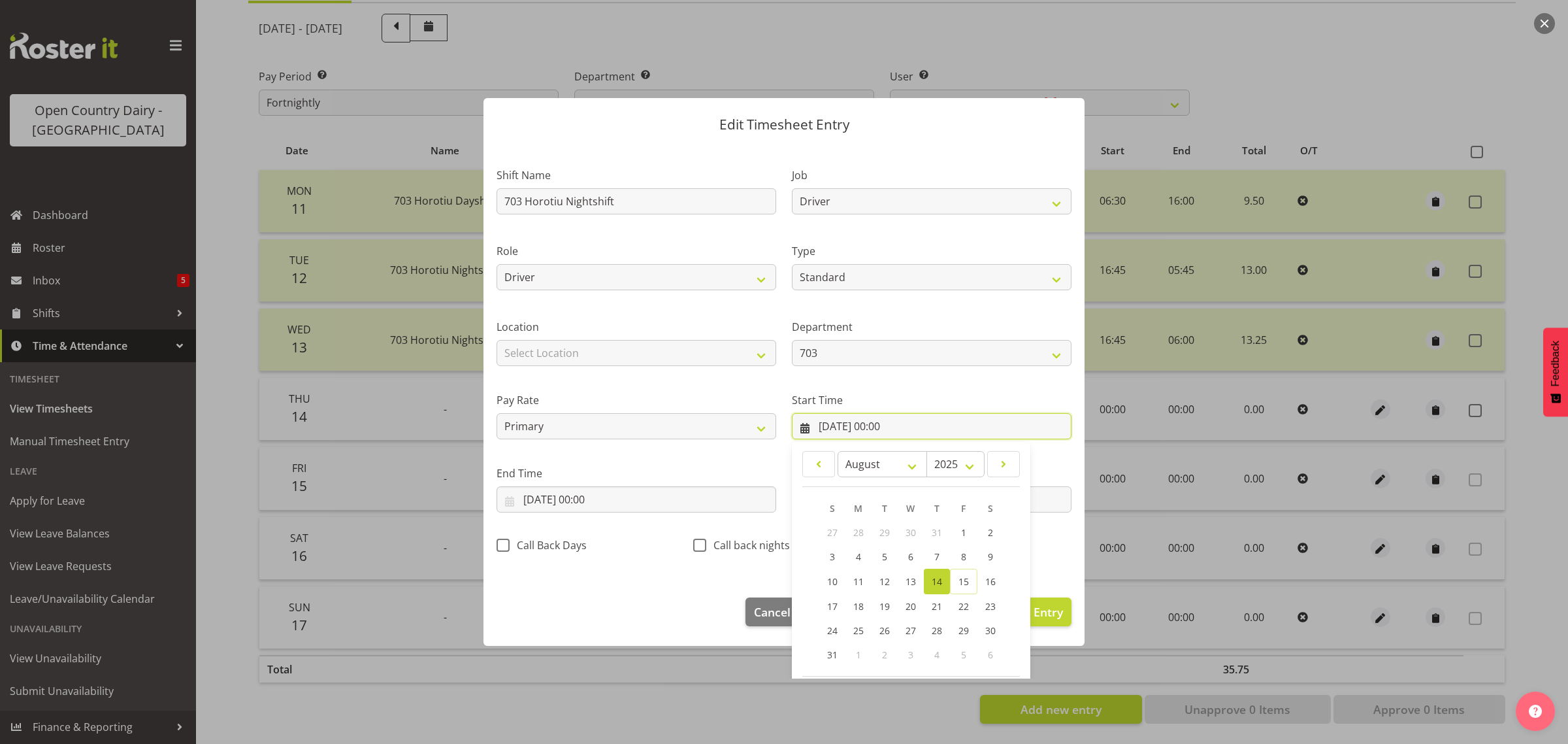
scroll to position [60, 0]
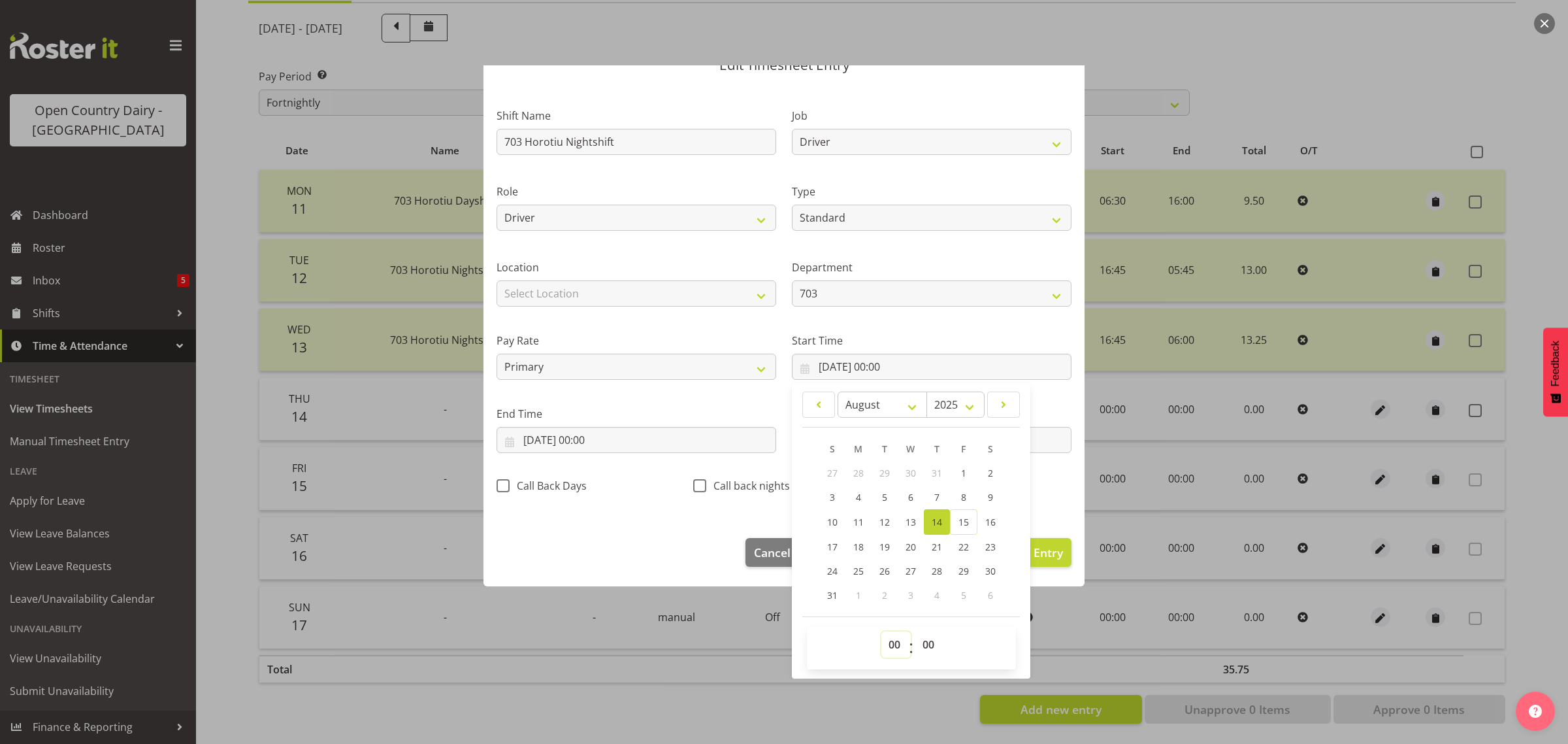
click at [896, 638] on select "00 01 02 03 04 05 06 07 08 09 10 11 12 13 14 15 16 17 18 19 20 21 22 23" at bounding box center [897, 645] width 30 height 26
select select "16"
click at [882, 632] on select "00 01 02 03 04 05 06 07 08 09 10 11 12 13 14 15 16 17 18 19 20 21 22 23" at bounding box center [897, 645] width 30 height 26
type input "[DATE] 16:00"
click at [922, 645] on select "00 01 02 03 04 05 06 07 08 09 10 11 12 13 14 15 16 17 18 19 20 21 22 23 24 25 2…" at bounding box center [931, 645] width 30 height 26
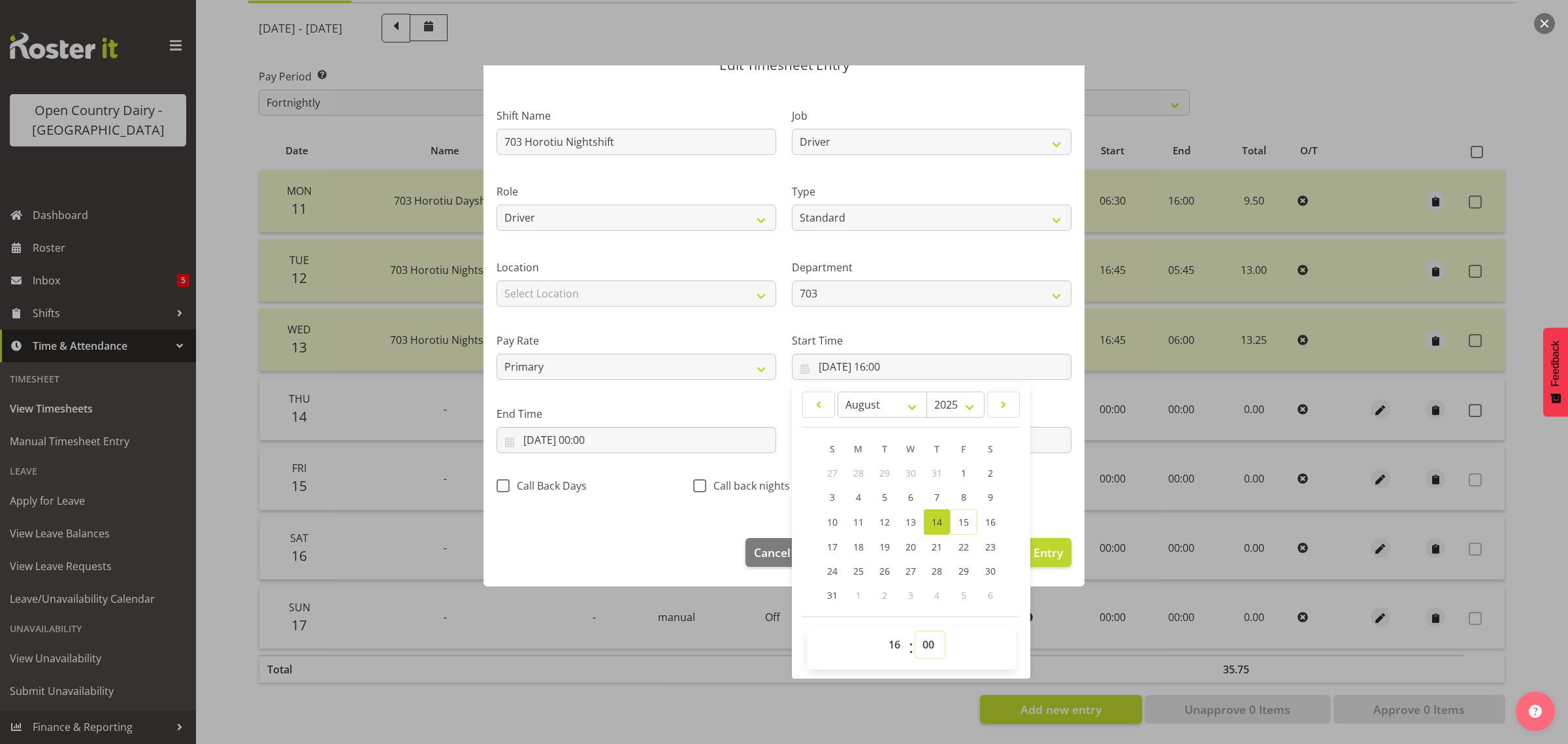
select select "45"
click at [916, 632] on select "00 01 02 03 04 05 06 07 08 09 10 11 12 13 14 15 16 17 18 19 20 21 22 23 24 25 2…" at bounding box center [931, 645] width 30 height 26
type input "[DATE] 16:45"
click at [617, 469] on div "Call Back Days" at bounding box center [587, 482] width 197 height 43
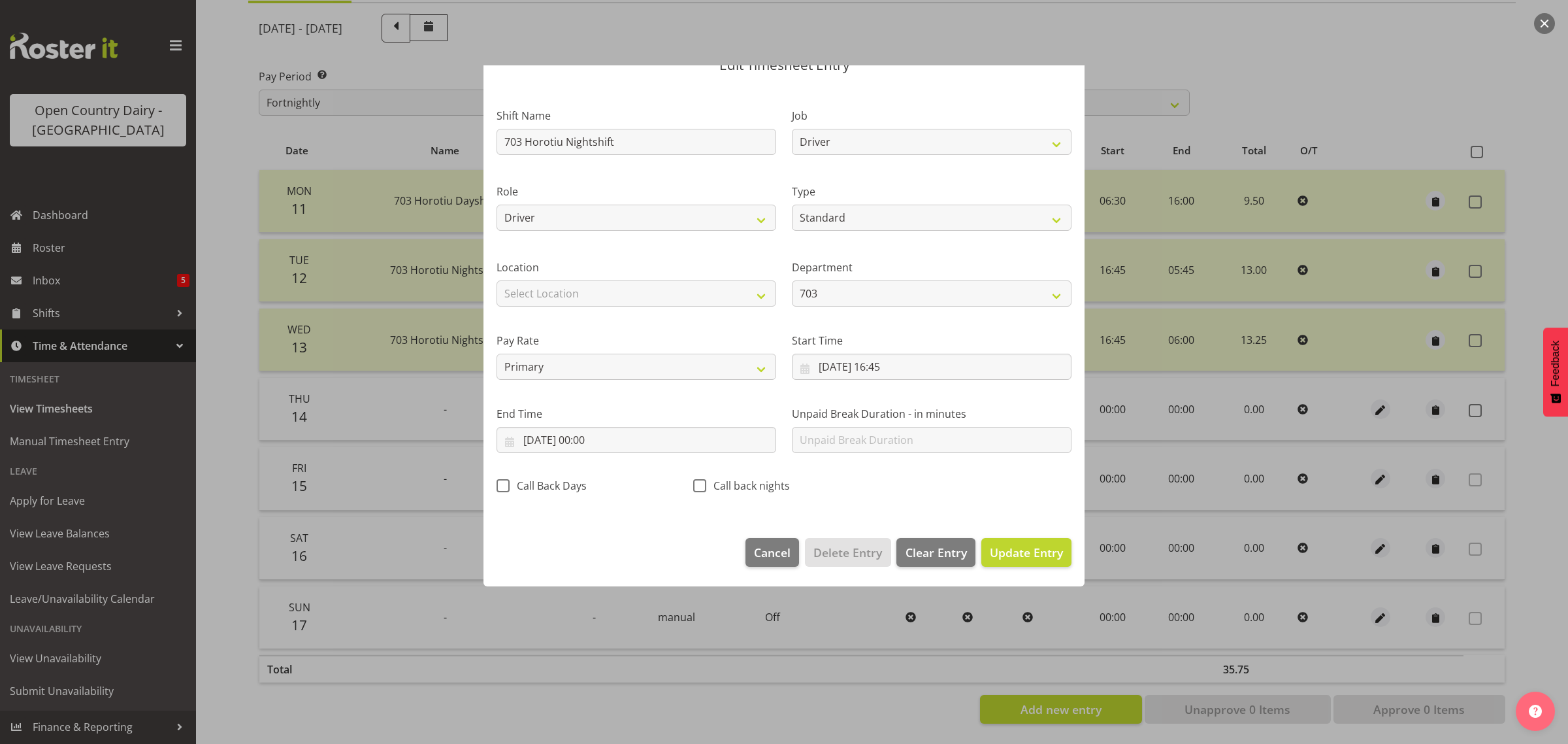
scroll to position [0, 0]
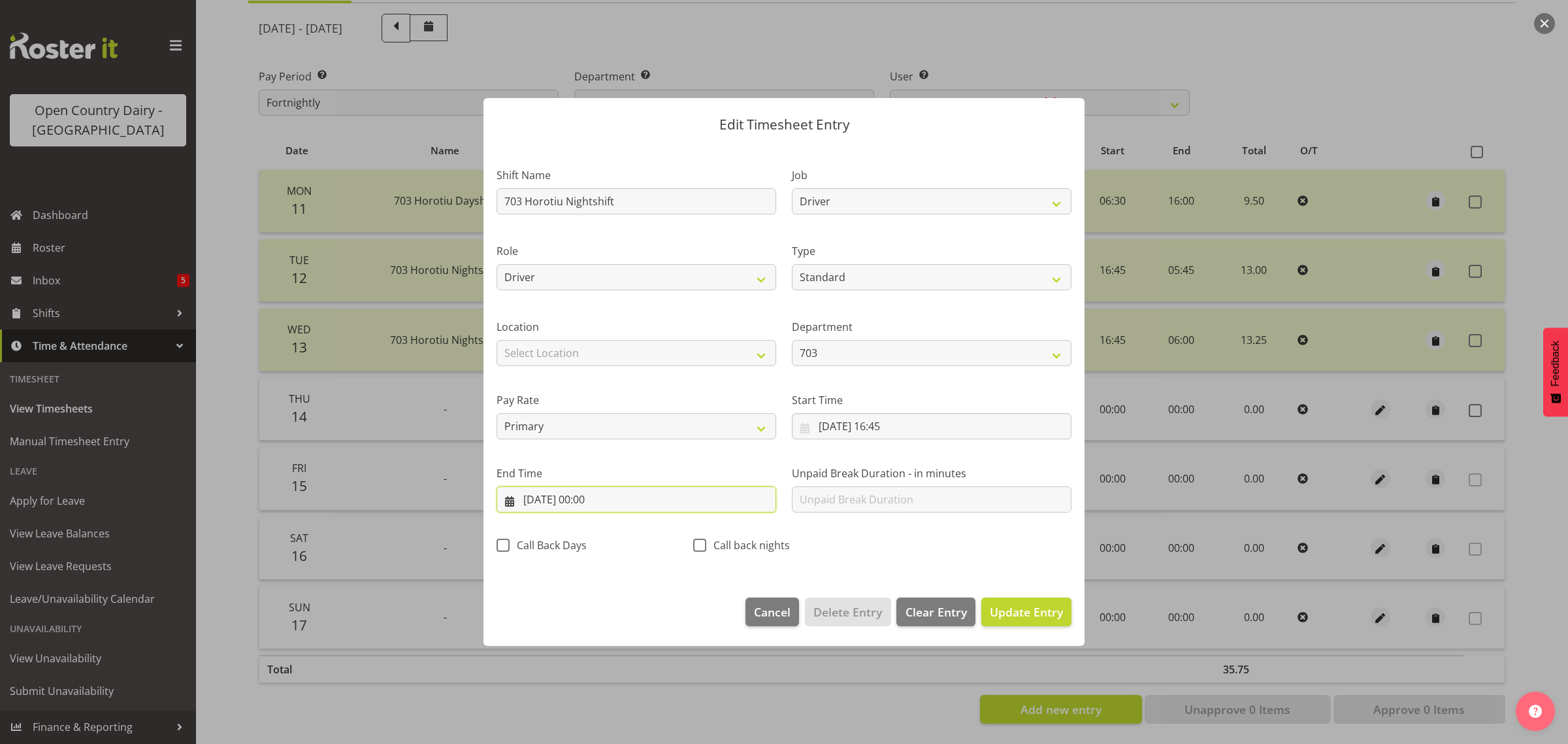
click at [574, 498] on input "[DATE] 00:00" at bounding box center [636, 499] width 279 height 26
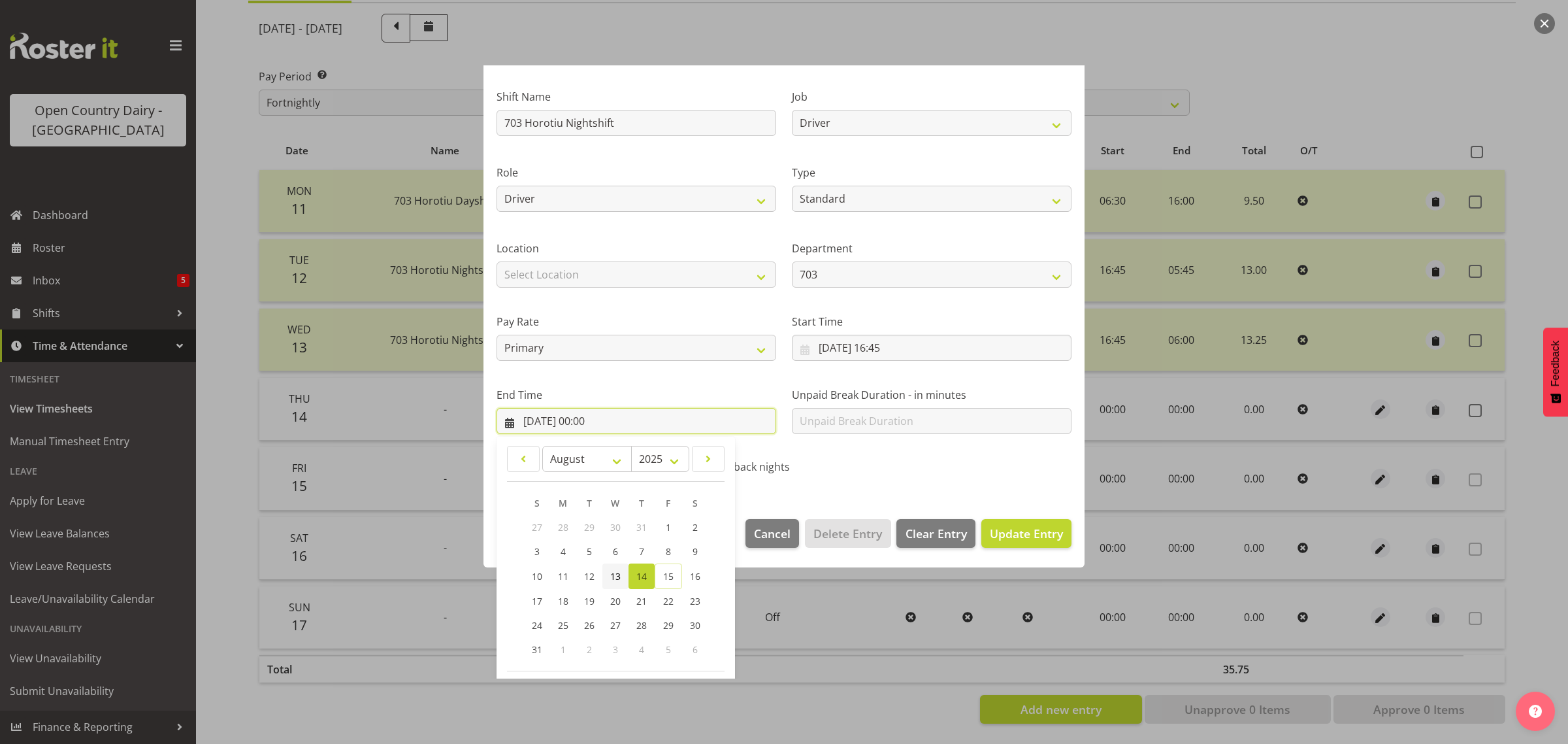
scroll to position [132, 0]
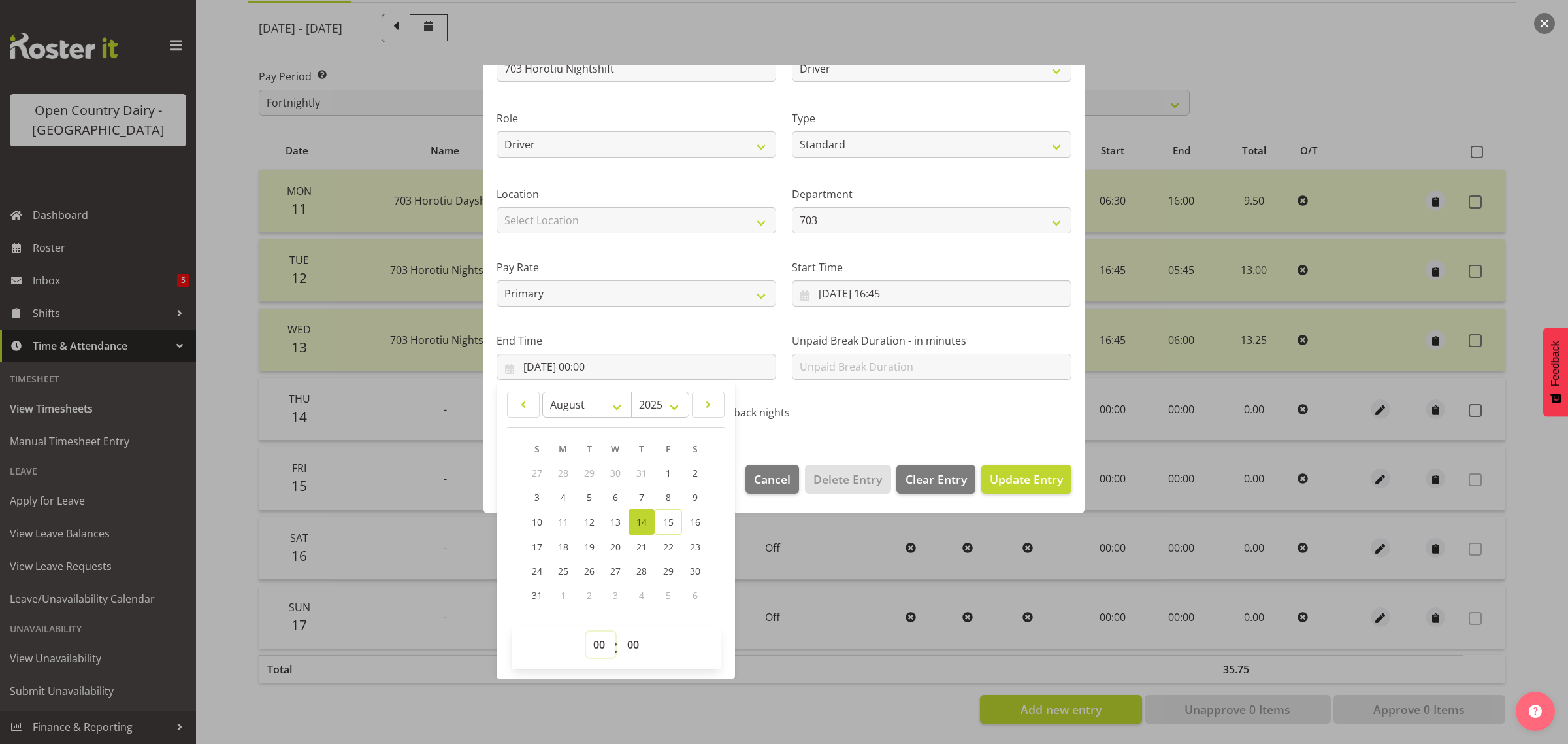
click at [595, 645] on select "00 01 02 03 04 05 06 07 08 09 10 11 12 13 14 15 16 17 18 19 20 21 22 23" at bounding box center [601, 645] width 30 height 26
select select "4"
click at [586, 632] on select "00 01 02 03 04 05 06 07 08 09 10 11 12 13 14 15 16 17 18 19 20 21 22 23" at bounding box center [601, 645] width 30 height 26
type input "[DATE] 04:00"
click at [645, 345] on label "End Time" at bounding box center [636, 340] width 279 height 16
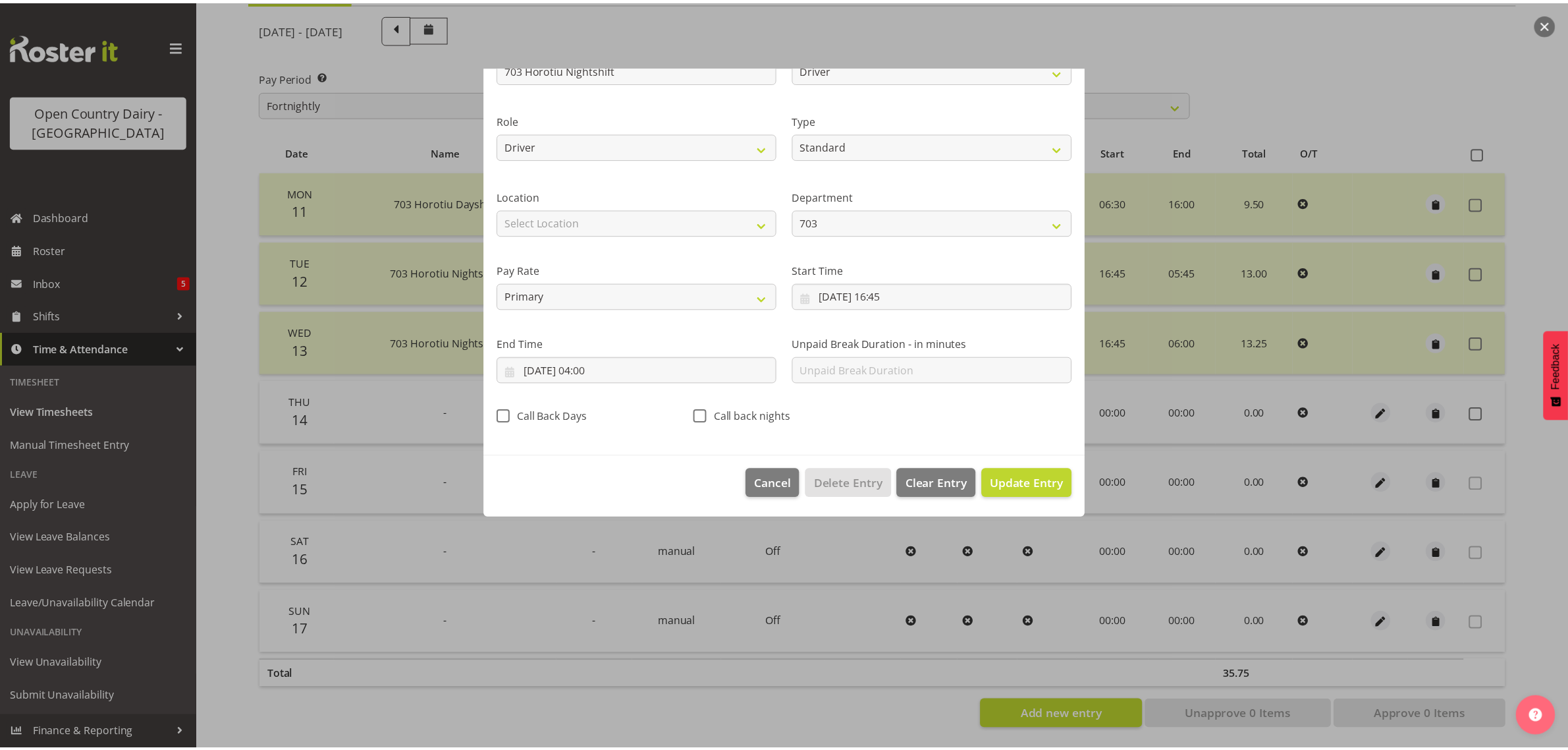
scroll to position [0, 0]
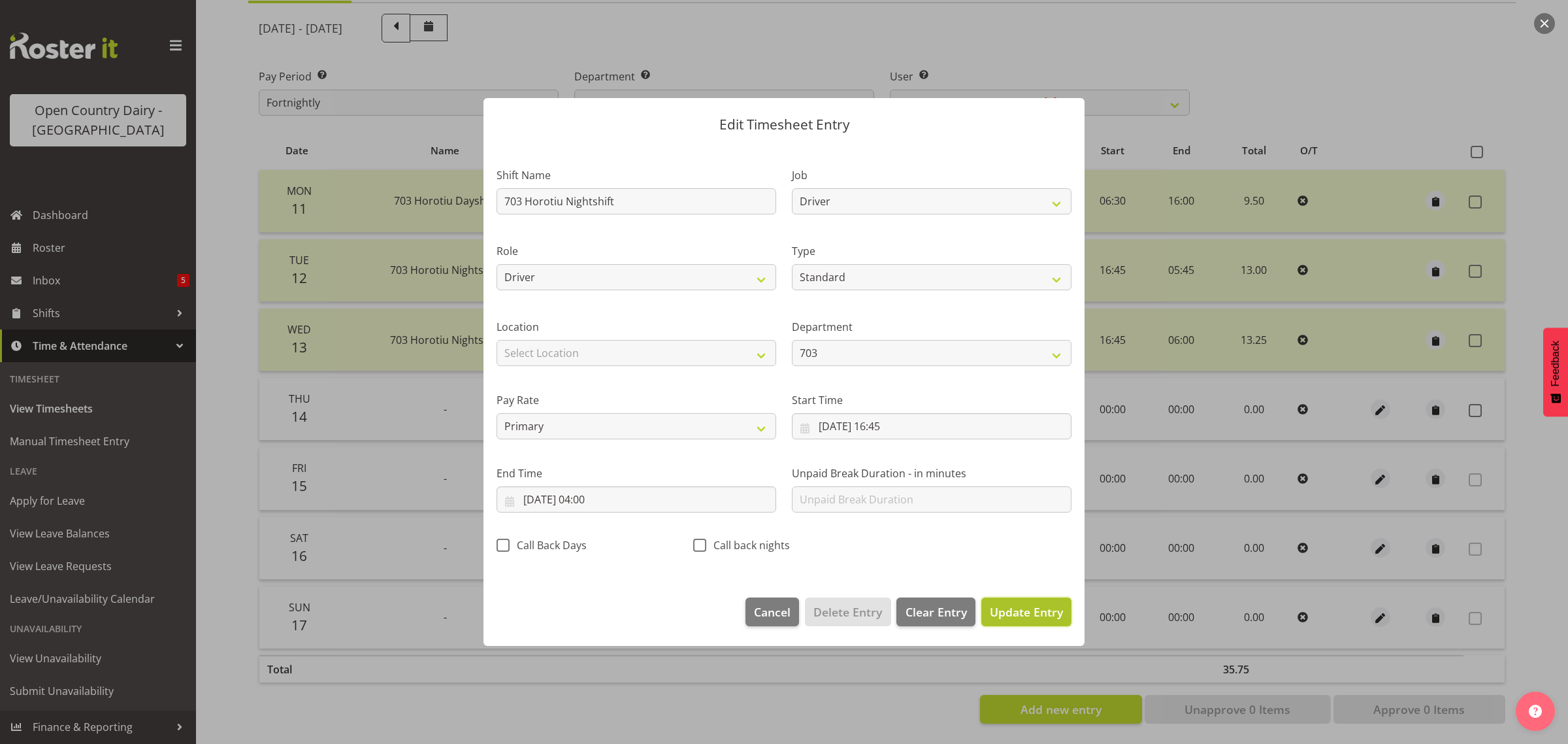
click at [1034, 616] on span "Update Entry" at bounding box center [1027, 612] width 74 height 16
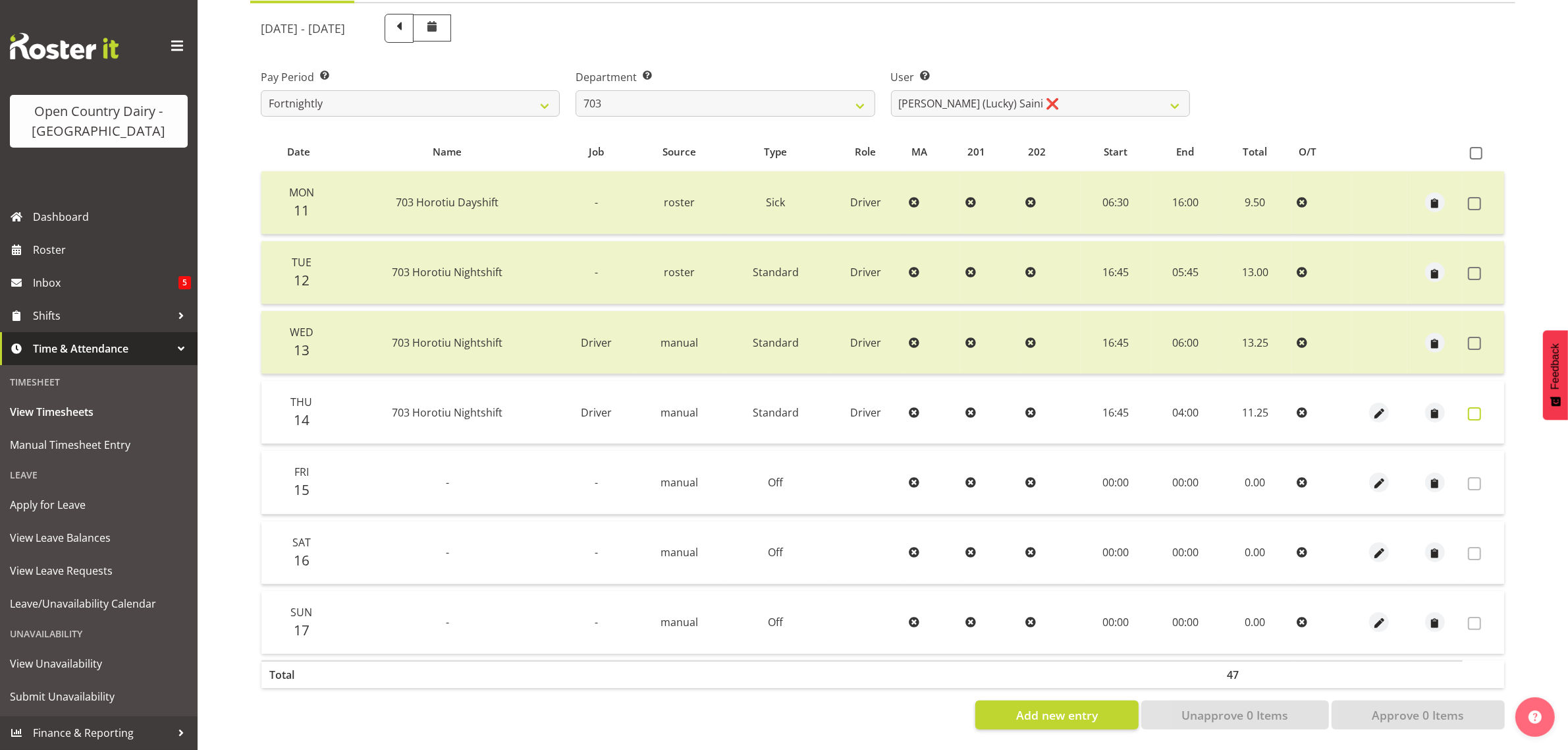
click at [1476, 408] on span at bounding box center [1475, 414] width 13 height 13
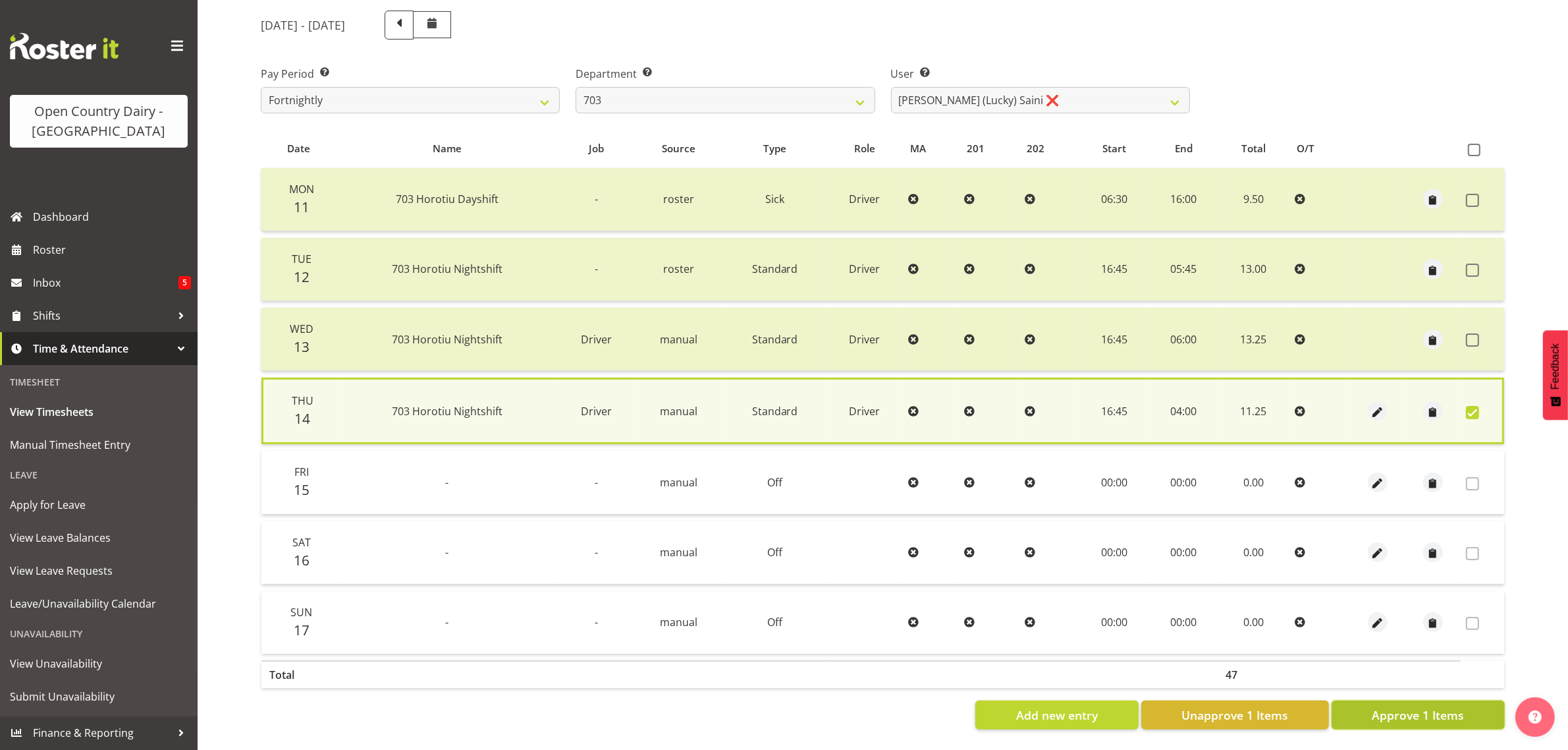
click at [1433, 707] on span "Approve 1 Items" at bounding box center [1418, 715] width 92 height 18
checkbox input "false"
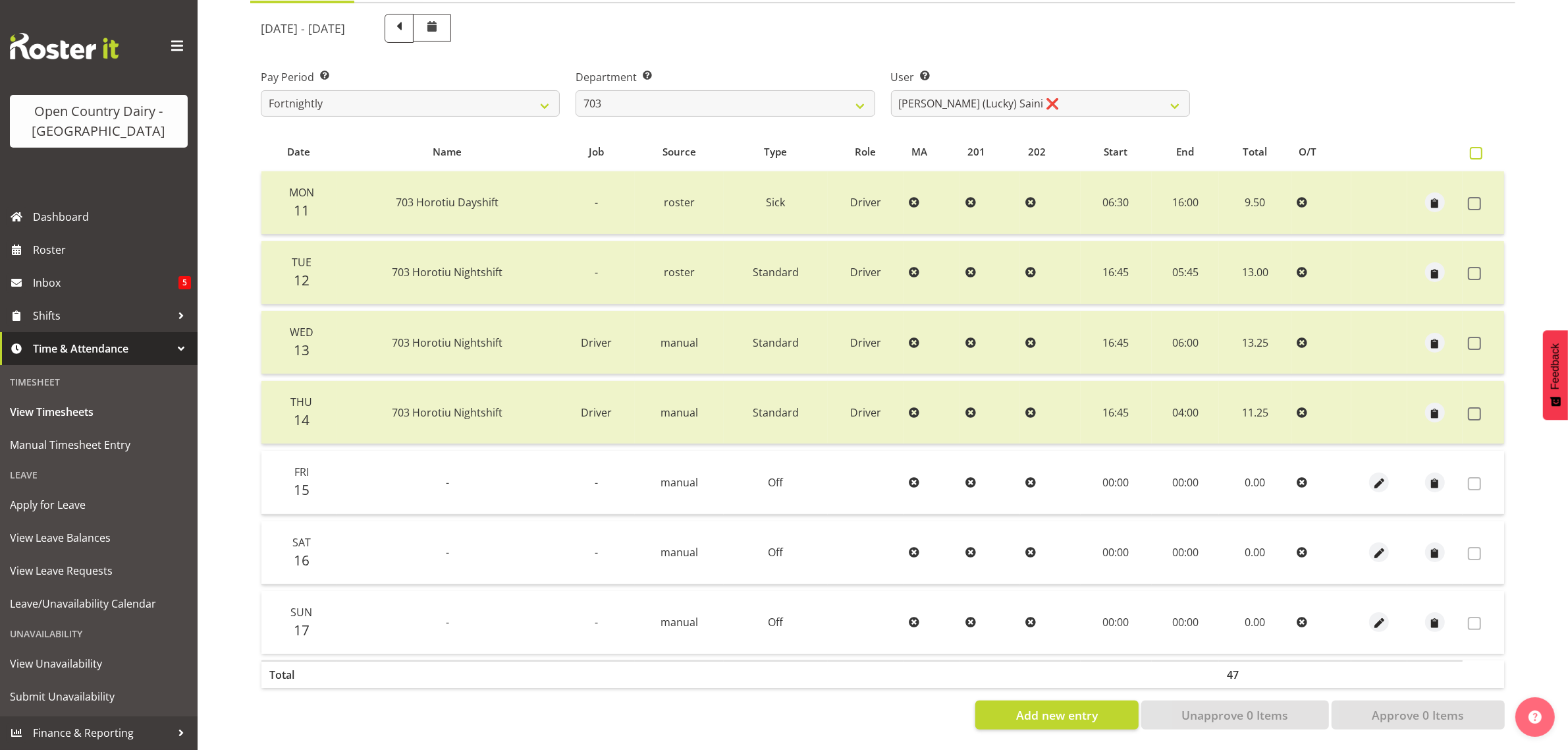
click at [1476, 147] on span at bounding box center [1476, 152] width 12 height 12
click at [1476, 149] on input "checkbox" at bounding box center [1475, 153] width 8 height 8
checkbox input "true"
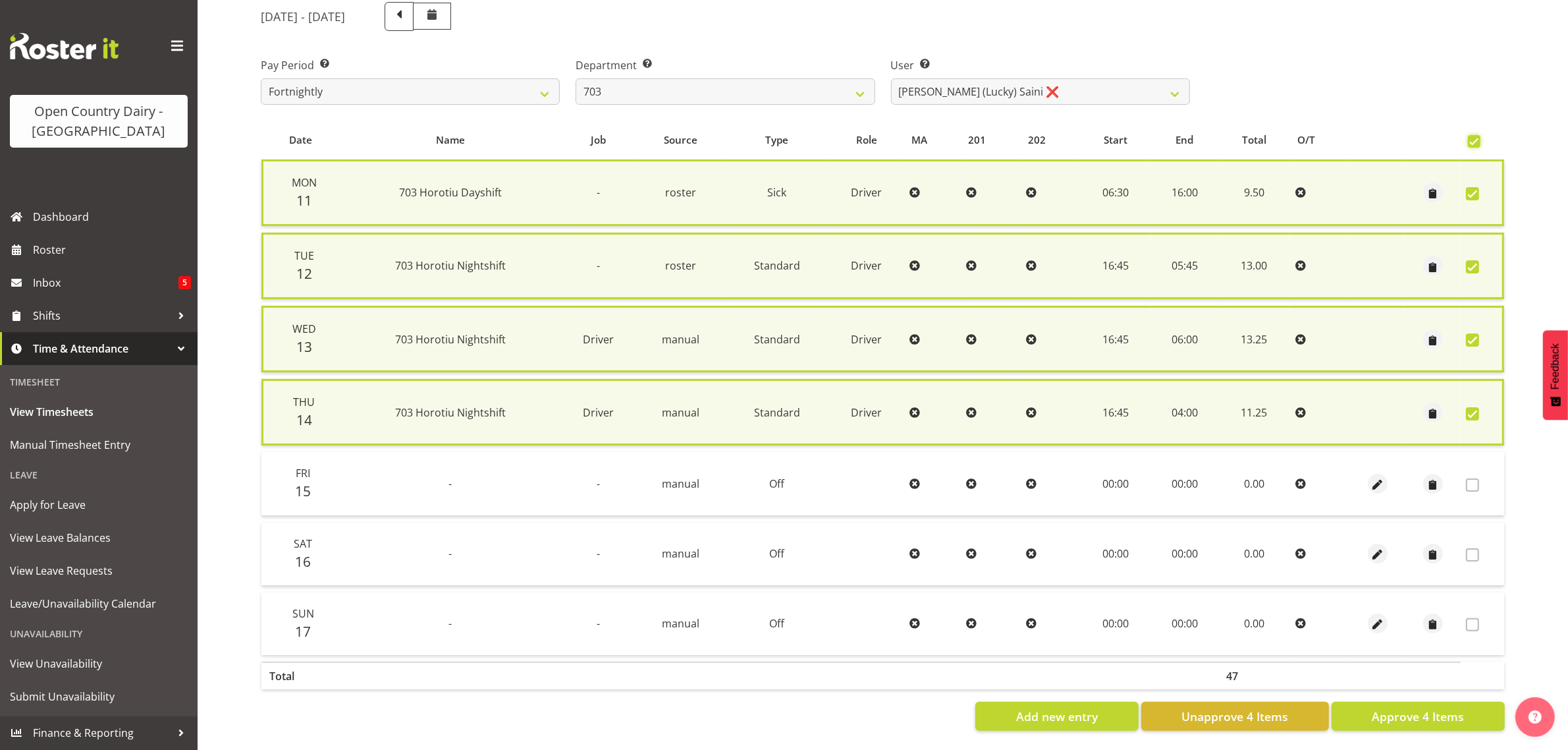
checkbox input "true"
click at [1440, 709] on span "Approve 4 Items" at bounding box center [1418, 716] width 92 height 18
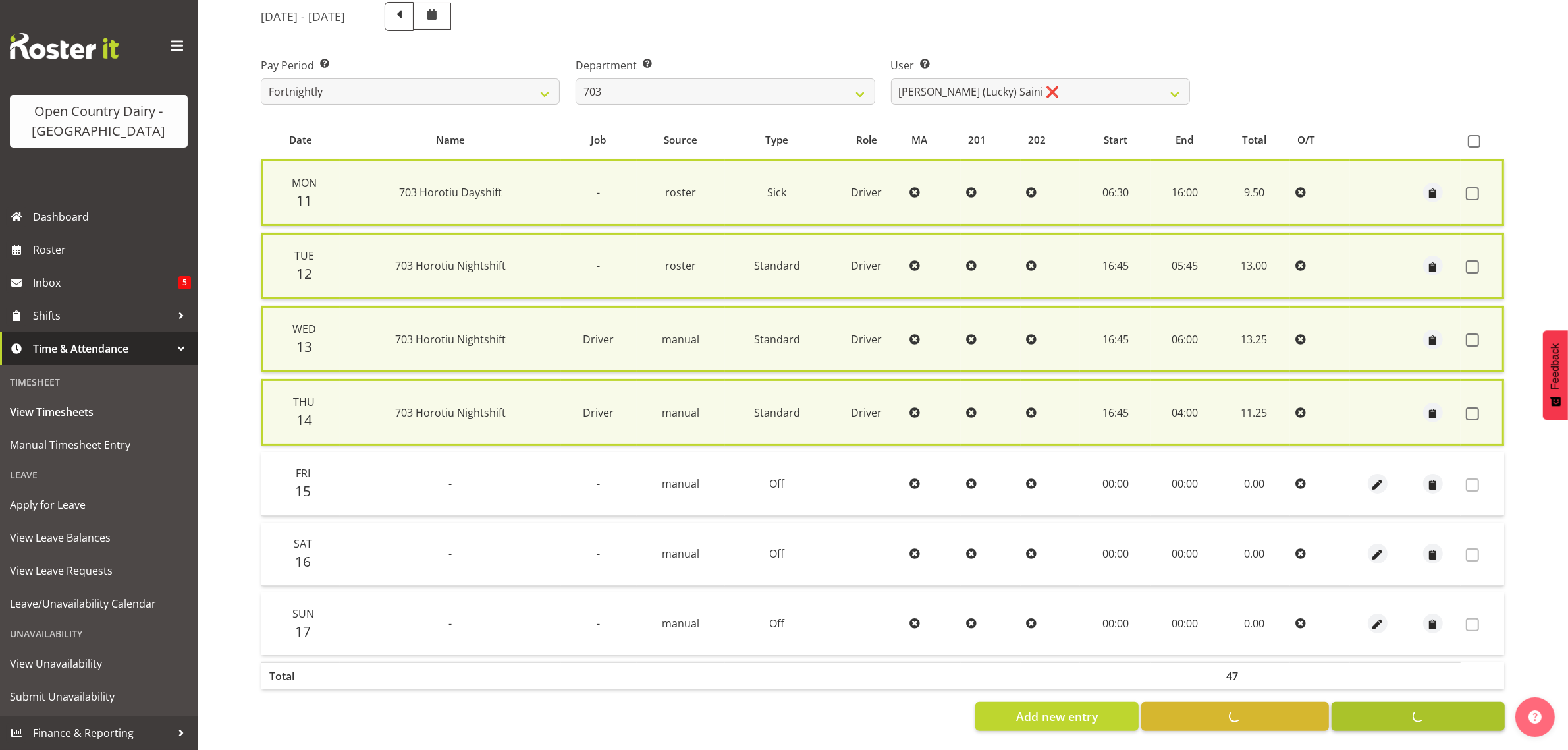
checkbox input "false"
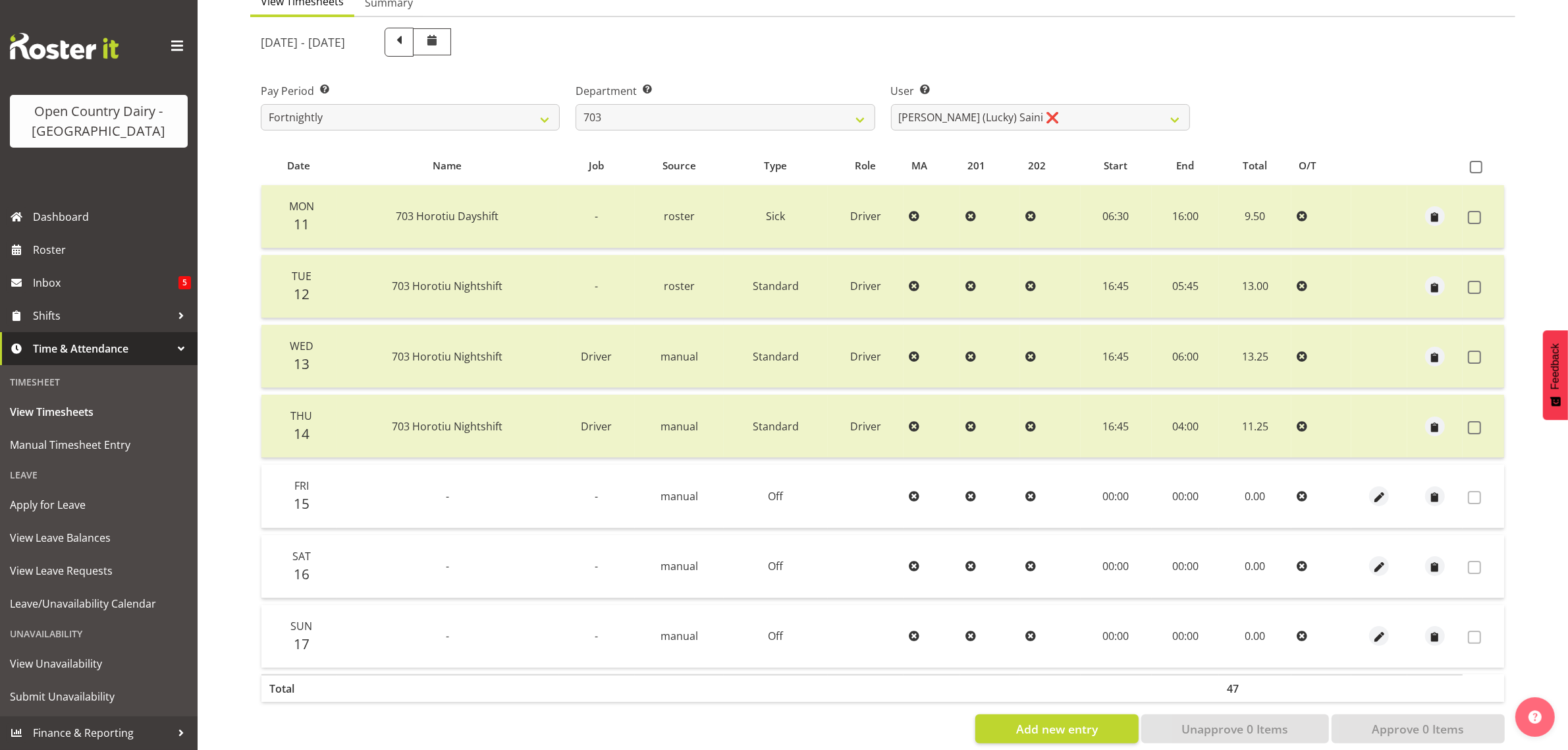
scroll to position [168, 0]
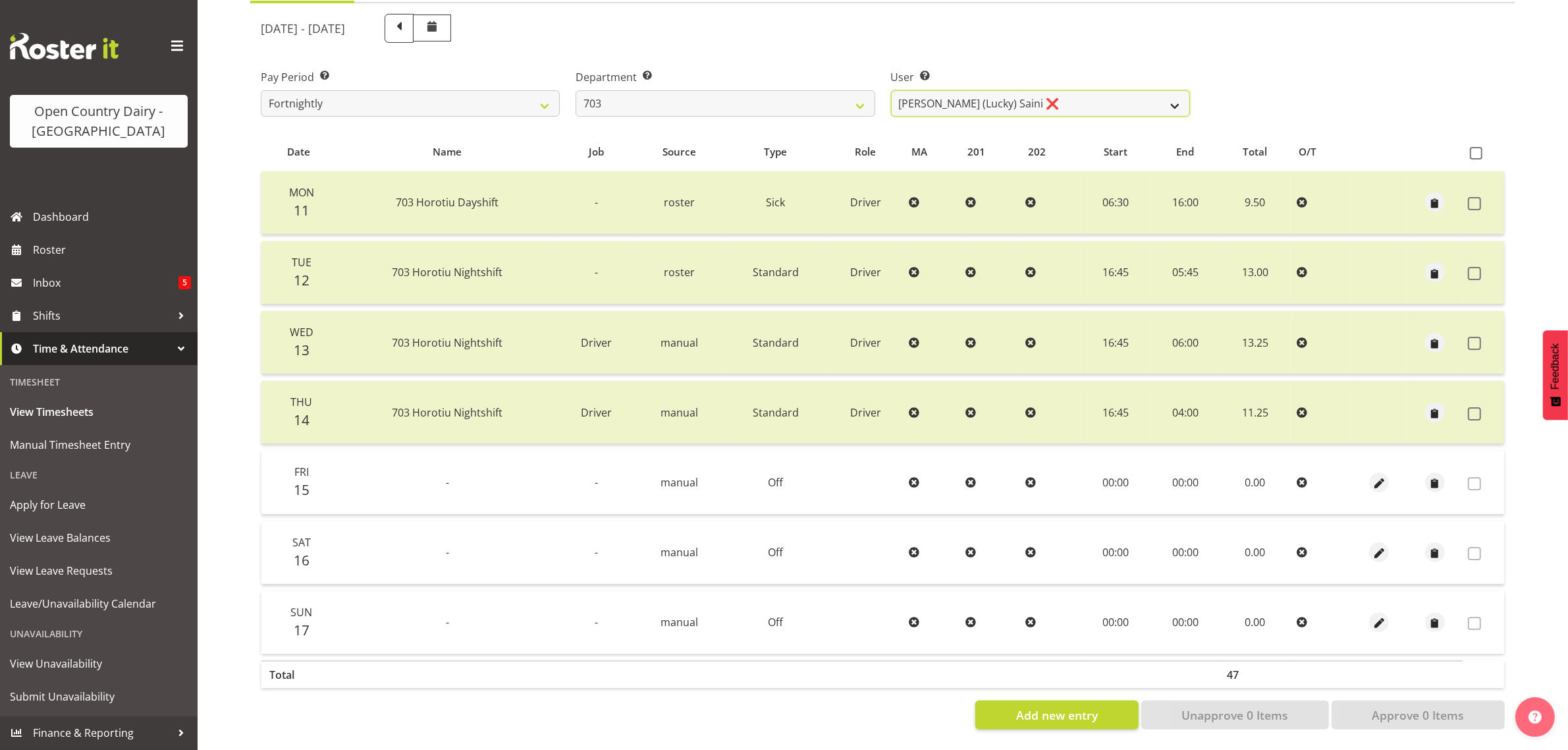
click at [1177, 96] on select "[PERSON_NAME] (Lucky) Saini ❌ [PERSON_NAME] ❌ [PERSON_NAME] ❌" at bounding box center [1041, 103] width 299 height 27
click at [860, 94] on select "701 702 703 704 705 706 707 708 709 710 711 712 713 714 715 716 717 718 719 720" at bounding box center [725, 103] width 299 height 27
select select "874"
click at [576, 90] on select "701 702 703 704 705 706 707 708 709 710 711 712 713 714 715 716 717 718 719 720" at bounding box center [725, 103] width 299 height 27
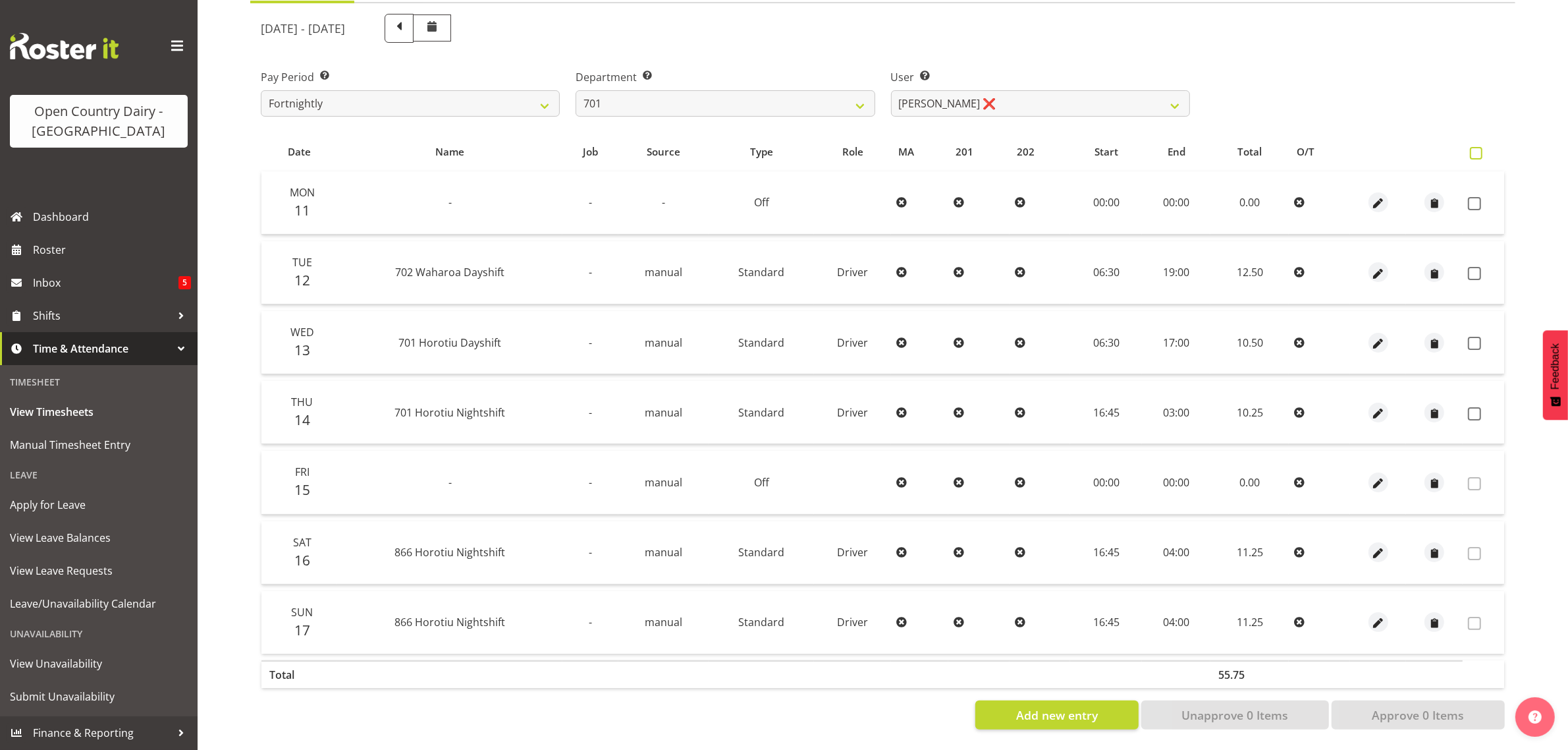
click at [1477, 147] on span at bounding box center [1476, 152] width 12 height 12
click at [1477, 149] on input "checkbox" at bounding box center [1475, 153] width 8 height 8
checkbox input "true"
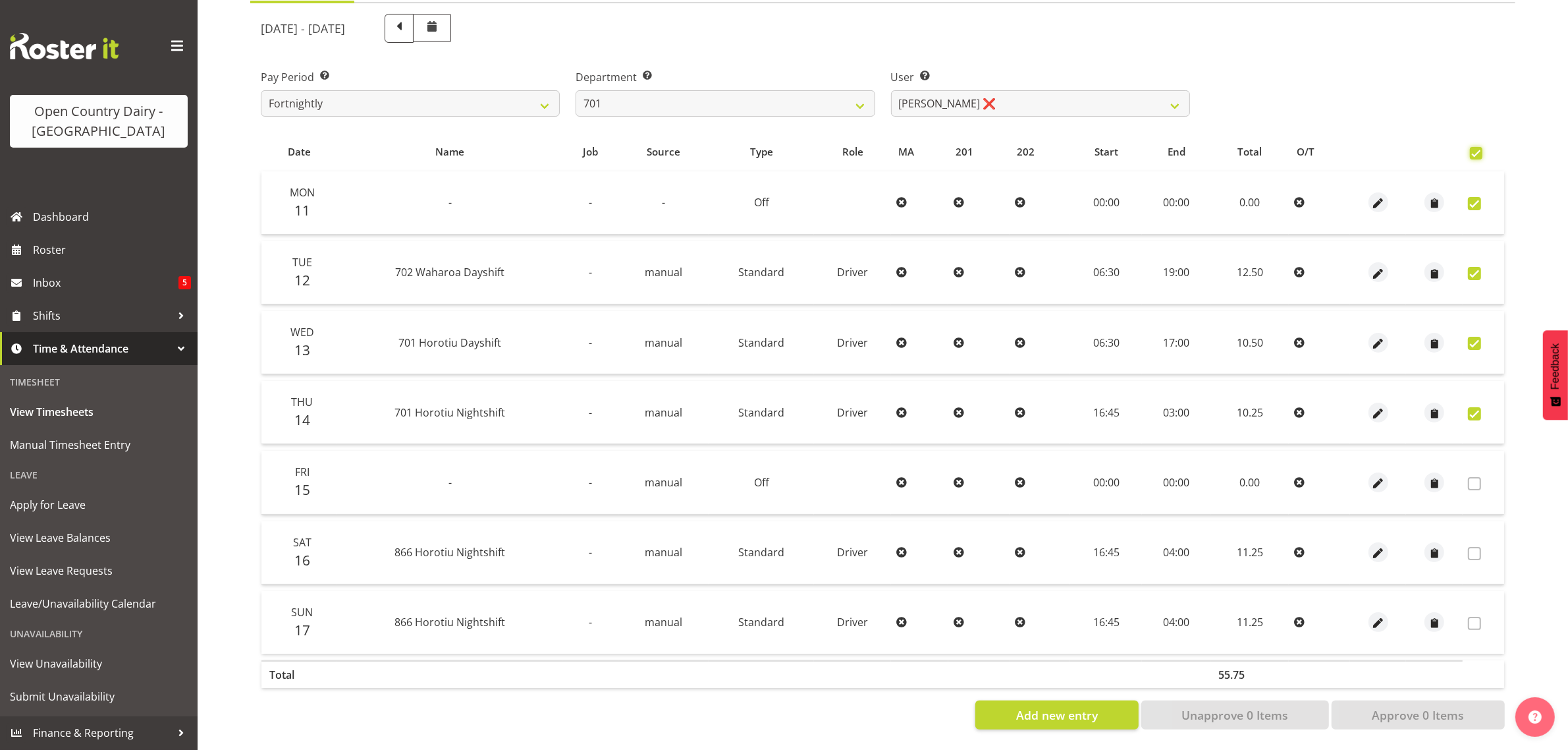
checkbox input "true"
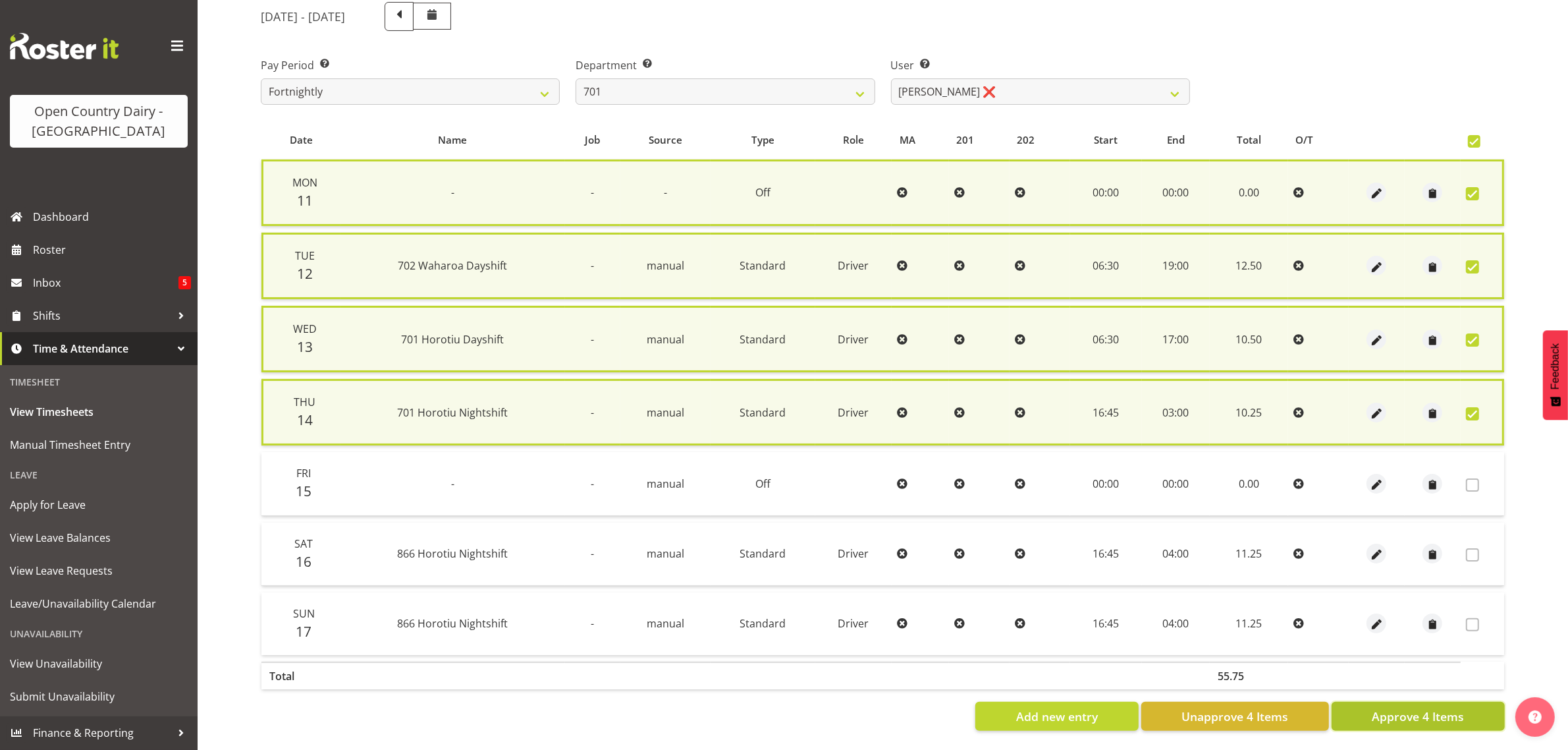
click at [1411, 712] on span "Approve 4 Items" at bounding box center [1418, 716] width 92 height 18
checkbox input "false"
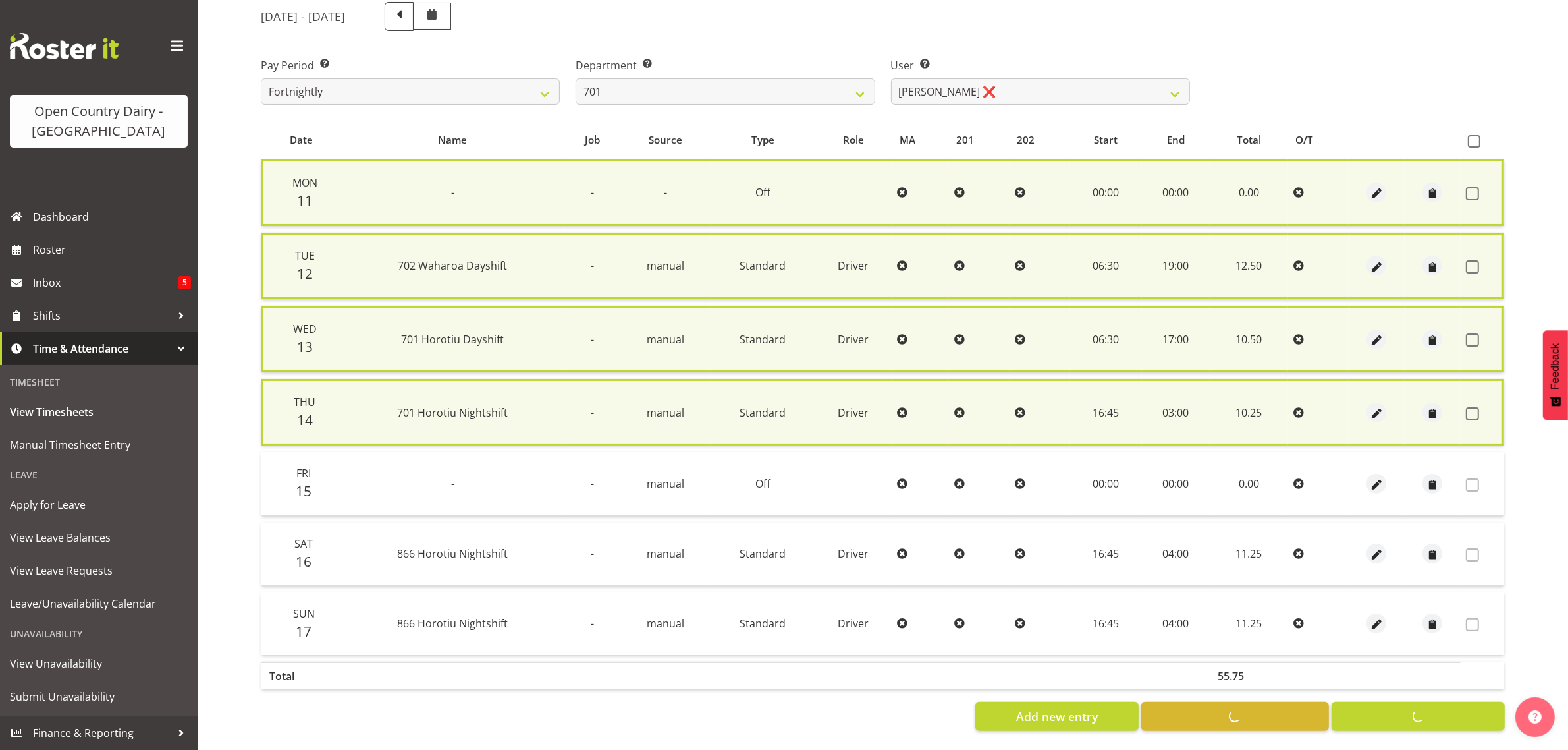
checkbox input "false"
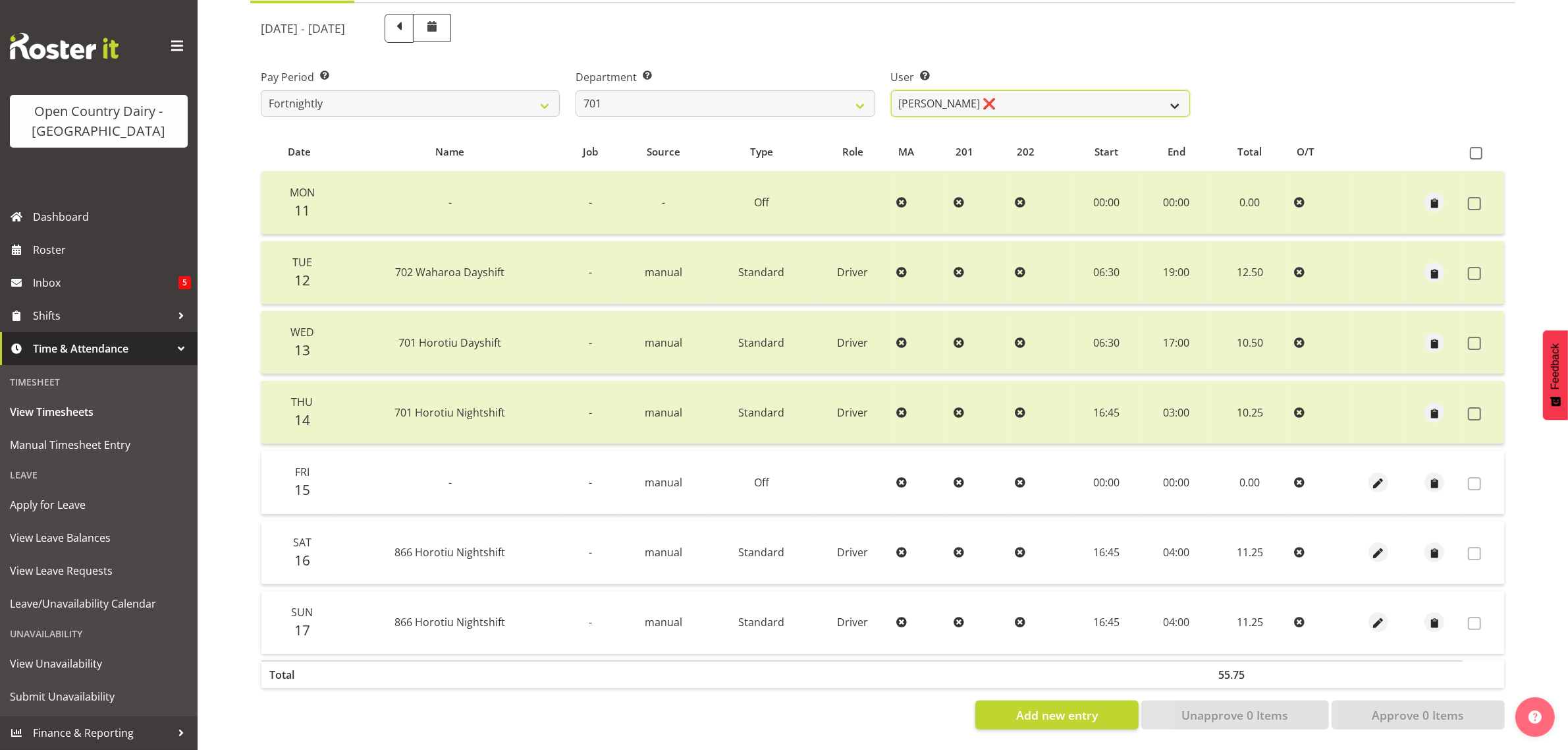
click at [1176, 90] on select "[PERSON_NAME] ❌ [PERSON_NAME] ❌ [PERSON_NAME] ❌ [PERSON_NAME] ❌" at bounding box center [1041, 103] width 299 height 27
click at [857, 90] on select "701 702 703 704 705 706 707 708 709 710 711 712 713 714 715 716 717 718 719 720" at bounding box center [725, 103] width 299 height 27
select select "720"
click at [576, 90] on select "701 702 703 704 705 706 707 708 709 710 711 712 713 714 715 716 717 718 719 720" at bounding box center [725, 103] width 299 height 27
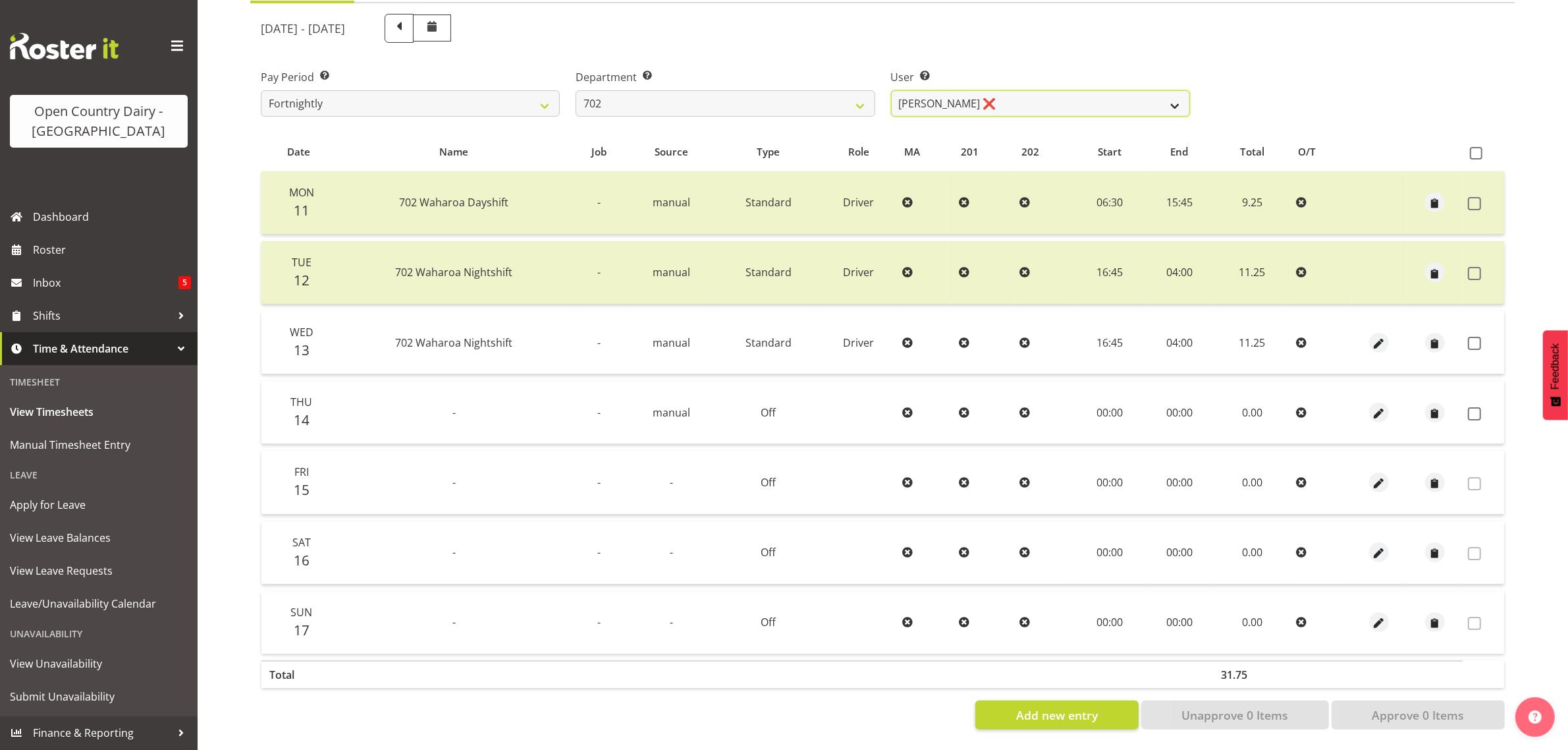
click at [1175, 93] on select "[PERSON_NAME] ❌ [PERSON_NAME] ❌ [PERSON_NAME] ❌ [PERSON_NAME] ❌" at bounding box center [1041, 103] width 299 height 27
select select "11199"
click at [891, 90] on select "[PERSON_NAME] ❌ [PERSON_NAME] ❌ [PERSON_NAME] ❌ [PERSON_NAME] ❌" at bounding box center [1041, 103] width 299 height 27
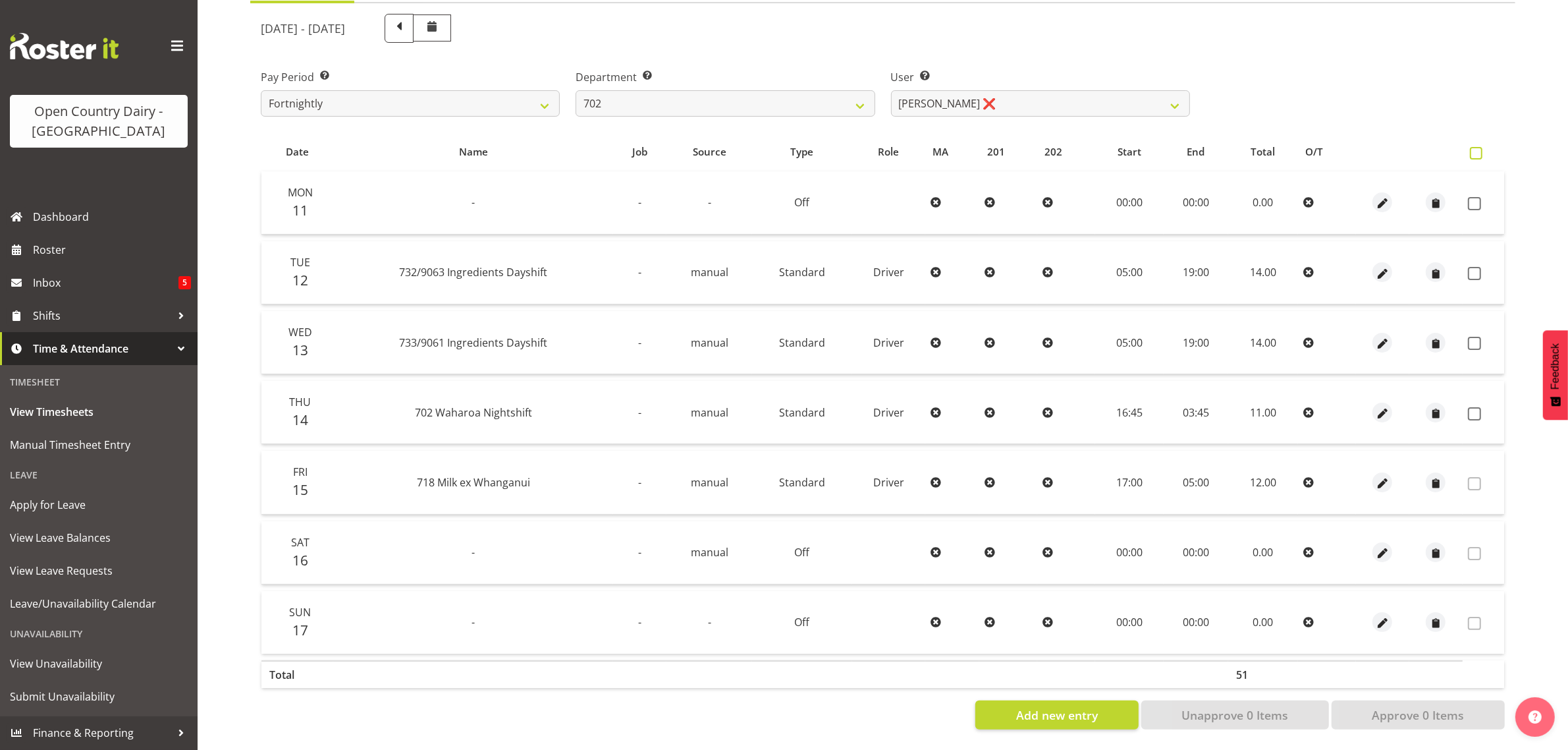
click at [1476, 147] on span at bounding box center [1476, 152] width 12 height 12
click at [1476, 149] on input "checkbox" at bounding box center [1475, 153] width 8 height 8
checkbox input "true"
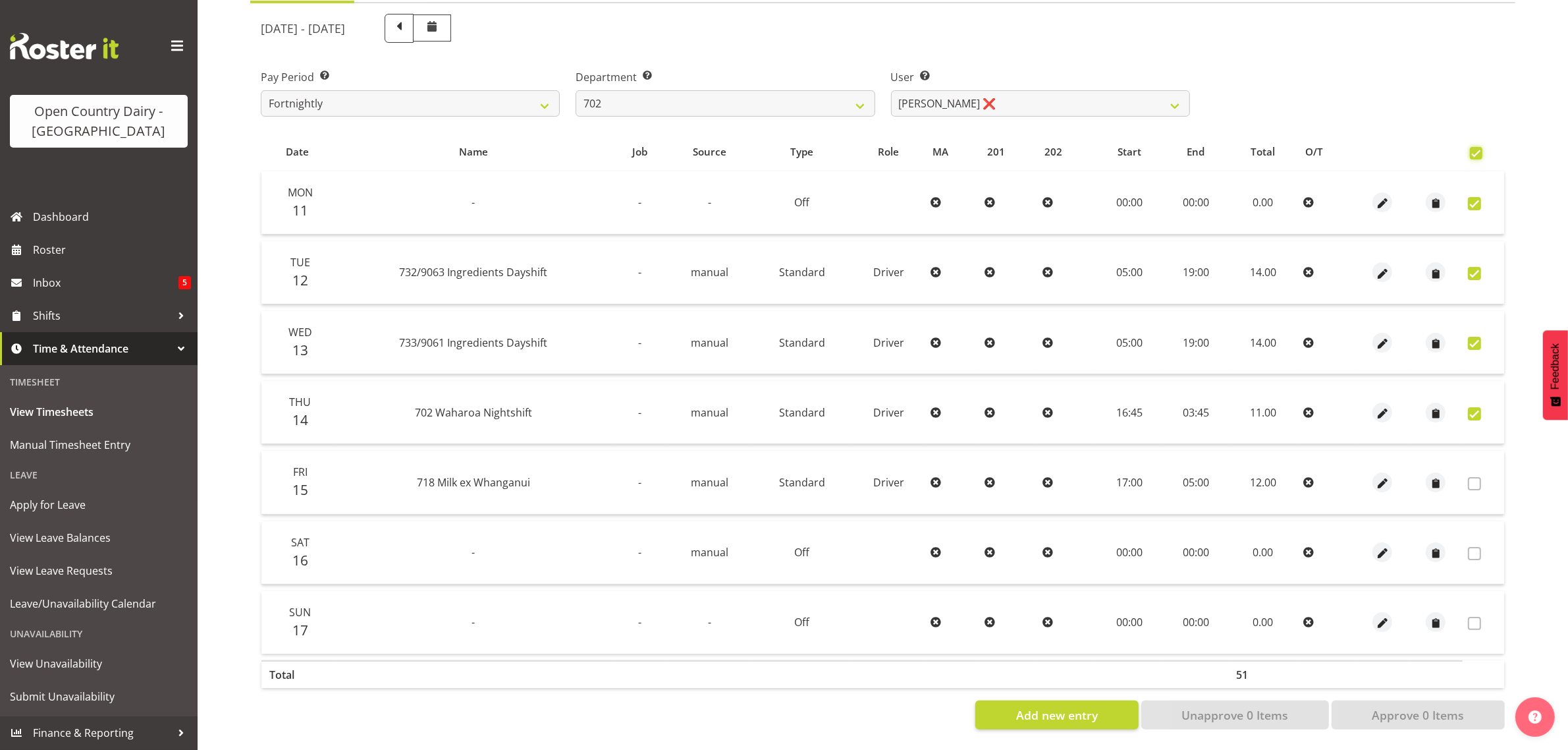
checkbox input "true"
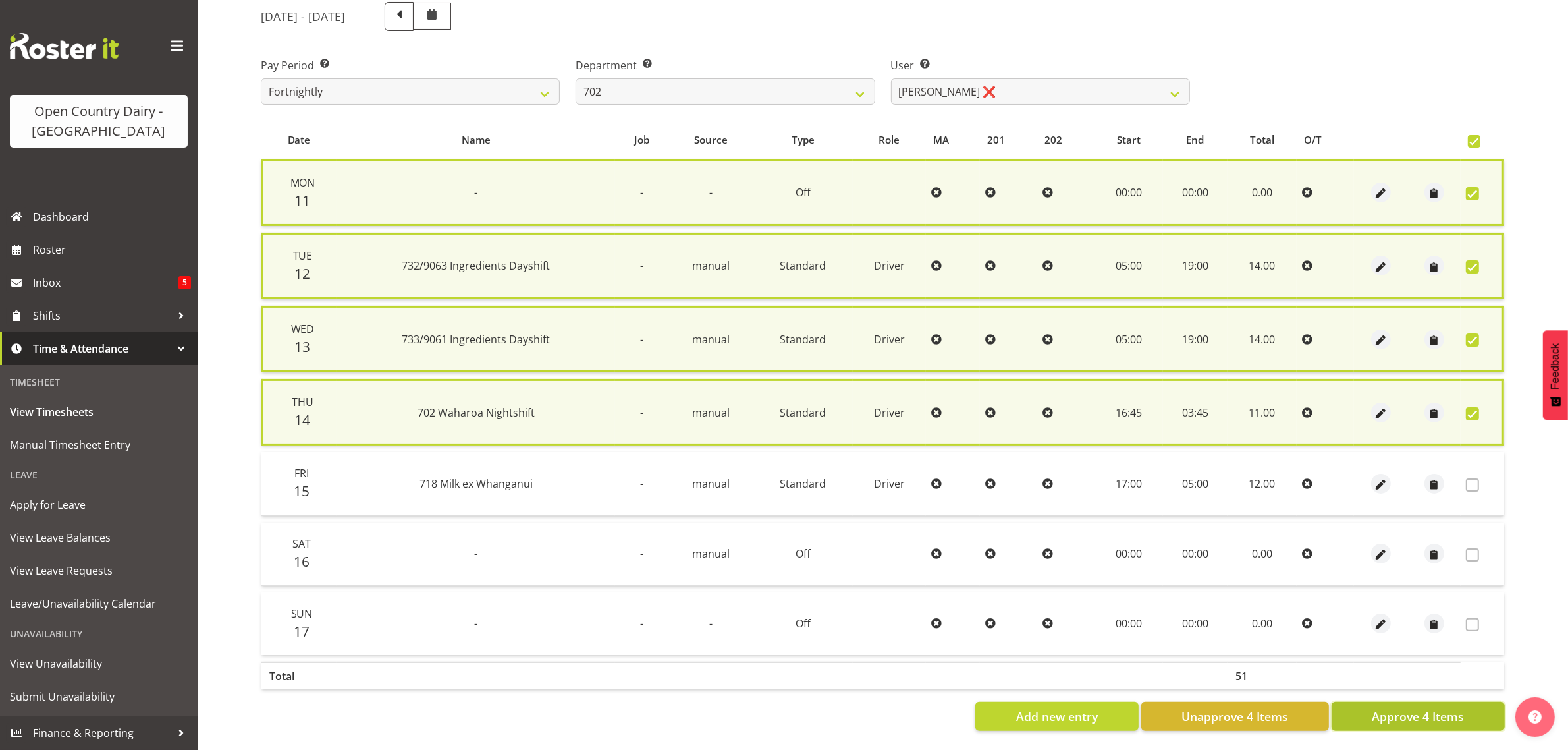
click at [1421, 708] on span "Approve 4 Items" at bounding box center [1418, 716] width 92 height 18
checkbox input "false"
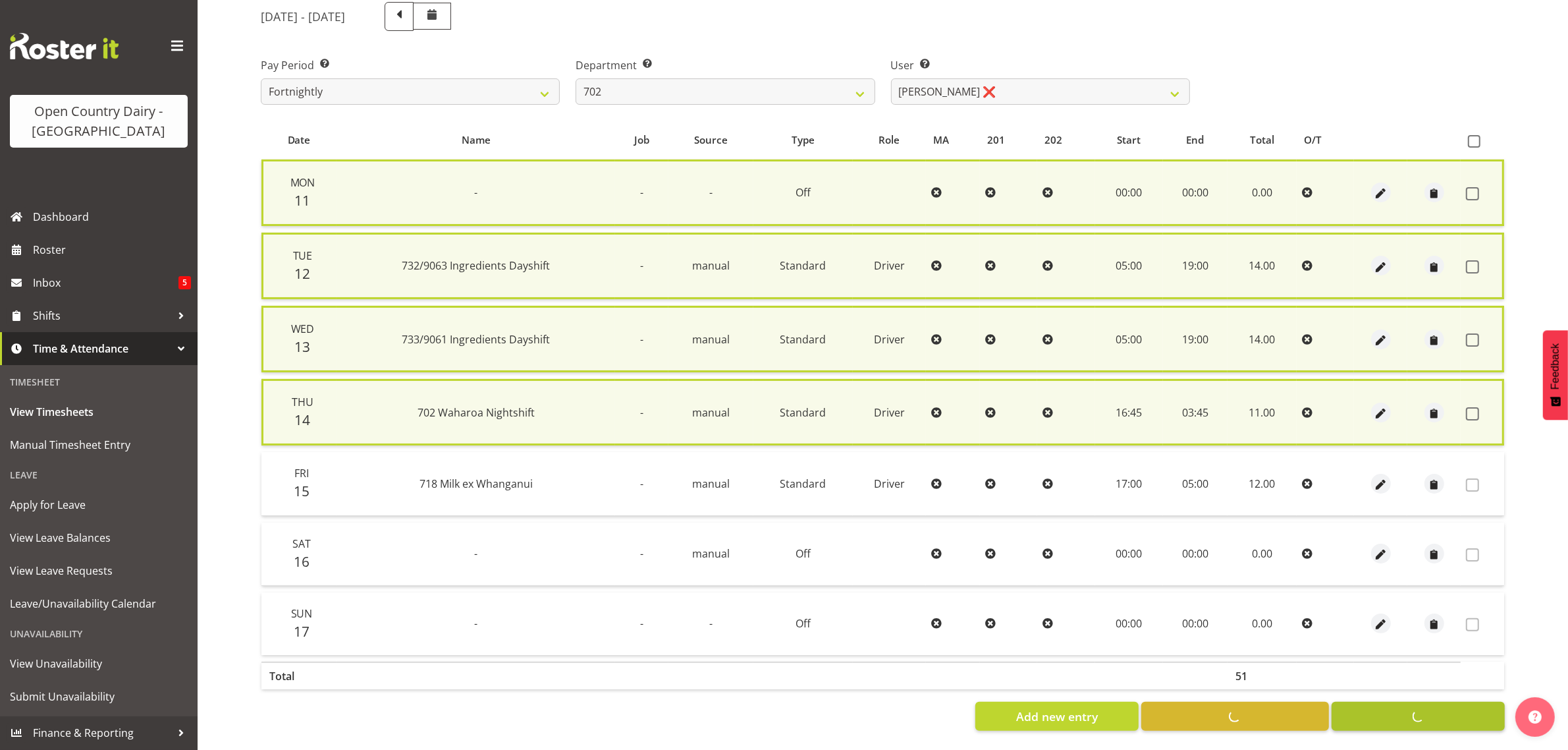
checkbox input "false"
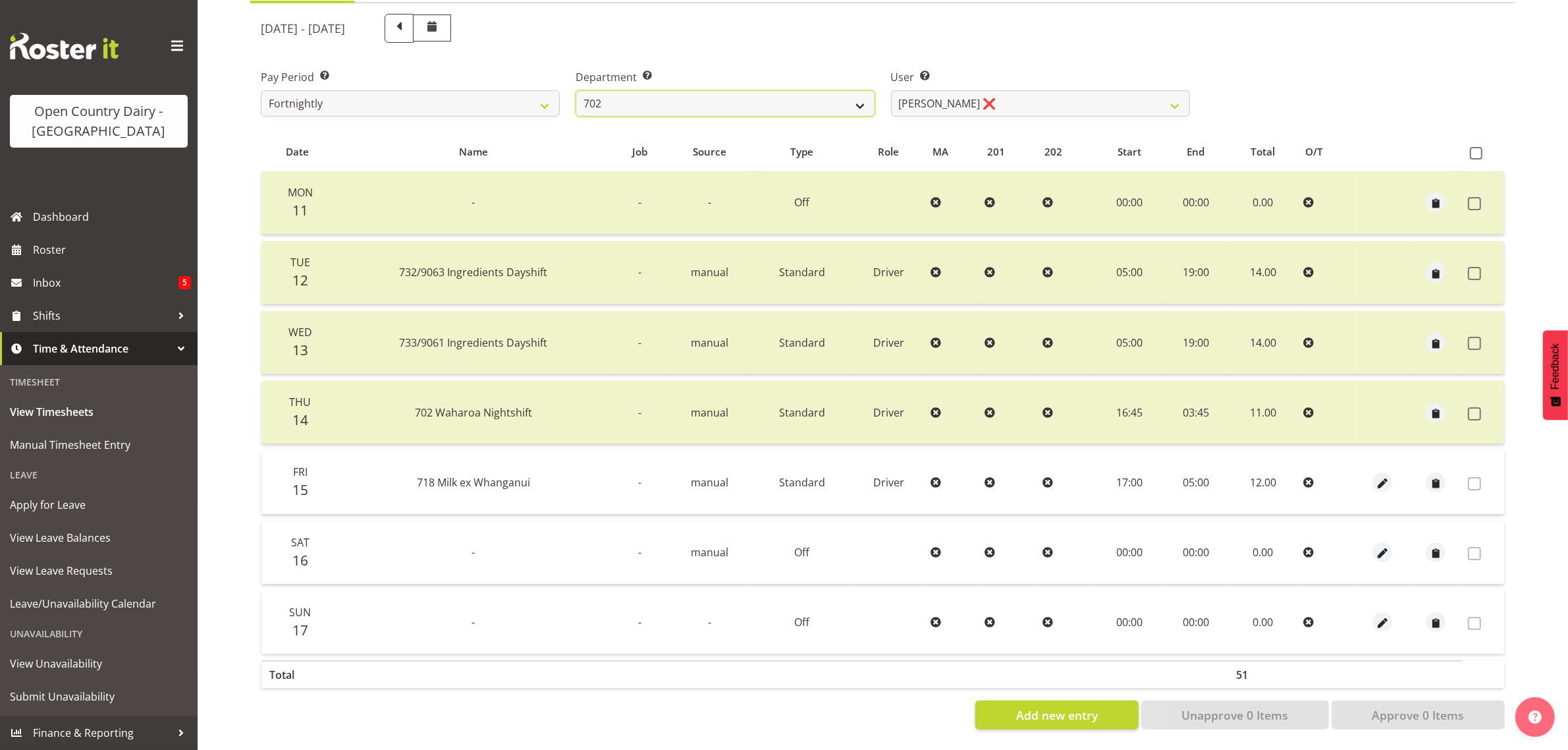
click at [864, 90] on select "701 702 703 704 705 706 707 708 709 710 711 712 713 714 715 716 717 718 719 720" at bounding box center [725, 103] width 299 height 27
select select "710"
click at [576, 90] on select "701 702 703 704 705 706 707 708 709 710 711 712 713 714 715 716 717 718 719 720" at bounding box center [725, 103] width 299 height 27
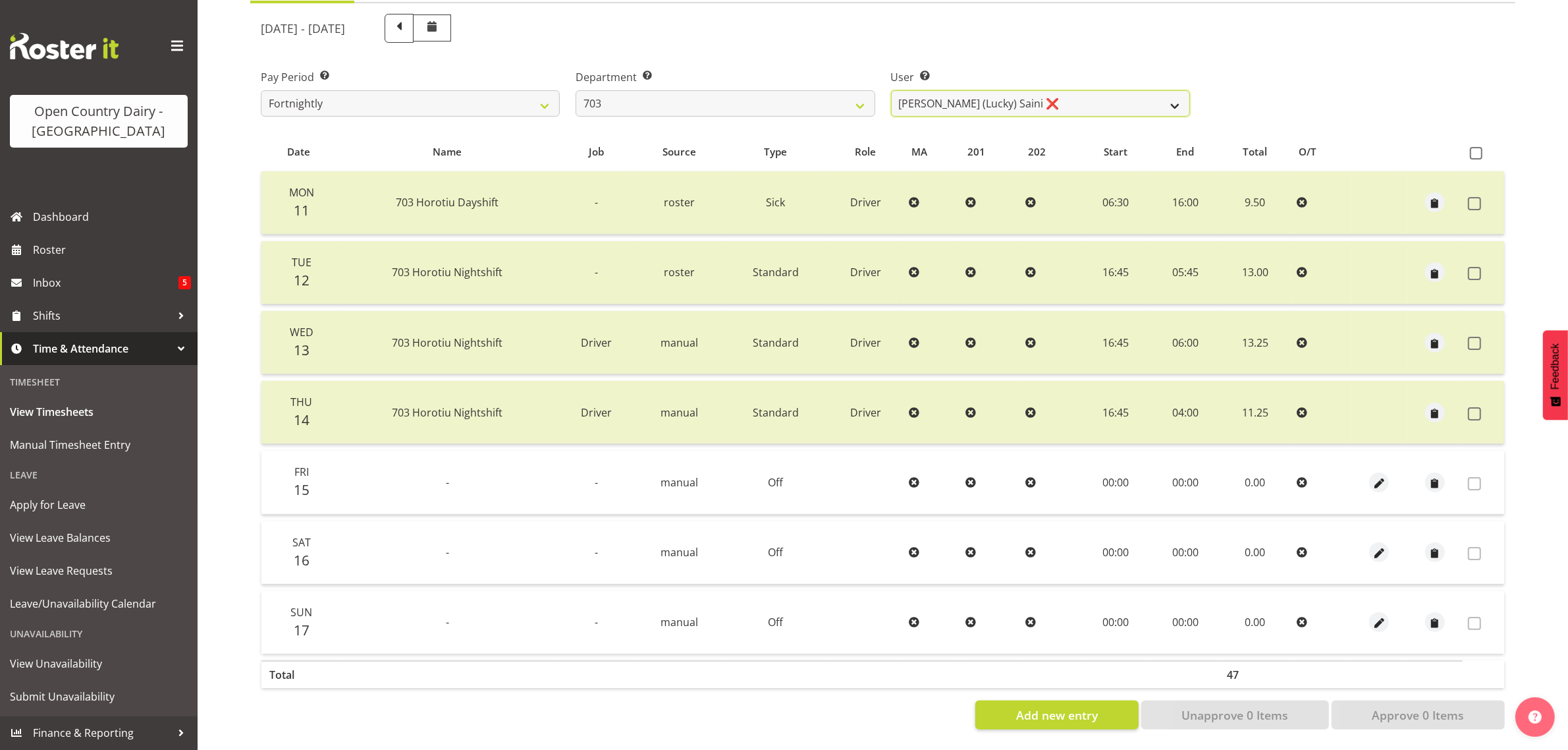
click at [1178, 92] on select "[PERSON_NAME] (Lucky) Saini ❌ [PERSON_NAME] ❌ [PERSON_NAME] ❌" at bounding box center [1041, 103] width 299 height 27
select select "8209"
click at [891, 90] on select "[PERSON_NAME] (Lucky) Saini ❌ [PERSON_NAME] ❌ [PERSON_NAME] ❌" at bounding box center [1041, 103] width 299 height 27
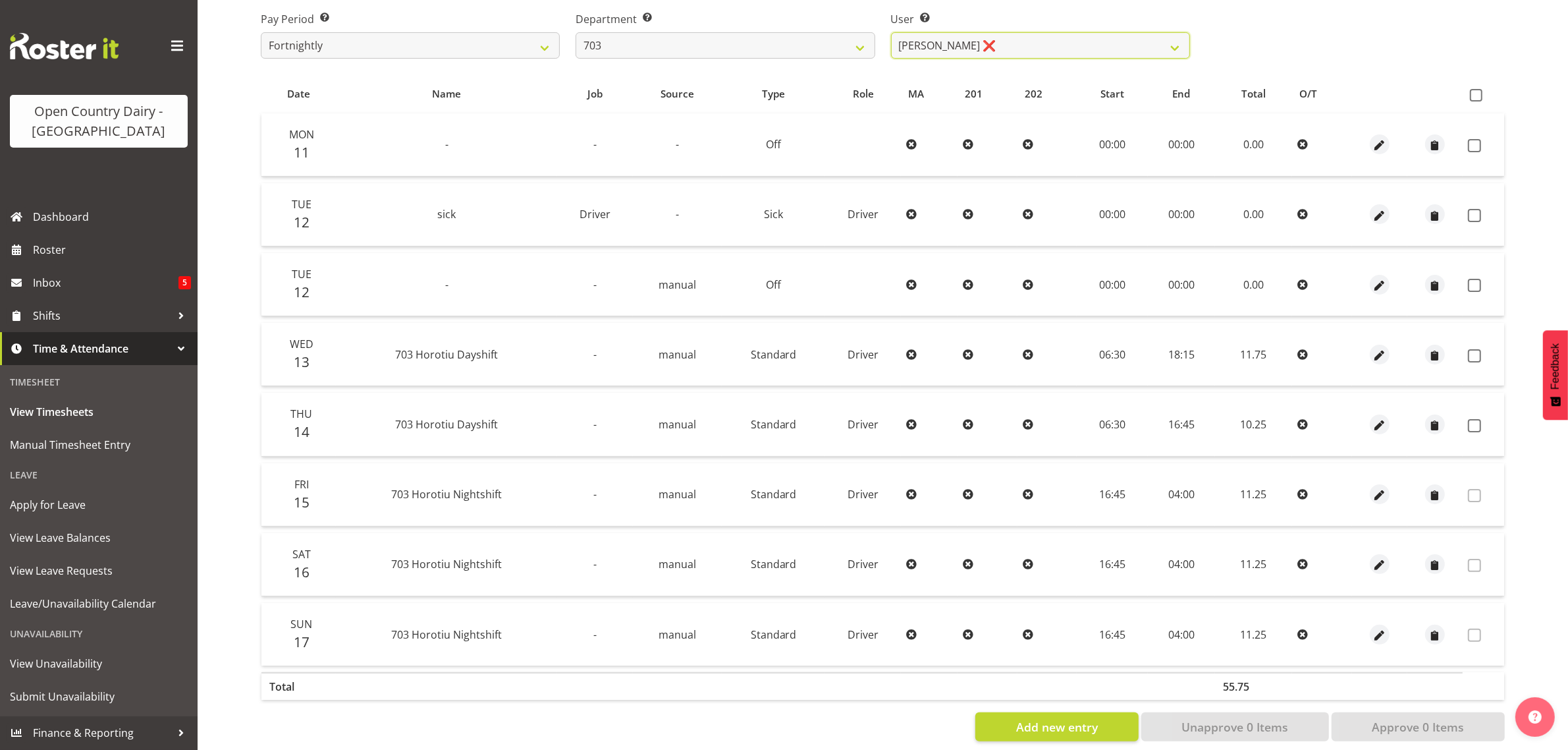
scroll to position [238, 0]
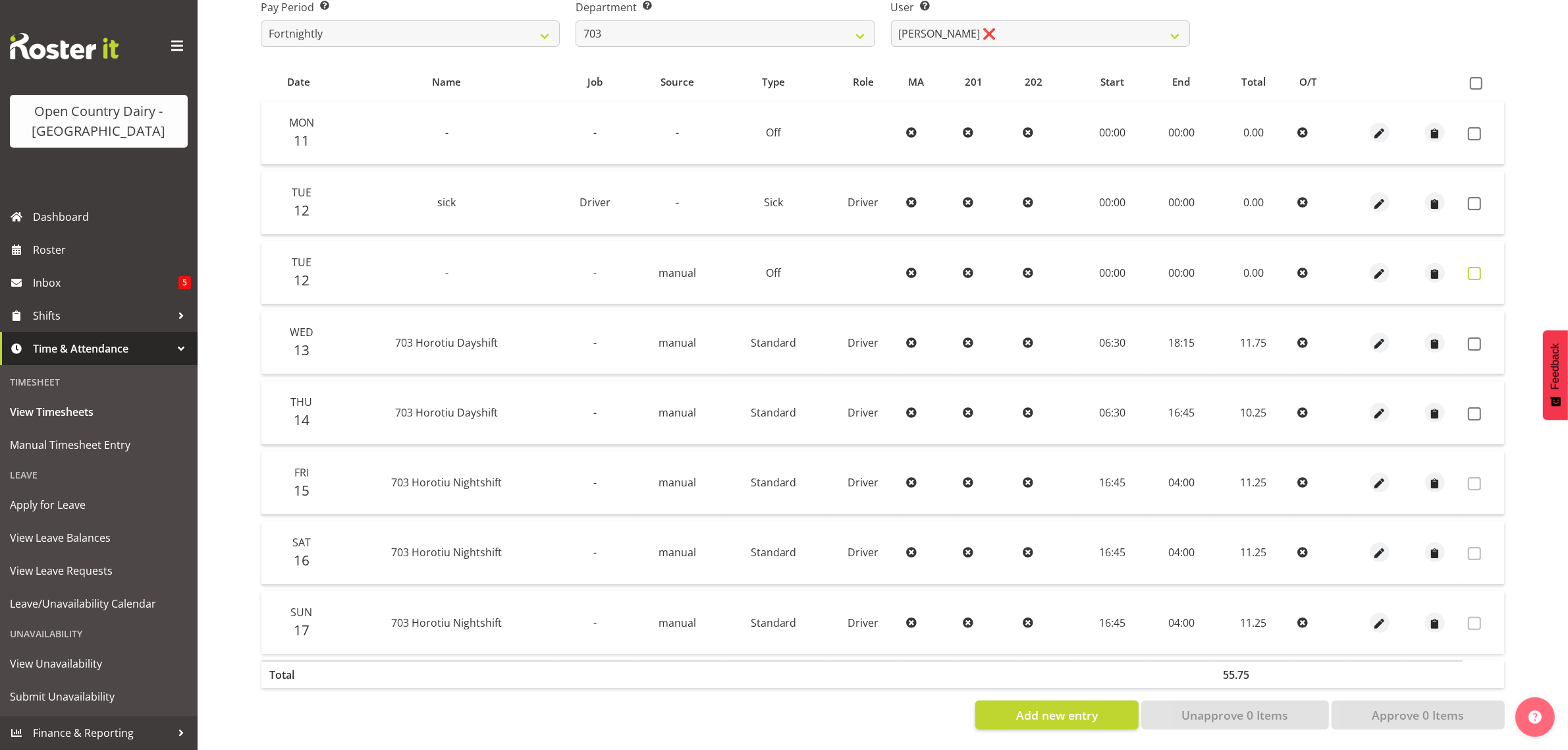
click at [1476, 267] on span at bounding box center [1475, 273] width 13 height 13
checkbox input "true"
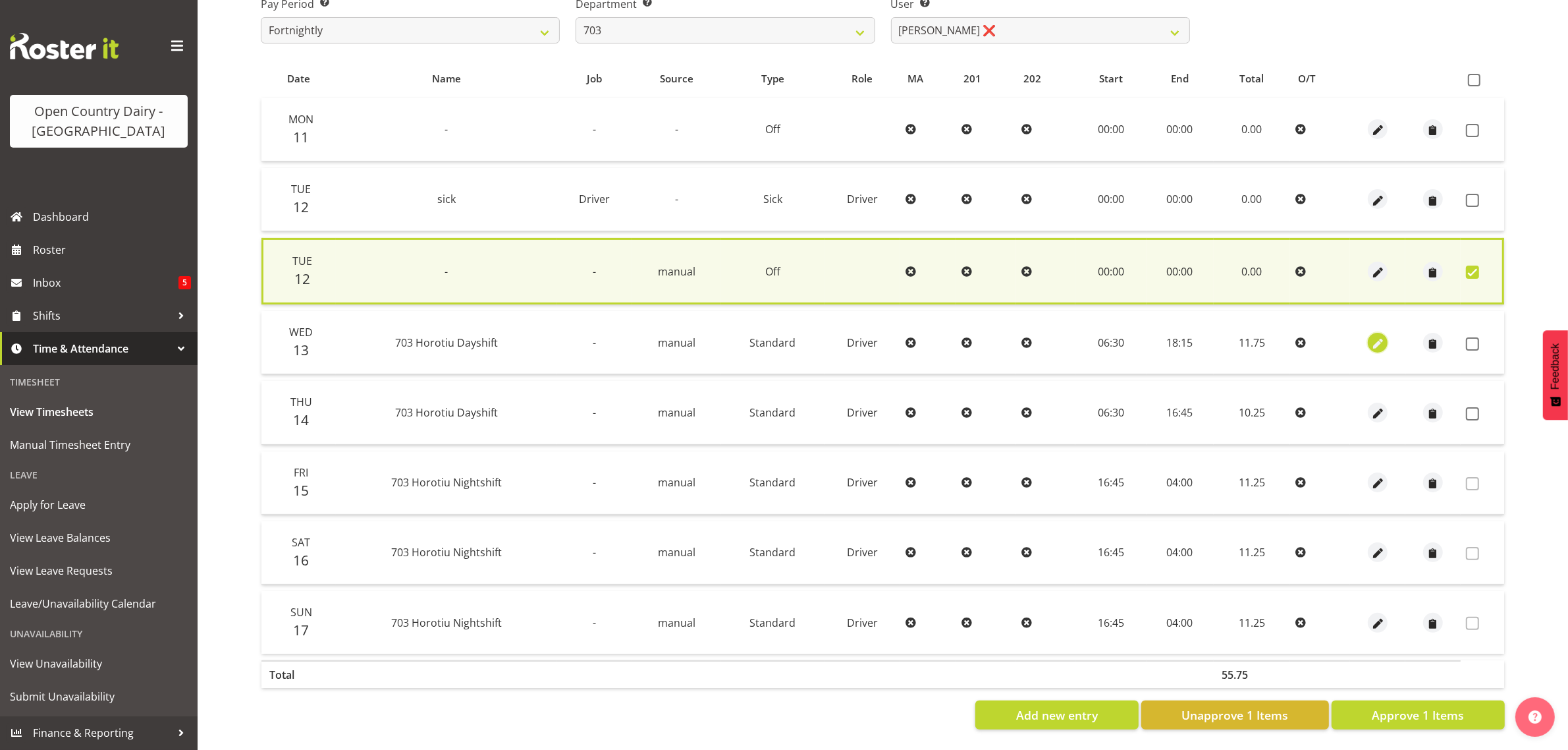
click at [1368, 332] on button "button" at bounding box center [1378, 342] width 20 height 20
select select "Standard"
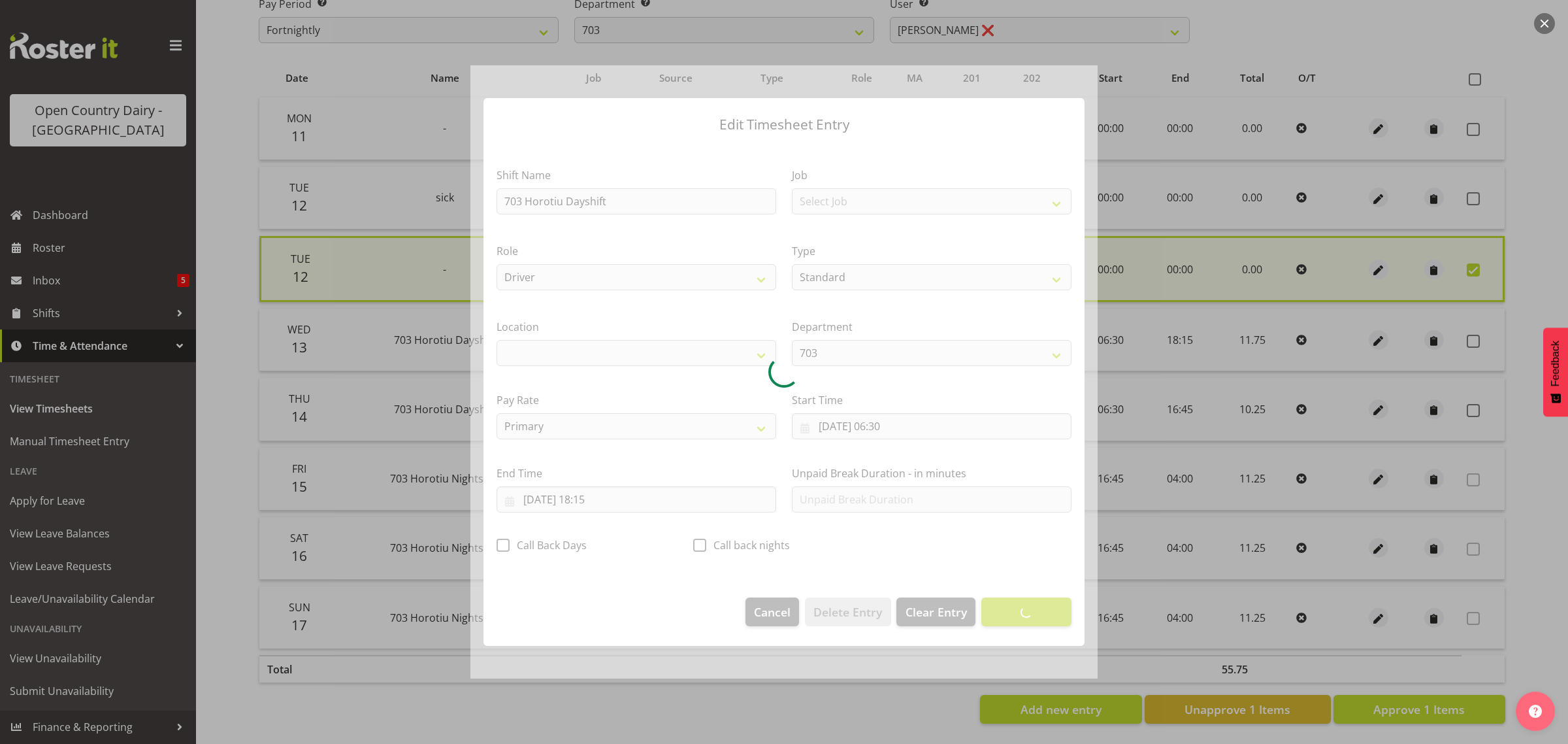
select select "1054"
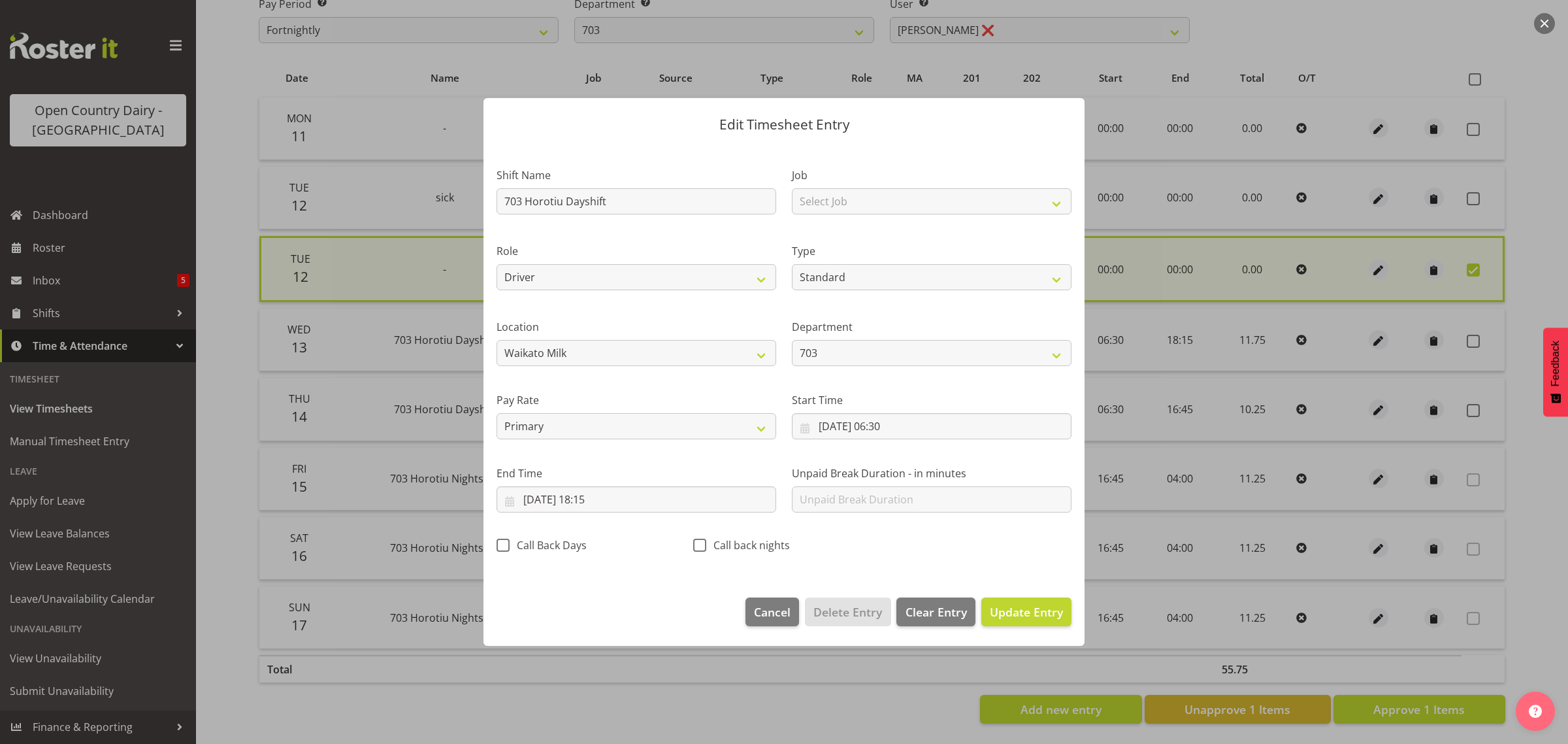
click at [1547, 21] on button "button" at bounding box center [1544, 23] width 21 height 21
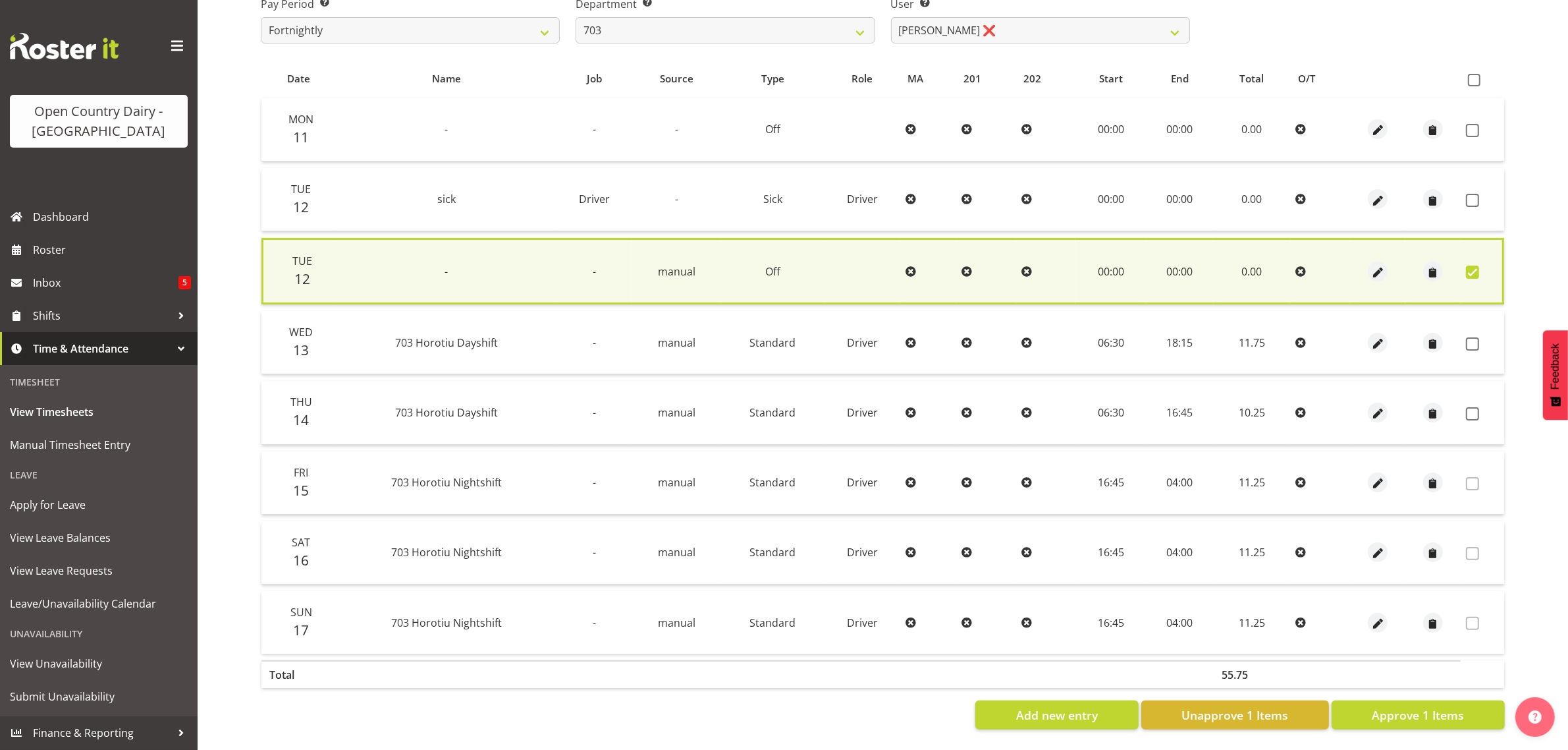
click at [1526, 266] on div "View Timesheets Summary [DATE] - [DATE] Pay Period Select which pay period you …" at bounding box center [909, 321] width 1318 height 858
click at [1474, 266] on span at bounding box center [1473, 272] width 13 height 13
checkbox input "false"
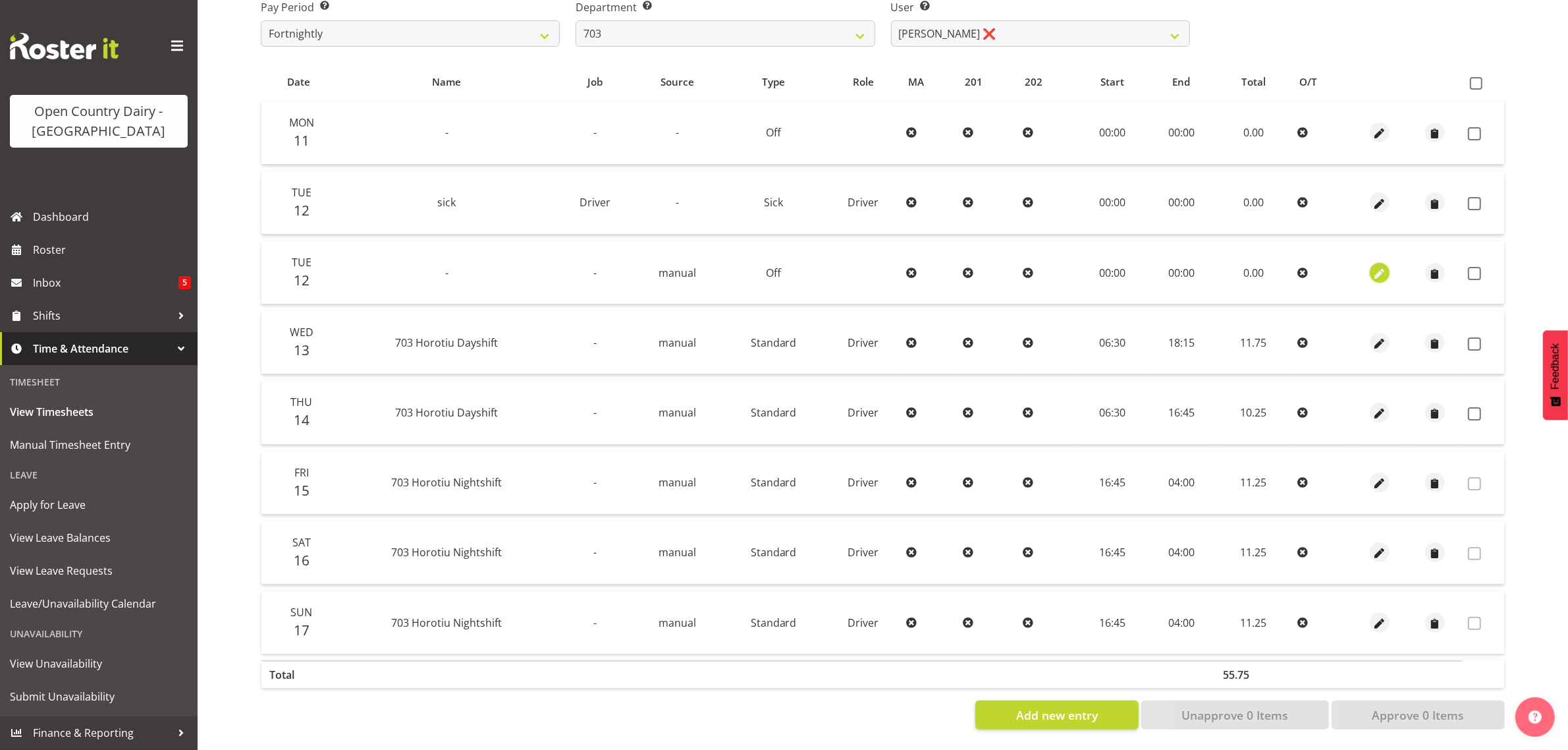
click at [1381, 266] on span "button" at bounding box center [1381, 273] width 15 height 15
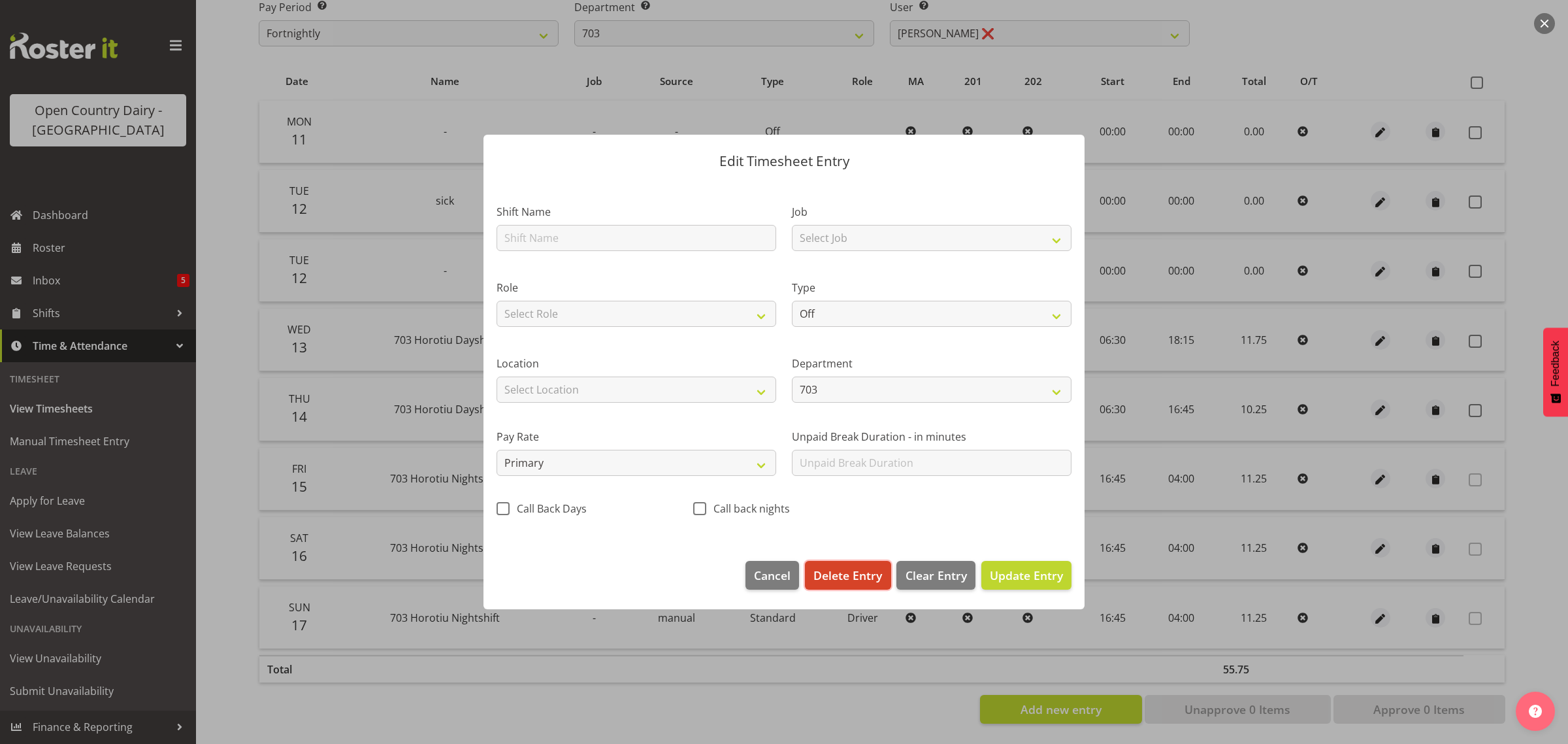
click at [838, 576] on span "Delete Entry" at bounding box center [847, 575] width 69 height 17
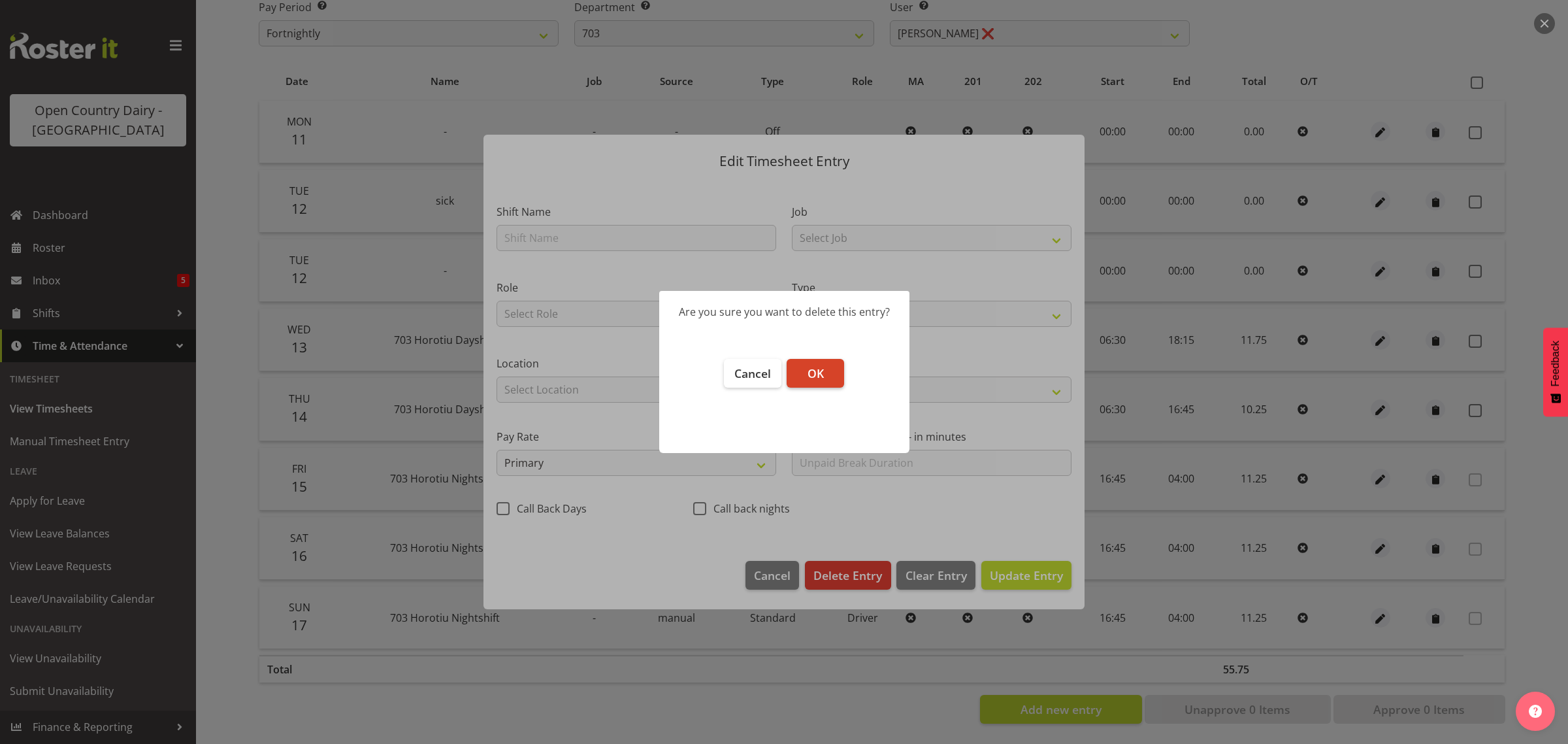
click at [825, 366] on button "OK" at bounding box center [816, 373] width 58 height 29
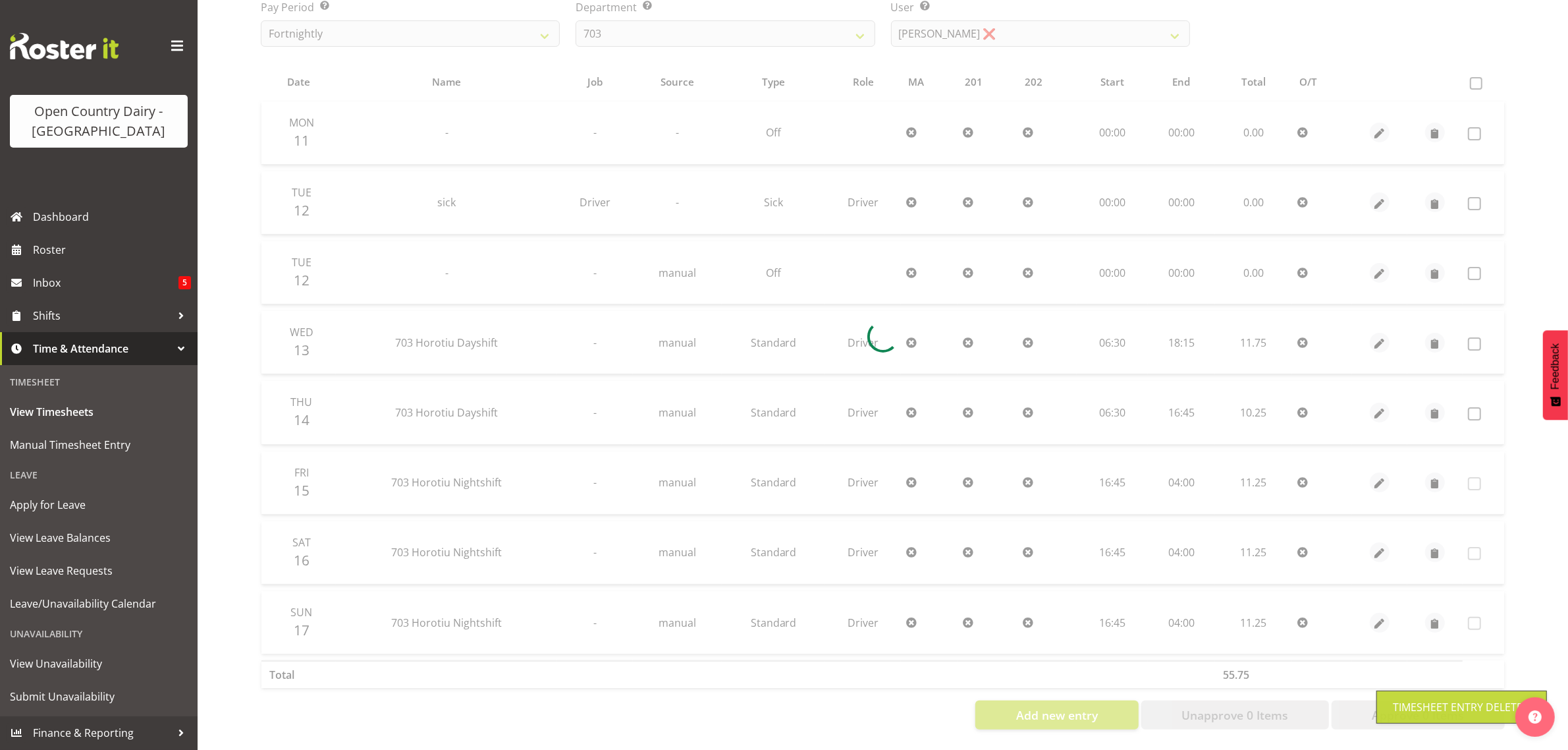
scroll to position [168, 0]
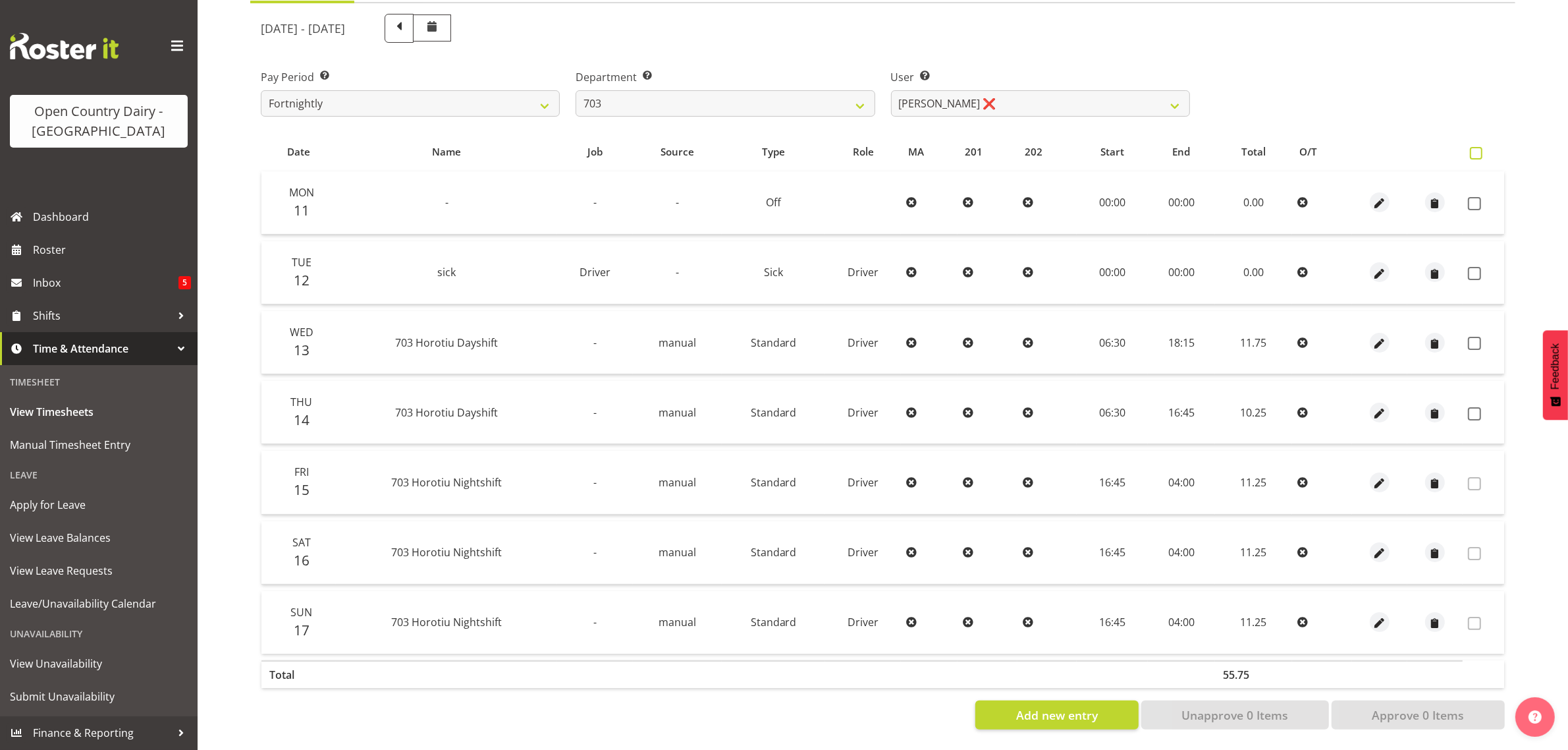
click at [1476, 147] on span at bounding box center [1476, 152] width 12 height 12
click at [1476, 149] on input "checkbox" at bounding box center [1475, 153] width 8 height 8
checkbox input "true"
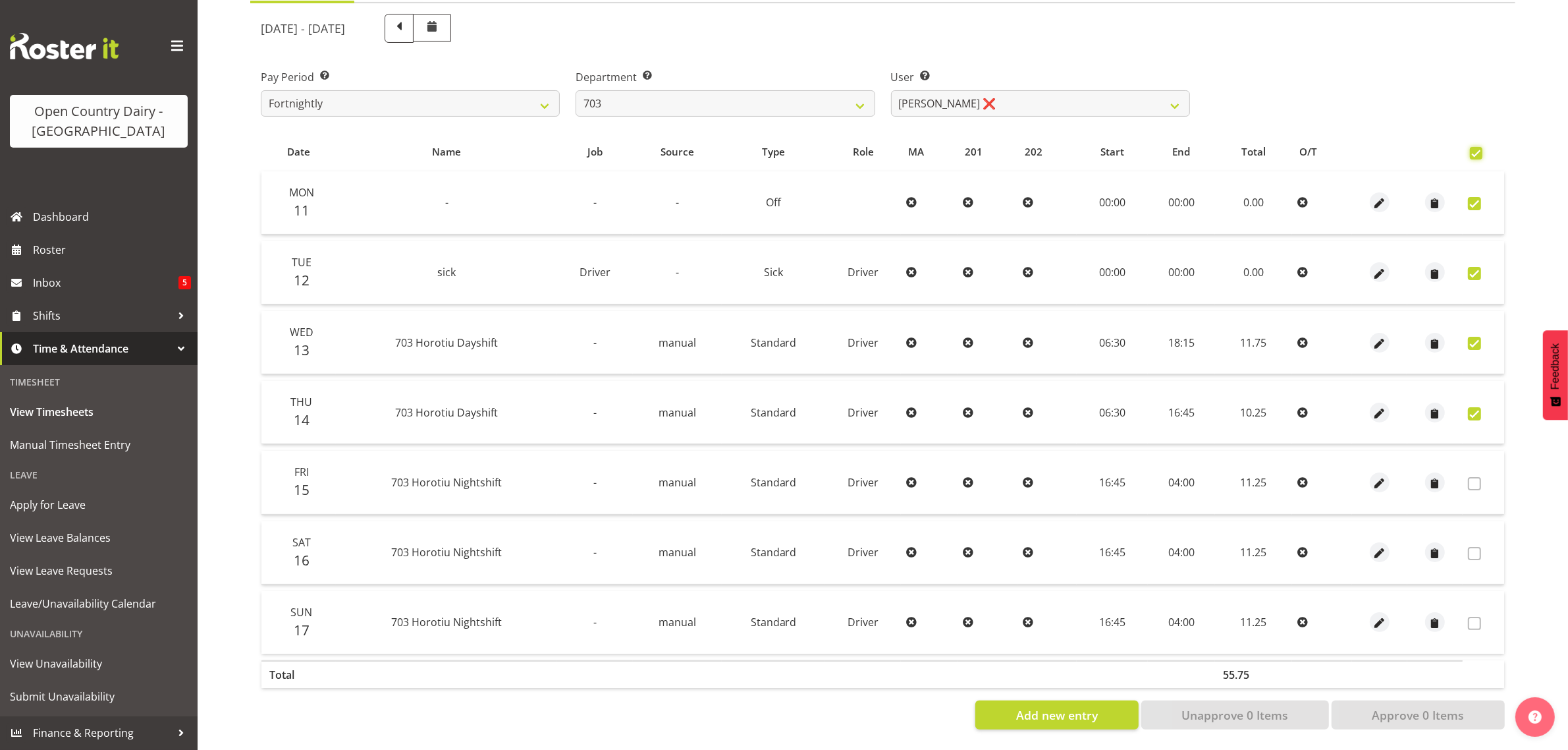
checkbox input "true"
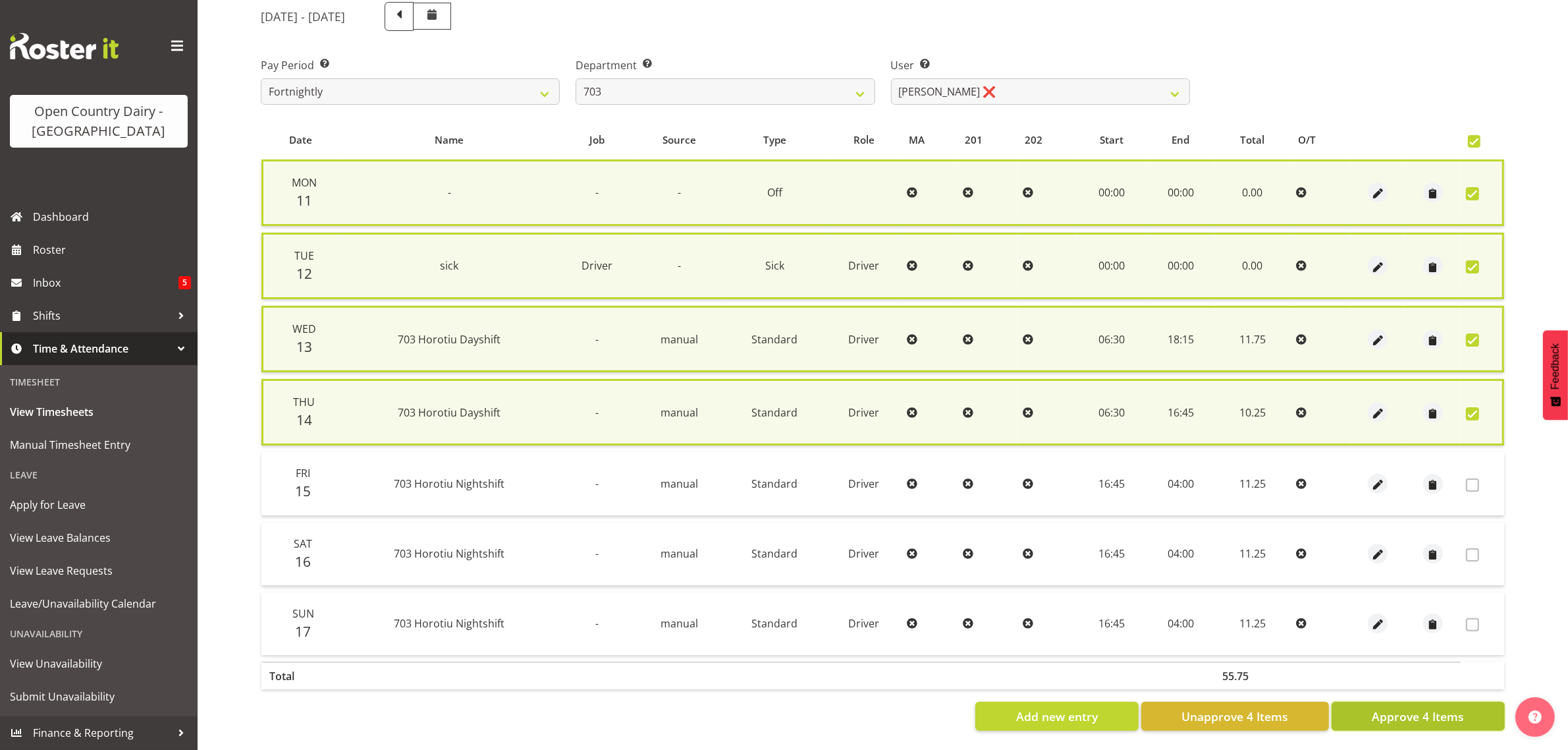
click at [1425, 710] on span "Approve 4 Items" at bounding box center [1418, 716] width 92 height 18
checkbox input "false"
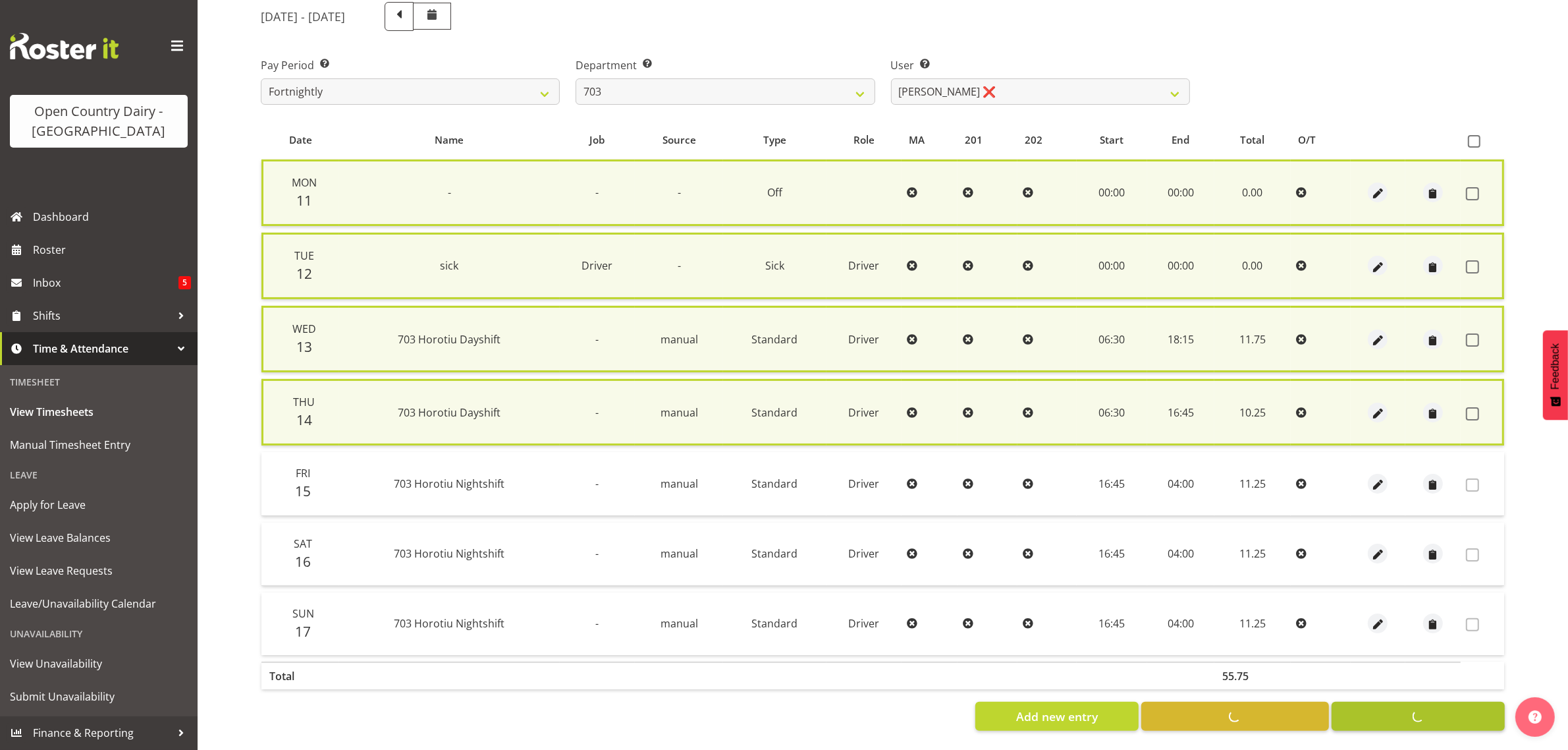
checkbox input "false"
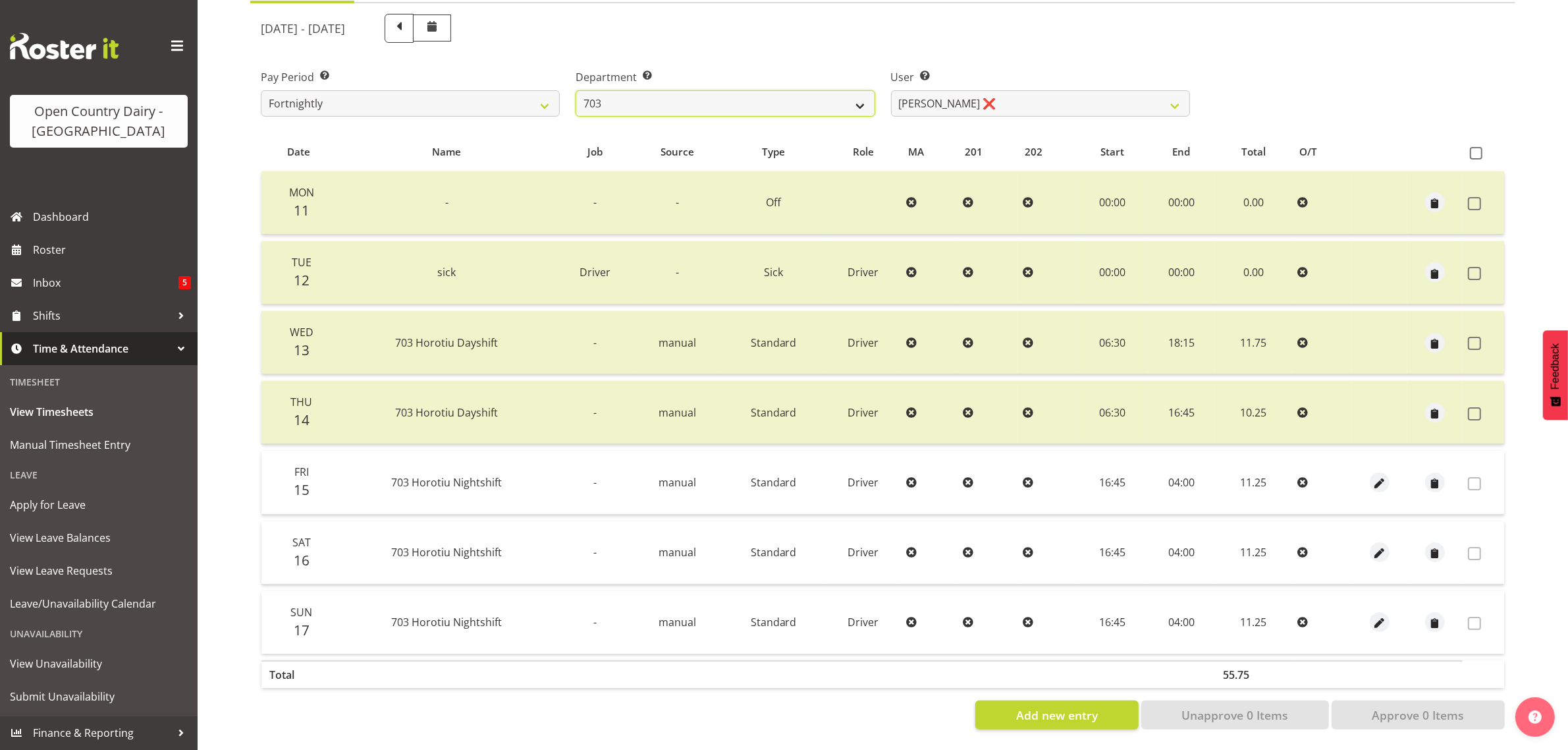
click at [863, 96] on select "701 702 703 704 705 706 707 708 709 710 711 712 713 714 715 716 717 718 719 720" at bounding box center [725, 103] width 299 height 27
select select "717"
click at [576, 90] on select "701 702 703 704 705 706 707 708 709 710 711 712 713 714 715 716 717 718 719 720" at bounding box center [725, 103] width 299 height 27
select select "8496"
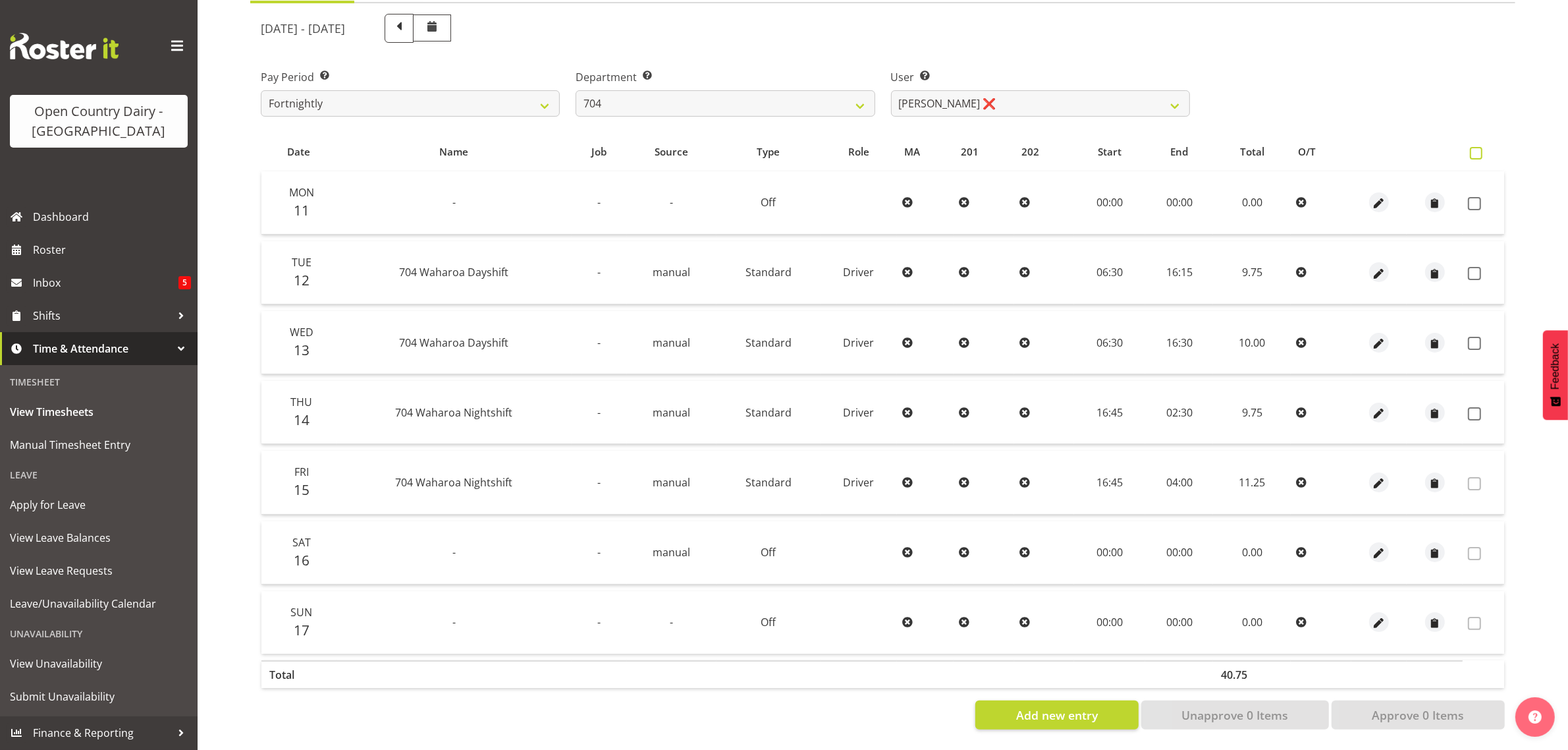
click at [1476, 147] on span at bounding box center [1476, 152] width 12 height 12
click at [1476, 149] on input "checkbox" at bounding box center [1475, 153] width 8 height 8
checkbox input "true"
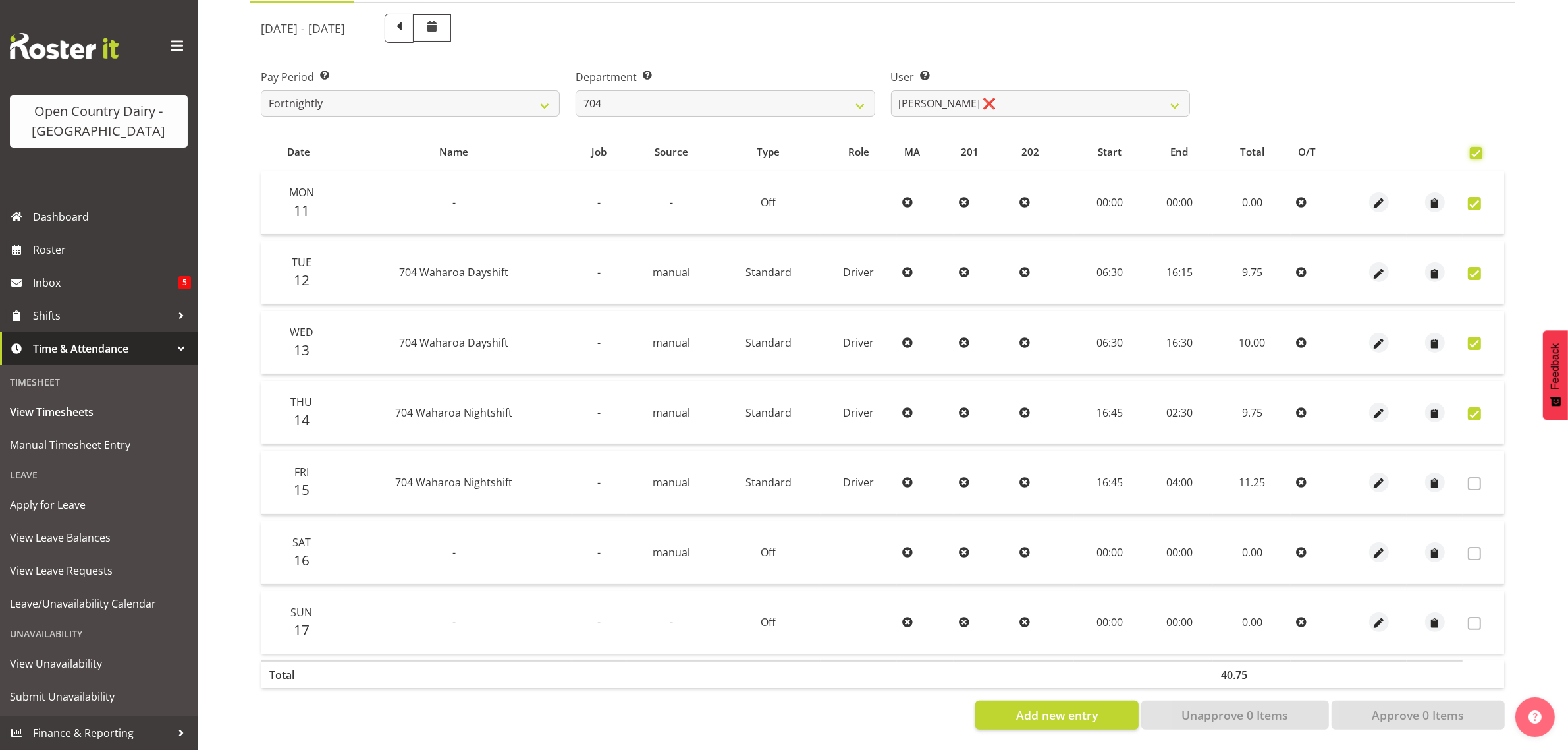
checkbox input "true"
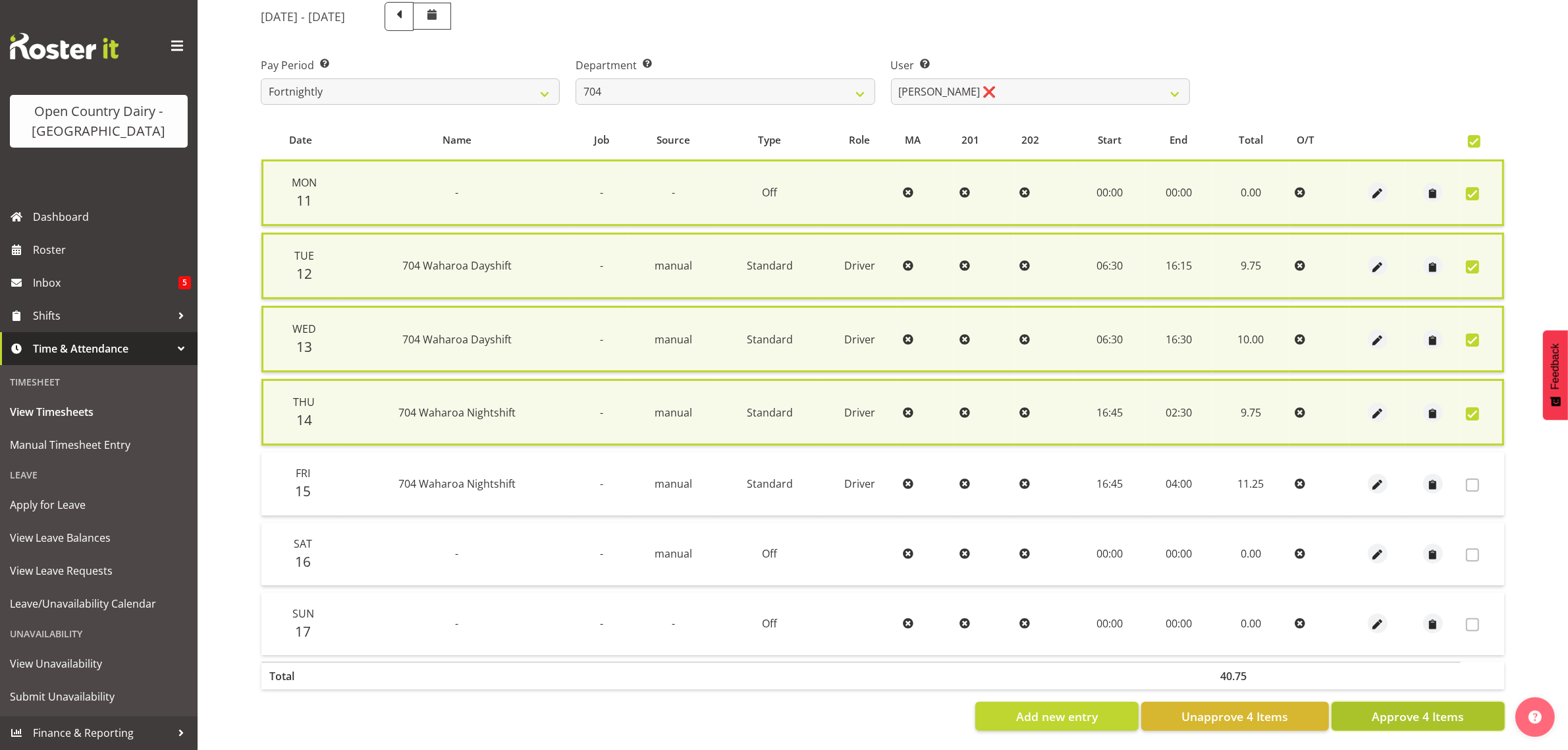
click at [1417, 718] on span "Approve 4 Items" at bounding box center [1418, 716] width 92 height 18
checkbox input "false"
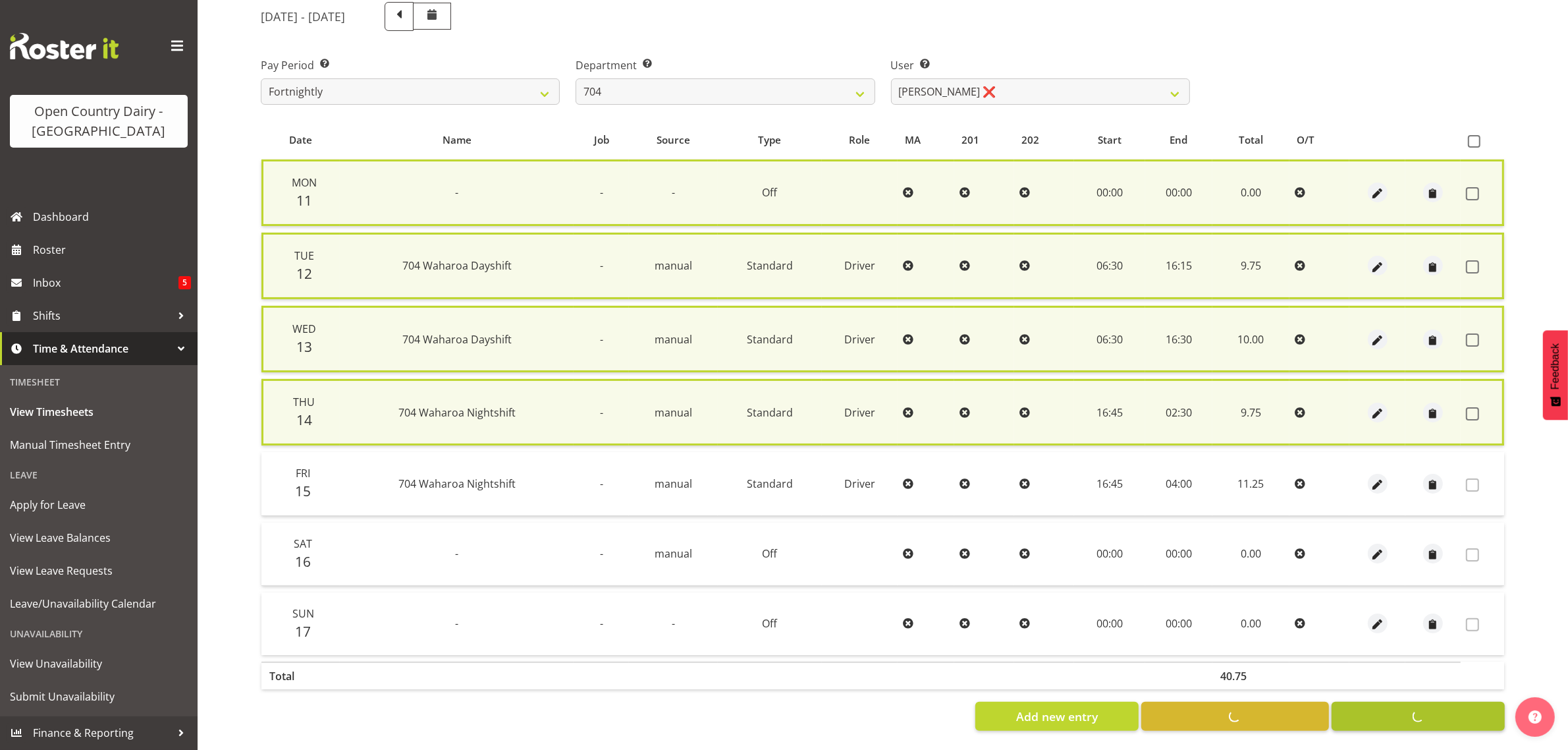
checkbox input "false"
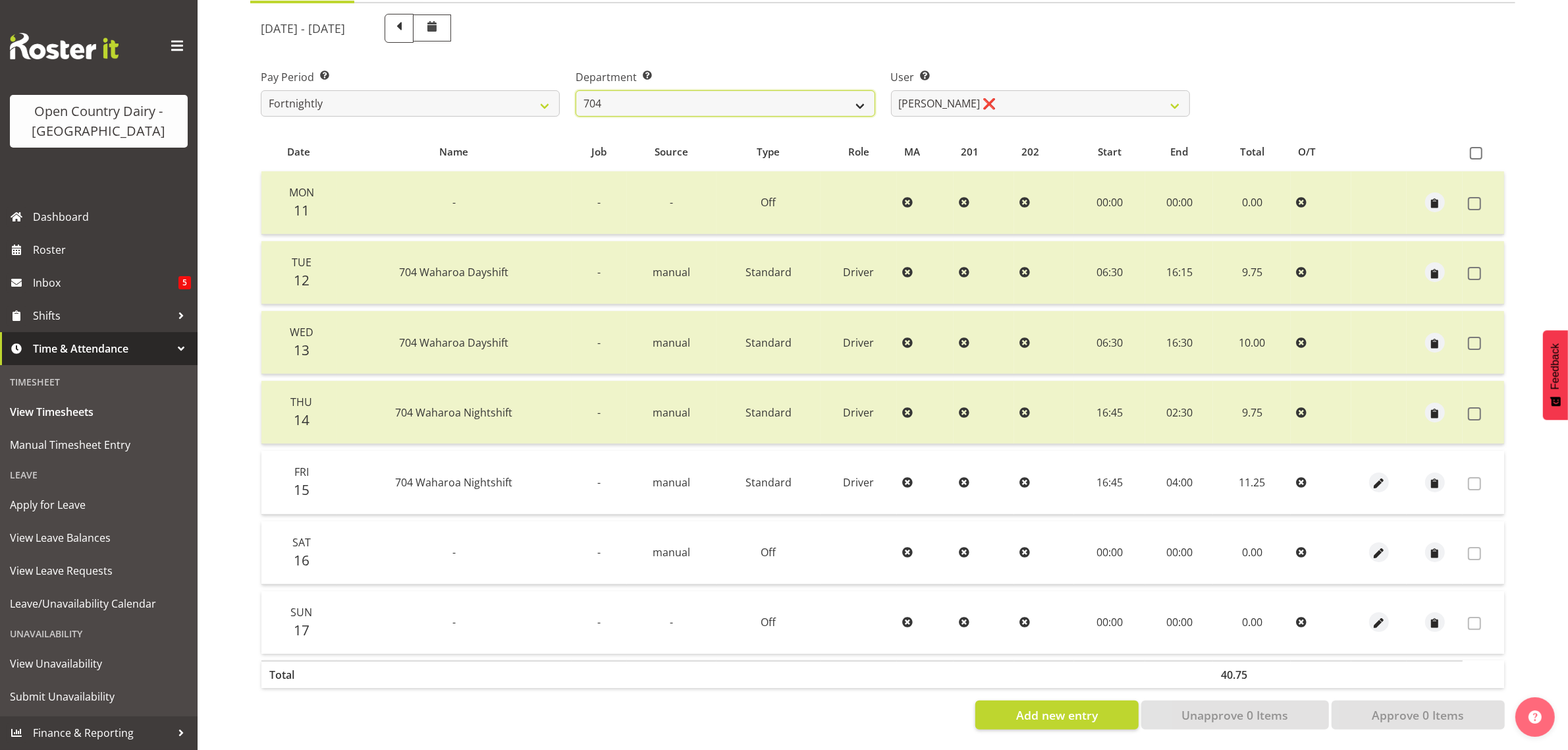
click at [860, 93] on select "701 702 703 704 705 706 707 708 709 710 711 712 713 714 715 716 717 718 719 720" at bounding box center [725, 103] width 299 height 27
select select "714"
click at [576, 90] on select "701 702 703 704 705 706 707 708 709 710 711 712 713 714 715 716 717 718 719 720" at bounding box center [725, 103] width 299 height 27
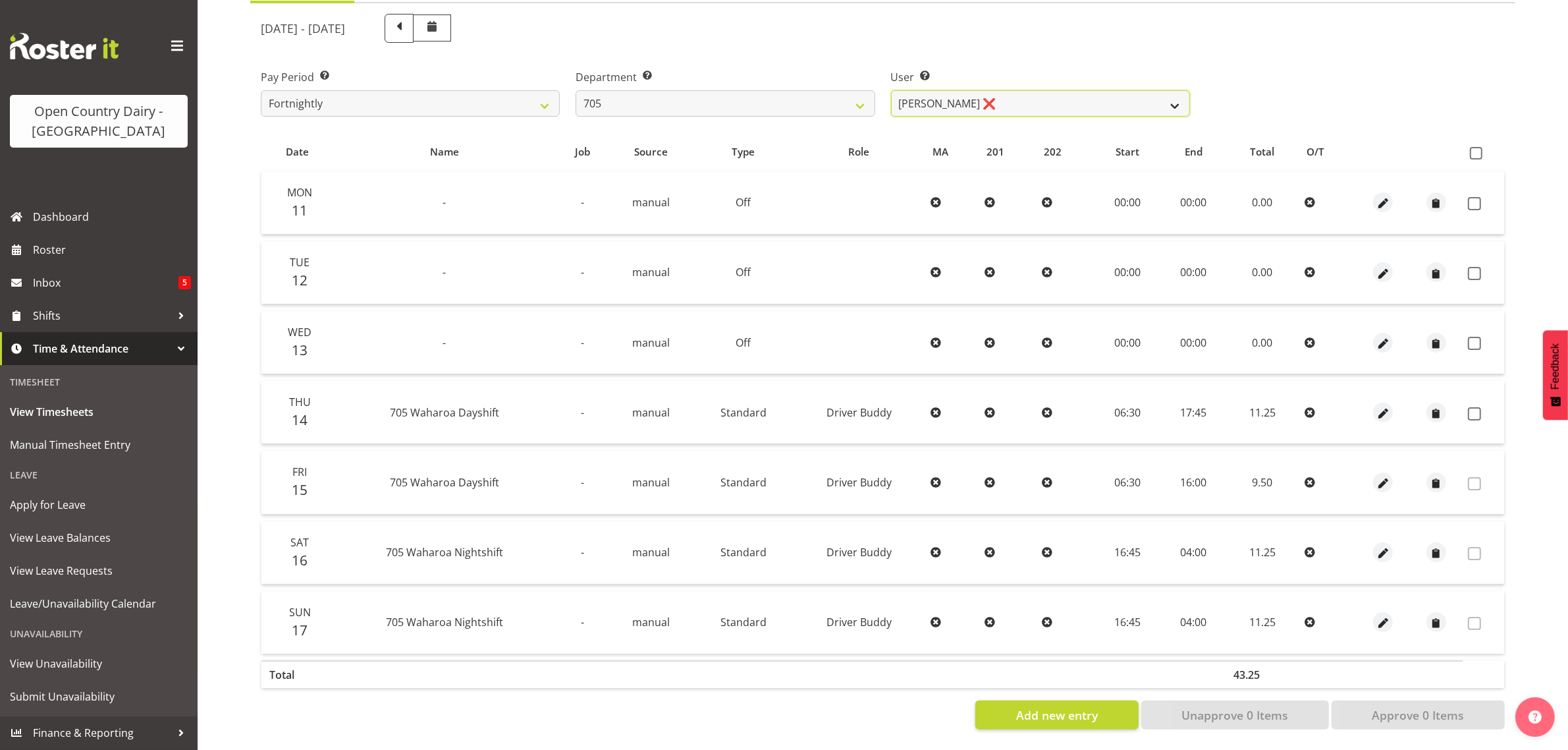
click at [1183, 90] on select "[PERSON_NAME] ❌ [PERSON_NAME] ❌ [PERSON_NAME] ❌" at bounding box center [1041, 103] width 299 height 27
select select "8257"
click at [891, 90] on select "[PERSON_NAME] ❌ [PERSON_NAME] ❌ [PERSON_NAME] ❌" at bounding box center [1041, 103] width 299 height 27
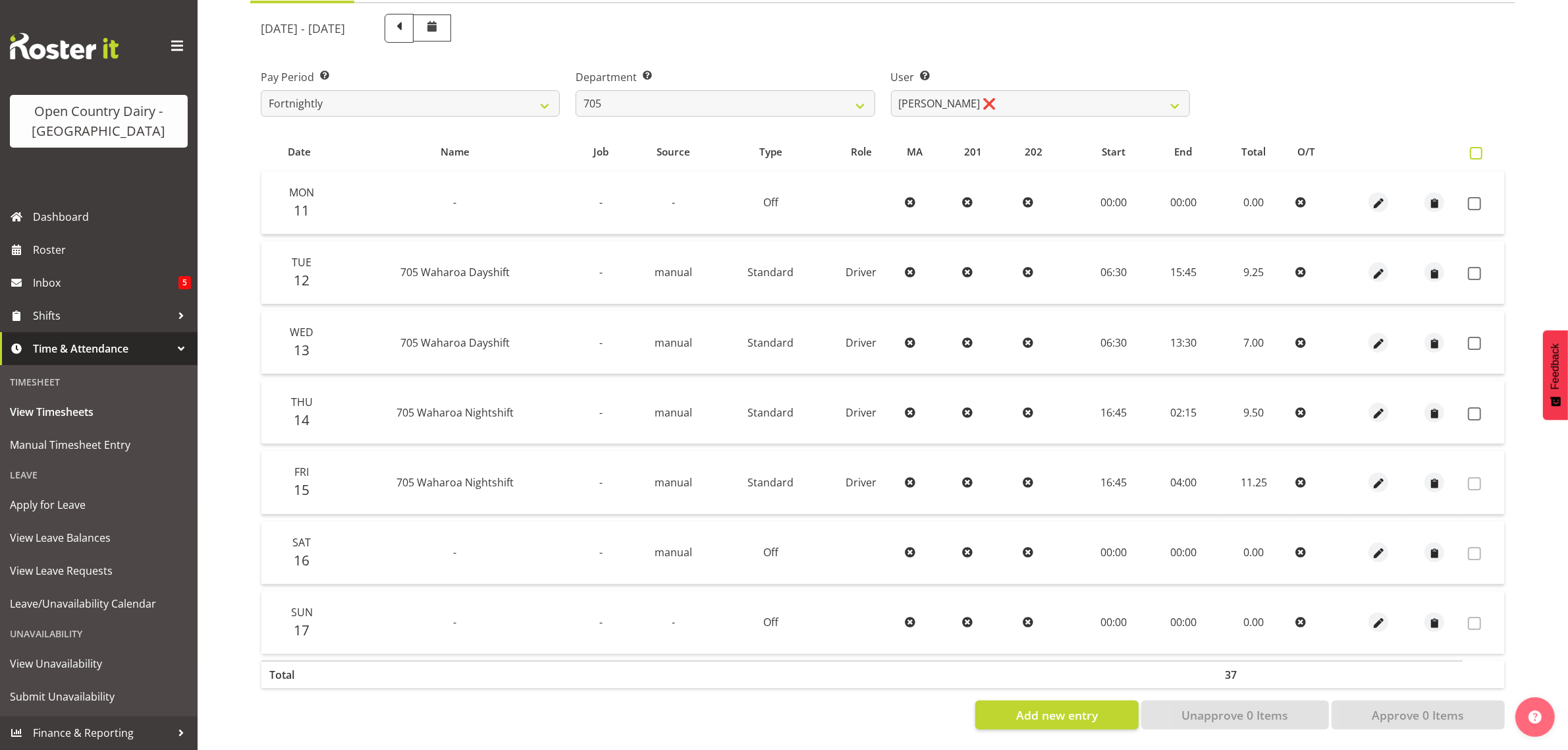
click at [1479, 147] on span at bounding box center [1476, 152] width 12 height 12
click at [1479, 149] on input "checkbox" at bounding box center [1475, 153] width 8 height 8
checkbox input "true"
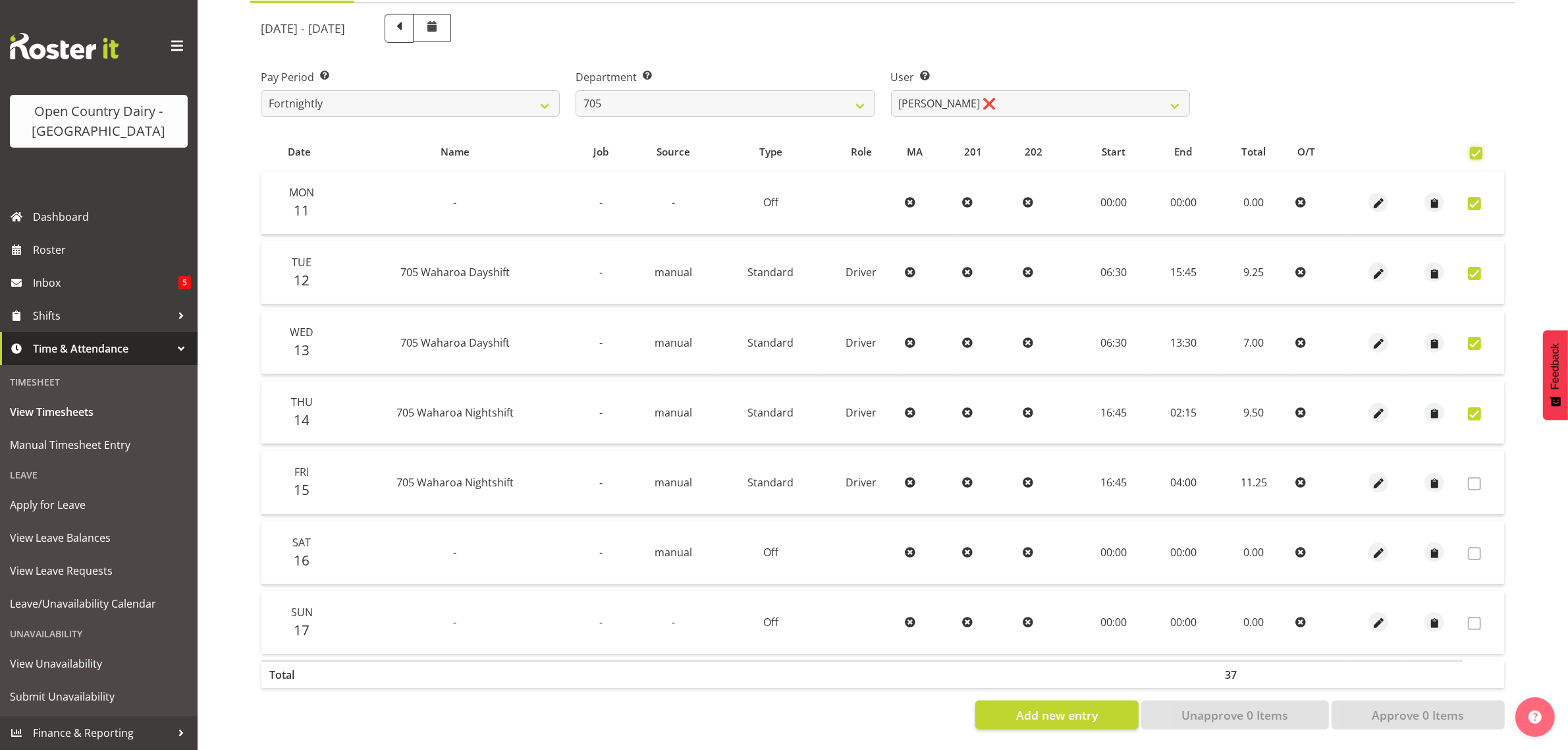
checkbox input "true"
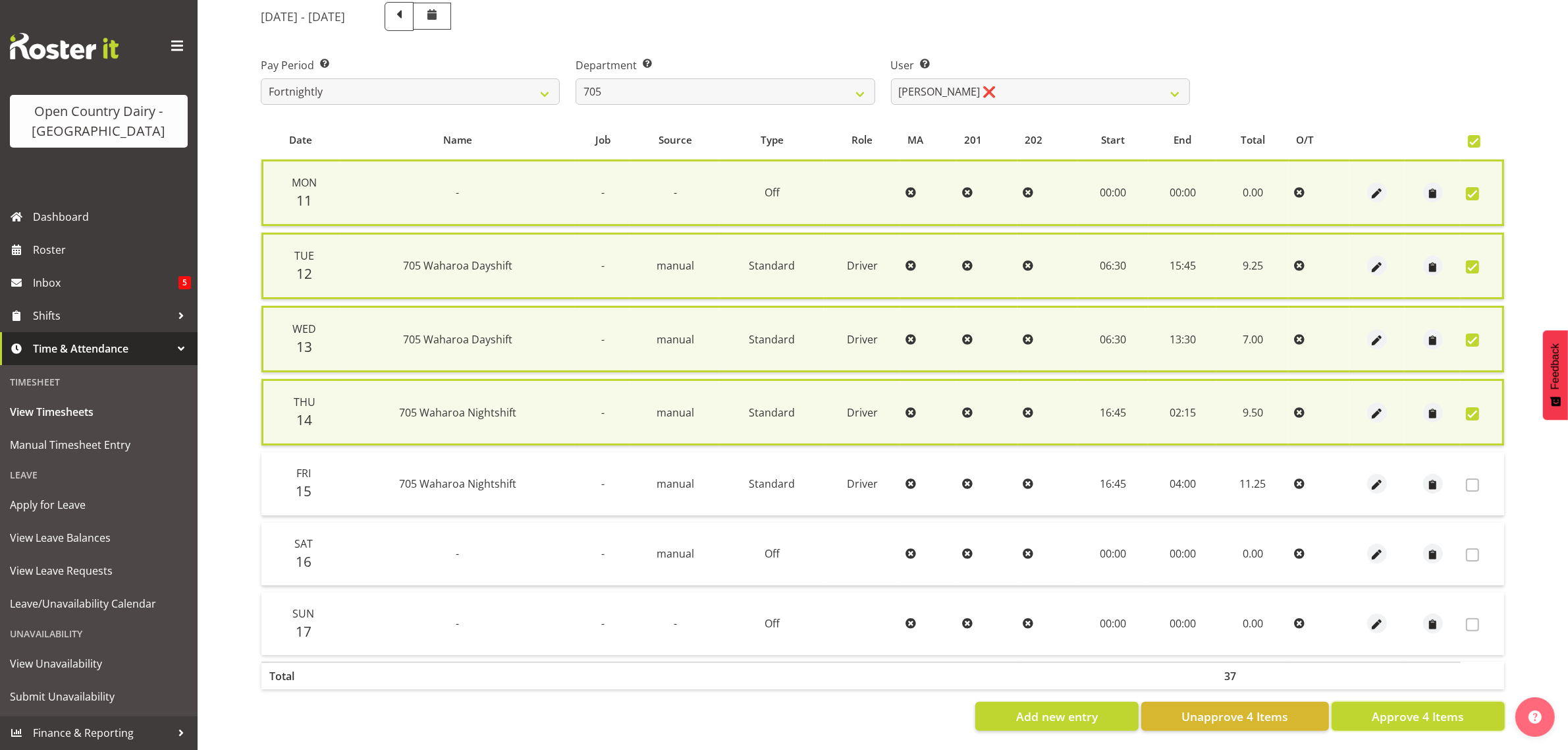
click at [1411, 709] on span "Approve 4 Items" at bounding box center [1418, 716] width 92 height 18
checkbox input "false"
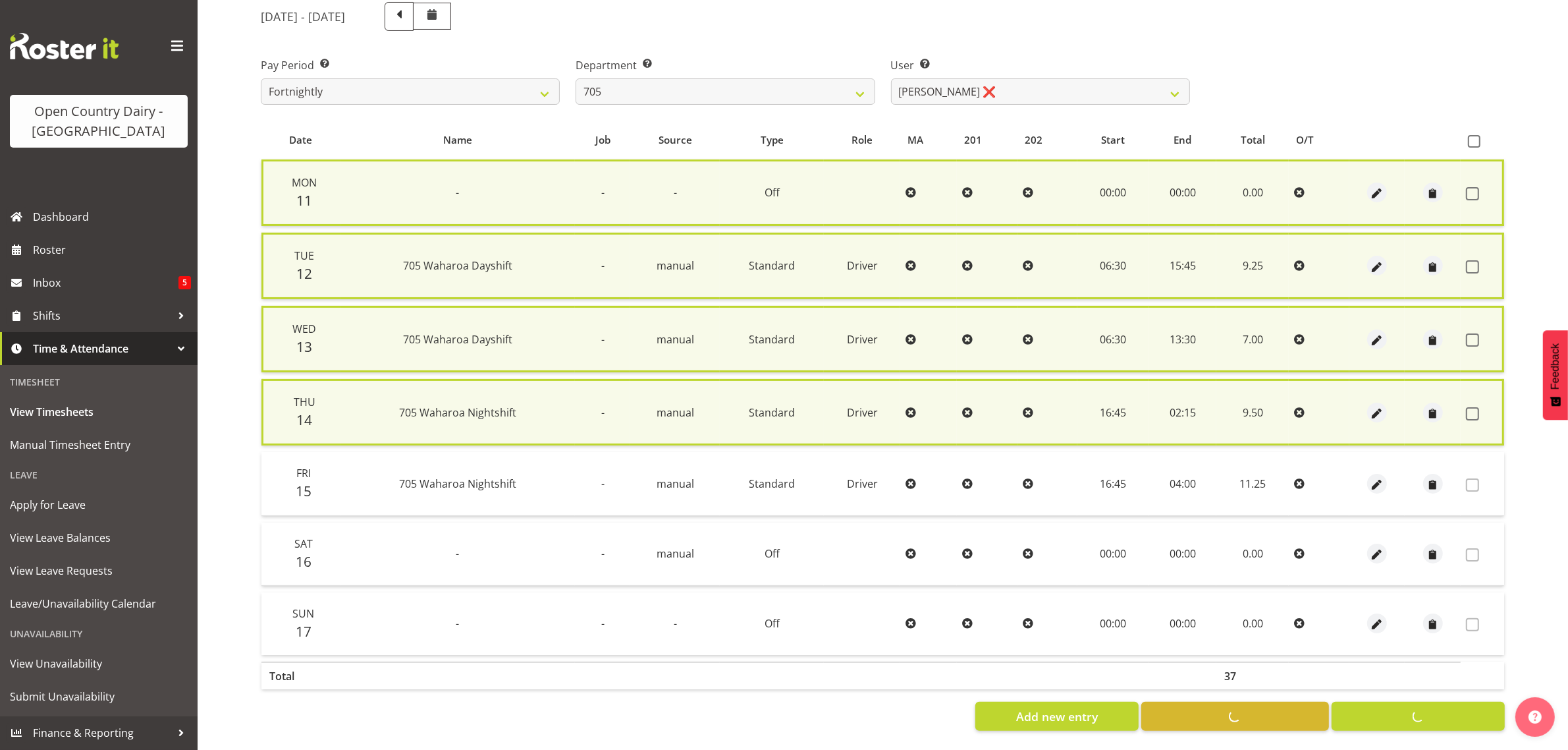
checkbox input "false"
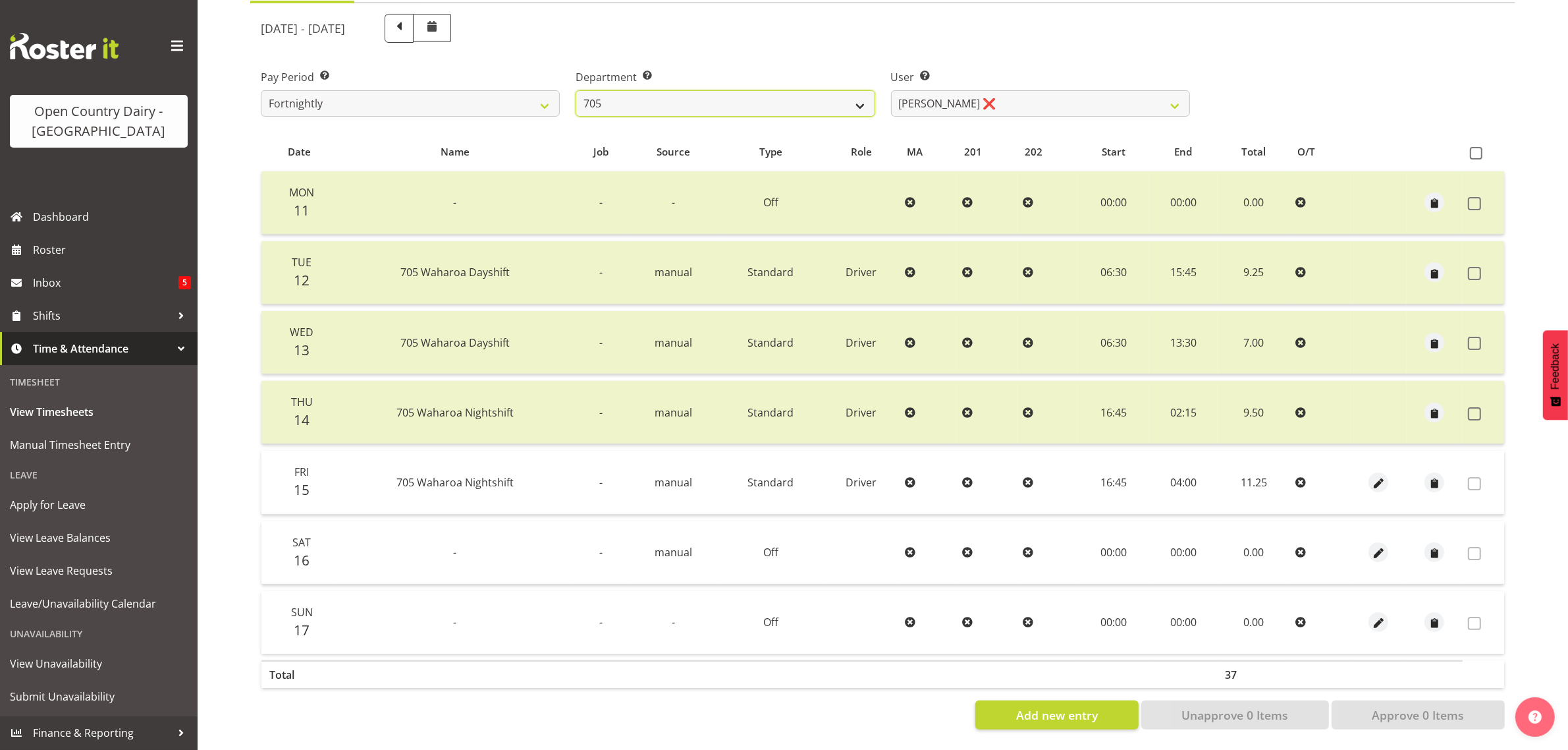
click at [861, 93] on select "701 702 703 704 705 706 707 708 709 710 711 712 713 714 715 716 717 718 719 720" at bounding box center [725, 103] width 299 height 27
select select "721"
click at [576, 90] on select "701 702 703 704 705 706 707 708 709 710 711 712 713 714 715 716 717 718 719 720" at bounding box center [725, 103] width 299 height 27
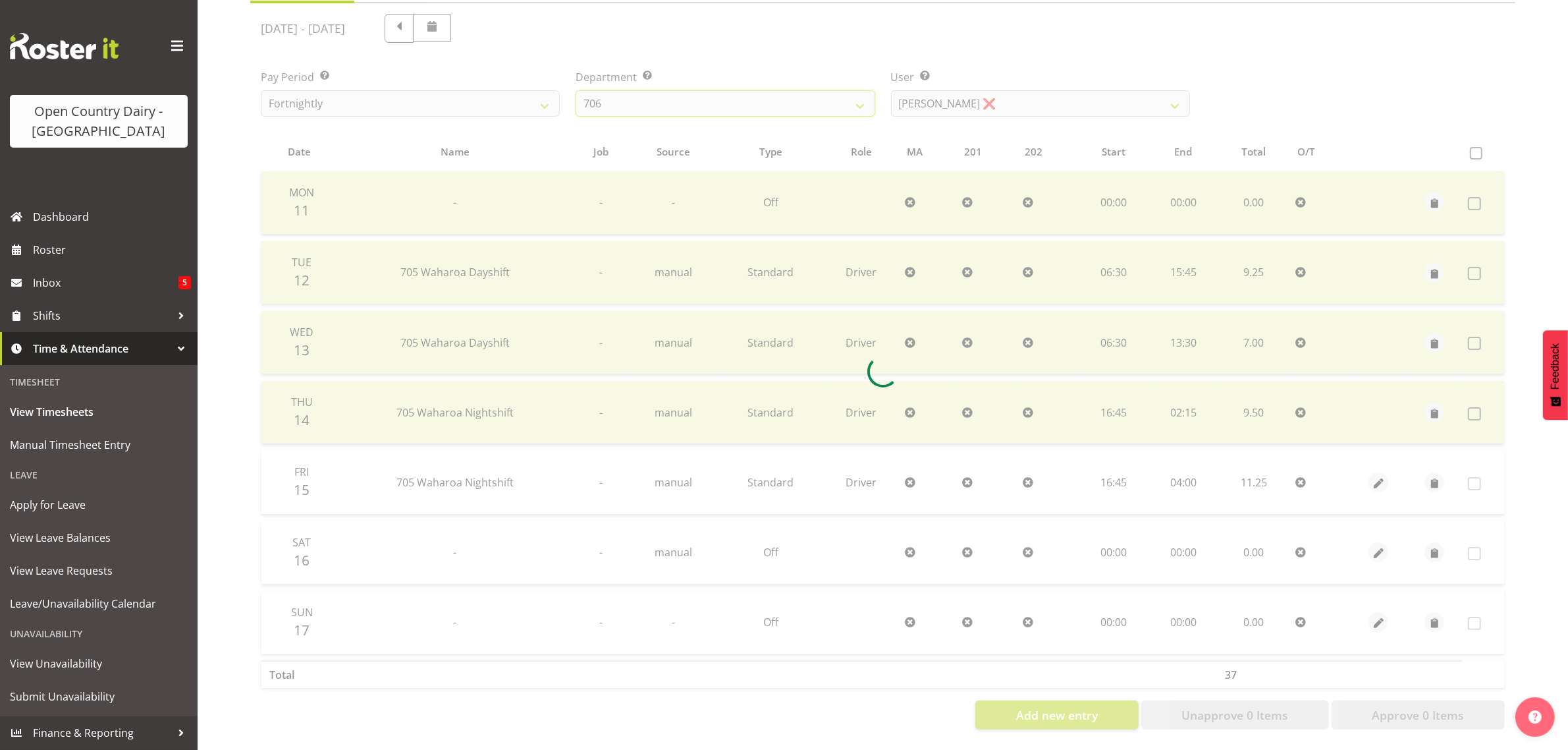
scroll to position [0, 0]
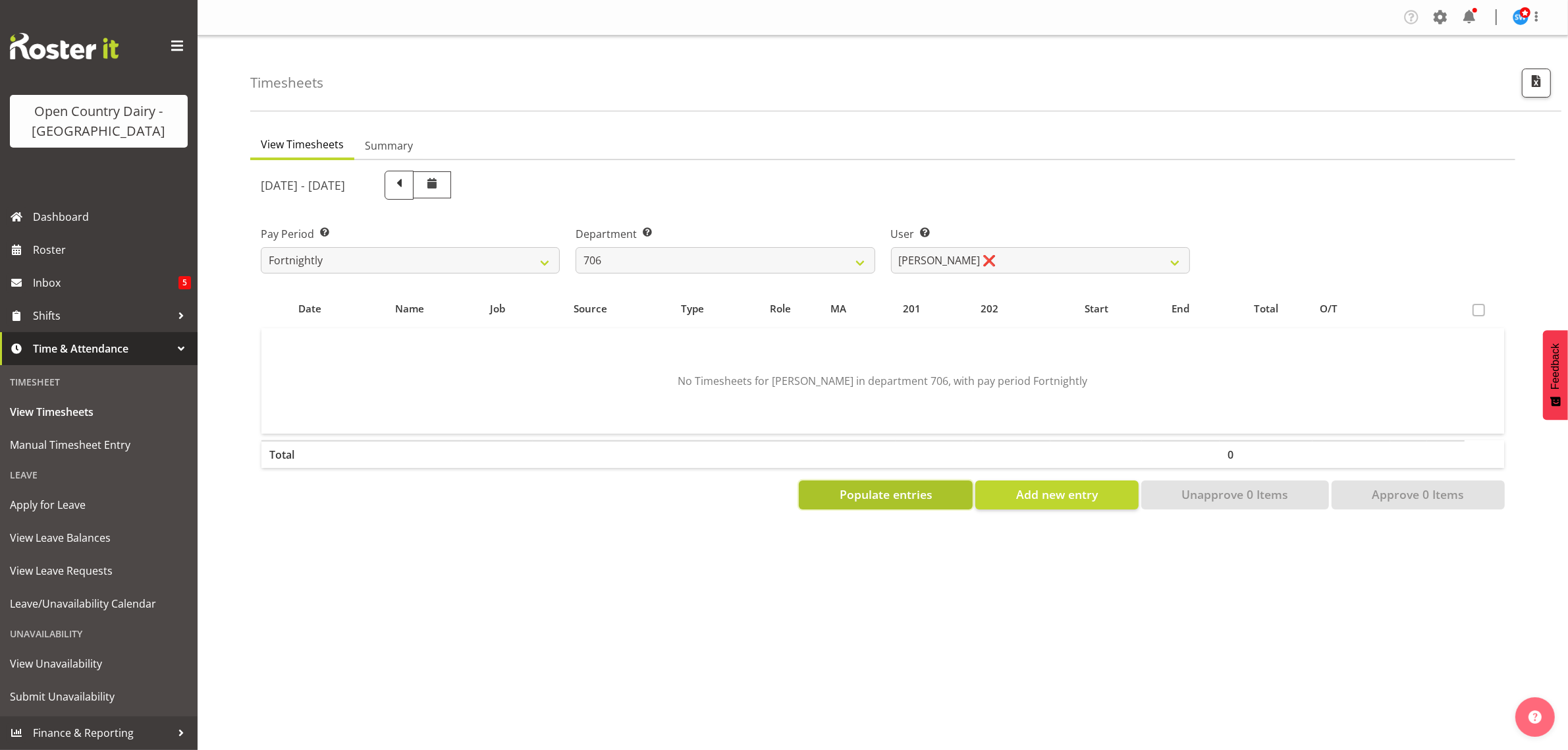
click at [914, 491] on span "Populate entries" at bounding box center [886, 494] width 92 height 18
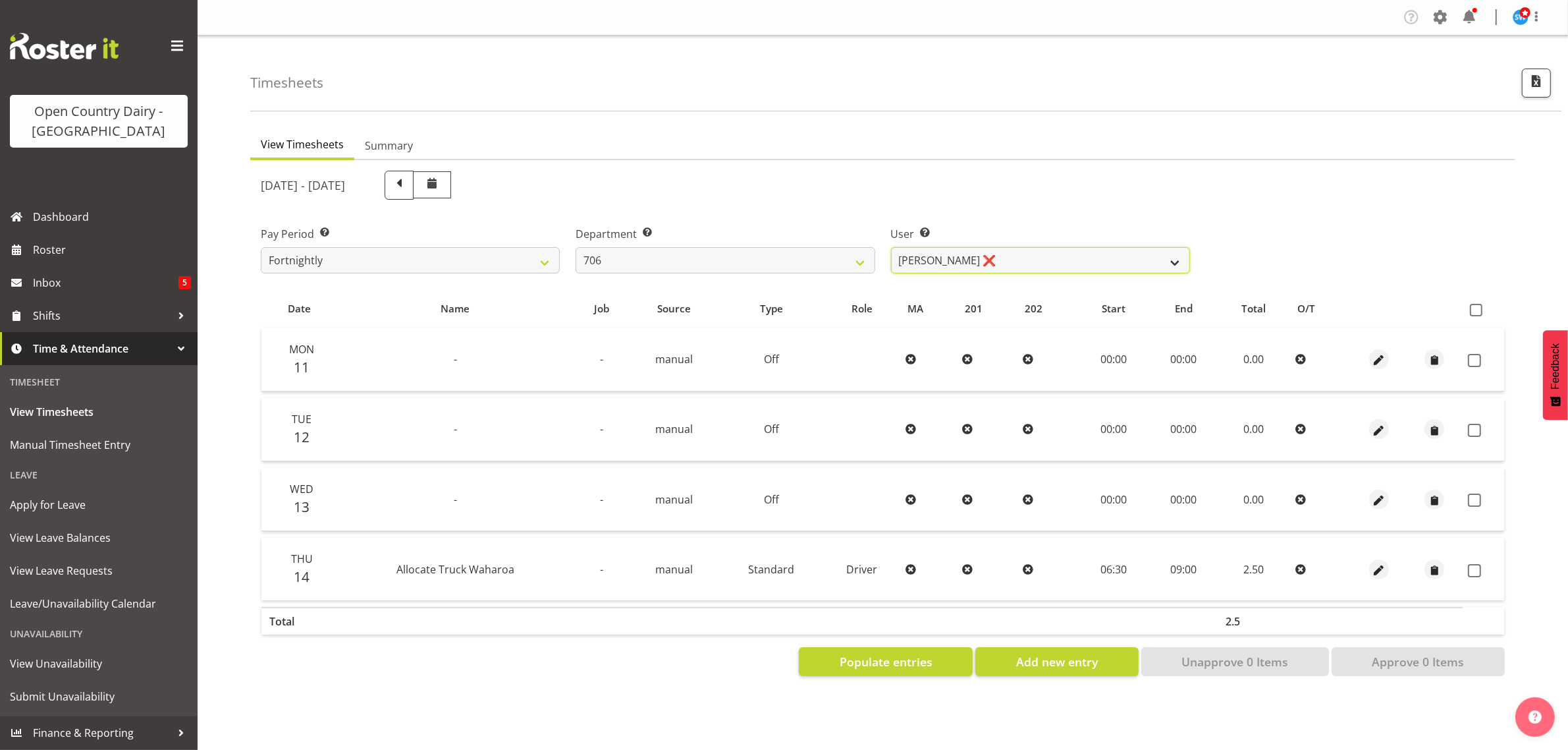
click at [1176, 262] on select "[PERSON_NAME] ❌ [PERSON_NAME] ❌ [PERSON_NAME] ❌ [PERSON_NAME] ❌" at bounding box center [1041, 260] width 299 height 27
select select "10389"
click at [891, 247] on select "[PERSON_NAME] ❌ [PERSON_NAME] ❌ [PERSON_NAME] ❌ [PERSON_NAME] ❌" at bounding box center [1041, 260] width 299 height 27
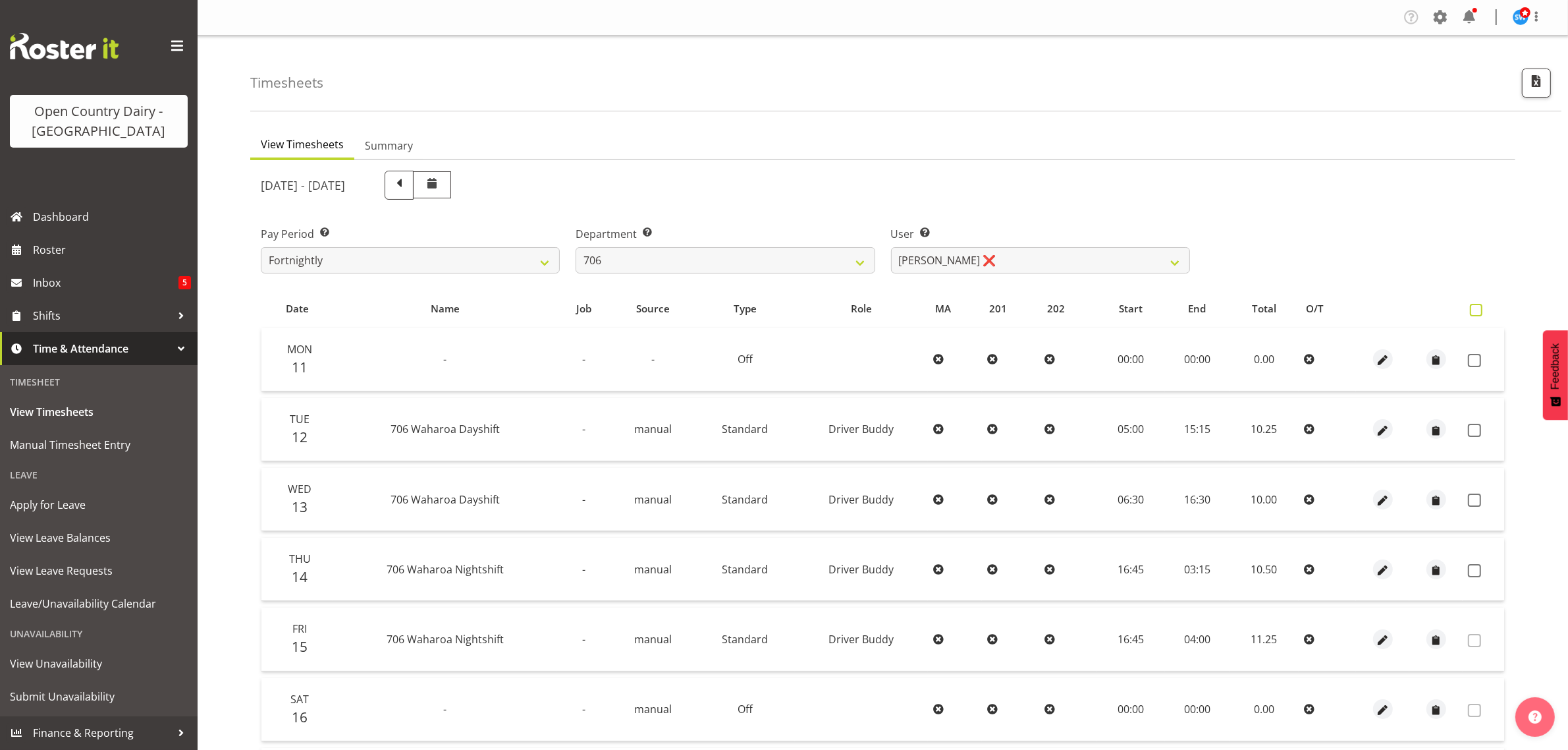
click at [1479, 307] on span at bounding box center [1476, 309] width 12 height 12
click at [1479, 307] on input "checkbox" at bounding box center [1475, 310] width 8 height 8
checkbox input "true"
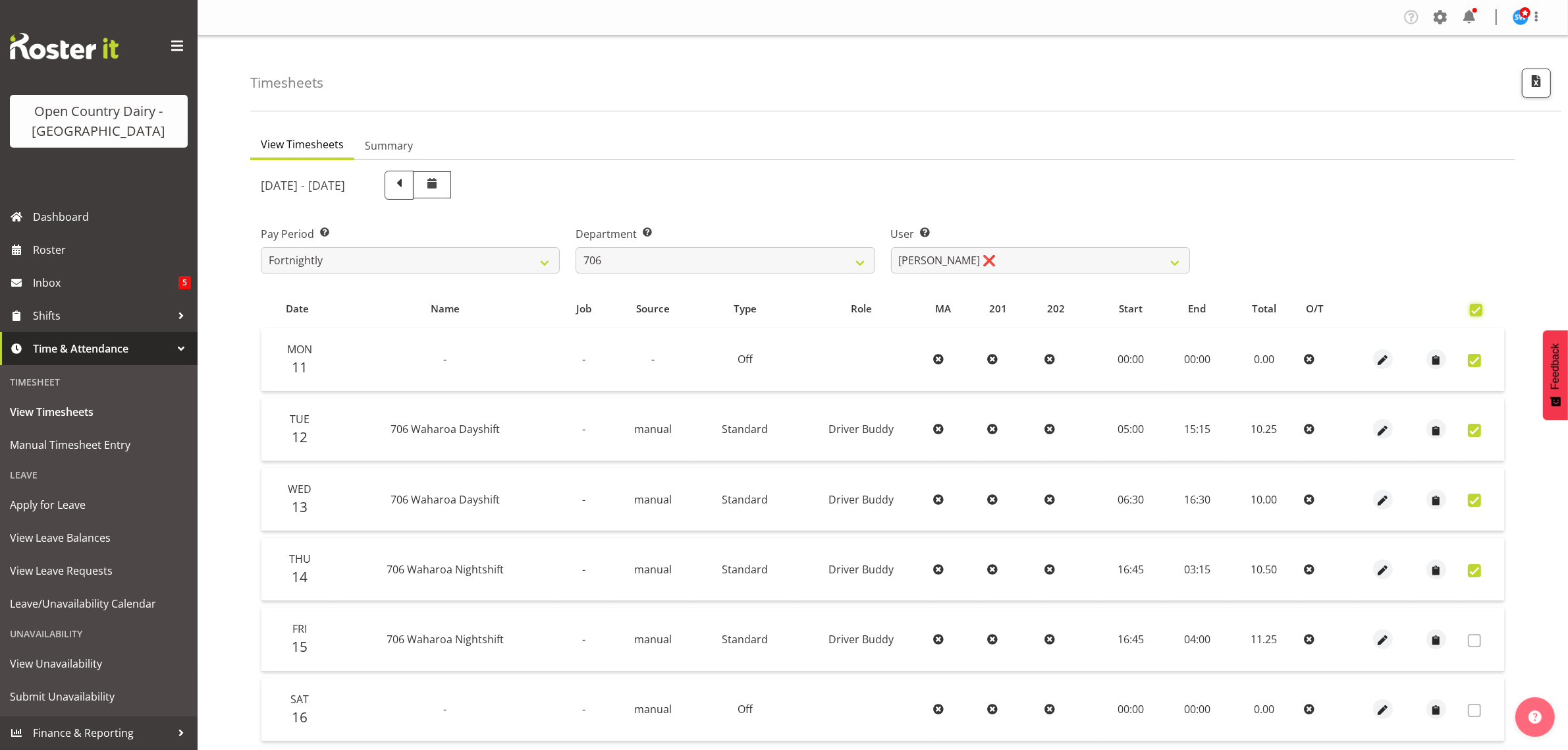
checkbox input "true"
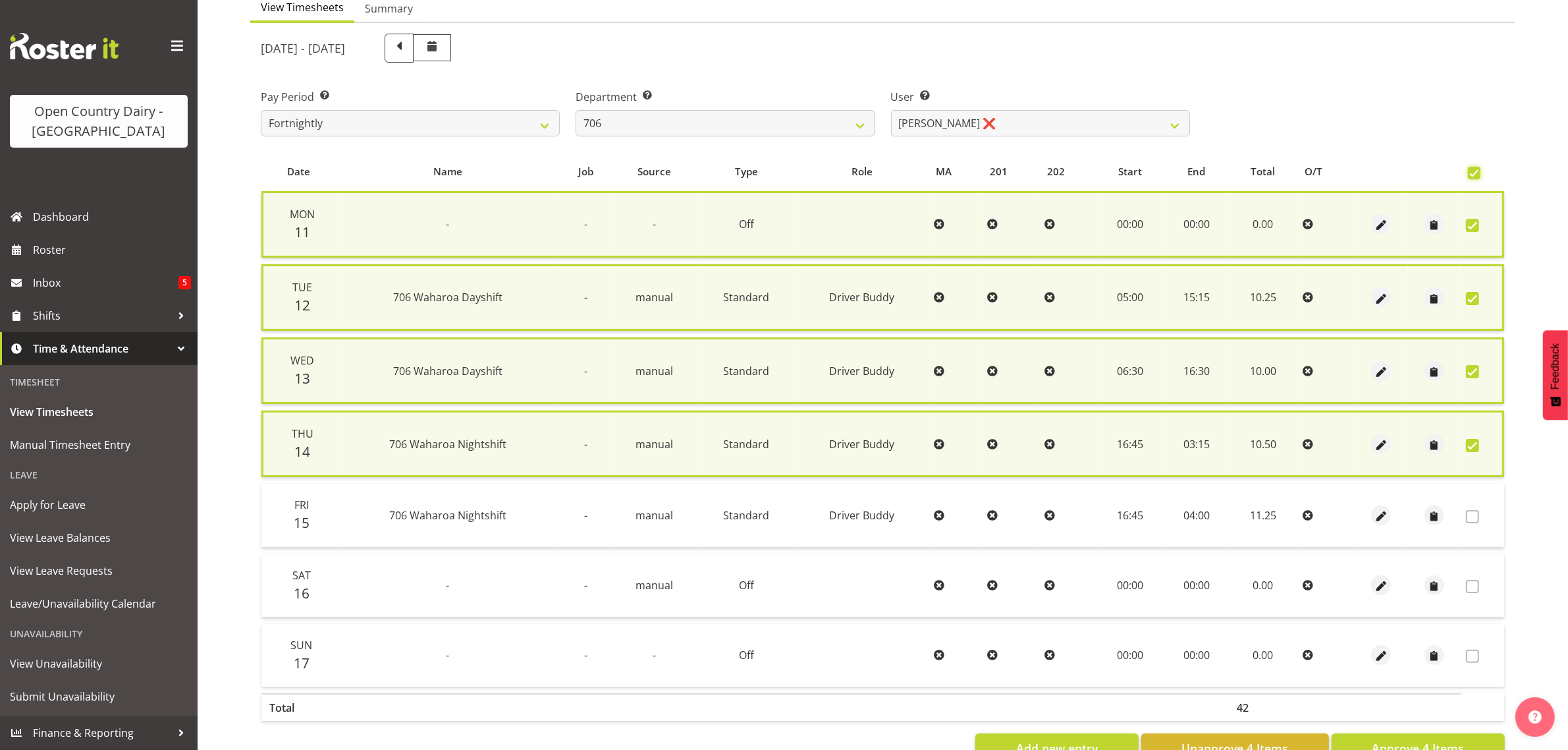
scroll to position [178, 0]
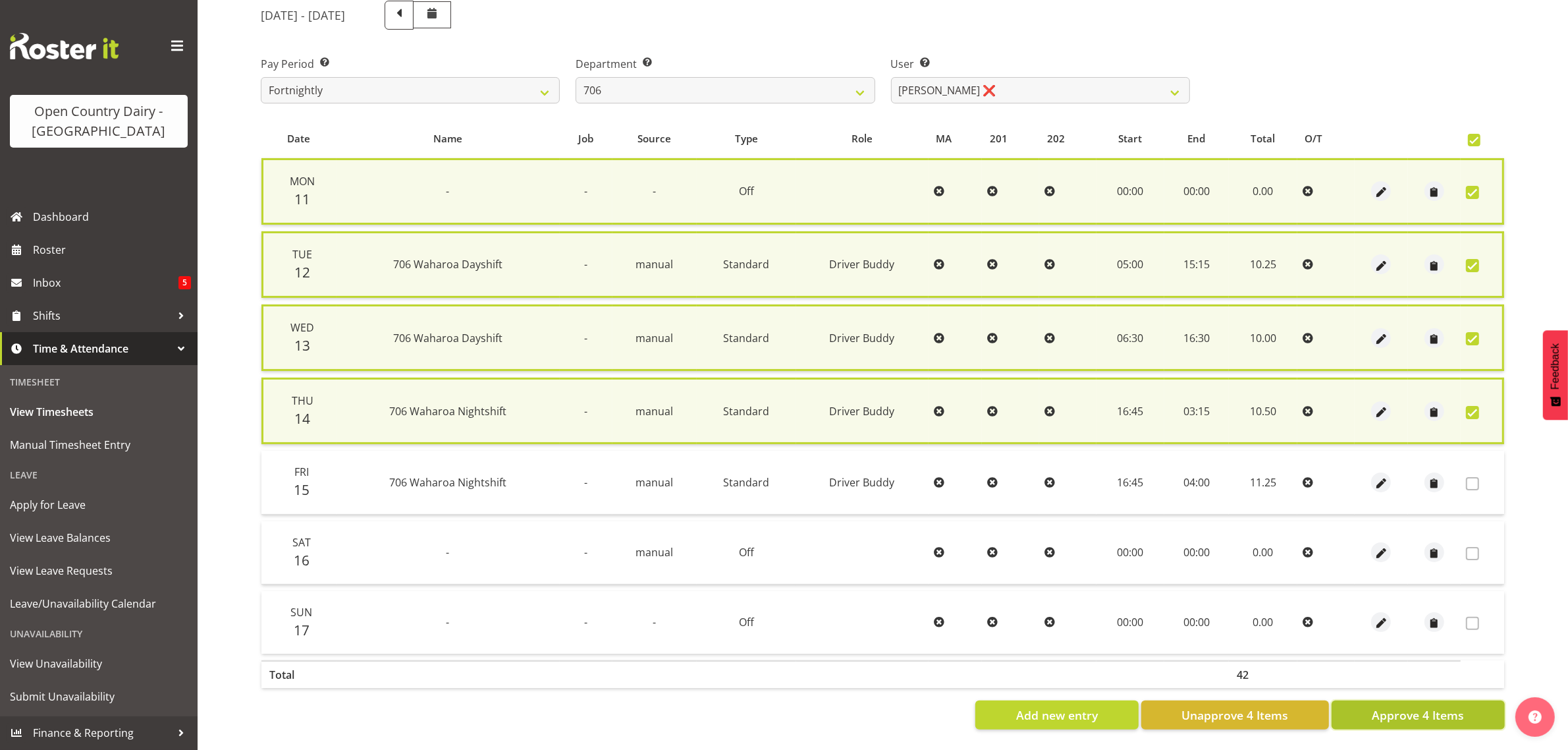
click at [1398, 707] on span "Approve 4 Items" at bounding box center [1418, 715] width 92 height 18
checkbox input "false"
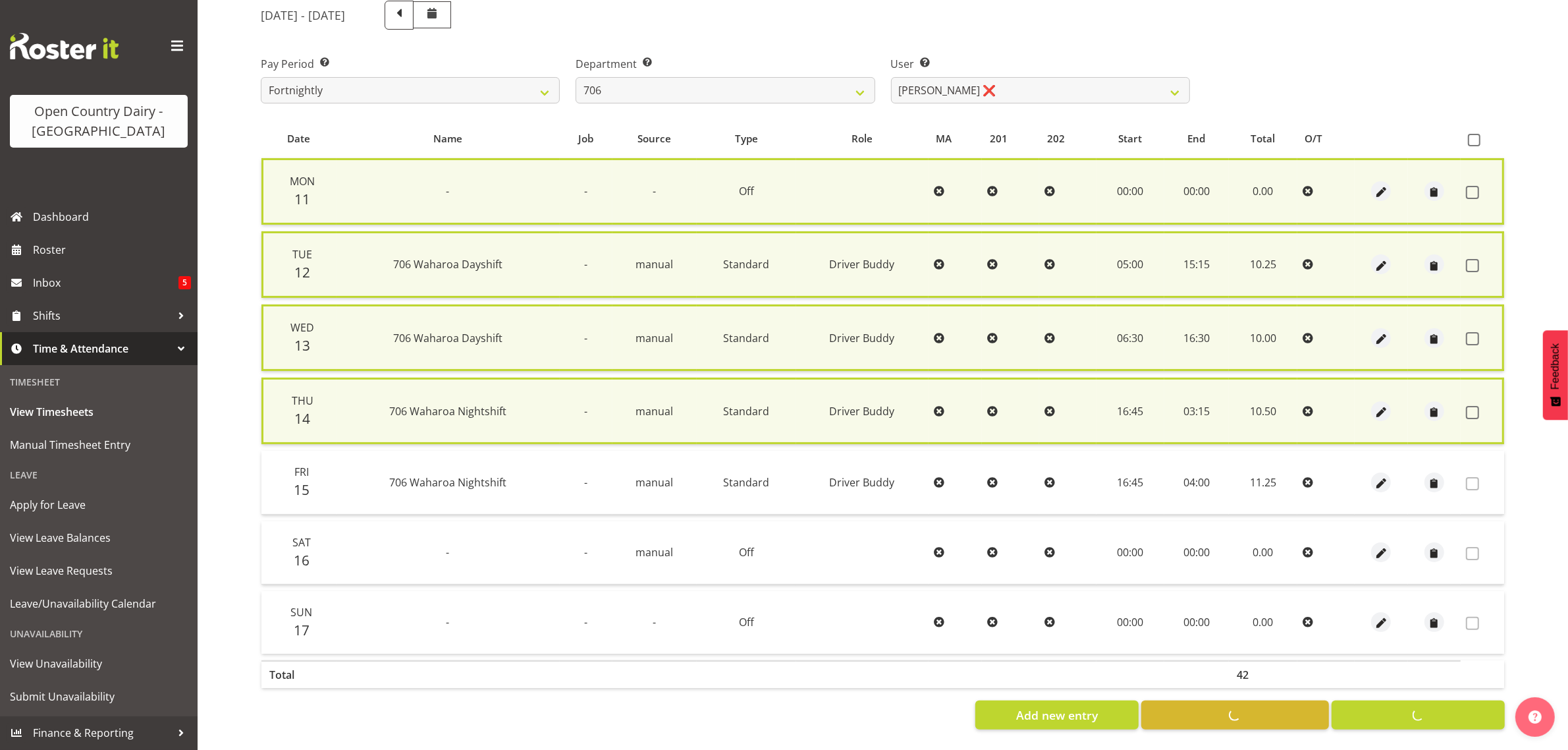
checkbox input "false"
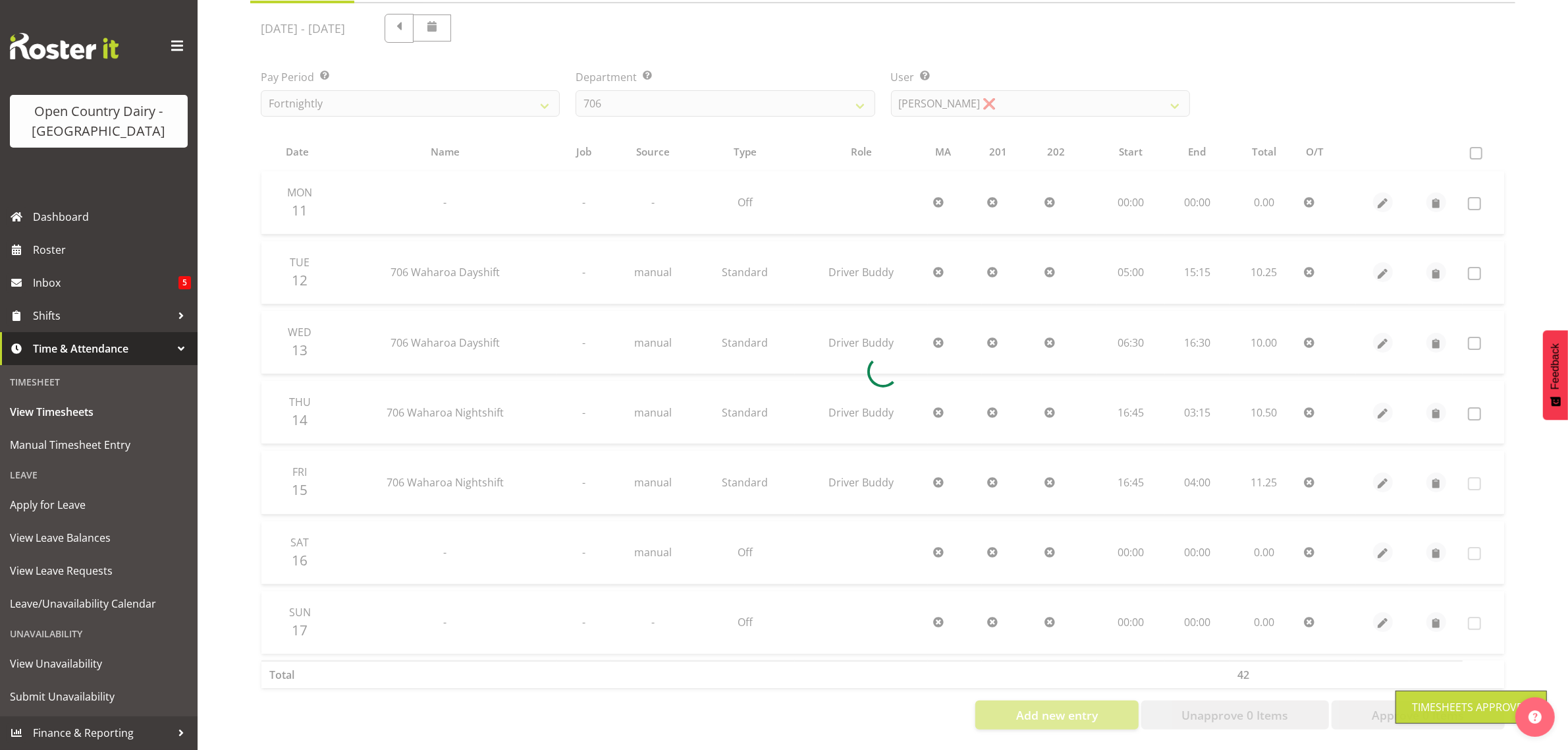
scroll to position [168, 0]
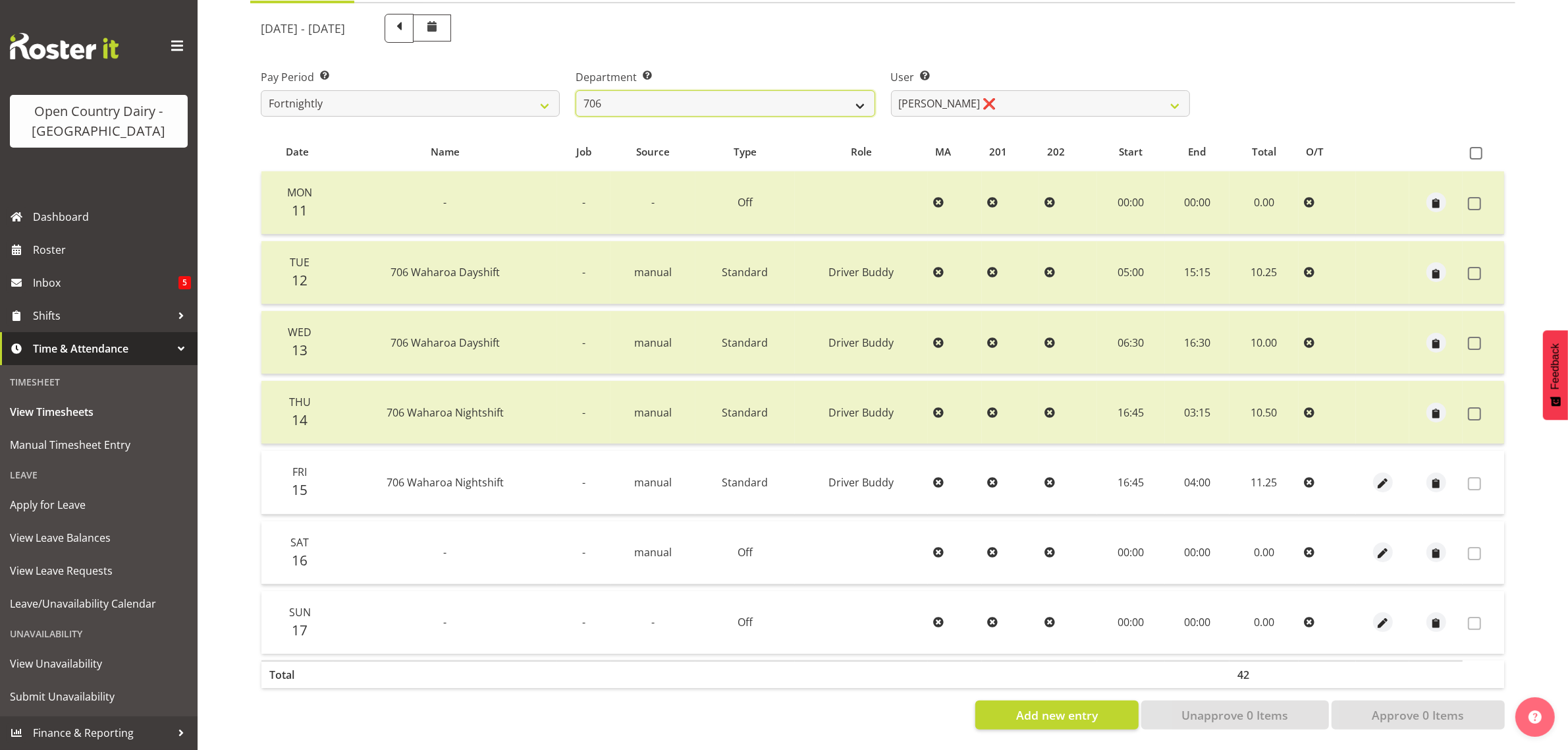
click at [861, 96] on select "701 702 703 704 705 706 707 708 709 710 711 712 713 714 715 716 717 718 719 720" at bounding box center [725, 103] width 299 height 27
select select "811"
click at [576, 90] on select "701 702 703 704 705 706 707 708 709 710 711 712 713 714 715 716 717 718 719 720" at bounding box center [725, 103] width 299 height 27
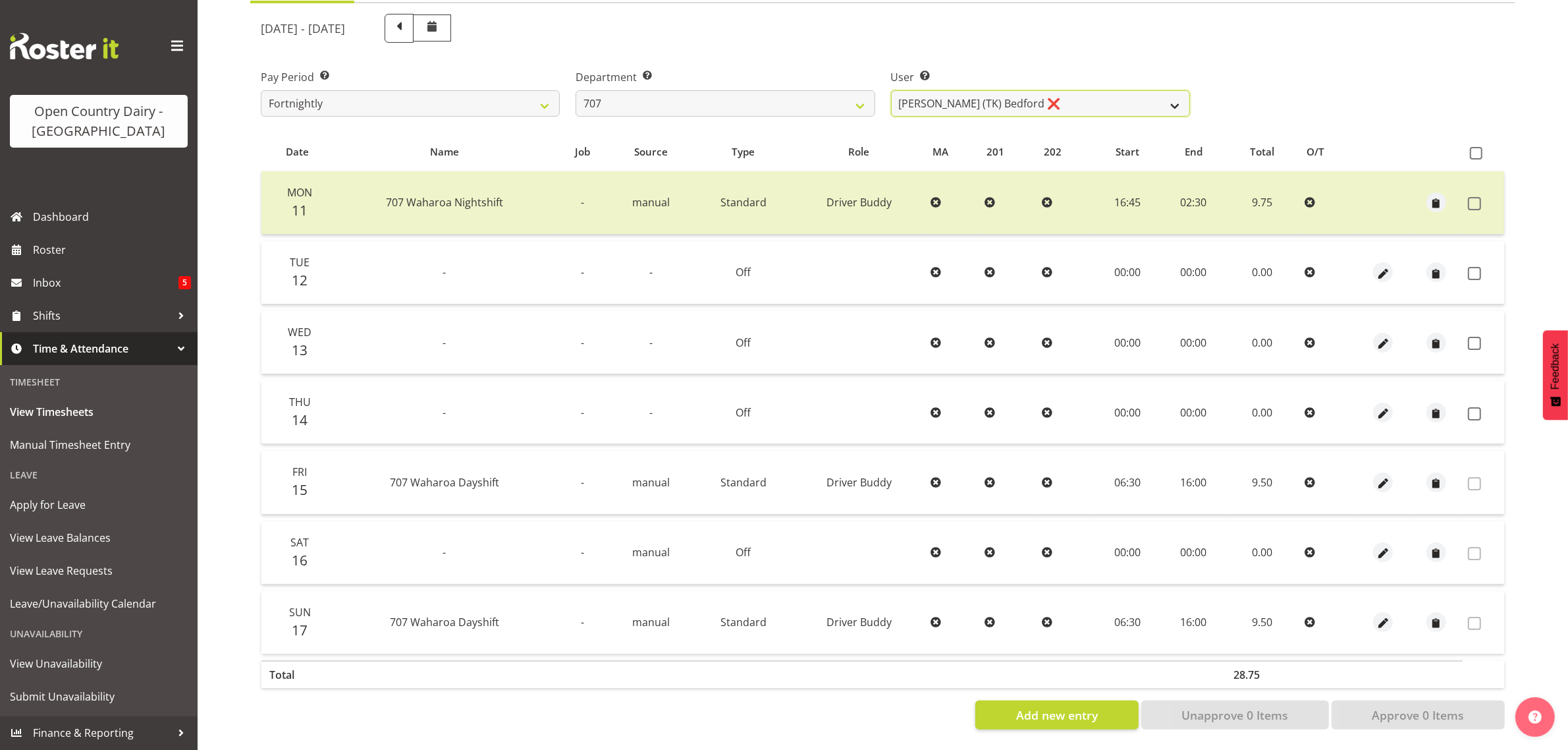
click at [1176, 91] on select "[PERSON_NAME] (TK) [PERSON_NAME] ❌ [PERSON_NAME] ❌" at bounding box center [1041, 103] width 299 height 27
click at [1175, 91] on select "[PERSON_NAME] (TK) [PERSON_NAME] ❌ [PERSON_NAME] ❌" at bounding box center [1041, 103] width 299 height 27
click at [1176, 96] on select "[PERSON_NAME] (TK) [PERSON_NAME] ❌ [PERSON_NAME] ❌" at bounding box center [1041, 103] width 299 height 27
click at [891, 90] on select "[PERSON_NAME] (TK) [PERSON_NAME] ❌ [PERSON_NAME] ❌" at bounding box center [1041, 103] width 299 height 27
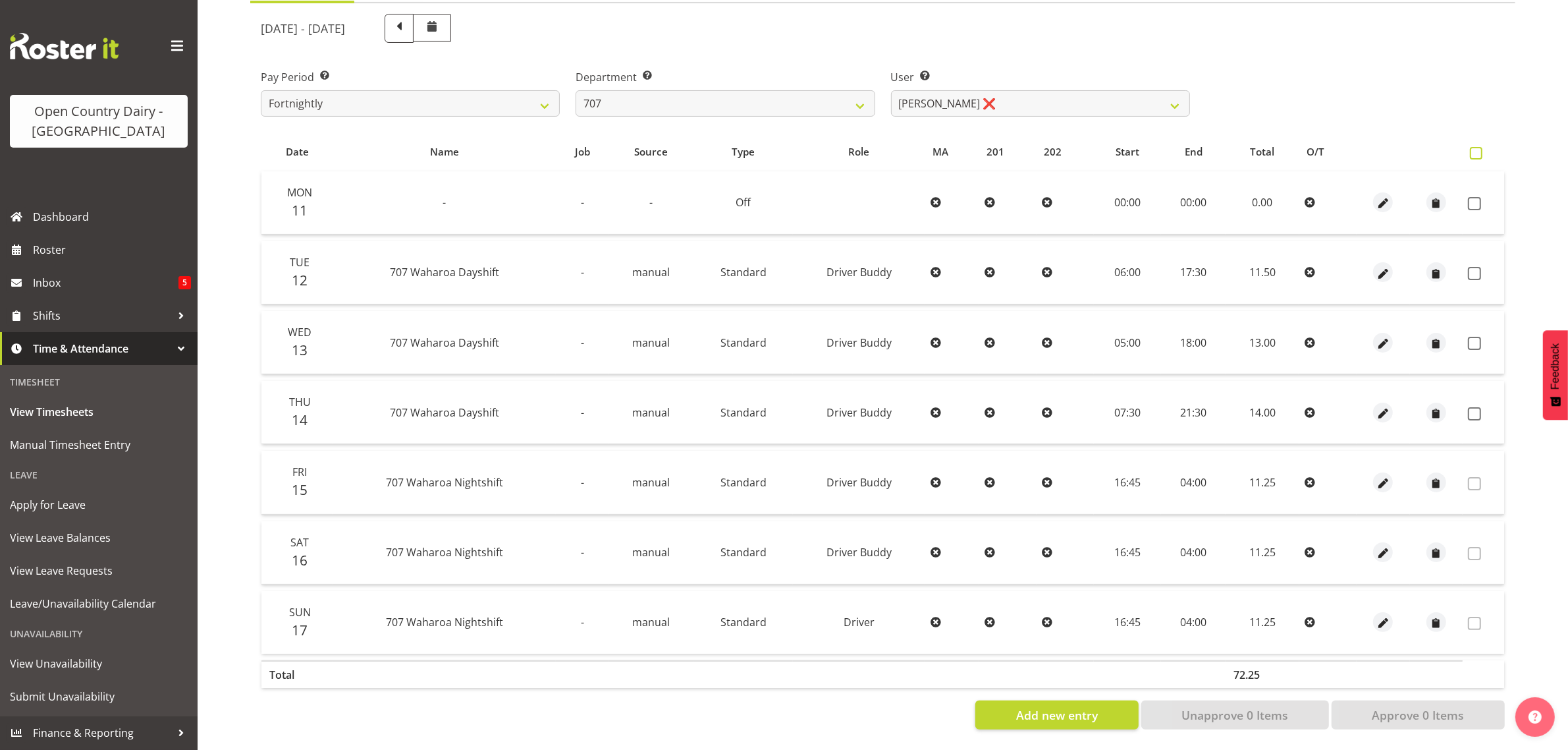
click at [1480, 147] on span at bounding box center [1476, 152] width 12 height 12
click at [1479, 149] on input "checkbox" at bounding box center [1475, 153] width 8 height 8
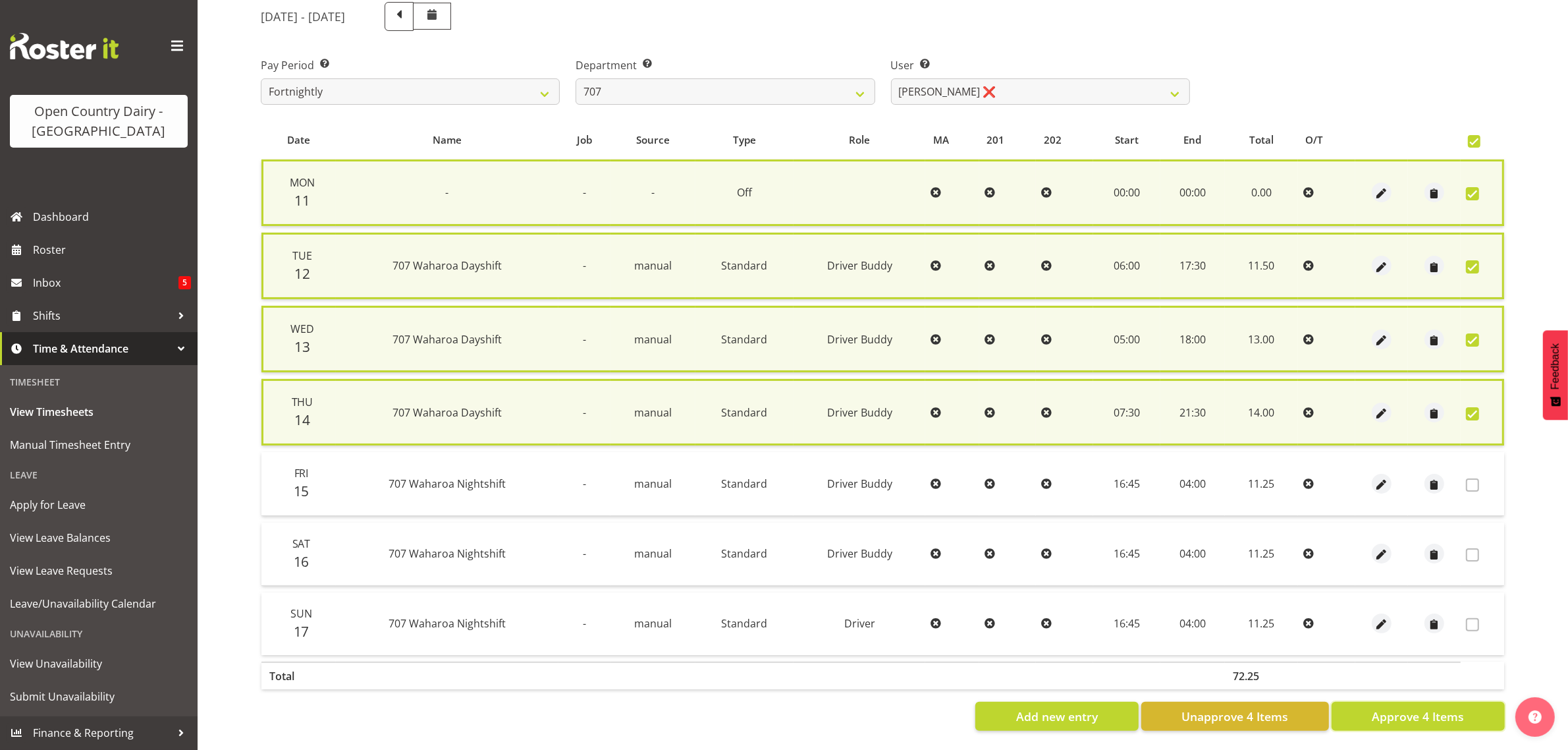
click at [1425, 716] on span "Approve 4 Items" at bounding box center [1418, 716] width 92 height 18
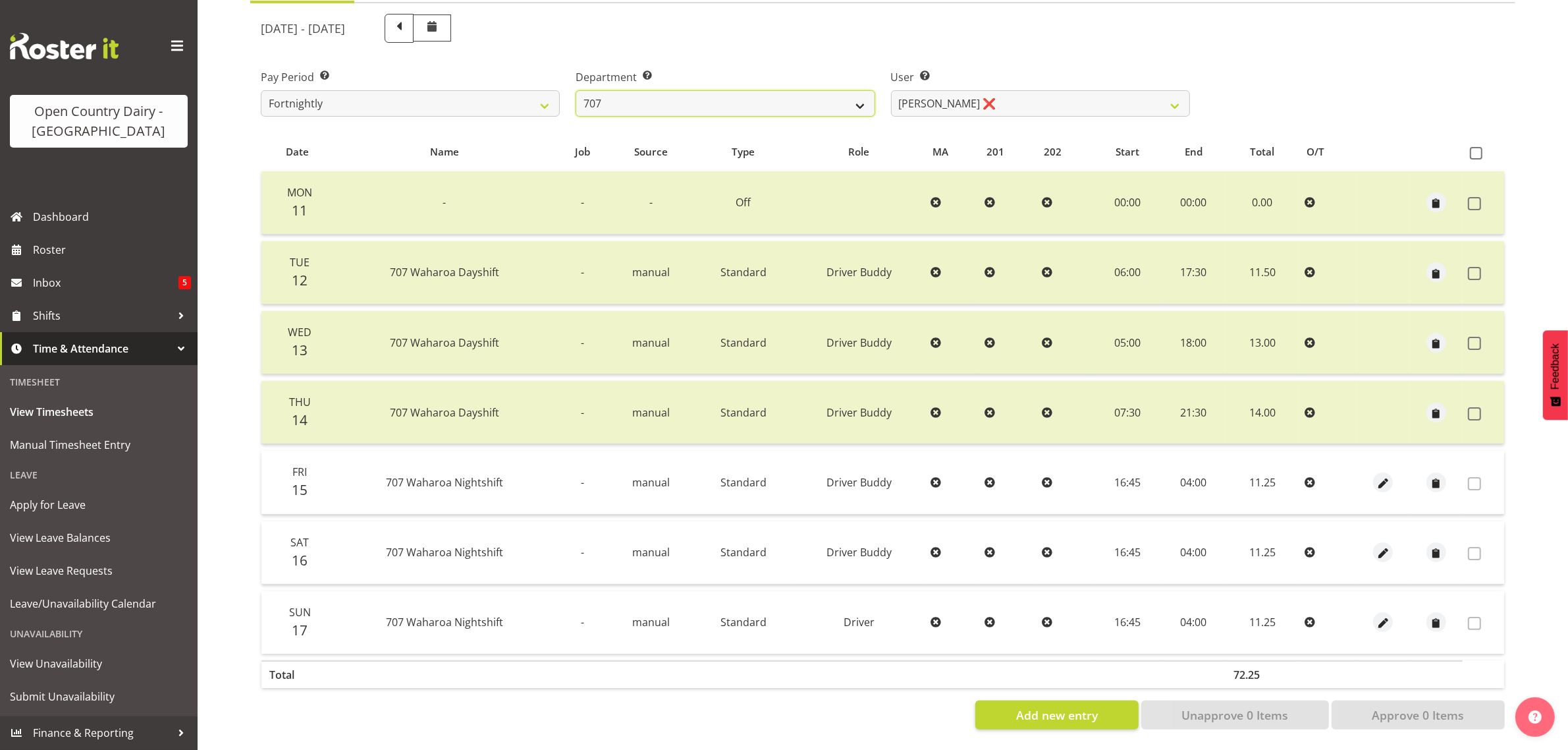
click at [861, 90] on select "701 702 703 704 705 706 707 708 709 710 711 712 713 714 715 716 717 718 719 720" at bounding box center [725, 103] width 299 height 27
click at [576, 90] on select "701 702 703 704 705 706 707 708 709 710 711 712 713 714 715 716 717 718 719 720" at bounding box center [725, 103] width 299 height 27
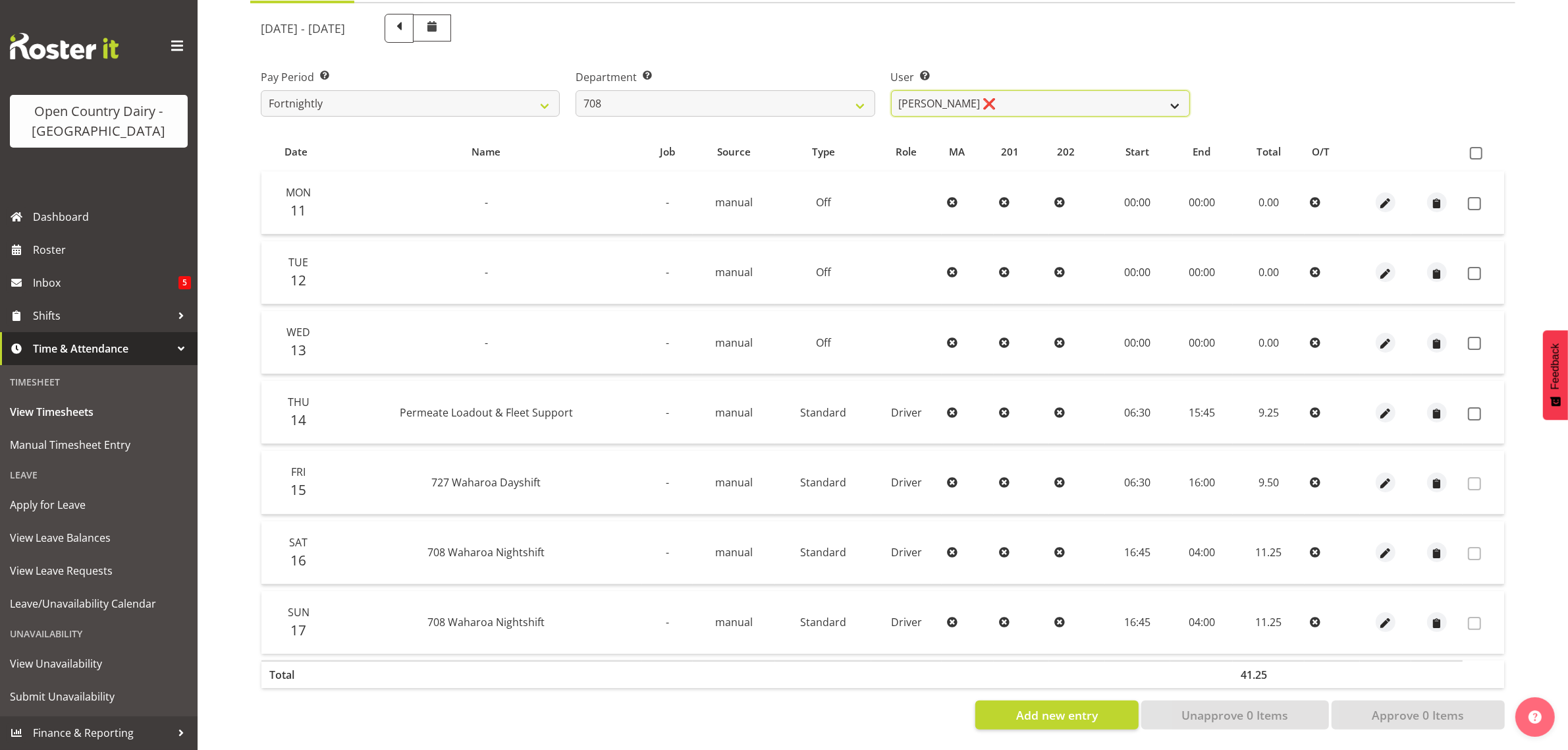
click at [1176, 91] on select "[PERSON_NAME] ❌ [PERSON_NAME] ❌" at bounding box center [1041, 103] width 299 height 27
click at [856, 90] on select "701 702 703 704 705 706 707 708 709 710 711 712 713 714 715 716 717 718 719 720" at bounding box center [725, 103] width 299 height 27
click at [576, 90] on select "701 702 703 704 705 706 707 708 709 710 711 712 713 714 715 716 717 718 719 720" at bounding box center [725, 103] width 299 height 27
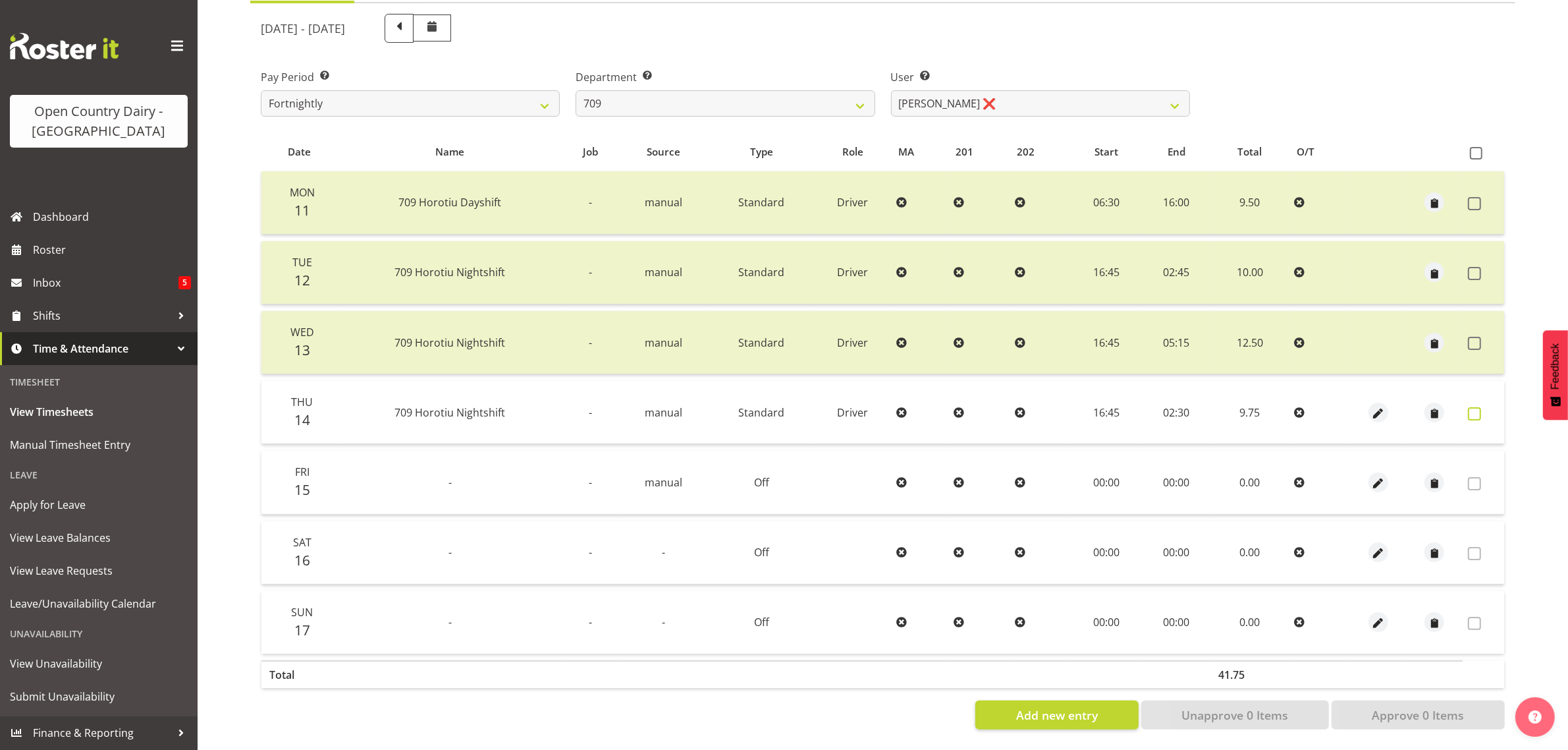
click at [1471, 408] on span at bounding box center [1475, 414] width 13 height 13
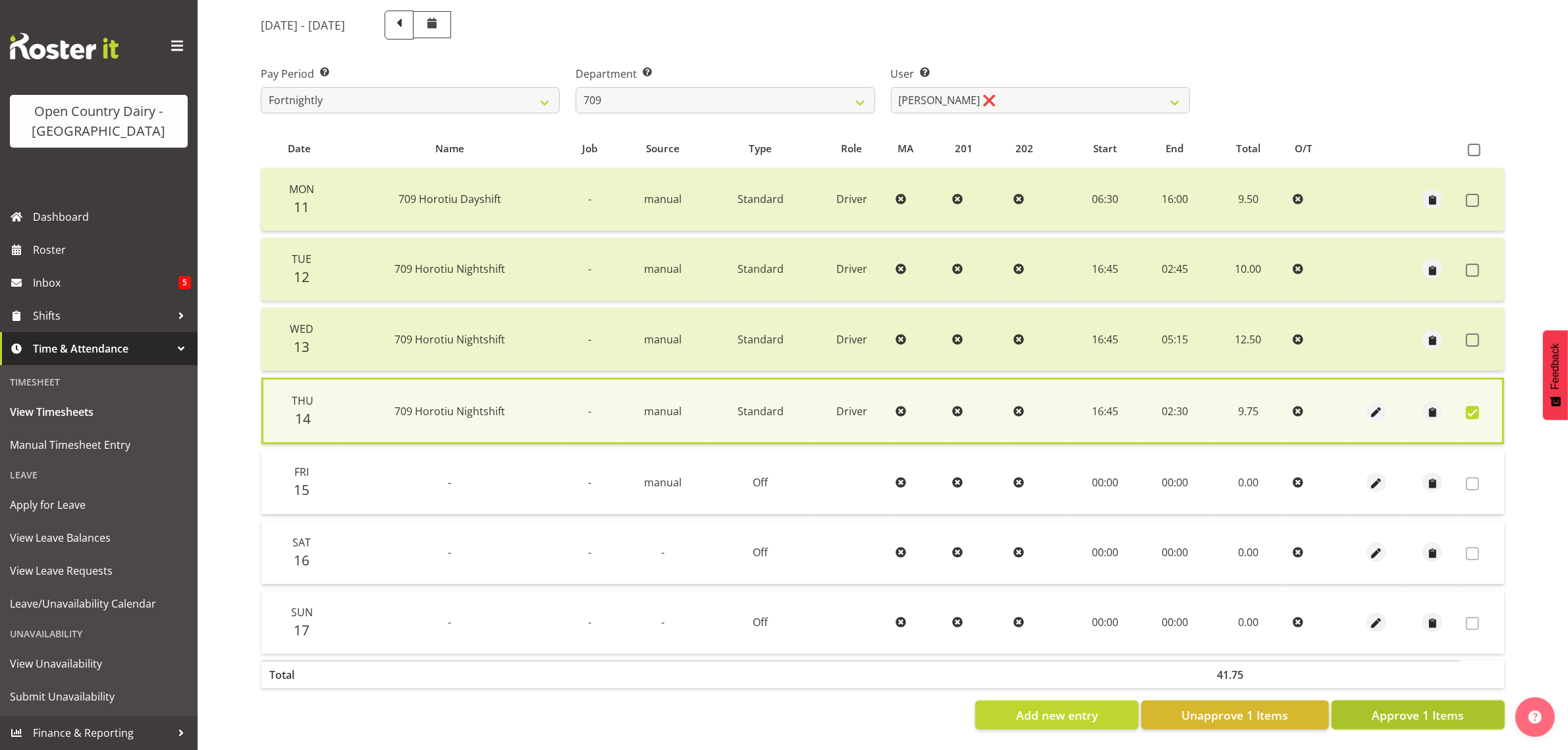
click at [1421, 707] on span "Approve 1 Items" at bounding box center [1418, 715] width 92 height 18
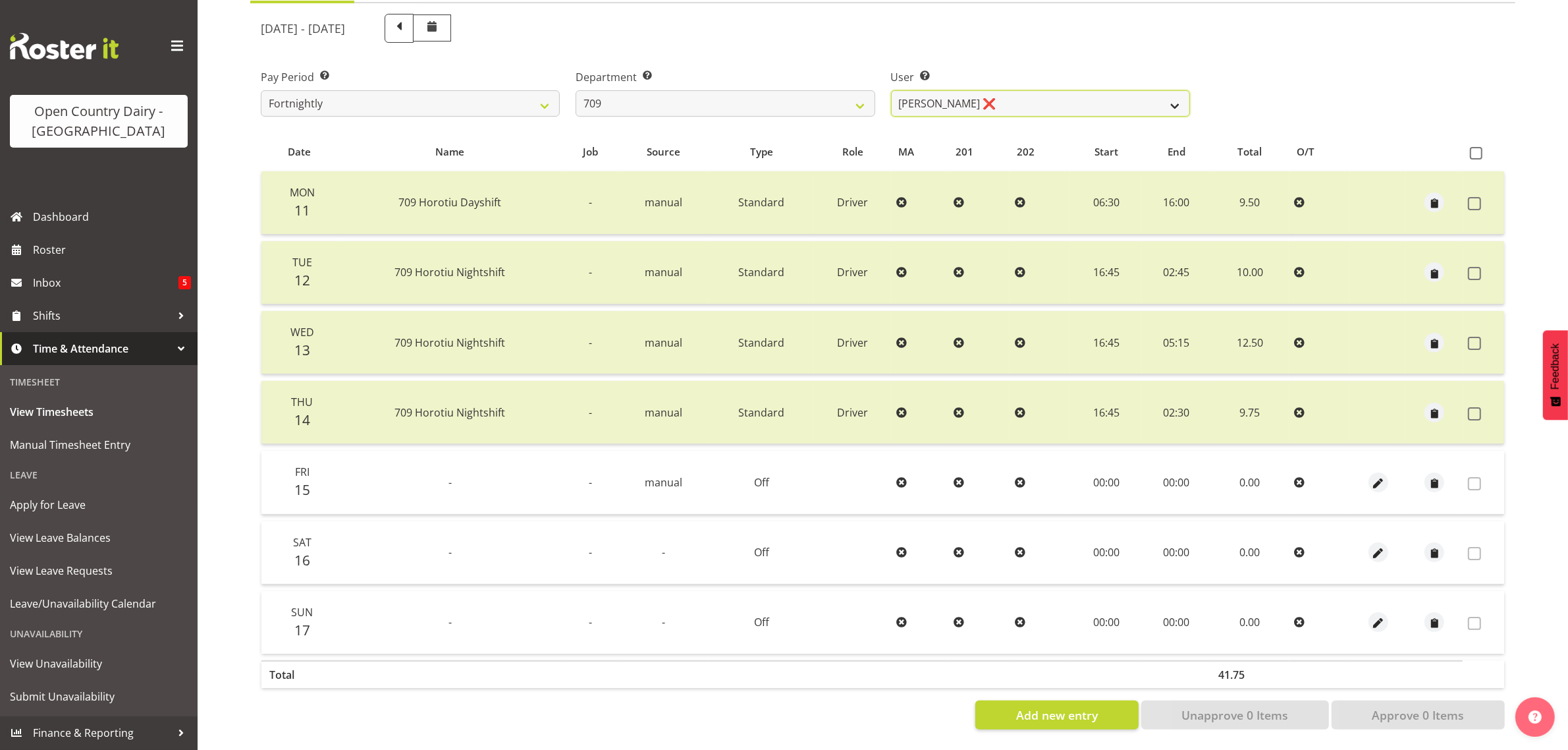
click at [1172, 90] on select "[PERSON_NAME] ❌ [PERSON_NAME] ❌ [PERSON_NAME] ❌ [PERSON_NAME] ❌" at bounding box center [1041, 103] width 299 height 27
click at [891, 90] on select "[PERSON_NAME] ❌ [PERSON_NAME] ❌ [PERSON_NAME] ❌ [PERSON_NAME] ❌" at bounding box center [1041, 103] width 299 height 27
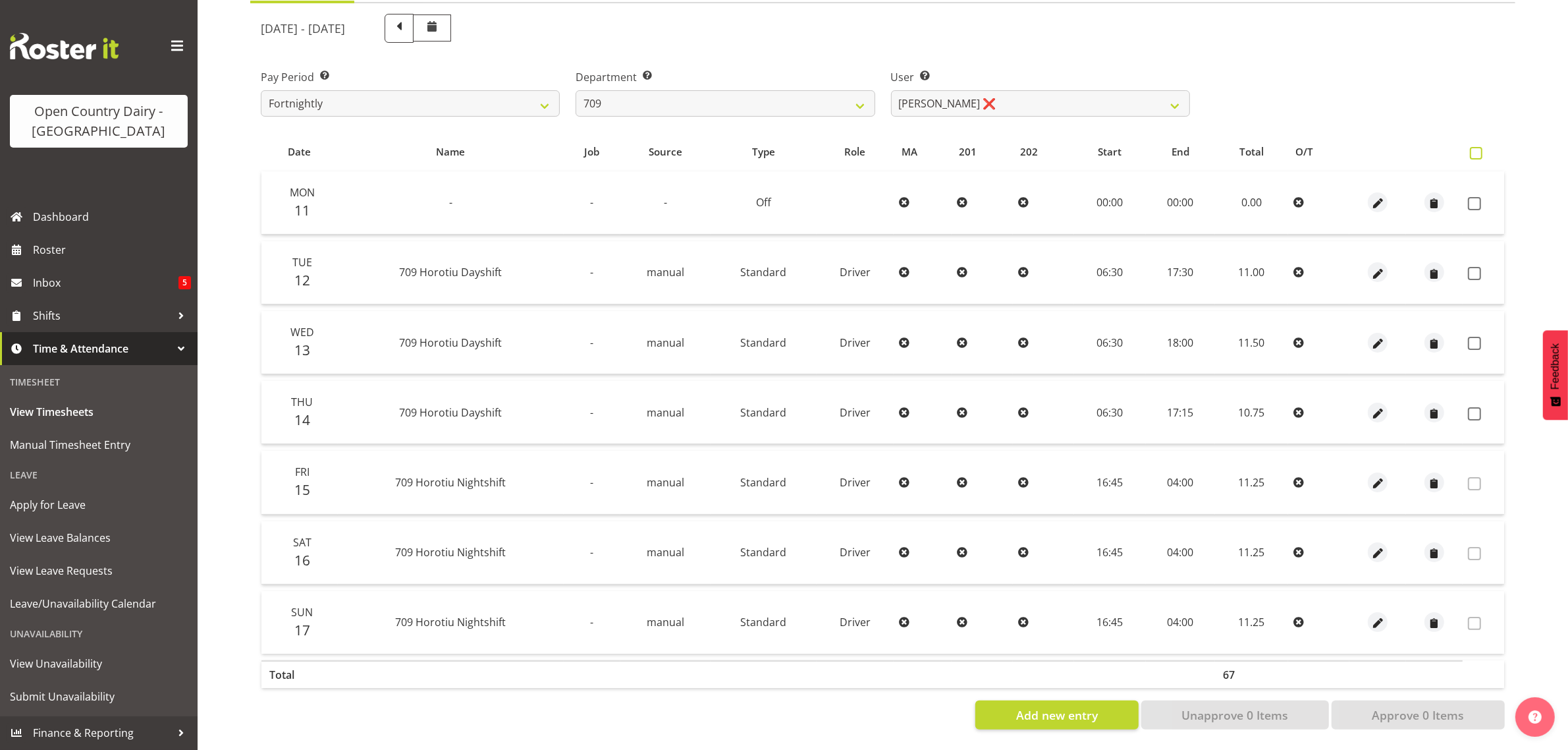
click at [1477, 147] on span at bounding box center [1476, 152] width 12 height 12
click at [1477, 149] on input "checkbox" at bounding box center [1475, 153] width 8 height 8
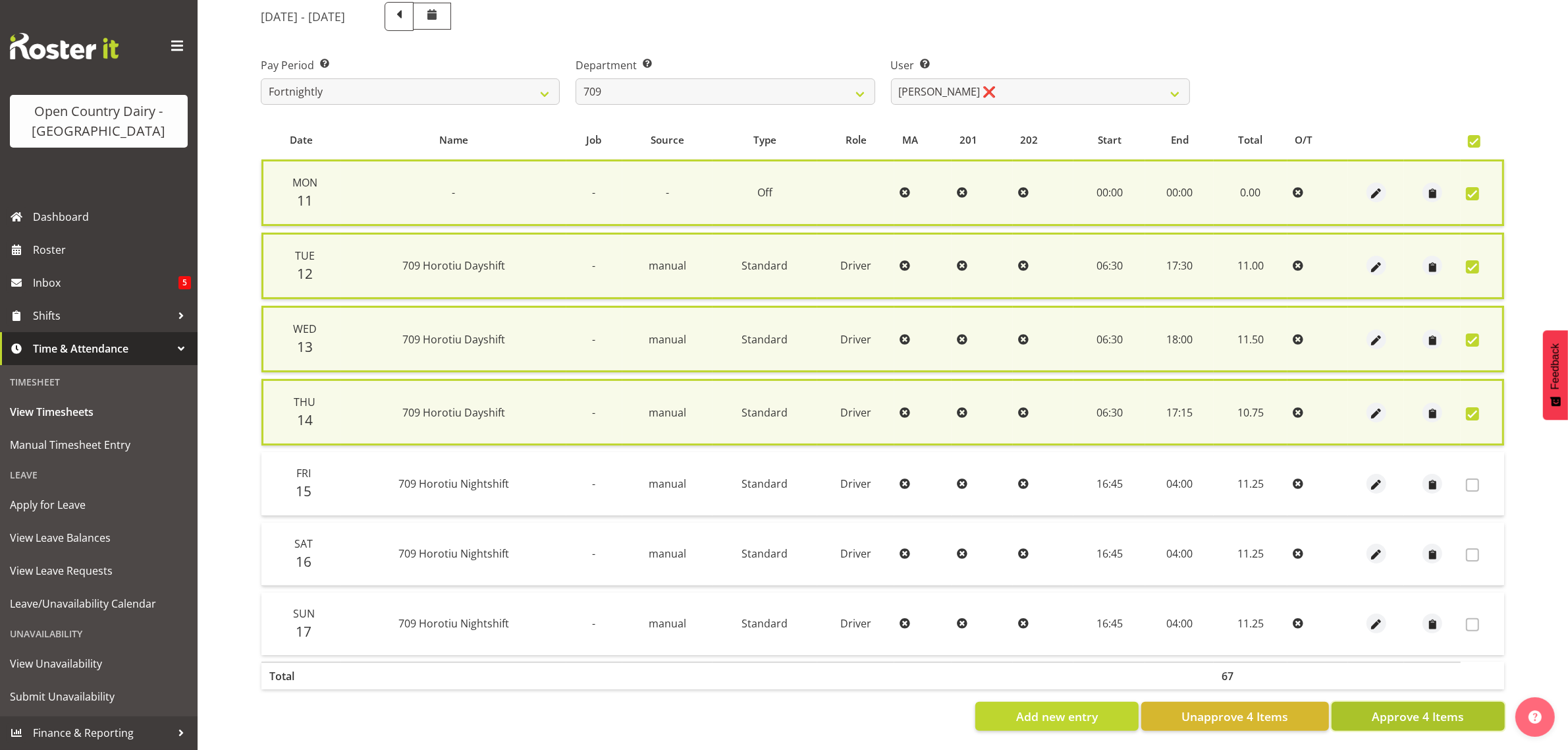
click at [1427, 713] on span "Approve 4 Items" at bounding box center [1418, 716] width 92 height 18
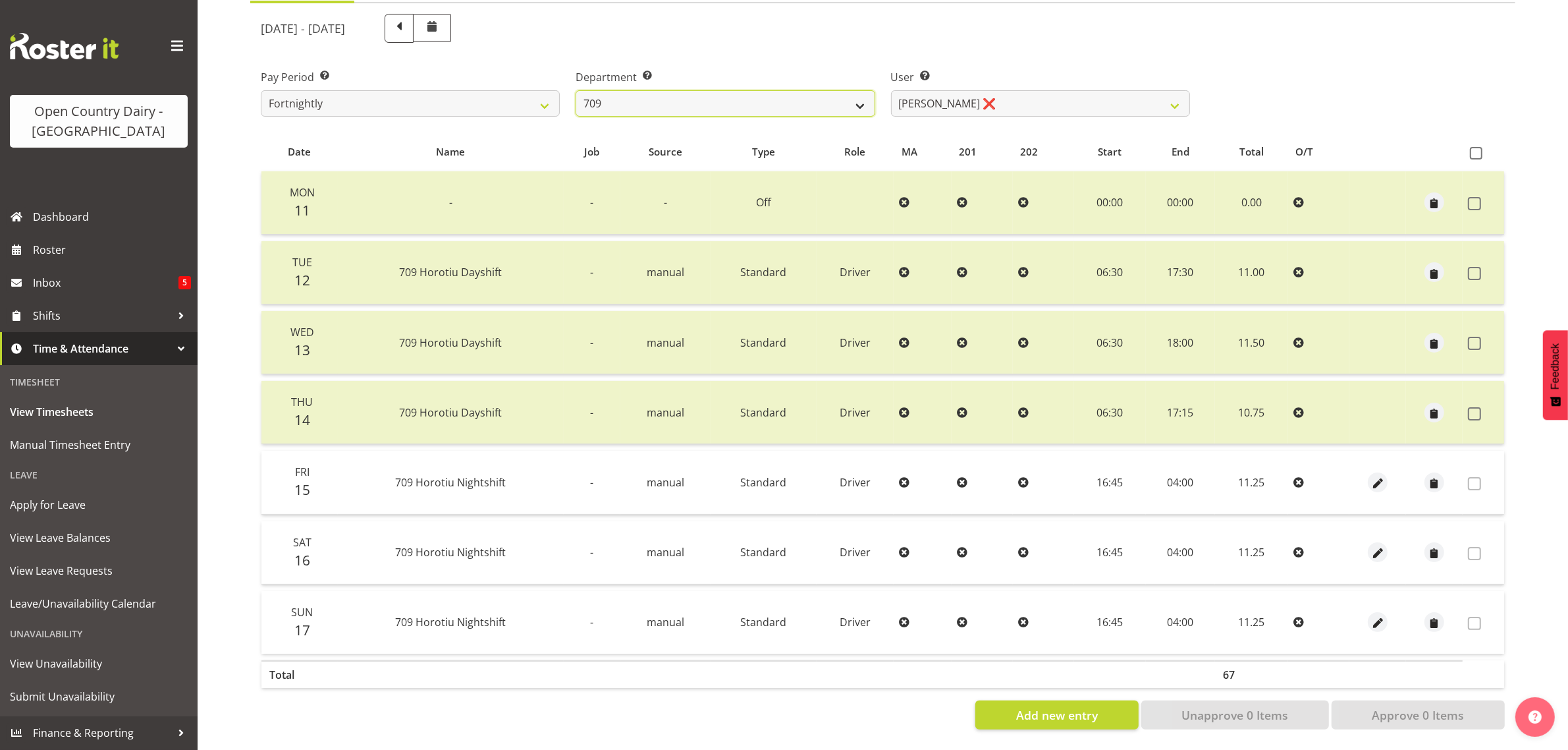
click at [861, 94] on select "701 702 703 704 705 706 707 708 709 710 711 712 713 714 715 716 717 718 719 720" at bounding box center [725, 103] width 299 height 27
click at [576, 90] on select "701 702 703 704 705 706 707 708 709 710 711 712 713 714 715 716 717 718 719 720" at bounding box center [725, 103] width 299 height 27
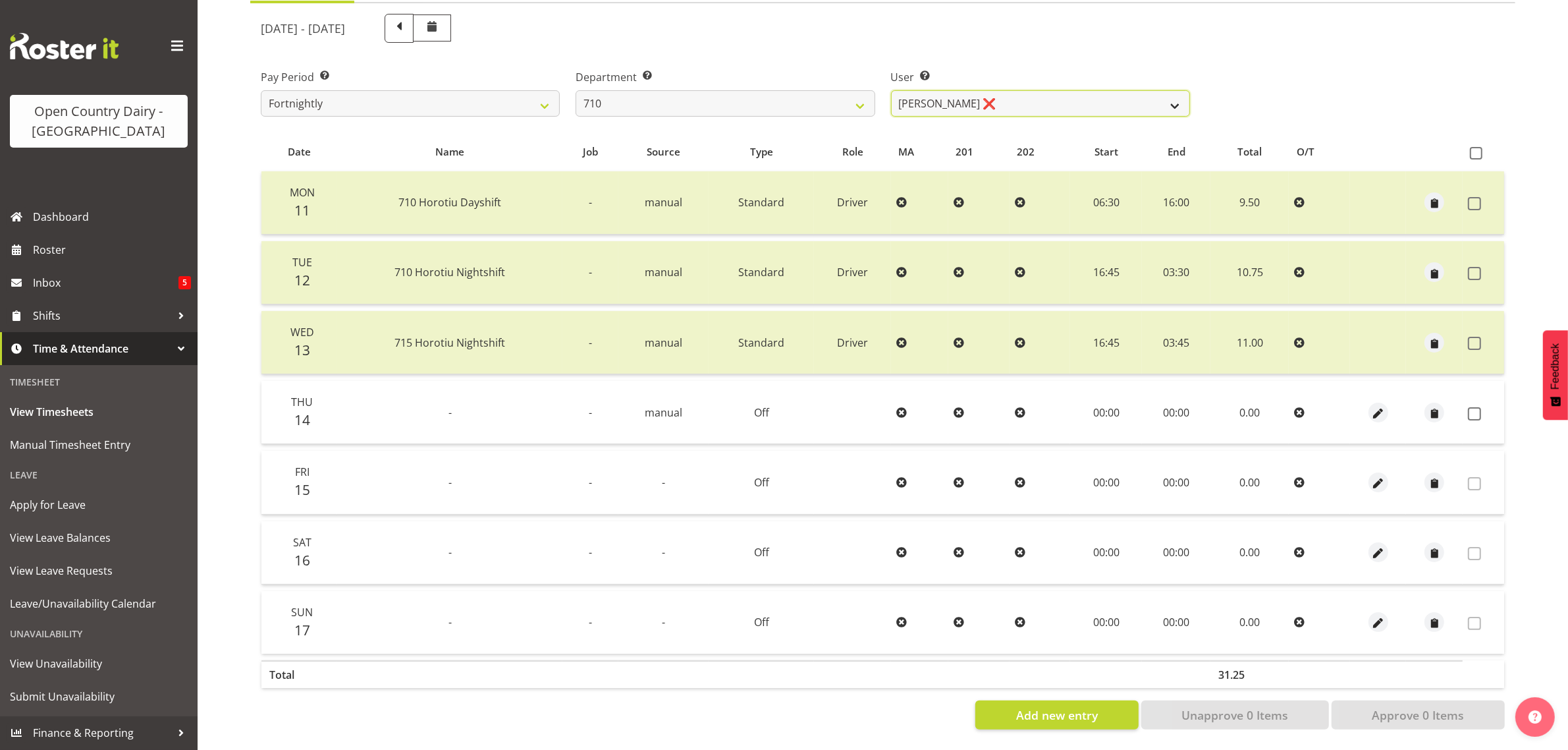
click at [1174, 92] on select "[PERSON_NAME] ❌ [PERSON_NAME] ❌ [PERSON_NAME] ❌ [PERSON_NAME] ❌" at bounding box center [1041, 103] width 299 height 27
click at [891, 90] on select "[PERSON_NAME] ❌ [PERSON_NAME] ❌ [PERSON_NAME] ❌ [PERSON_NAME] ❌" at bounding box center [1041, 103] width 299 height 27
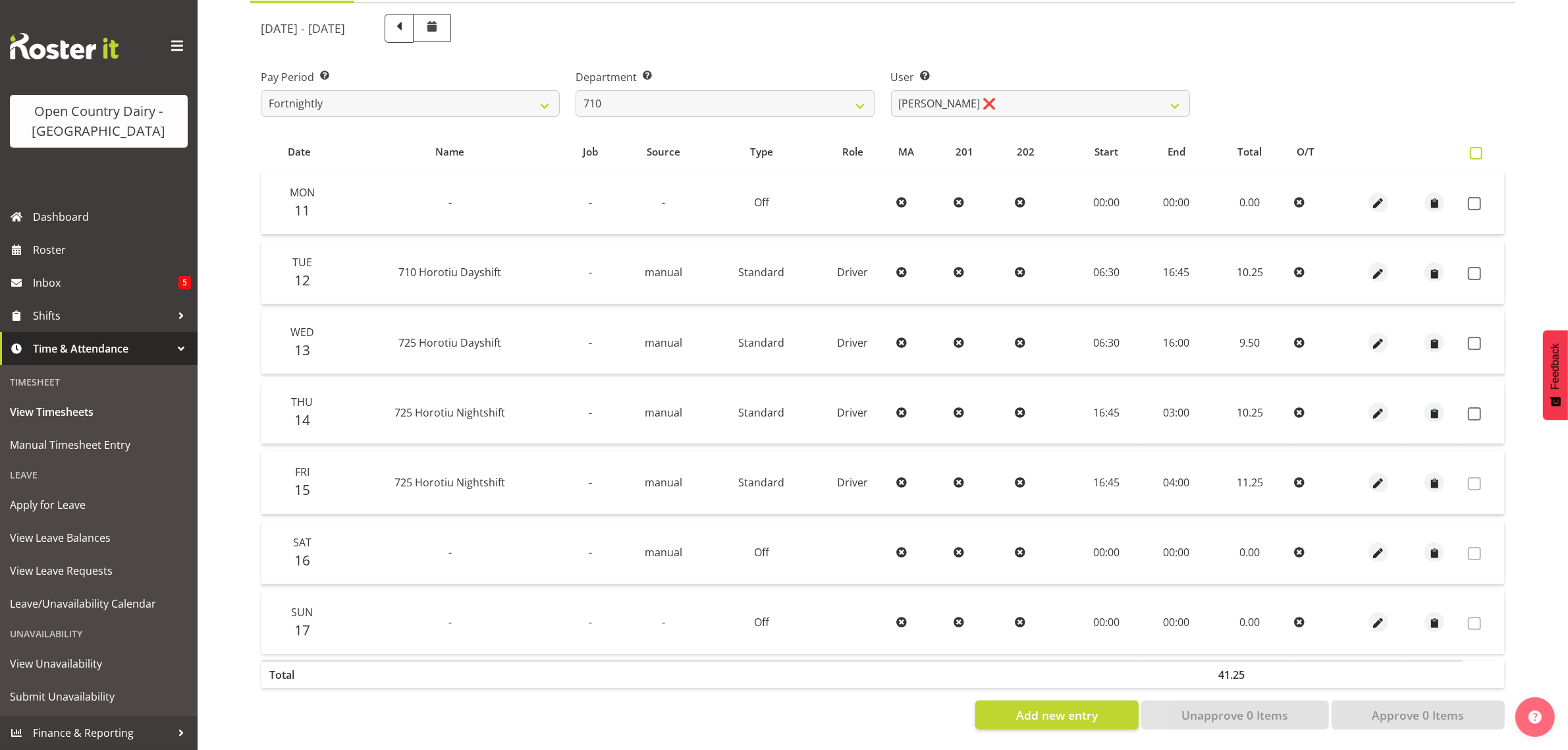
click at [1480, 147] on span at bounding box center [1476, 152] width 12 height 12
click at [1479, 149] on input "checkbox" at bounding box center [1475, 153] width 8 height 8
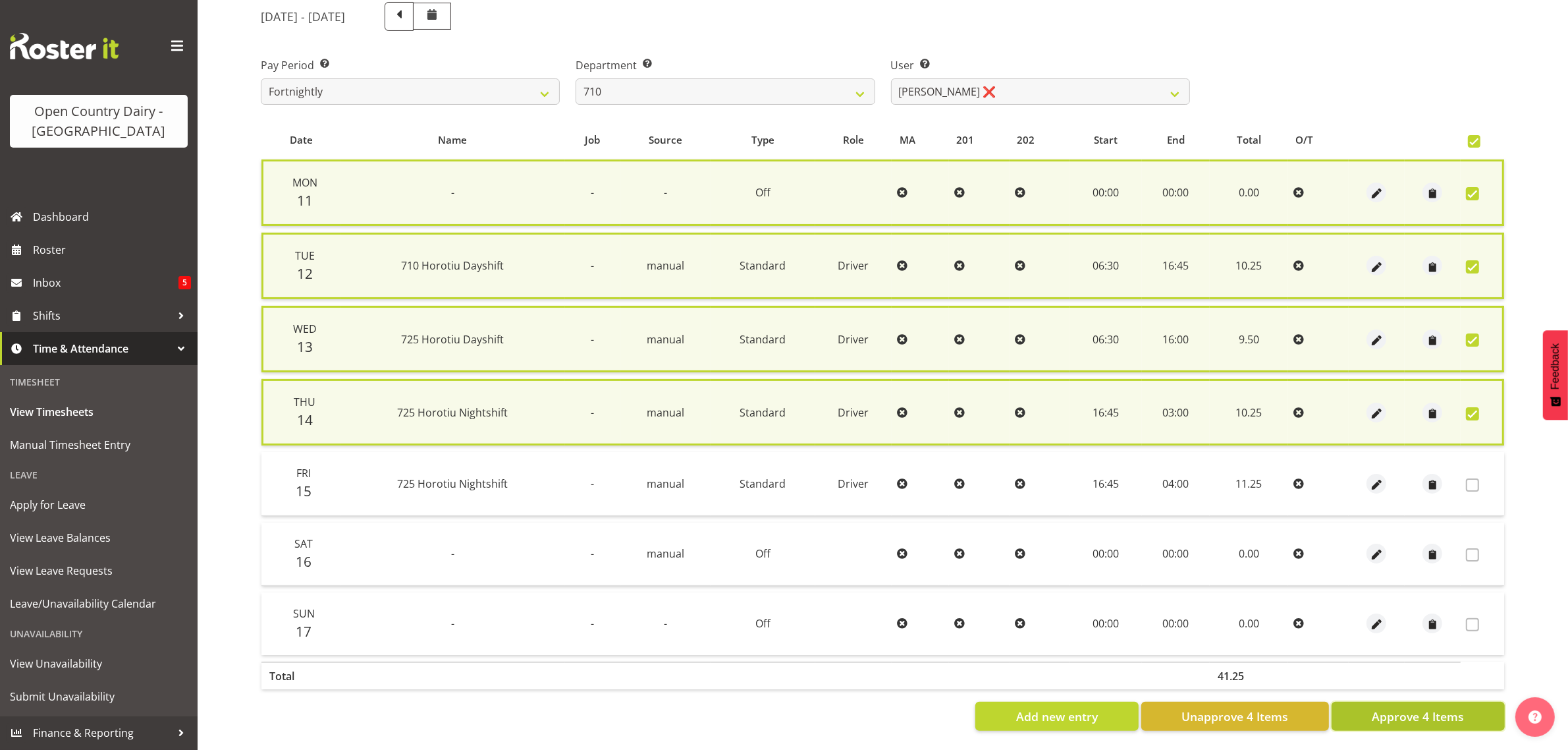
click at [1421, 717] on span "Approve 4 Items" at bounding box center [1418, 716] width 92 height 18
